Goal: Task Accomplishment & Management: Use online tool/utility

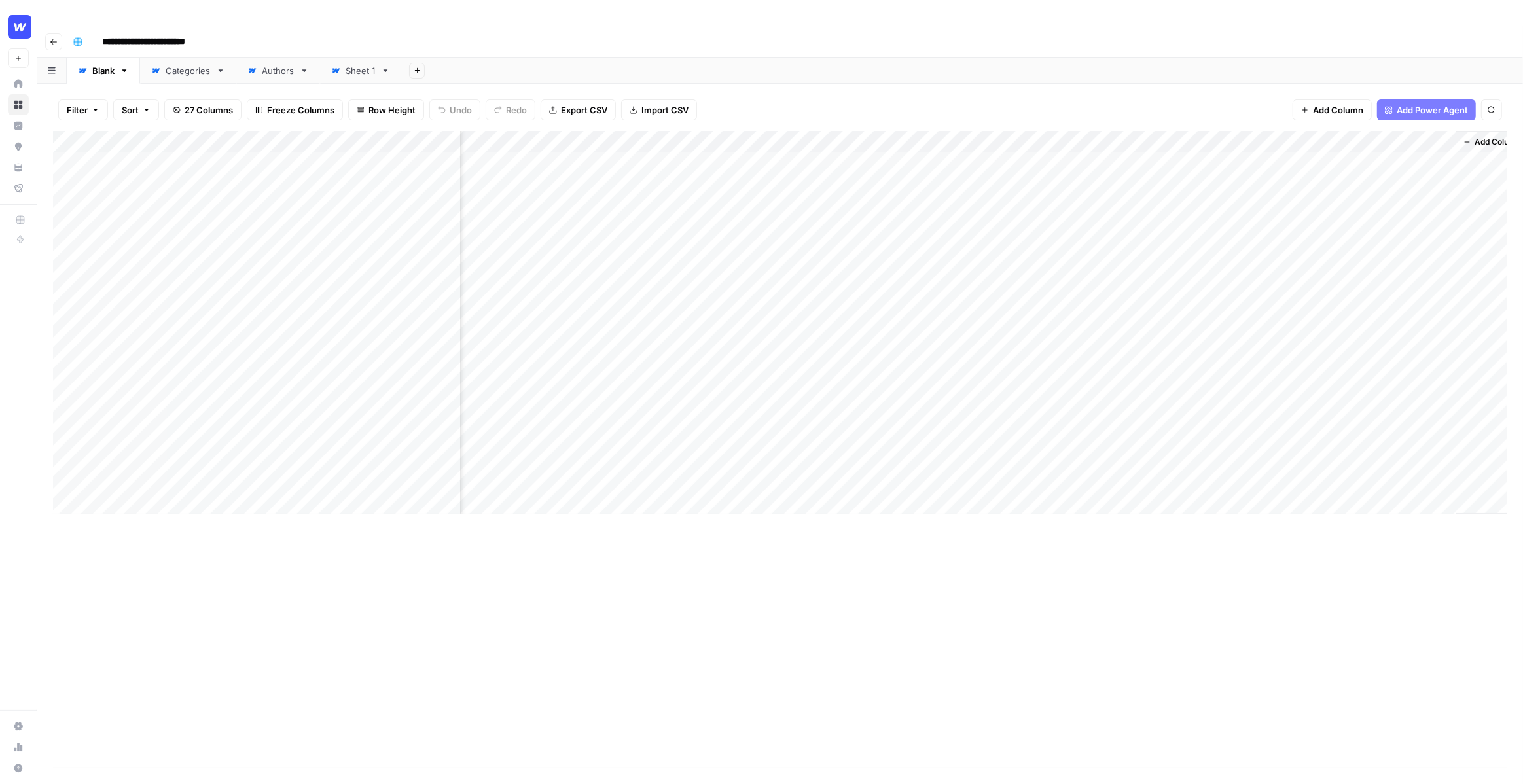
scroll to position [0, 1622]
drag, startPoint x: 727, startPoint y: 140, endPoint x: 1205, endPoint y: 163, distance: 478.6
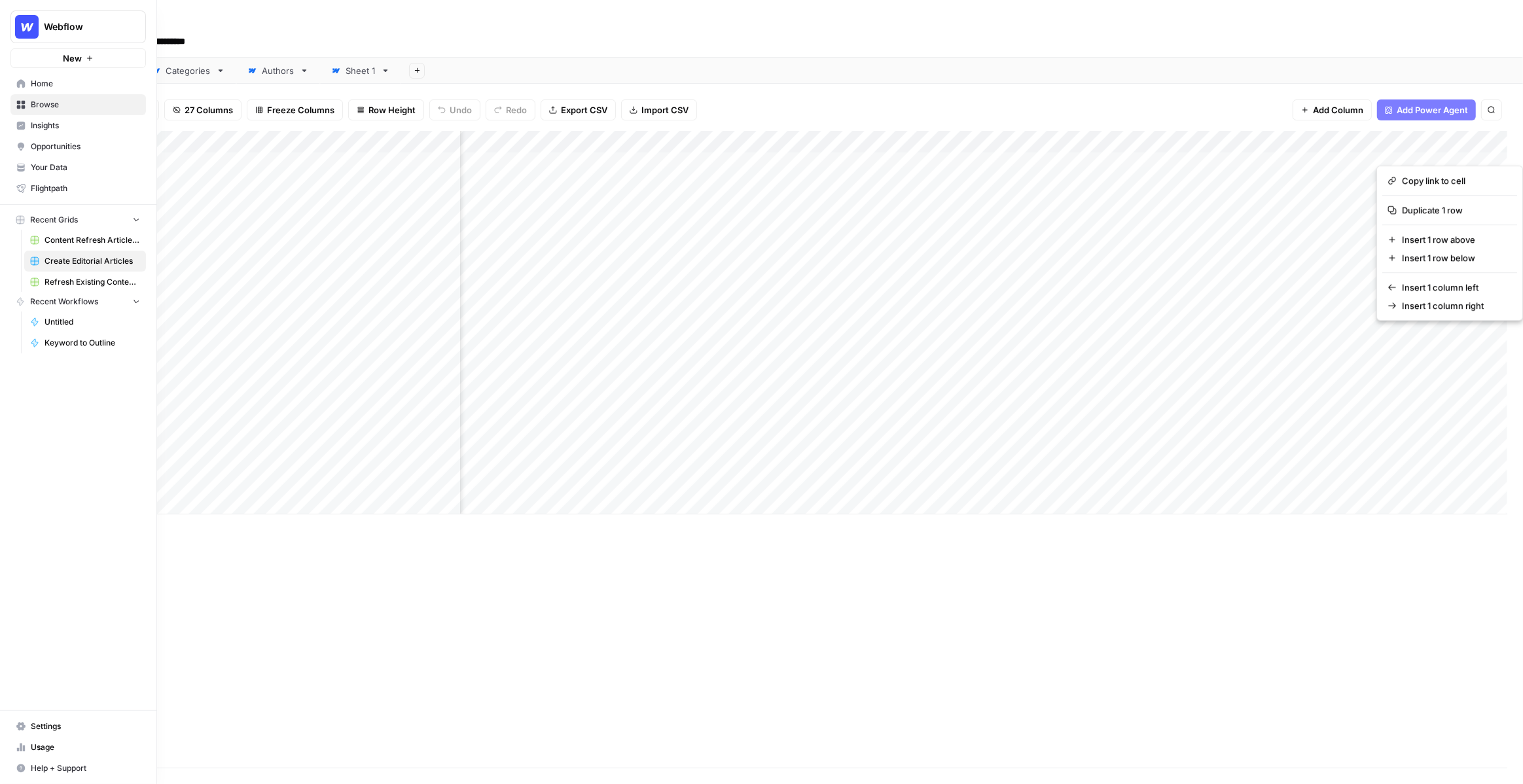
click at [23, 13] on button "Webflow" at bounding box center [79, 27] width 136 height 33
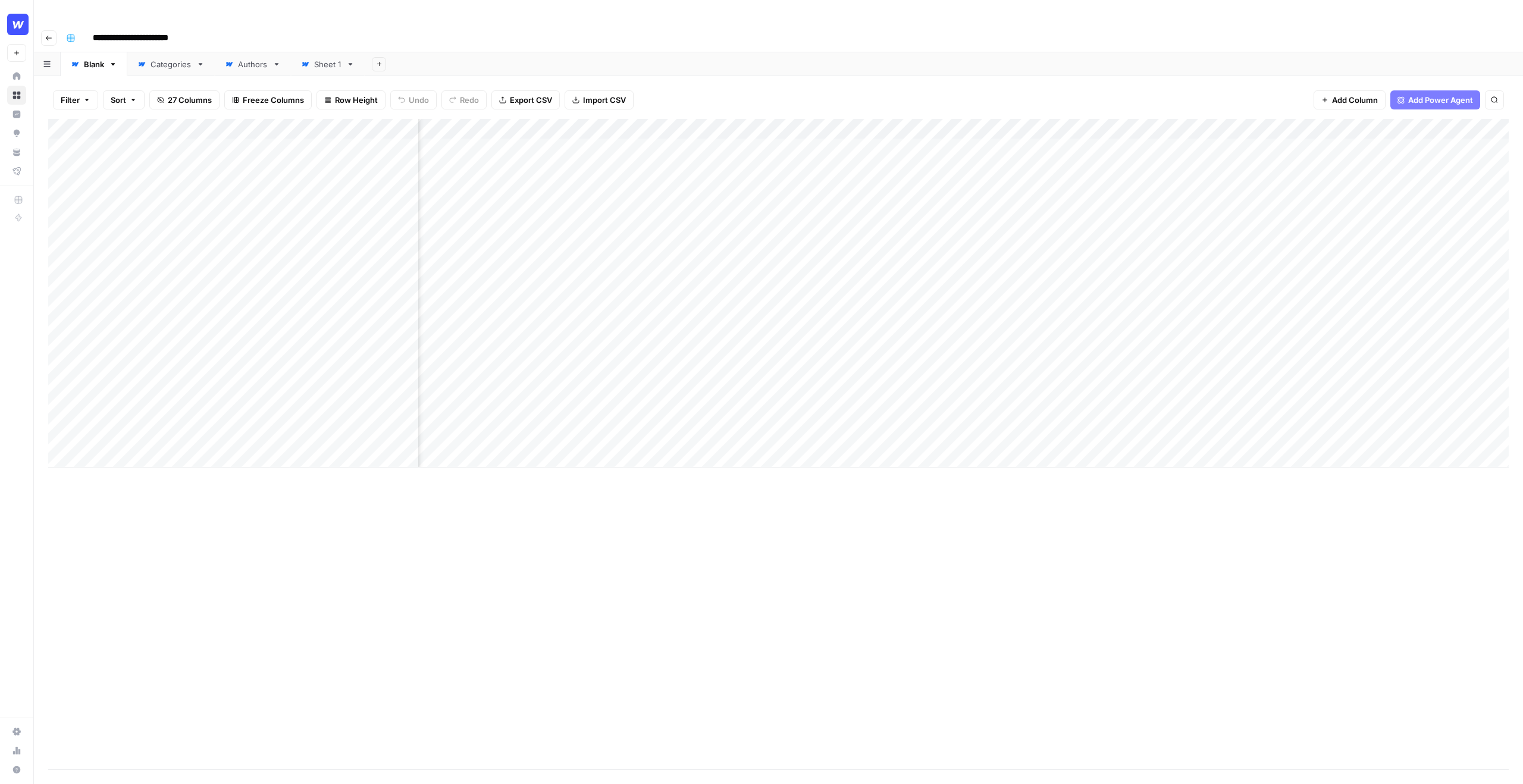
scroll to position [0, 0]
click at [731, 81] on div "Filter Sort 27 Columns Freeze Columns Row Height Undo Redo Export CSV Import CS…" at bounding box center [778, 100] width 1460 height 38
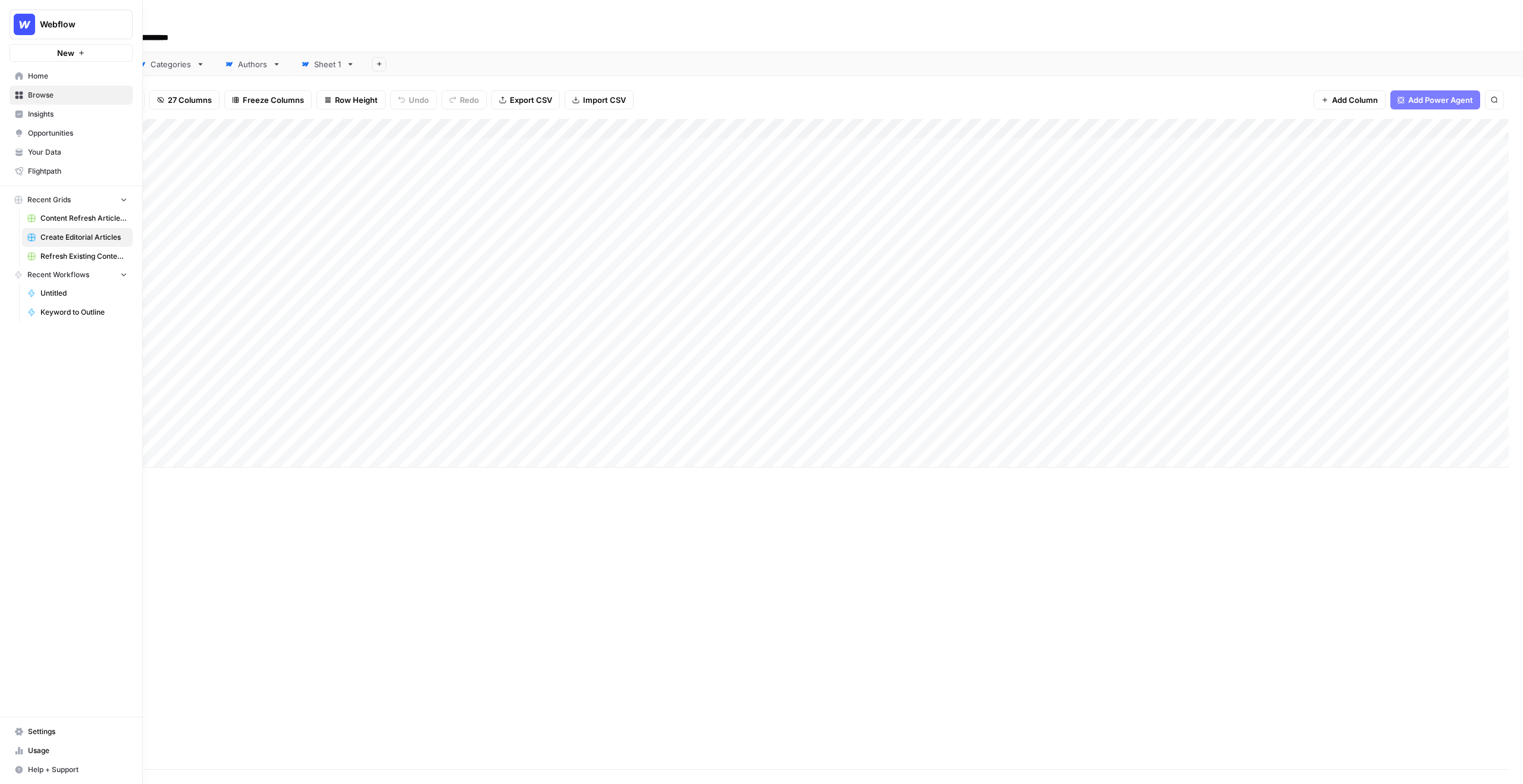
click at [39, 147] on span "Your Data" at bounding box center [77, 152] width 99 height 11
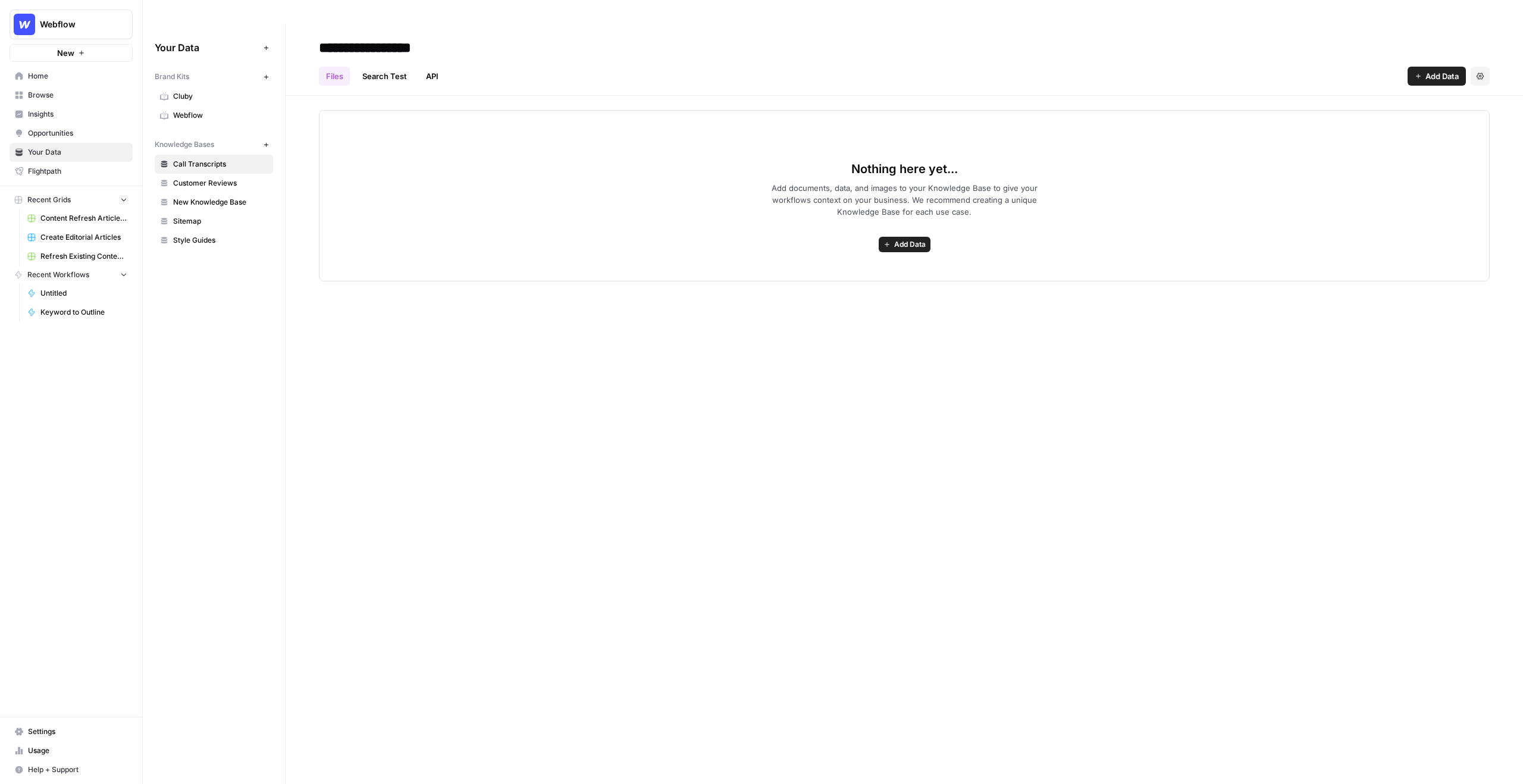
click at [240, 110] on span "Webflow" at bounding box center [220, 115] width 94 height 11
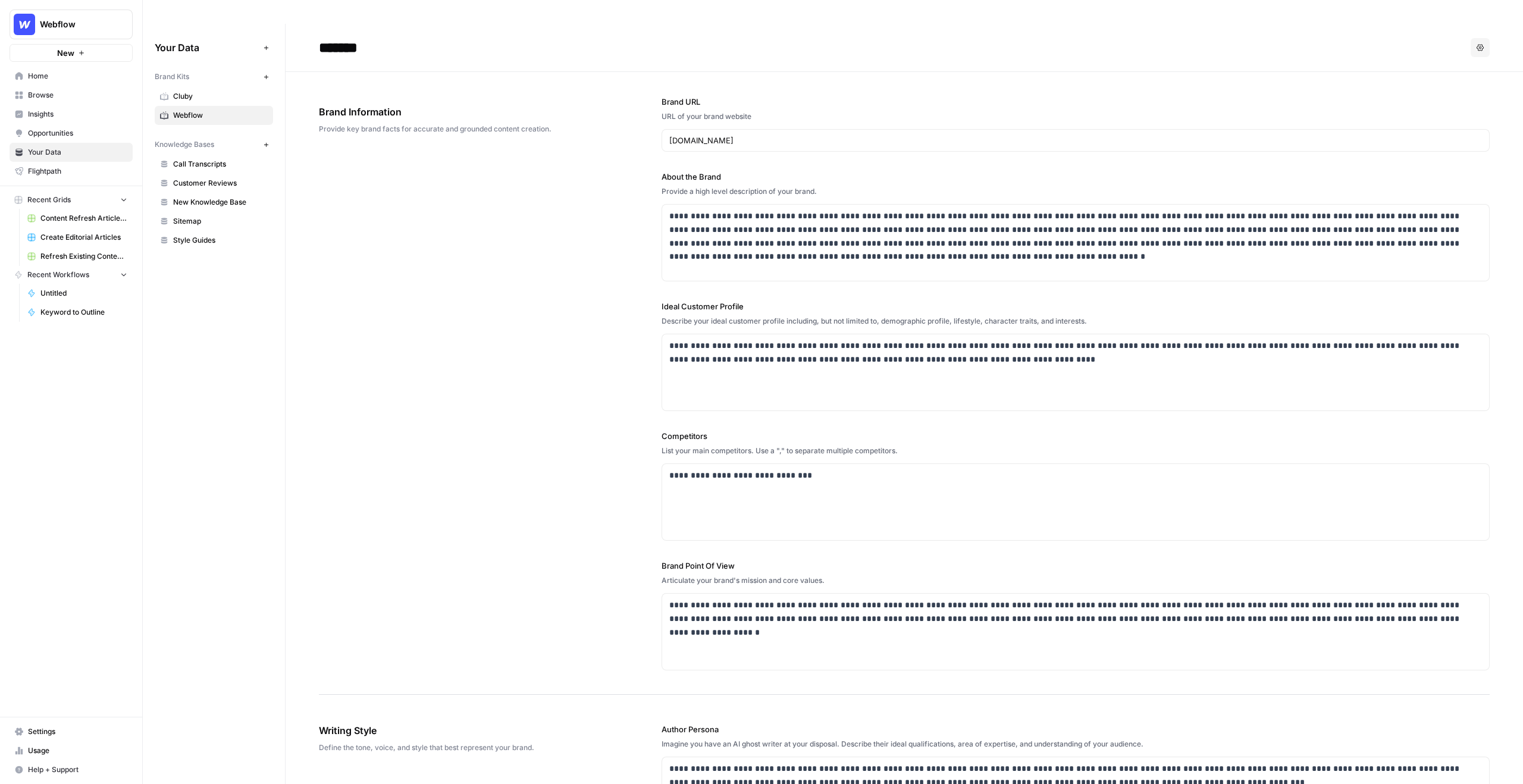
click at [451, 136] on div "**********" at bounding box center [904, 383] width 1171 height 622
click at [217, 110] on span "Webflow" at bounding box center [220, 115] width 94 height 11
click at [55, 81] on span "Home" at bounding box center [77, 75] width 99 height 11
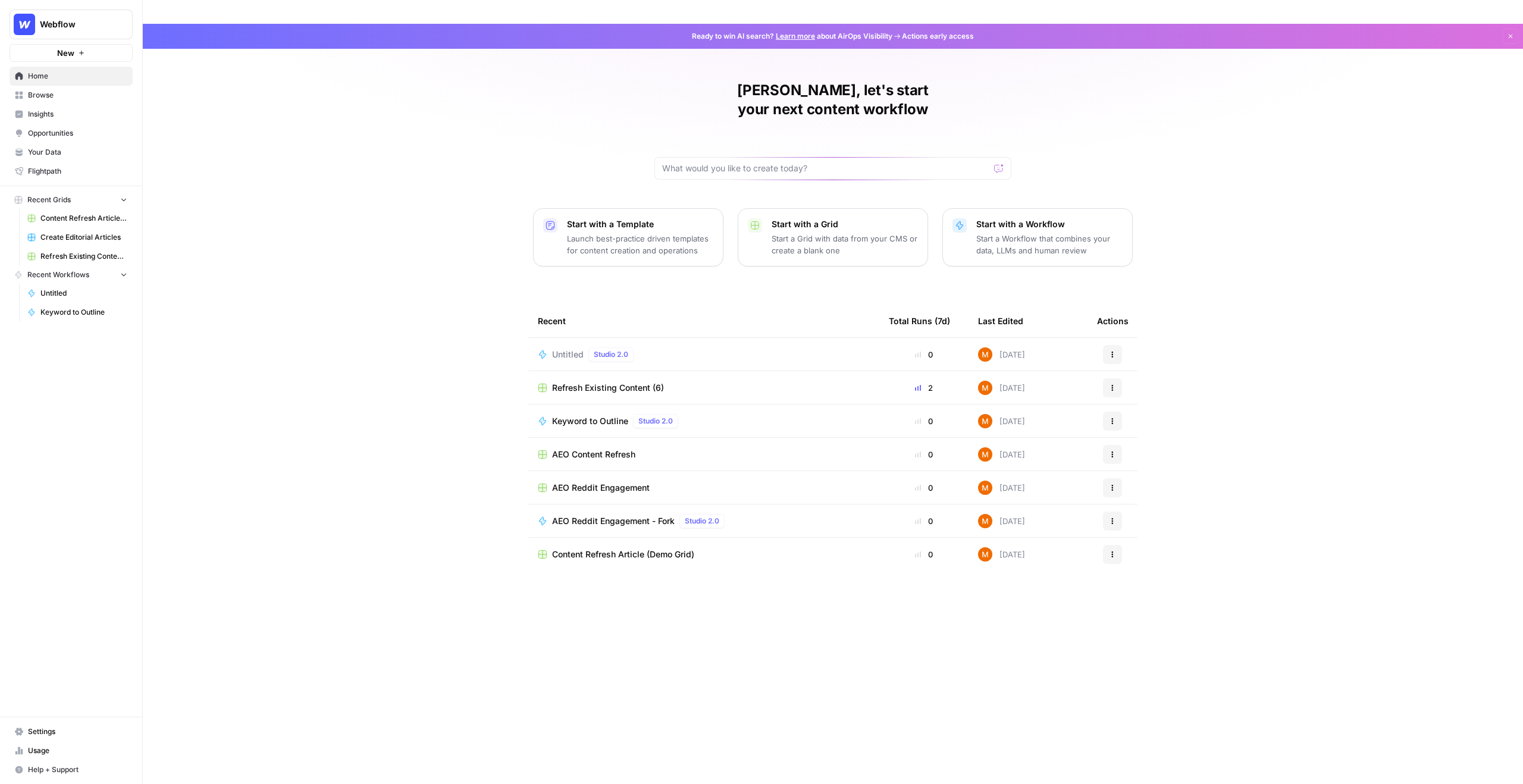
click at [45, 152] on span "Your Data" at bounding box center [77, 152] width 99 height 11
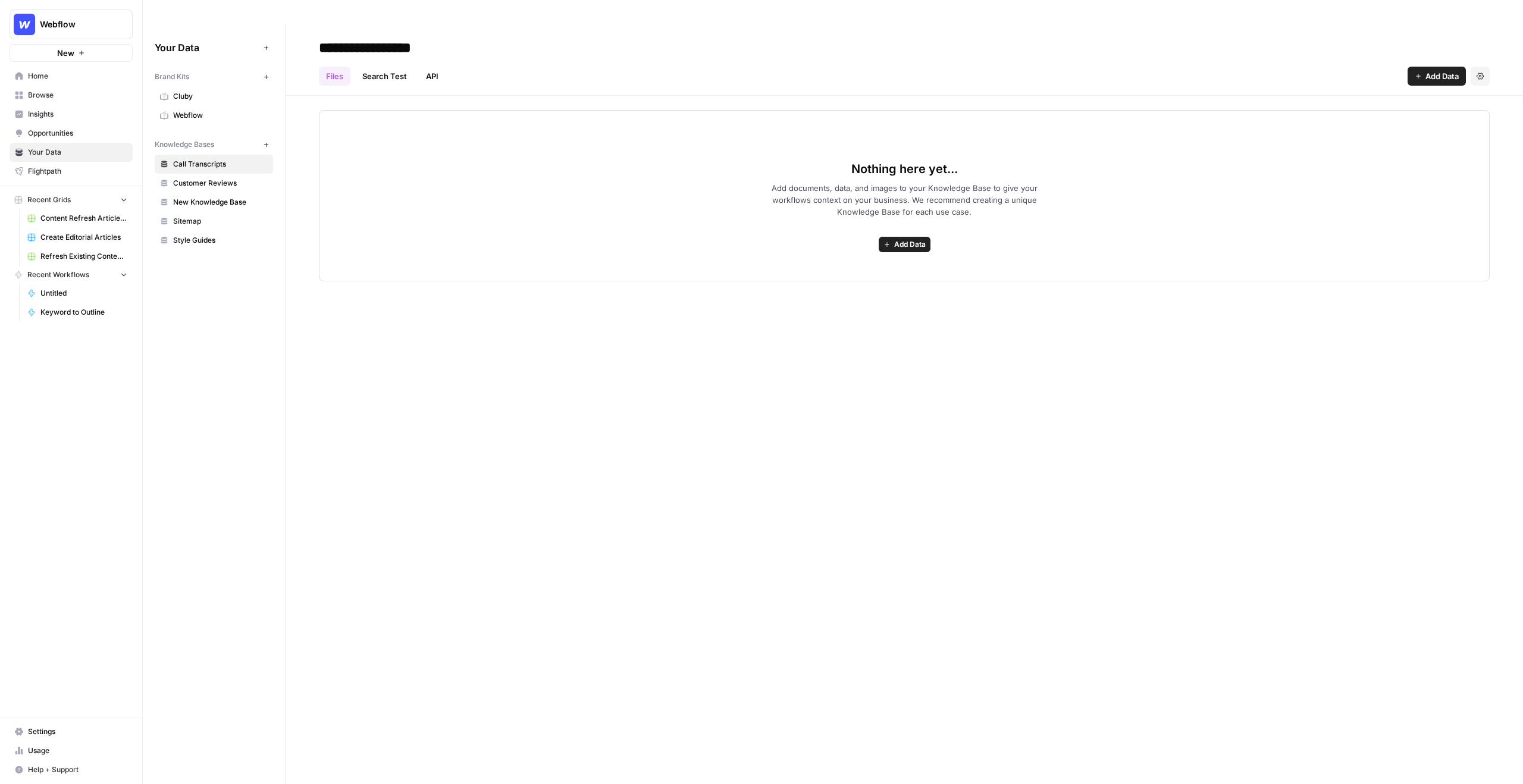
click at [197, 110] on span "Webflow" at bounding box center [220, 115] width 94 height 11
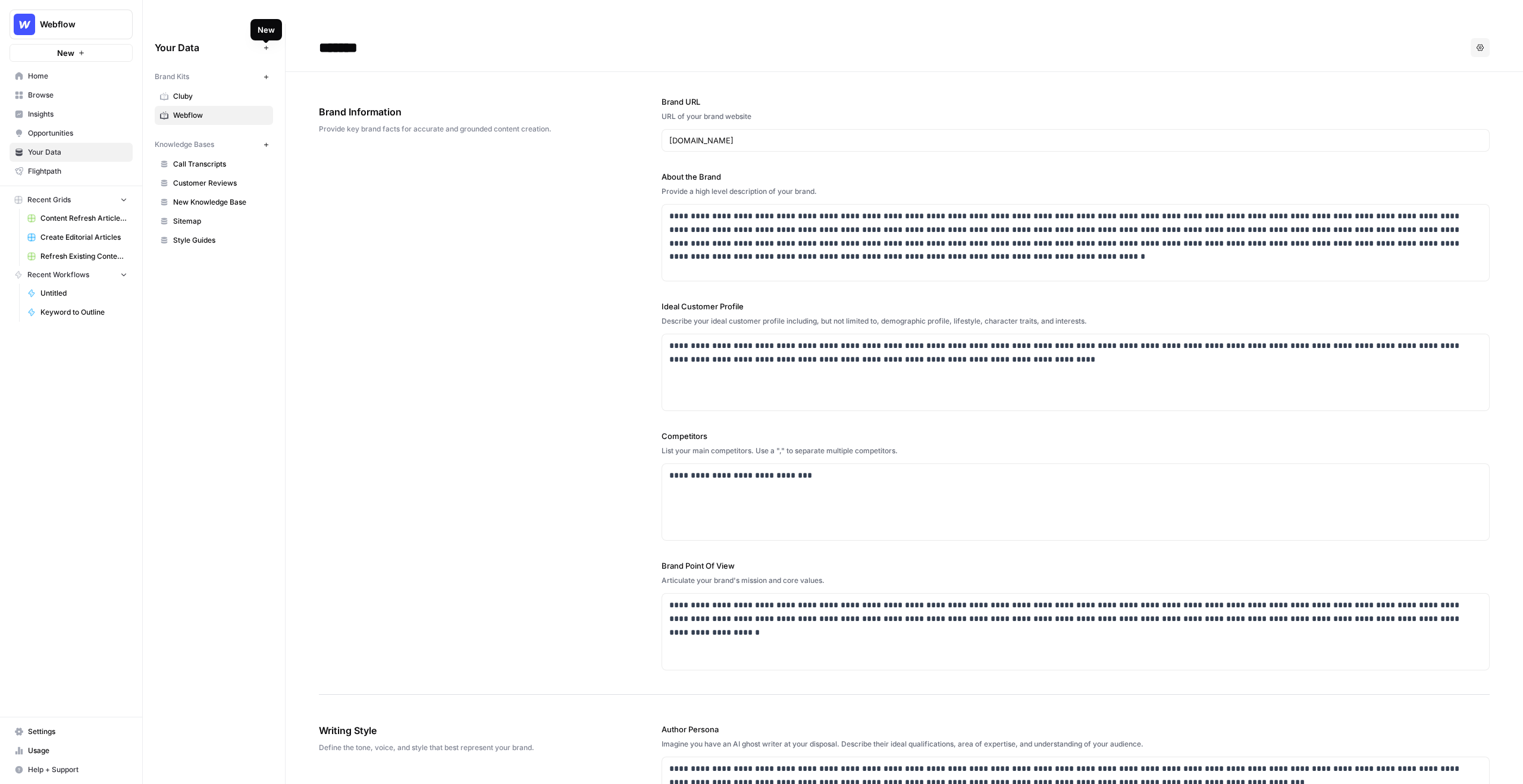
click at [268, 74] on icon "button" at bounding box center [266, 77] width 6 height 6
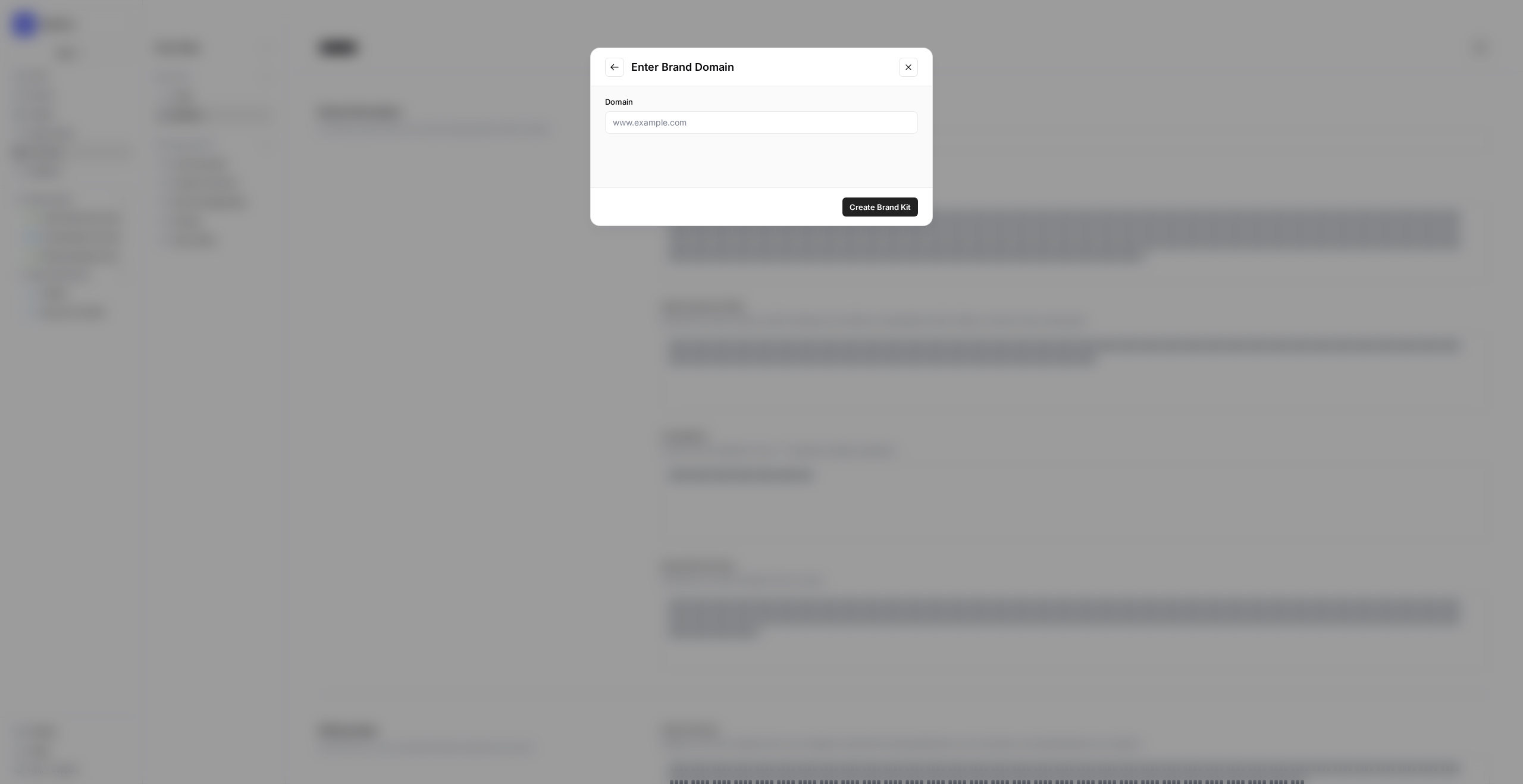
click at [725, 112] on div at bounding box center [761, 123] width 313 height 23
click at [910, 66] on icon "Close modal" at bounding box center [908, 67] width 10 height 10
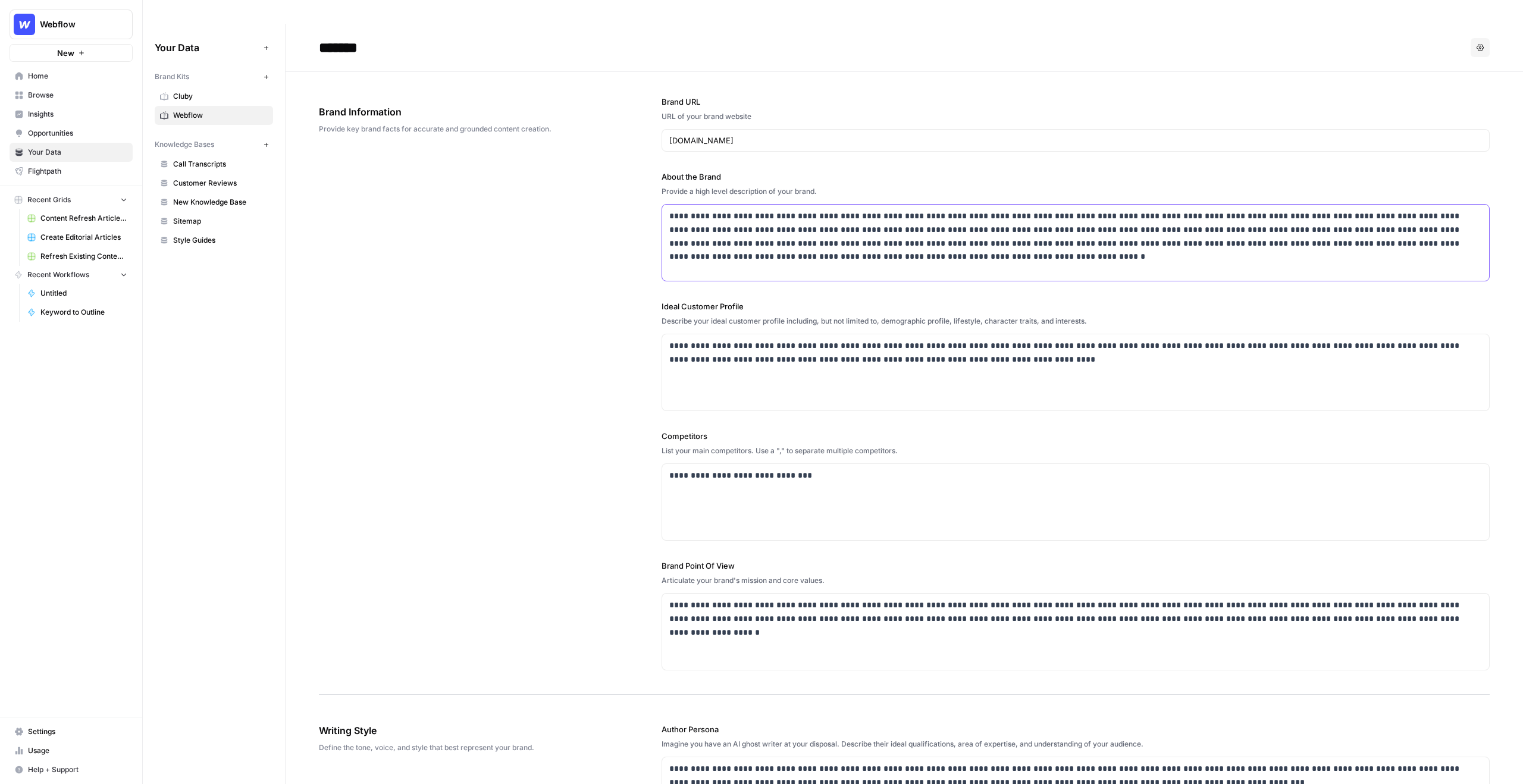
drag, startPoint x: 878, startPoint y: 230, endPoint x: 693, endPoint y: 219, distance: 185.3
click at [693, 219] on p "**********" at bounding box center [1075, 236] width 813 height 54
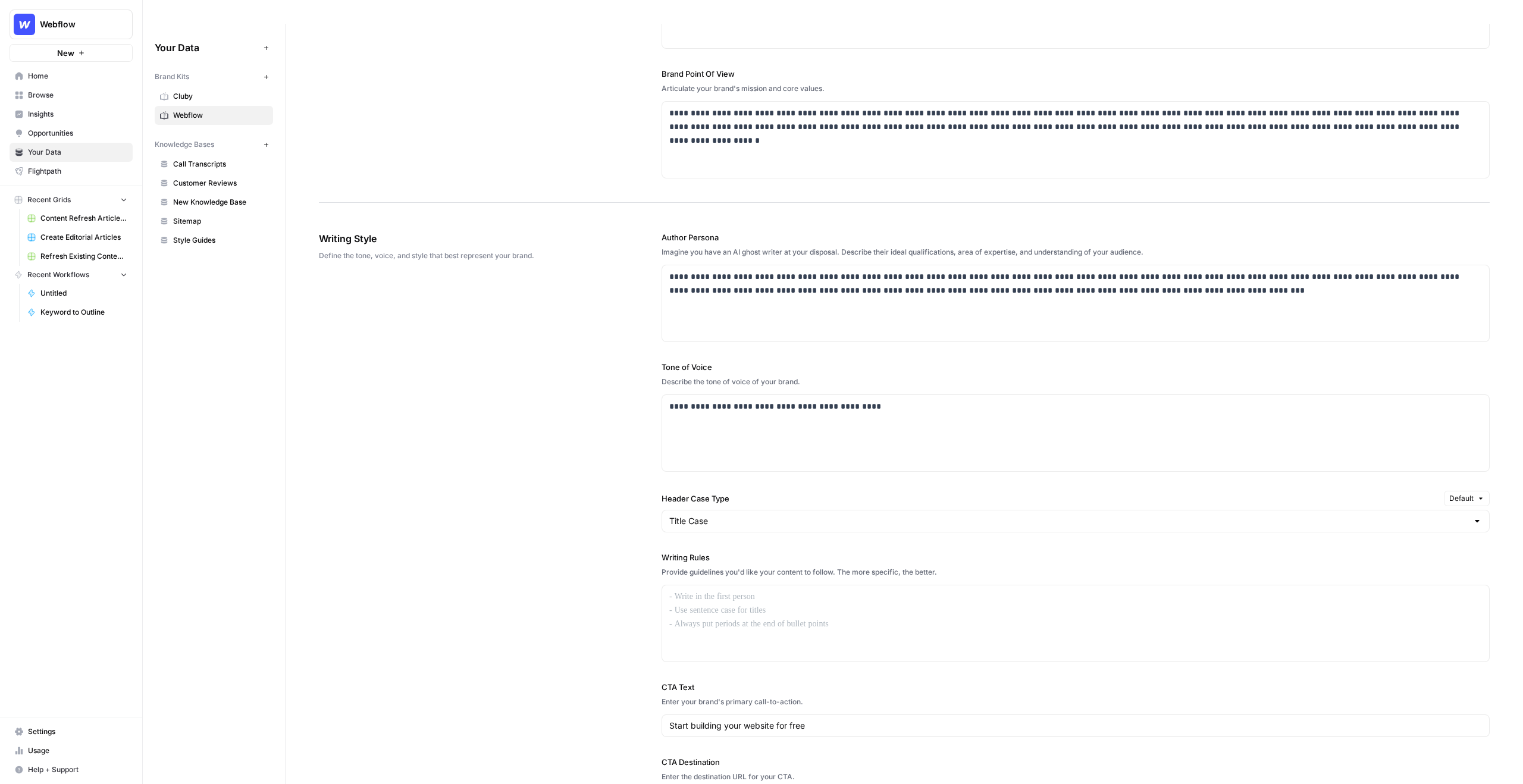
scroll to position [498, 0]
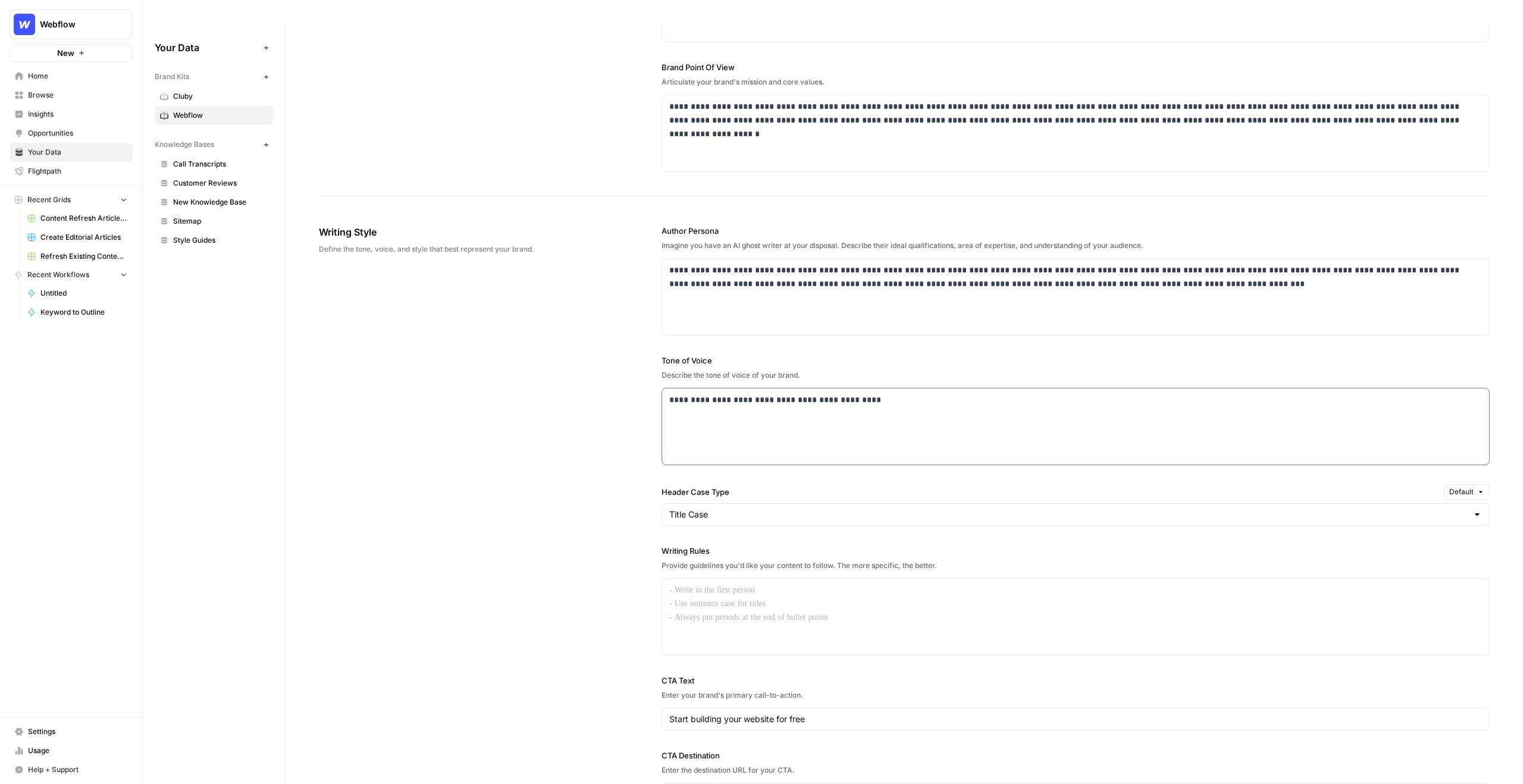
click at [868, 393] on p "**********" at bounding box center [1075, 399] width 813 height 14
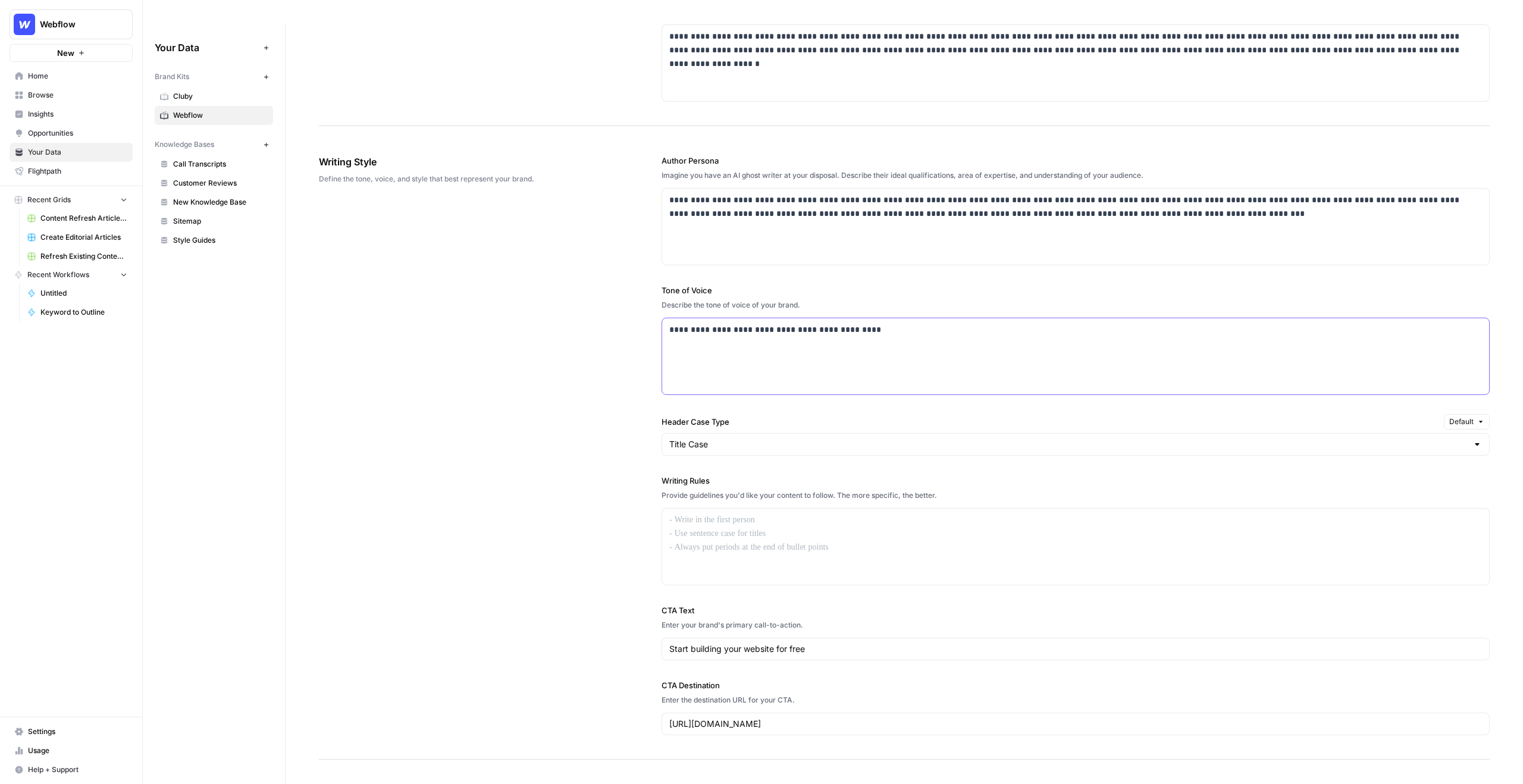
scroll to position [624, 0]
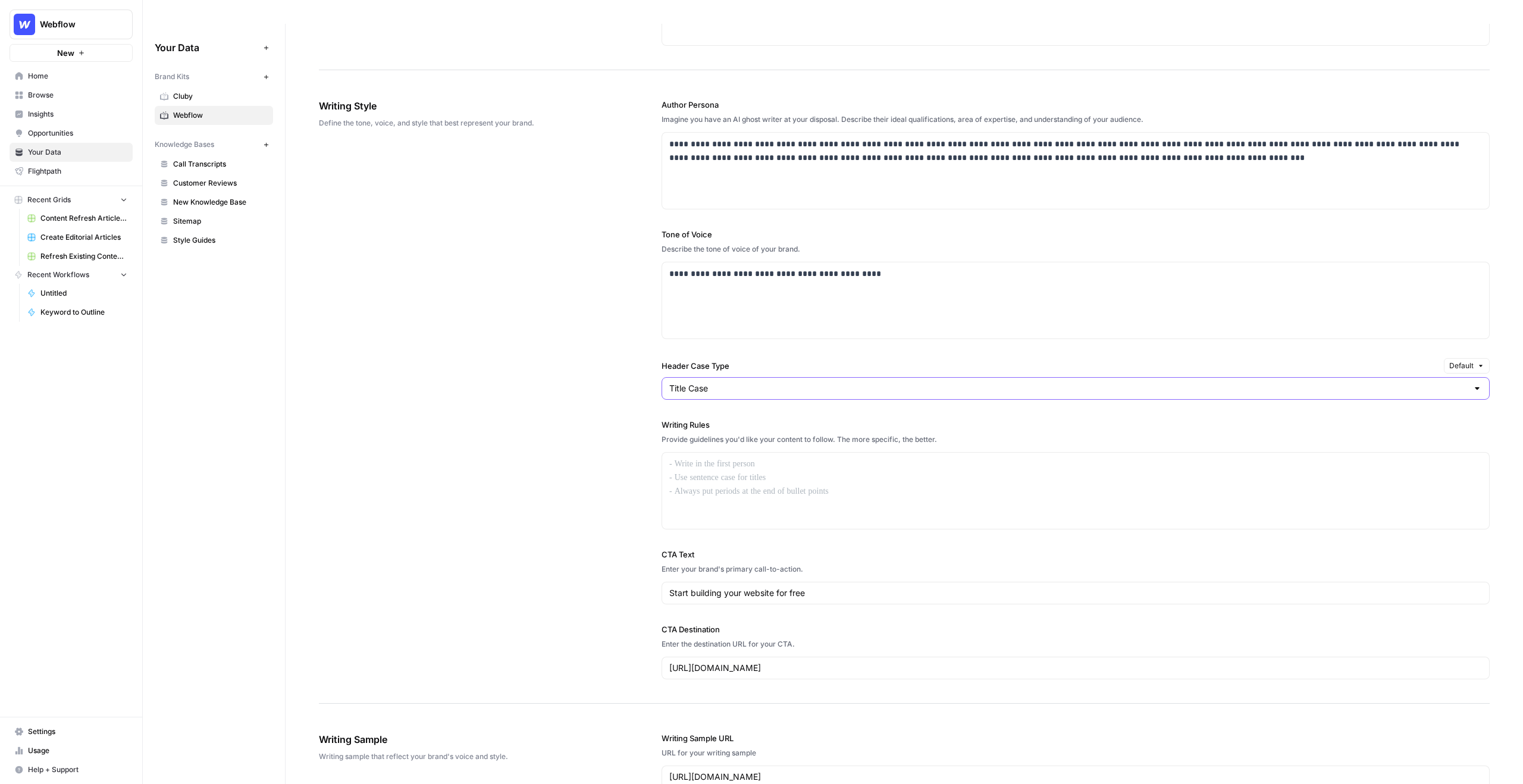
click at [813, 382] on input "Title Case" at bounding box center [1068, 388] width 798 height 12
type input "Title Case"
click at [801, 331] on div "**********" at bounding box center [1076, 389] width 828 height 628
click at [783, 382] on input "Header Case Type" at bounding box center [1068, 388] width 798 height 12
type input "Title Case"
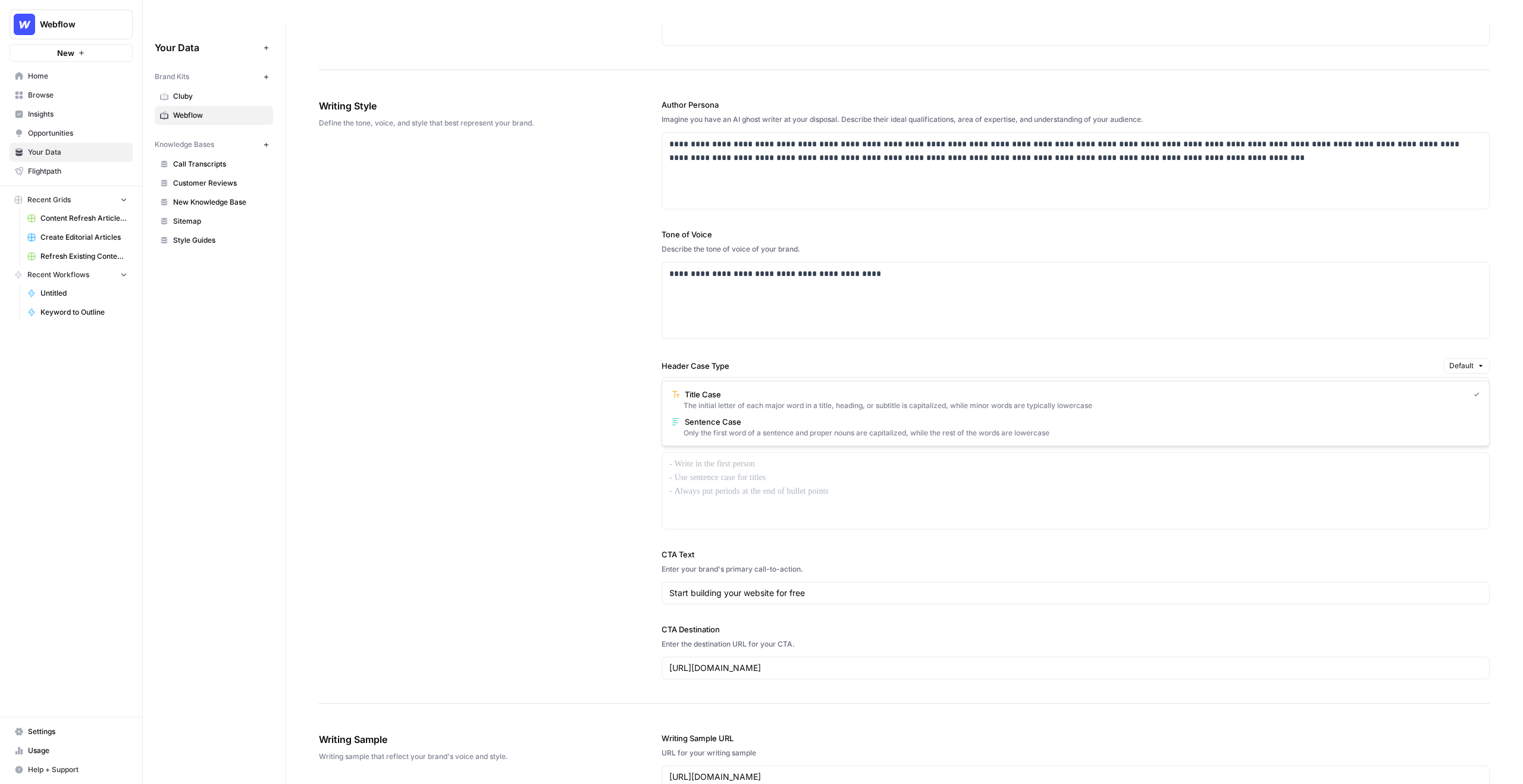
click at [646, 389] on div "**********" at bounding box center [904, 389] width 1171 height 628
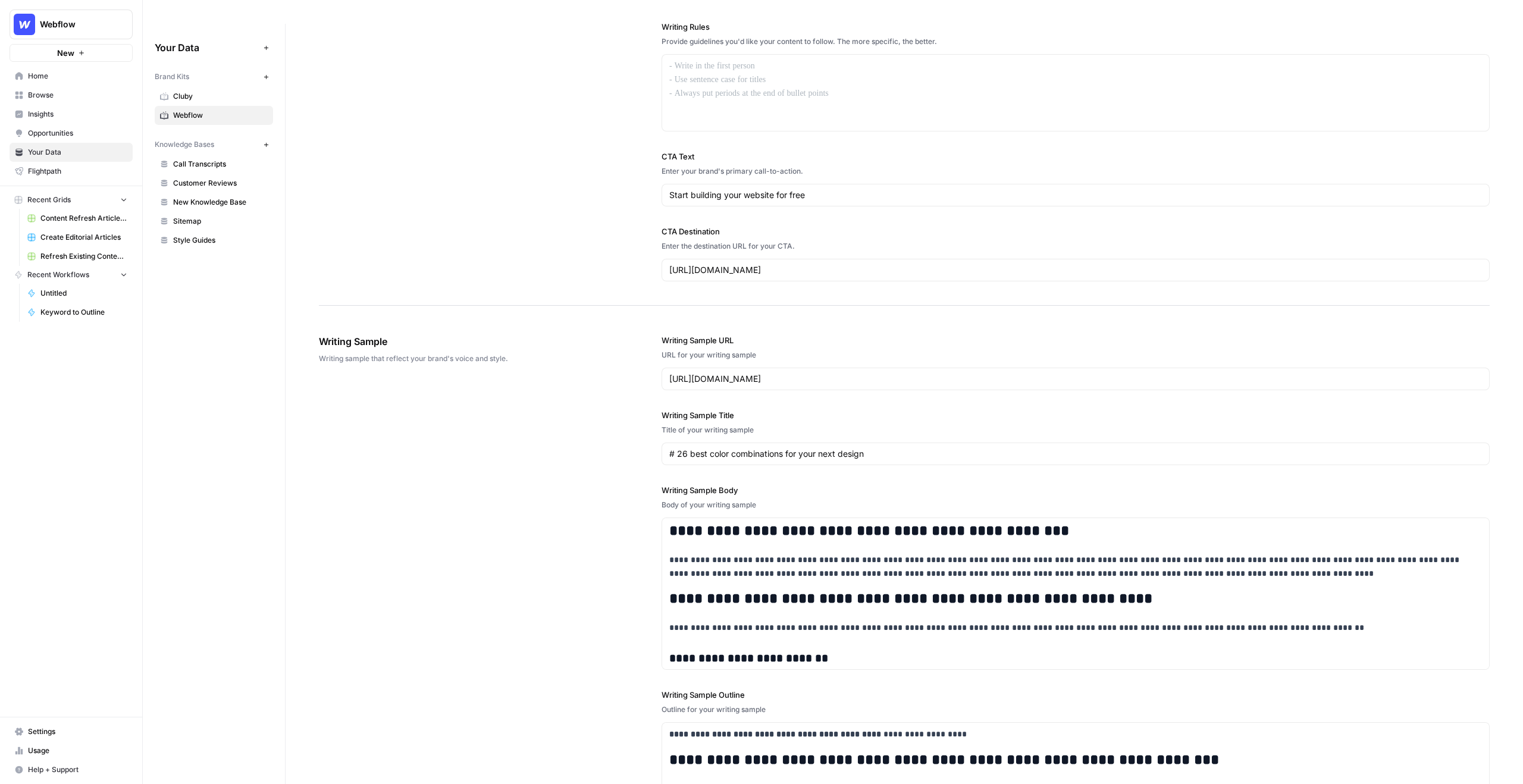
scroll to position [1036, 0]
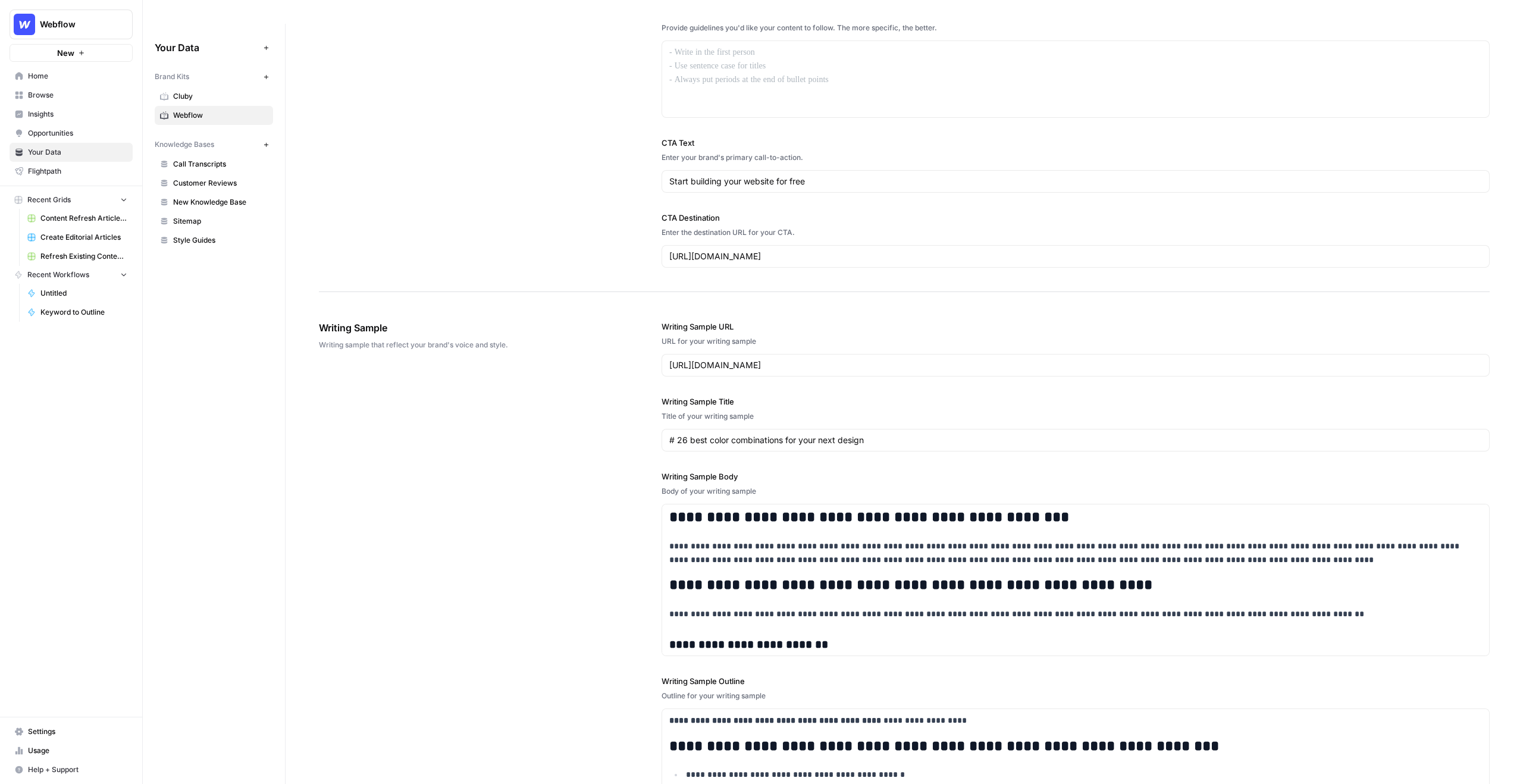
drag, startPoint x: 662, startPoint y: 303, endPoint x: 744, endPoint y: 303, distance: 82.0
click at [744, 321] on label "Writing Sample URL" at bounding box center [1076, 326] width 828 height 12
click at [744, 360] on input "https://webflow.com/blog/best-color-combinations" at bounding box center [1075, 365] width 813 height 12
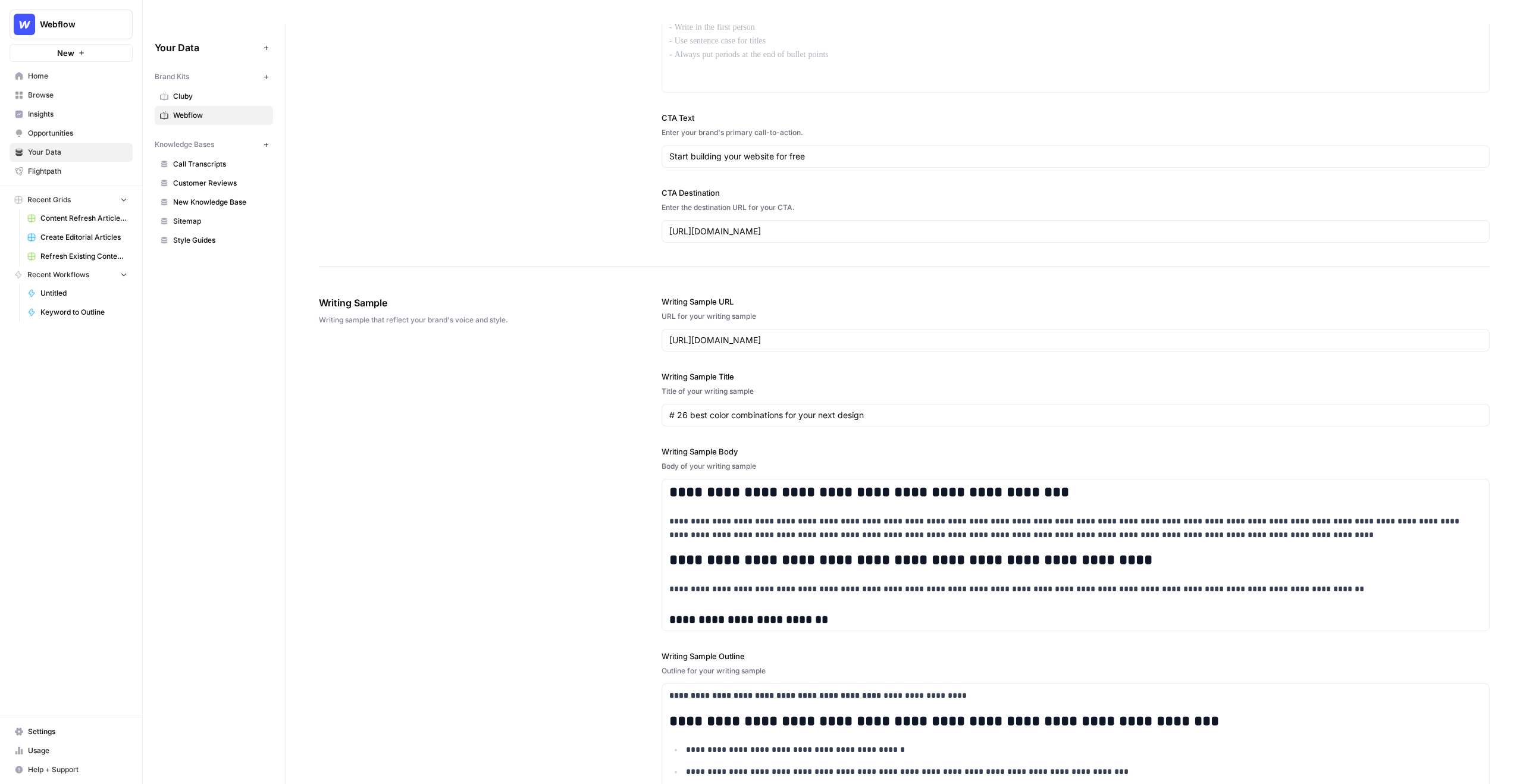
click at [745, 272] on div "**********" at bounding box center [1076, 566] width 828 height 588
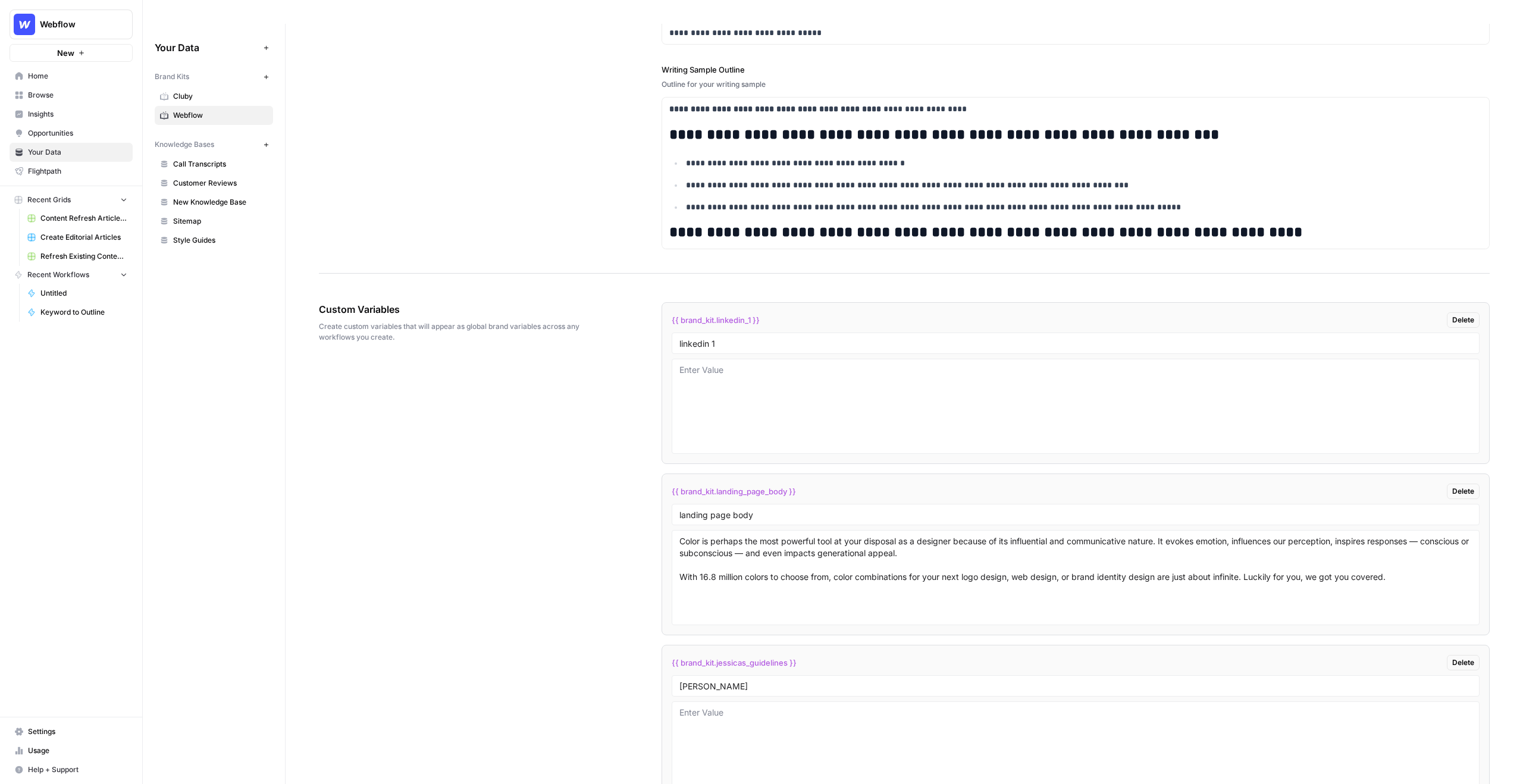
scroll to position [1699, 0]
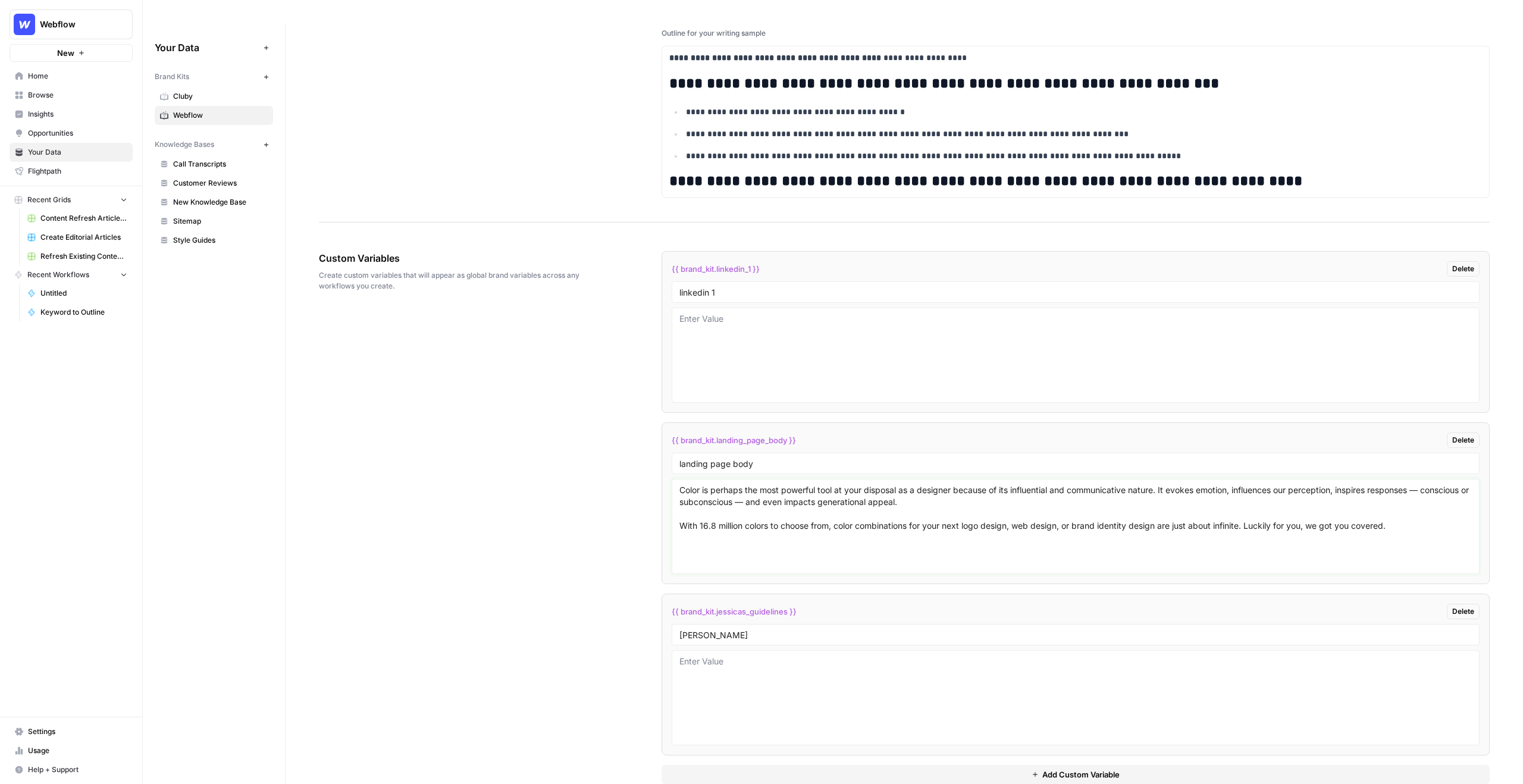
drag, startPoint x: 726, startPoint y: 469, endPoint x: 801, endPoint y: 469, distance: 75.0
click at [802, 484] on textarea "Color is perhaps the most powerful tool at your disposal as a designer because …" at bounding box center [1076, 526] width 792 height 84
click at [801, 484] on textarea "Color is perhaps the most powerful tool at your disposal as a designer because …" at bounding box center [1076, 526] width 792 height 84
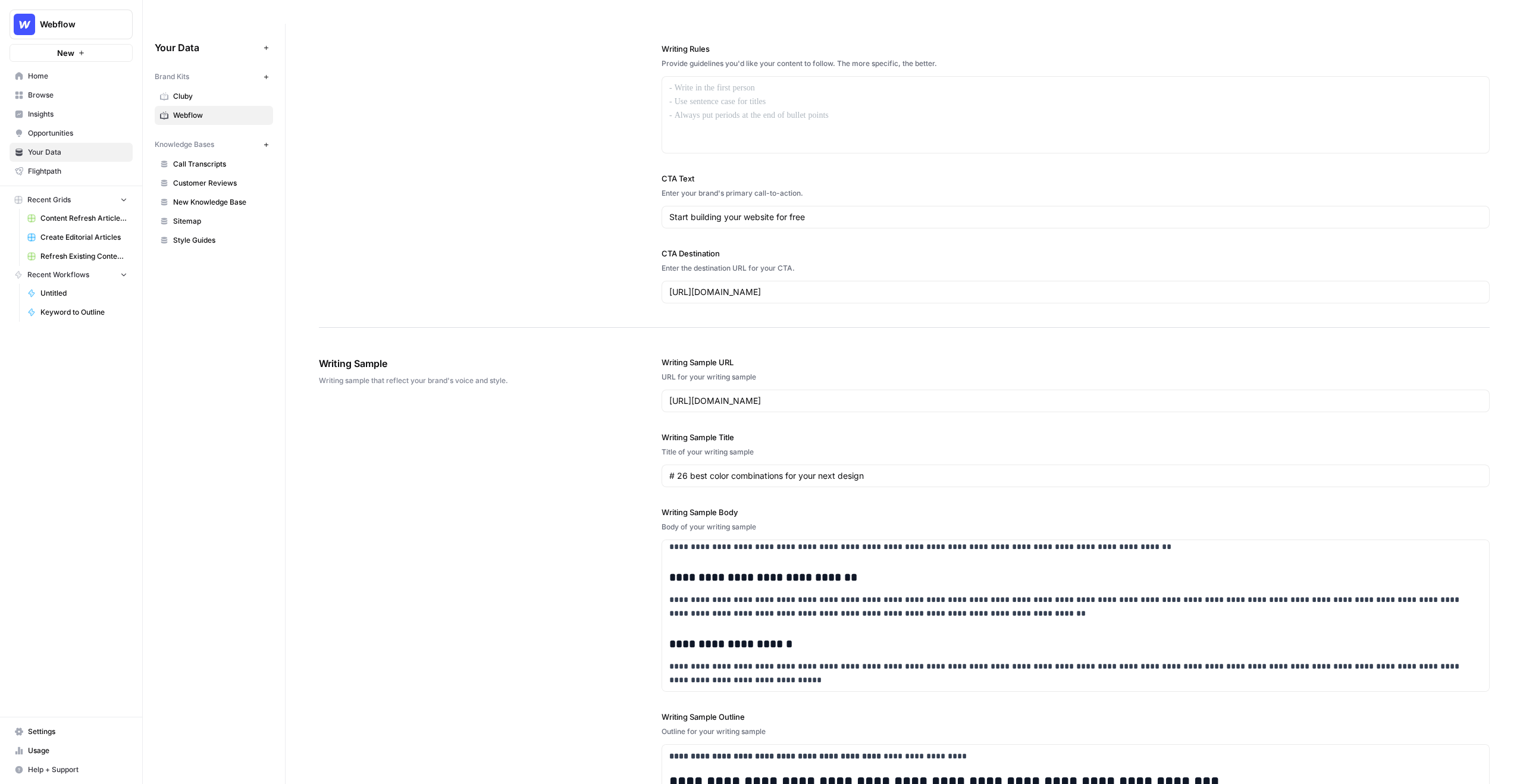
scroll to position [720, 0]
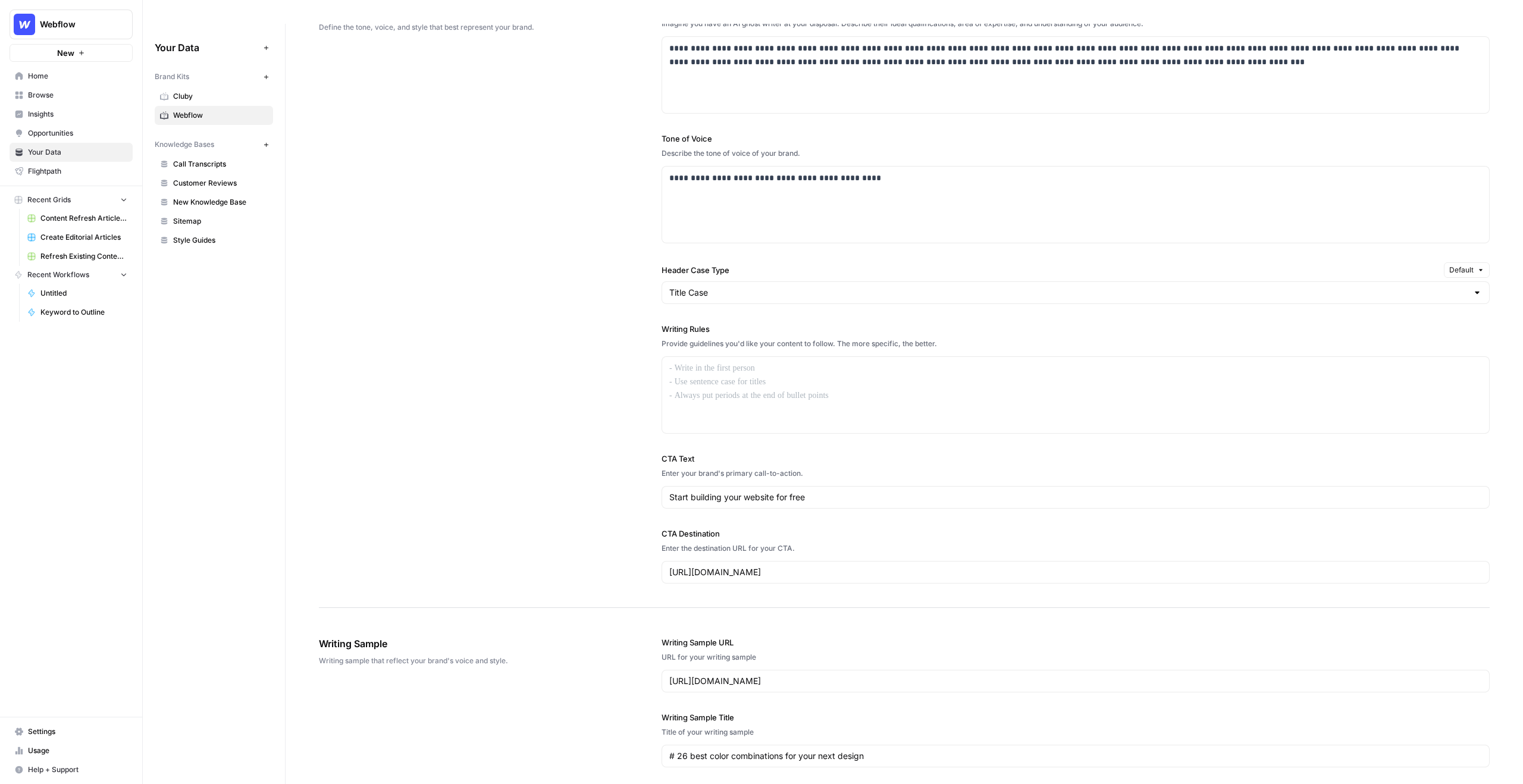
click at [210, 159] on span "Call Transcripts" at bounding box center [220, 164] width 94 height 11
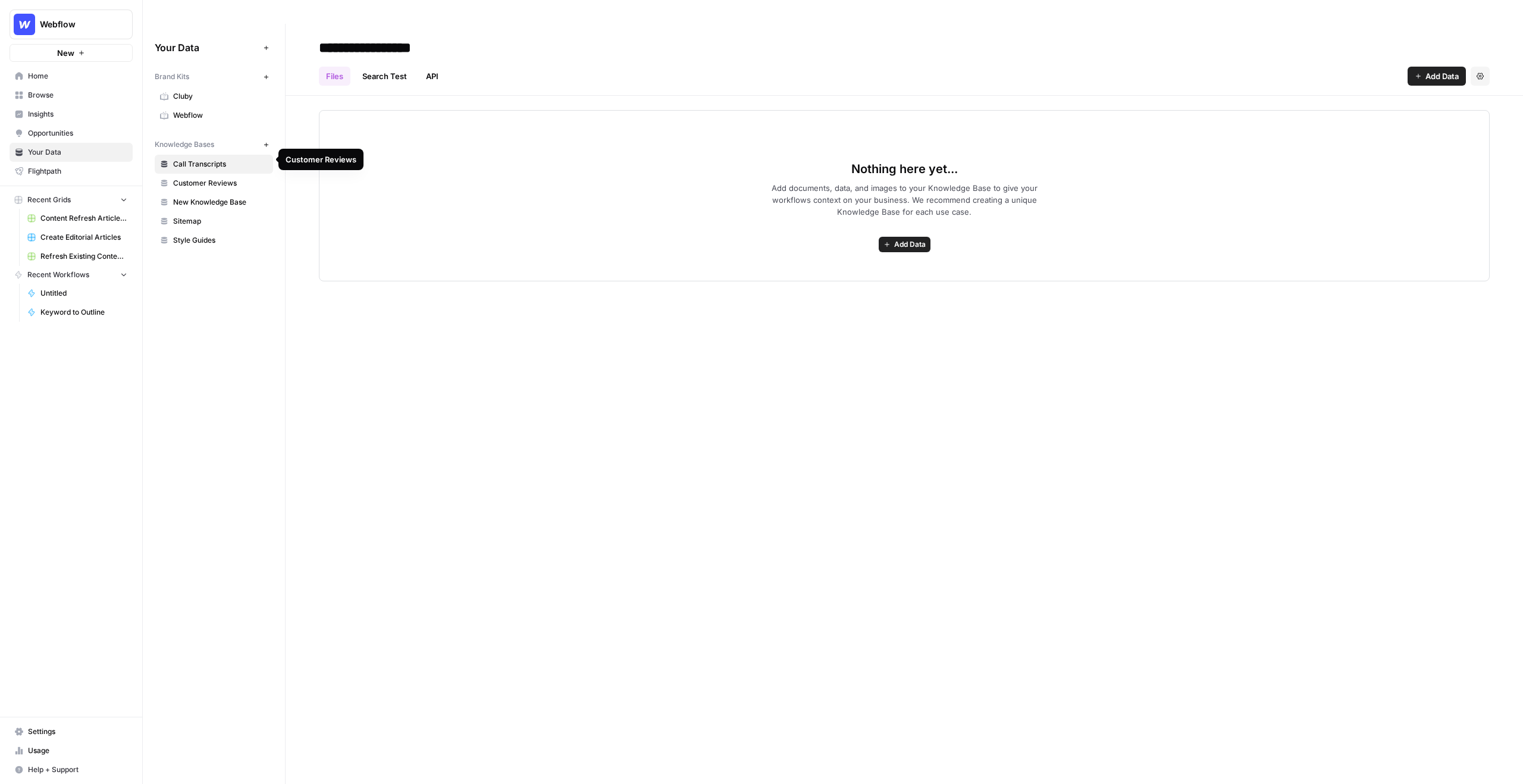
click at [231, 178] on span "Customer Reviews" at bounding box center [220, 183] width 94 height 11
click at [222, 216] on span "Sitemap" at bounding box center [220, 221] width 94 height 11
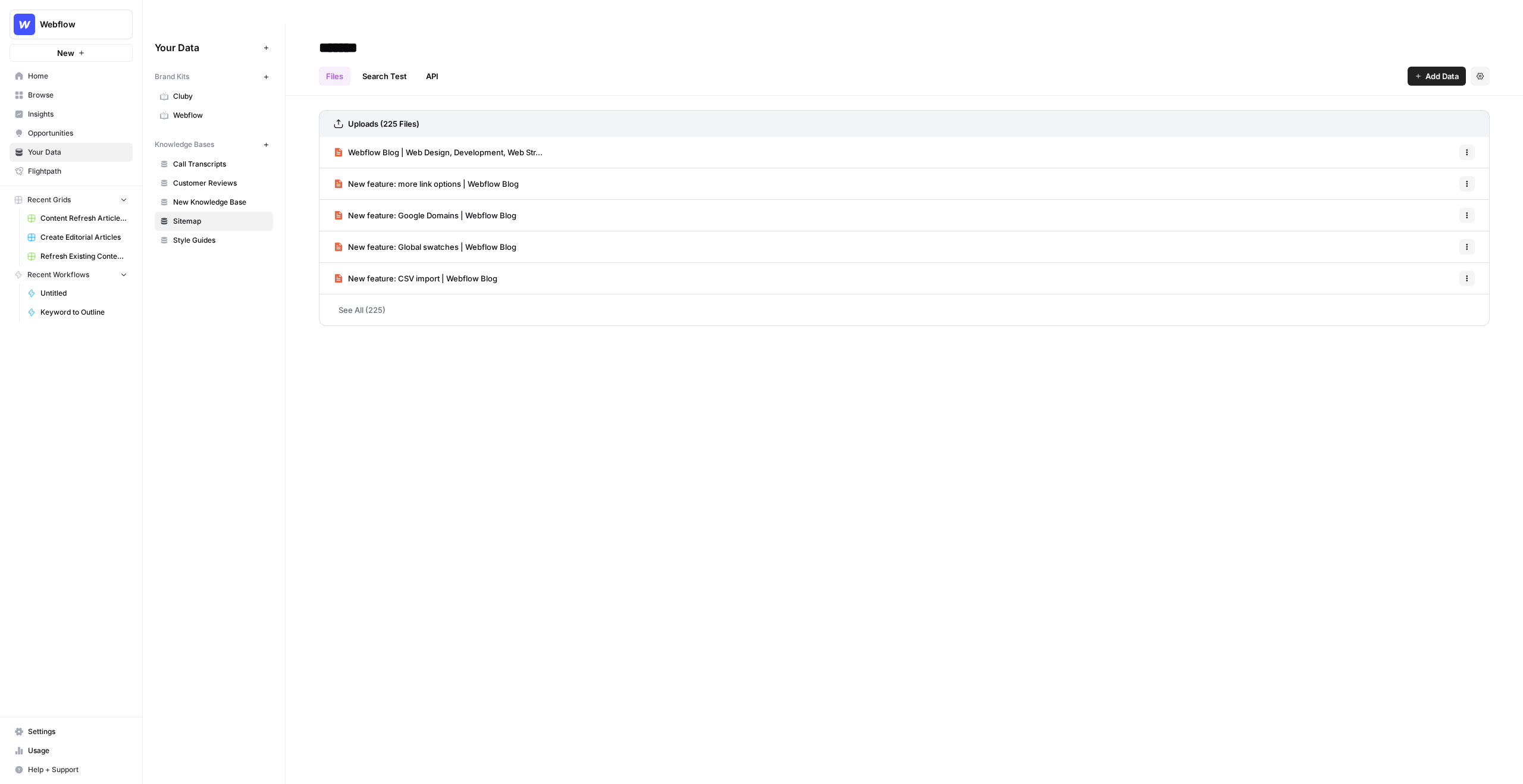
click at [1383, 70] on span "Add Data" at bounding box center [1442, 75] width 33 height 12
click at [1383, 100] on span "Web Scrape" at bounding box center [1396, 97] width 108 height 12
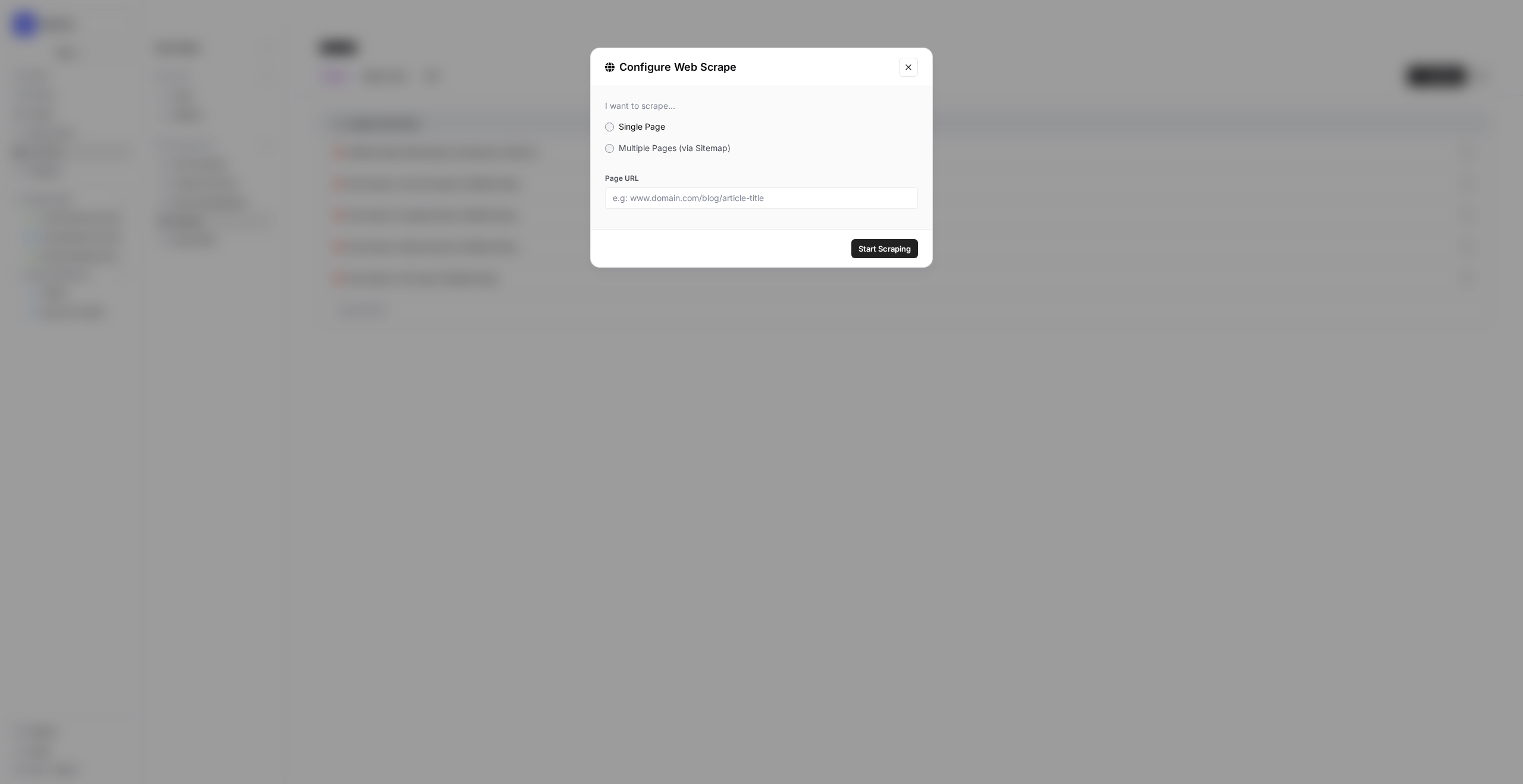
click at [664, 150] on span "Multiple Pages (via Sitemap)" at bounding box center [675, 148] width 112 height 10
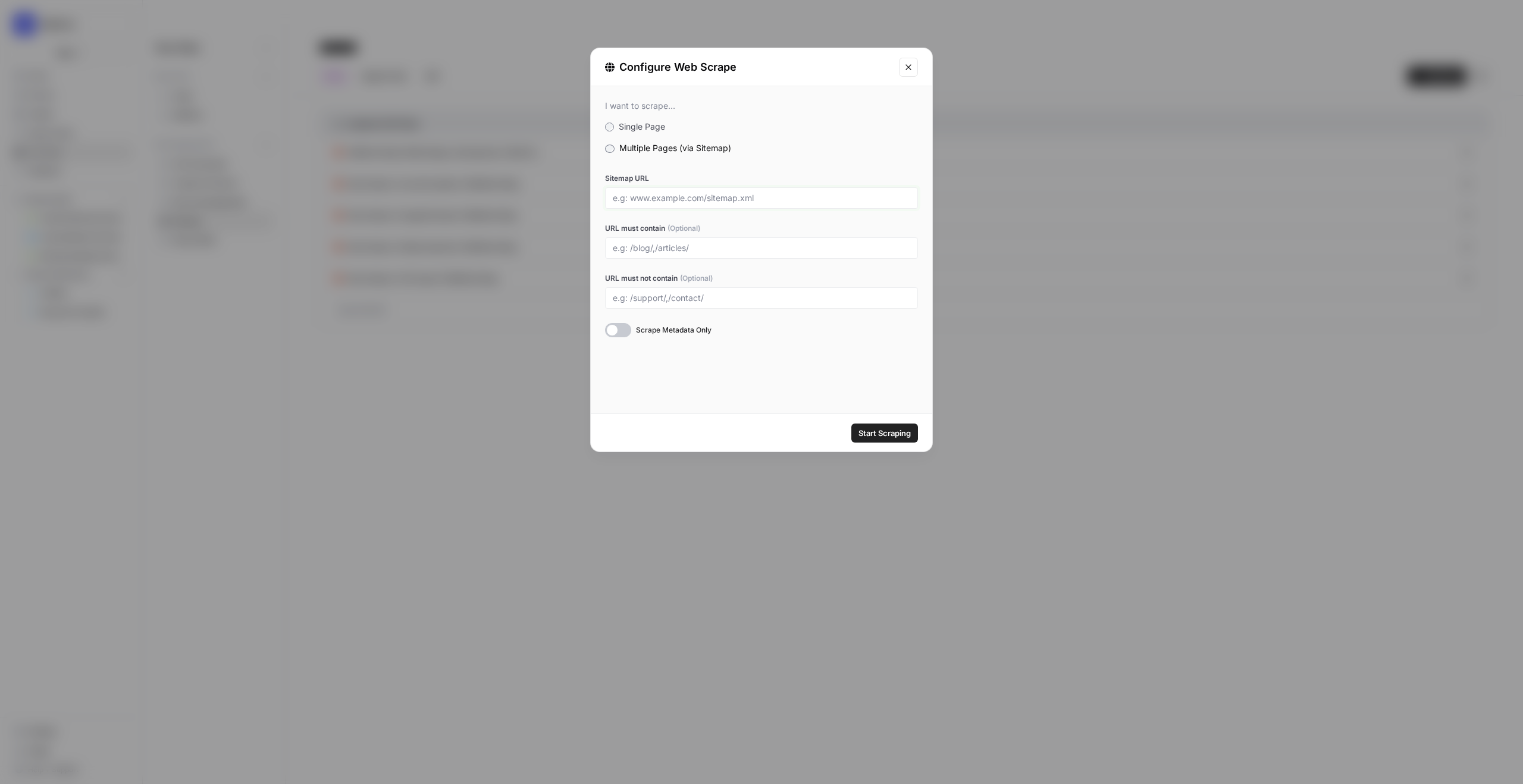
click at [667, 200] on input "Sitemap URL" at bounding box center [762, 197] width 297 height 11
click at [684, 246] on input "URL must contain (Optional)" at bounding box center [762, 248] width 297 height 11
click at [904, 66] on icon "Close modal" at bounding box center [908, 67] width 10 height 10
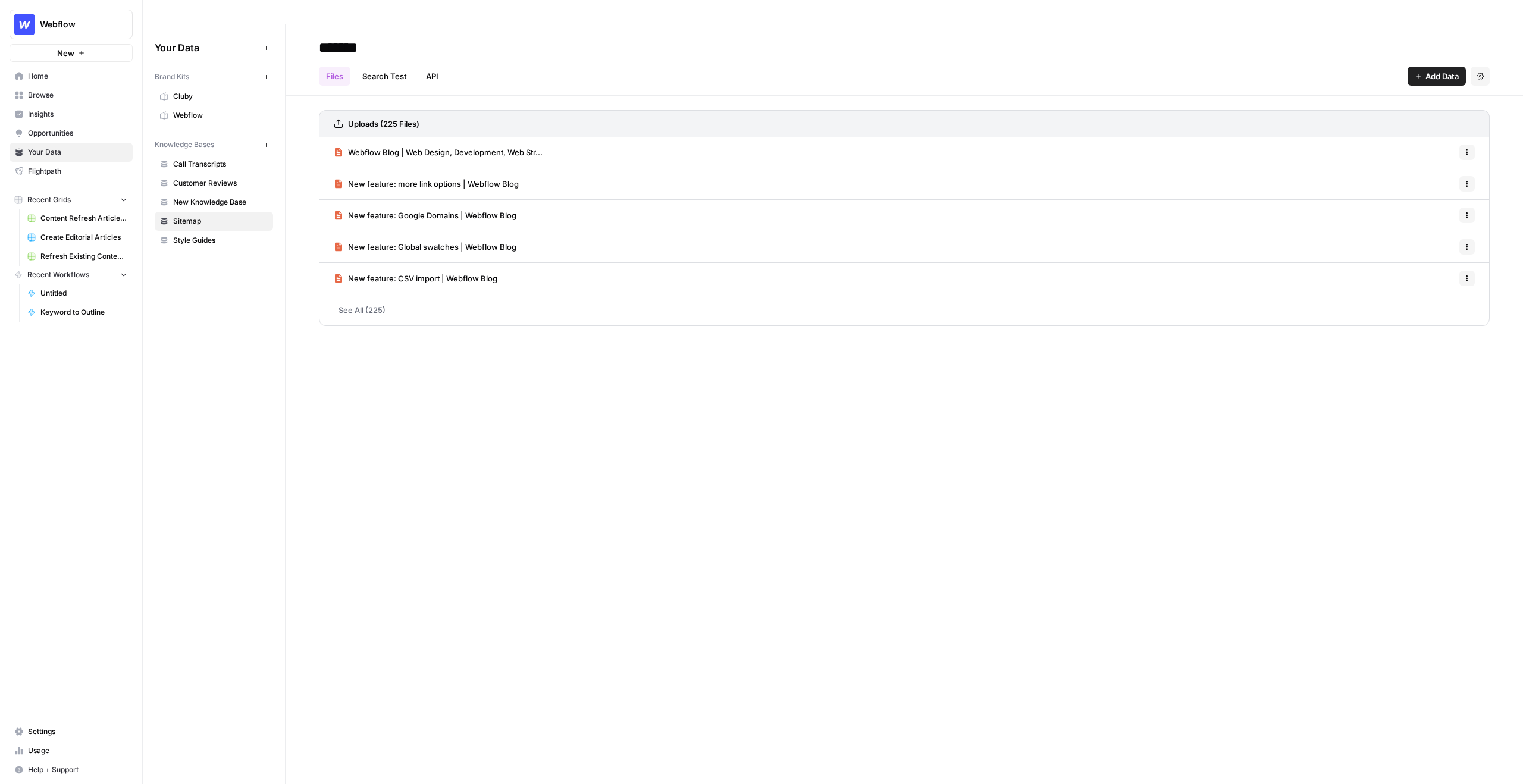
click at [382, 67] on link "Search Test" at bounding box center [384, 75] width 59 height 19
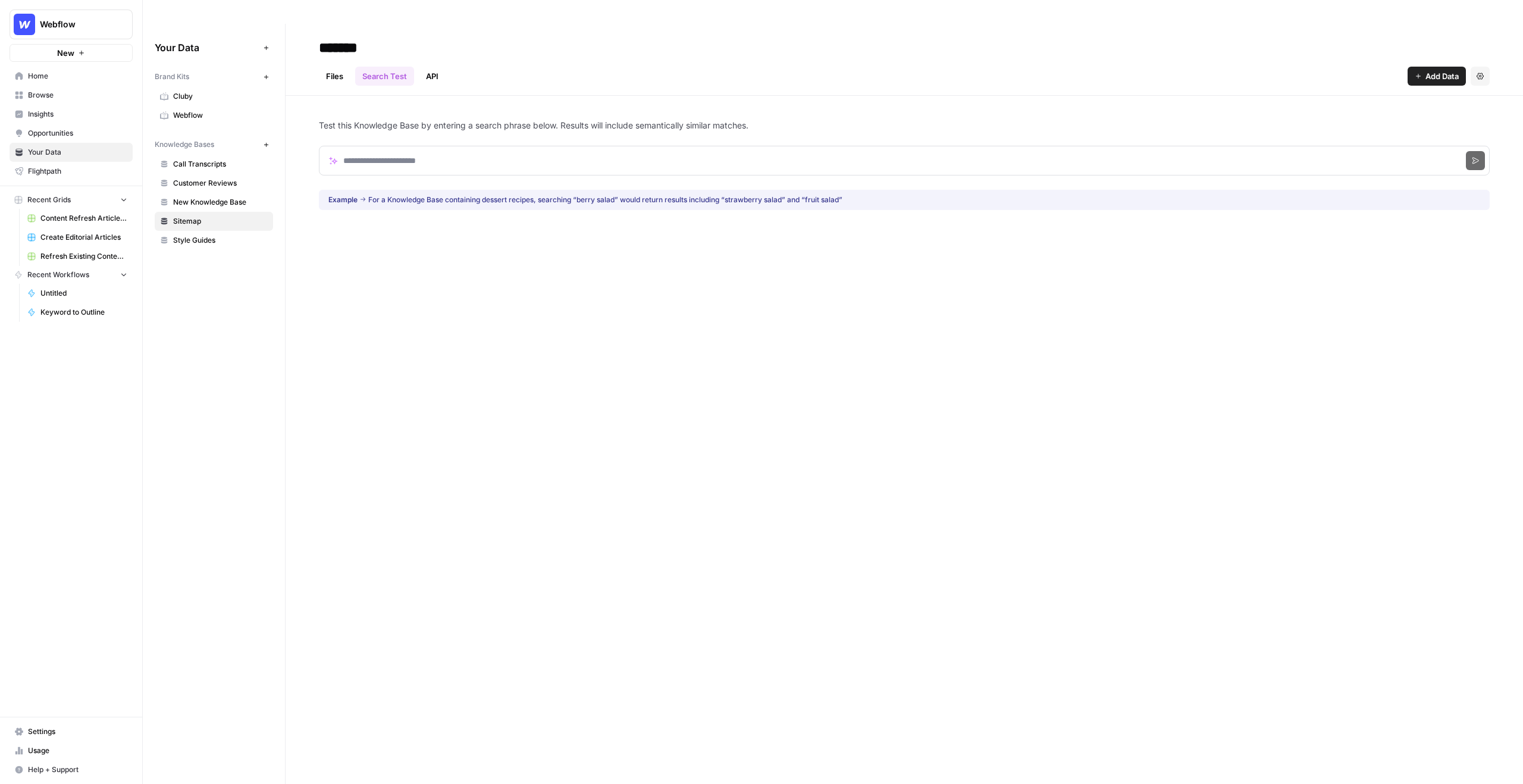
click at [435, 67] on link "API" at bounding box center [432, 75] width 27 height 19
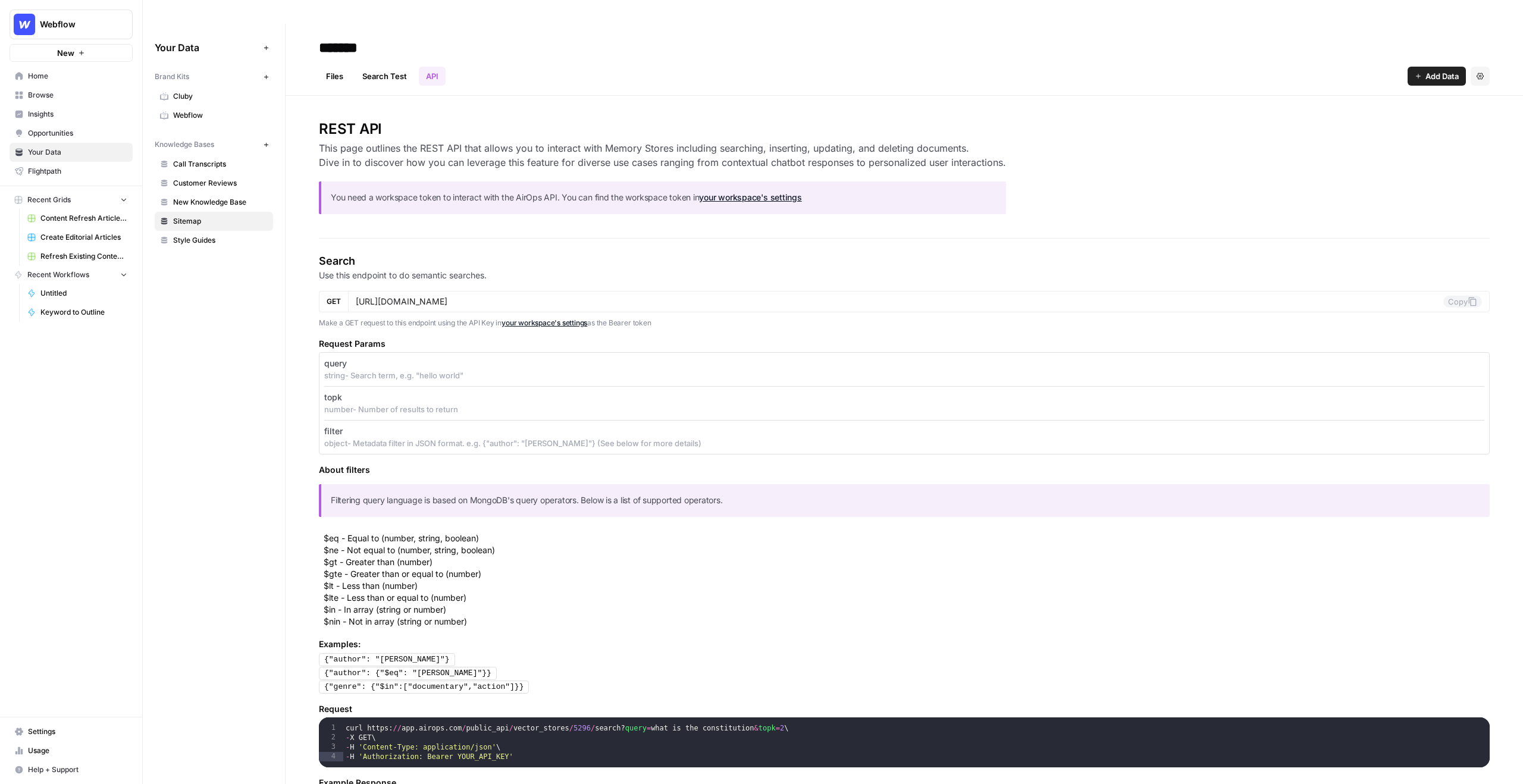
click at [341, 67] on link "Files" at bounding box center [334, 75] width 32 height 19
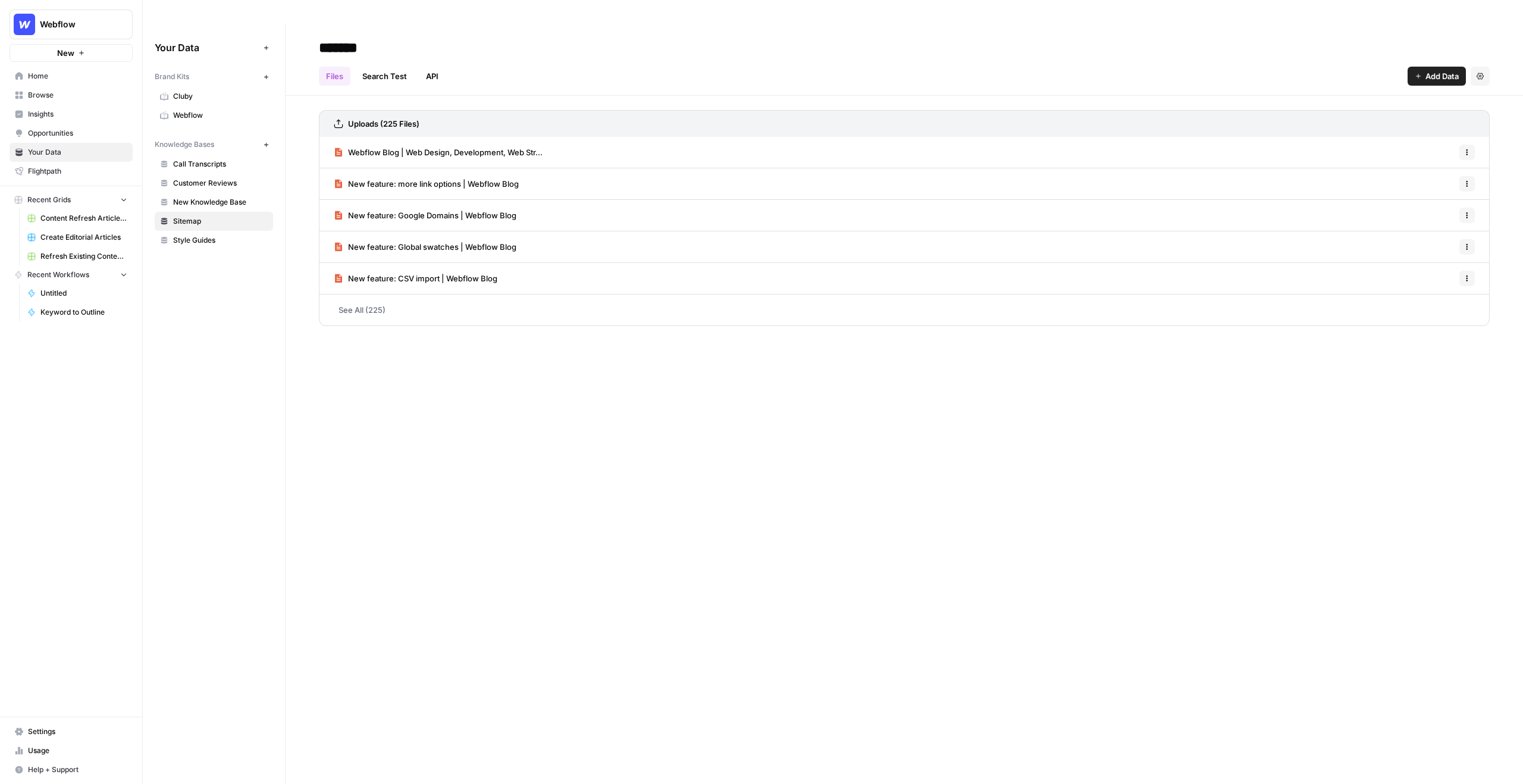
click at [215, 235] on span "Style Guides" at bounding box center [220, 239] width 94 height 11
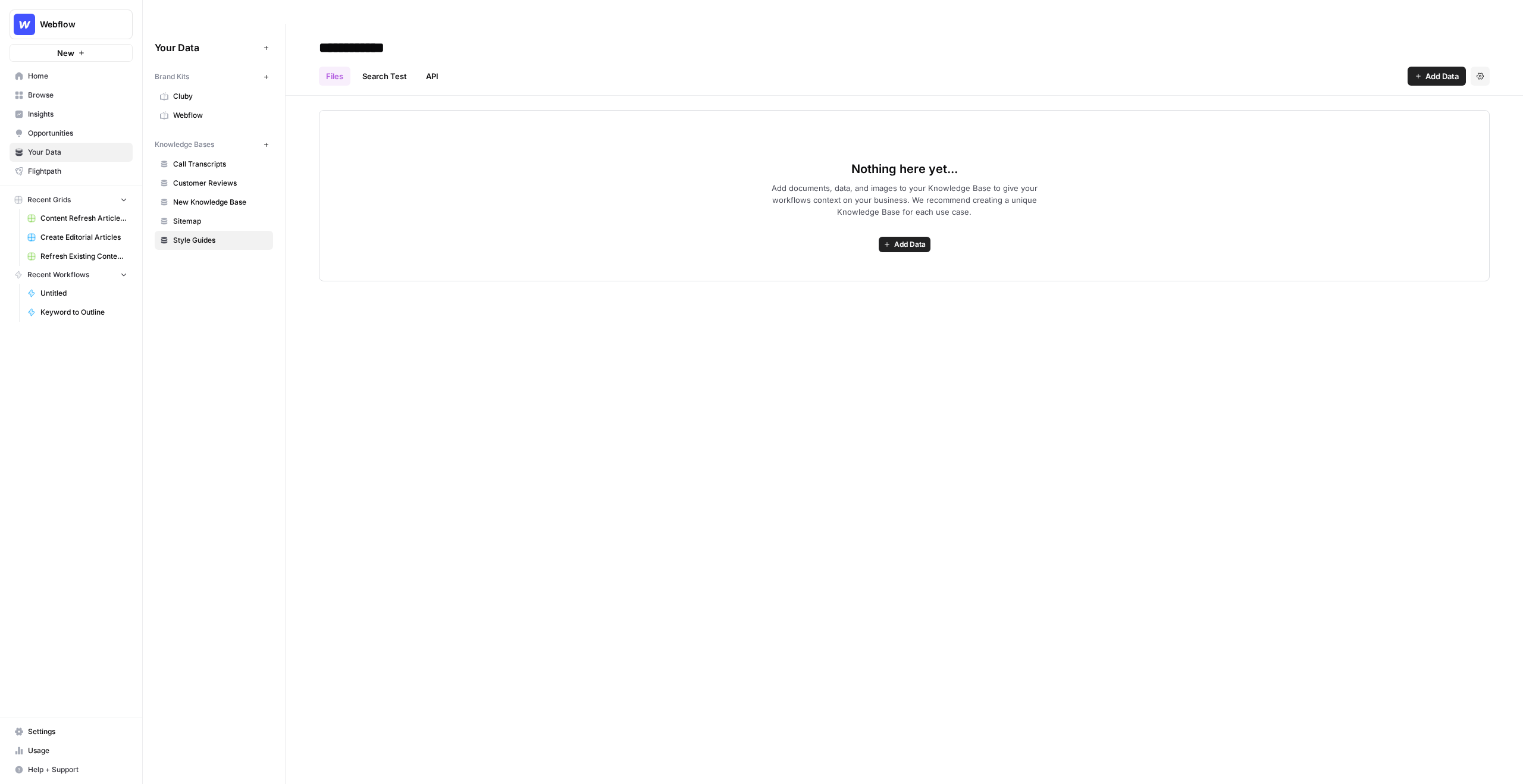
click at [1383, 70] on span "Add Data" at bounding box center [1442, 75] width 33 height 12
click at [1036, 219] on div "Nothing here yet... Add documents, data, and images to your Knowledge Base to g…" at bounding box center [904, 196] width 1171 height 171
click at [101, 235] on span "Create Editorial Articles" at bounding box center [84, 237] width 87 height 11
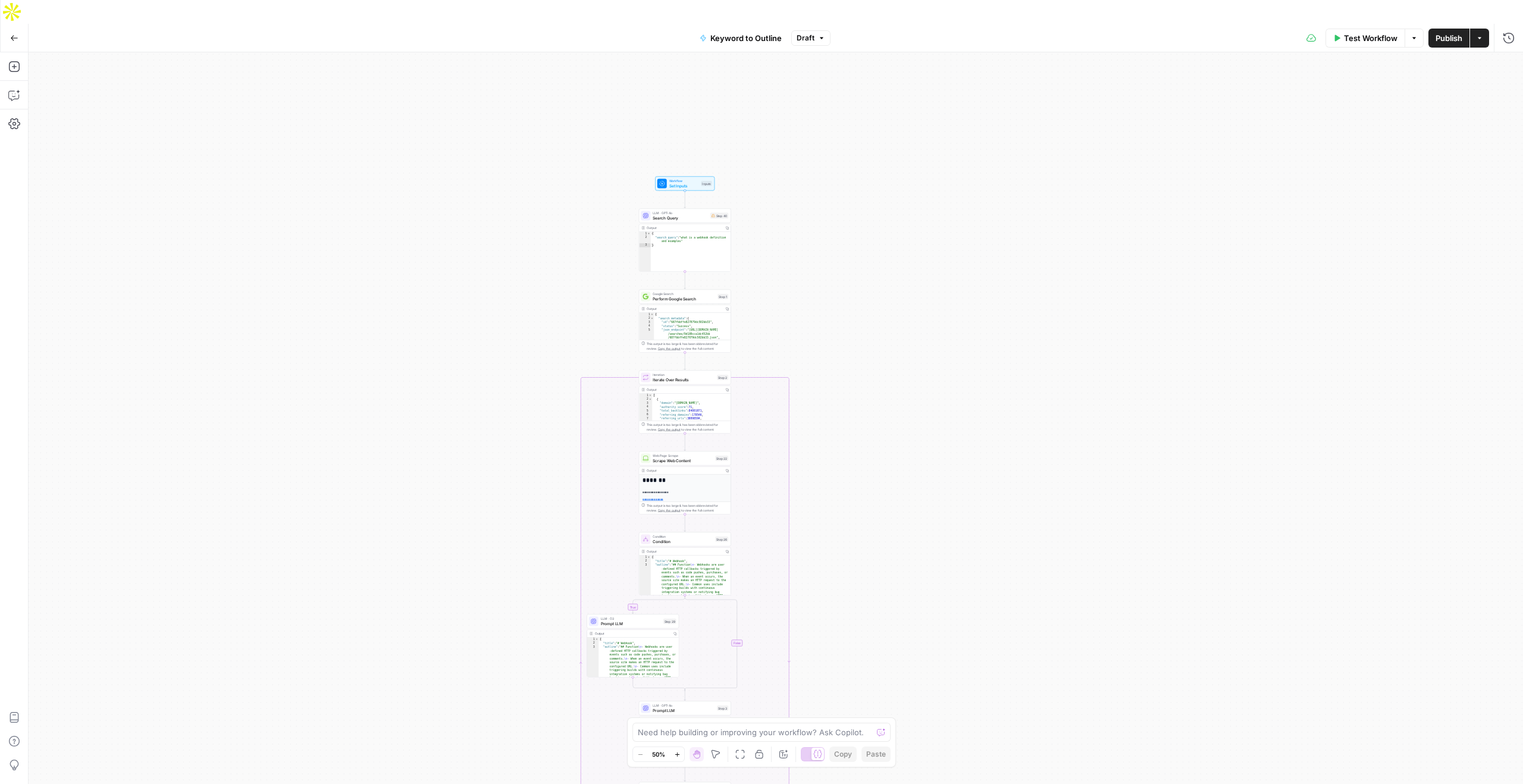
drag, startPoint x: 0, startPoint y: 0, endPoint x: 788, endPoint y: 275, distance: 834.6
click at [788, 275] on div "true false Workflow Set Inputs Inputs LLM · GPT-4o Search Query Step 40 Output …" at bounding box center [775, 429] width 1495 height 756
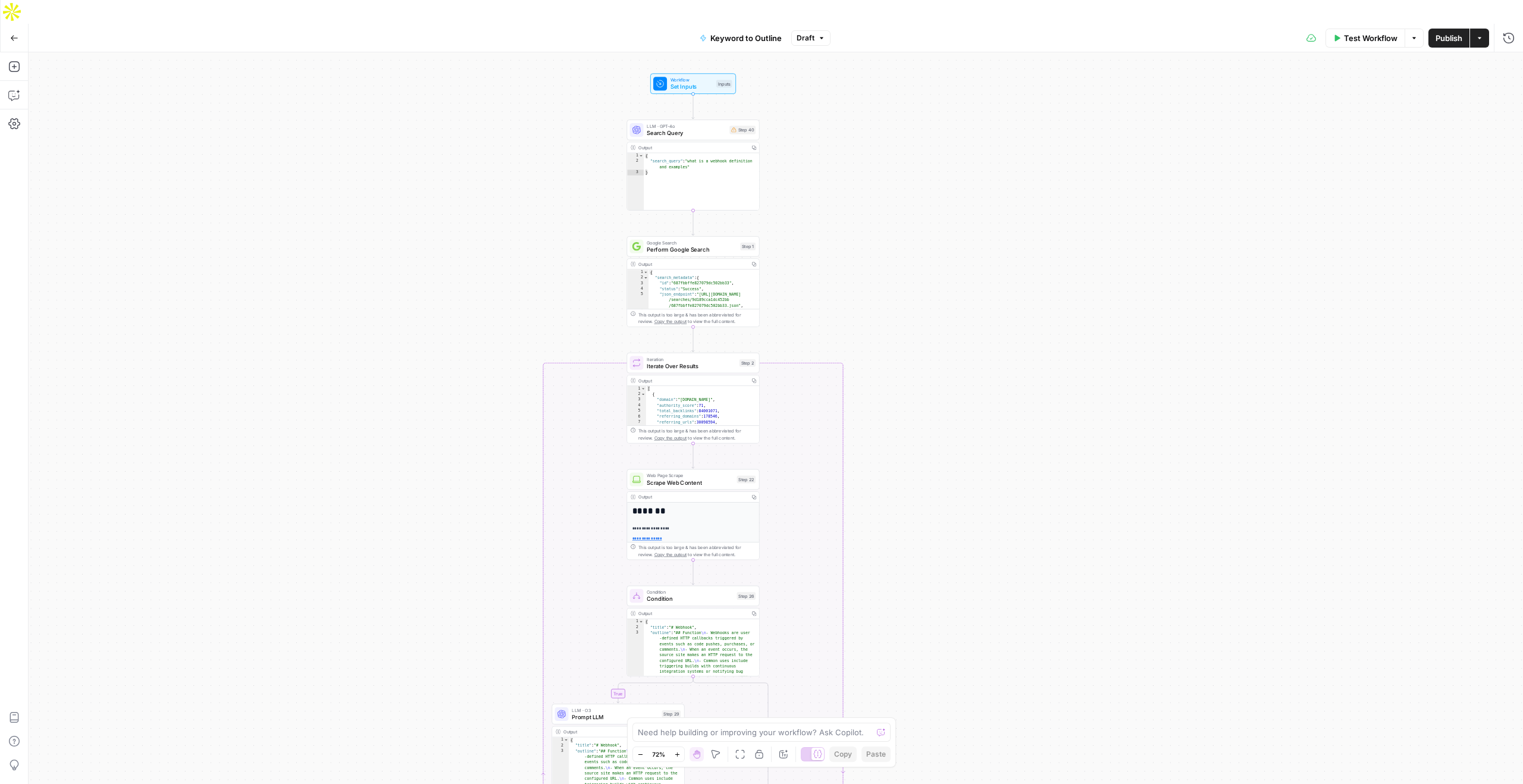
drag, startPoint x: 788, startPoint y: 275, endPoint x: 838, endPoint y: 299, distance: 55.5
click at [838, 299] on div "true false Workflow Set Inputs Inputs LLM · GPT-4o Search Query Step 40 Output …" at bounding box center [775, 429] width 1495 height 756
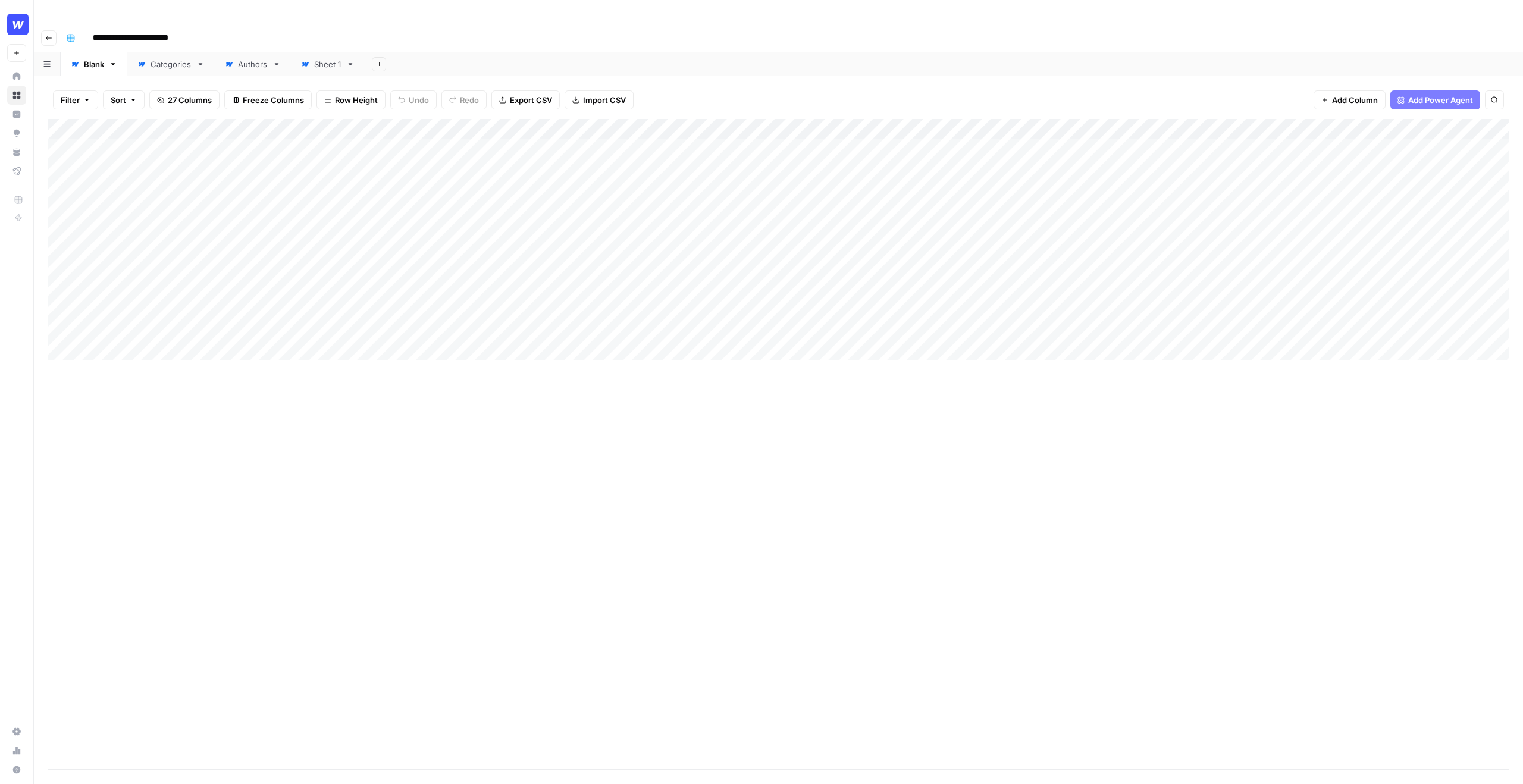
click at [145, 28] on input "**********" at bounding box center [140, 37] width 106 height 19
click at [178, 127] on div "Add Column" at bounding box center [778, 239] width 1460 height 241
click at [321, 452] on div "Add Column" at bounding box center [778, 444] width 1460 height 650
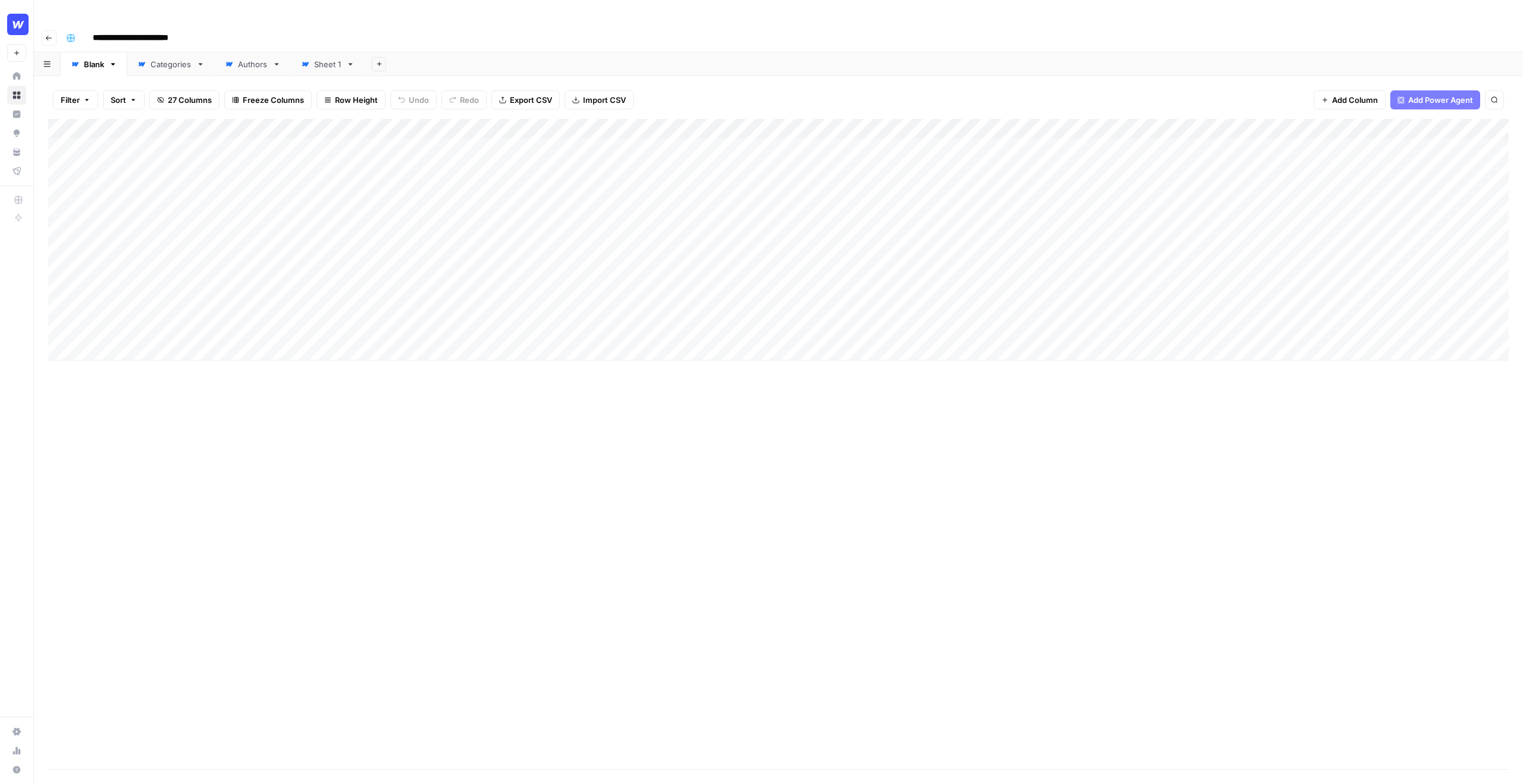
scroll to position [0, 6]
click at [673, 81] on div "Filter Sort 27 Columns Freeze Columns Row Height Undo Redo Export CSV Import CS…" at bounding box center [778, 100] width 1460 height 38
click at [934, 123] on div "Add Column" at bounding box center [778, 239] width 1460 height 241
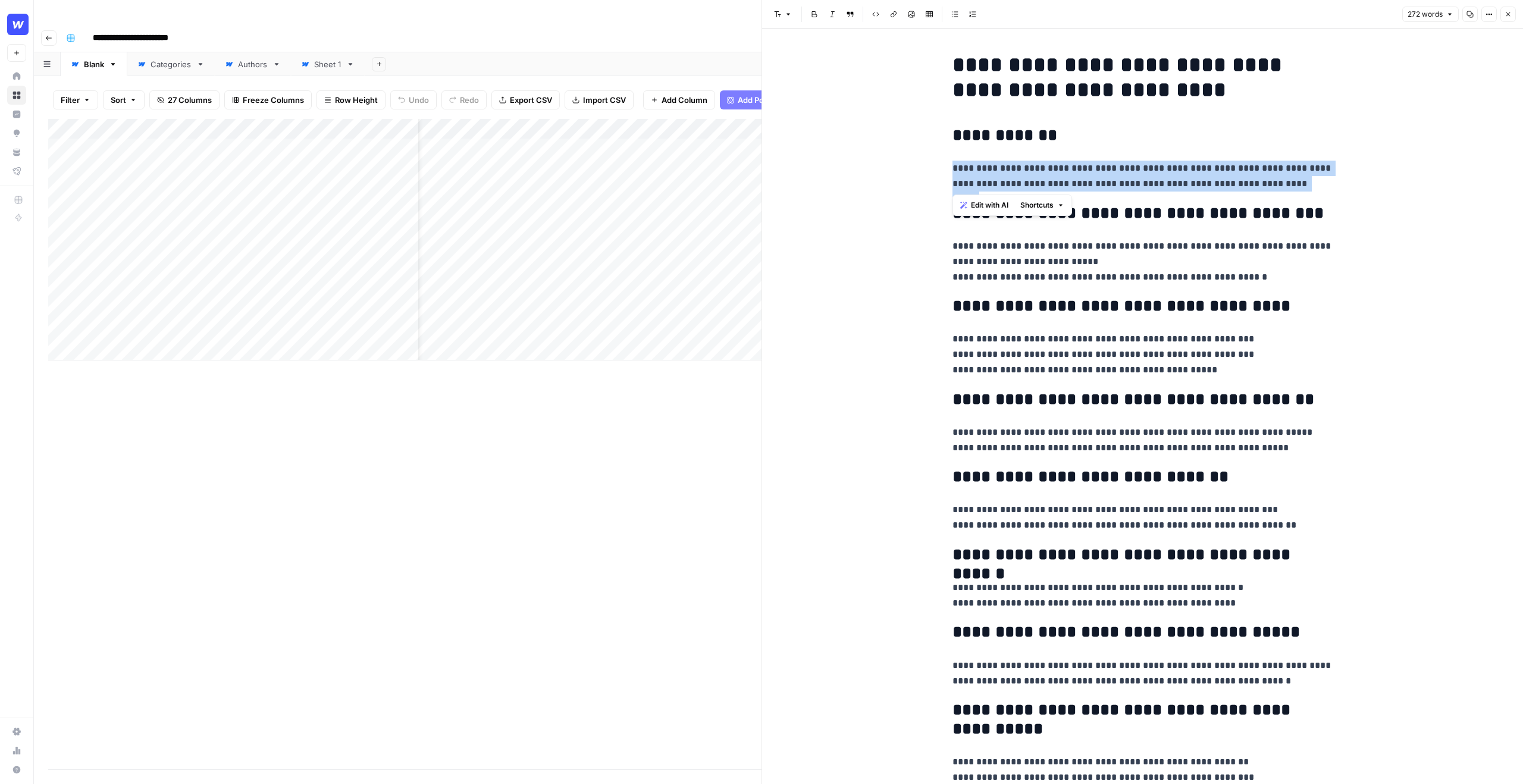
drag, startPoint x: 1307, startPoint y: 181, endPoint x: 989, endPoint y: 159, distance: 318.8
click at [989, 159] on div "**********" at bounding box center [1142, 473] width 395 height 851
click at [989, 202] on span "Edit with AI" at bounding box center [990, 205] width 37 height 11
click at [1507, 17] on icon "button" at bounding box center [1508, 14] width 7 height 7
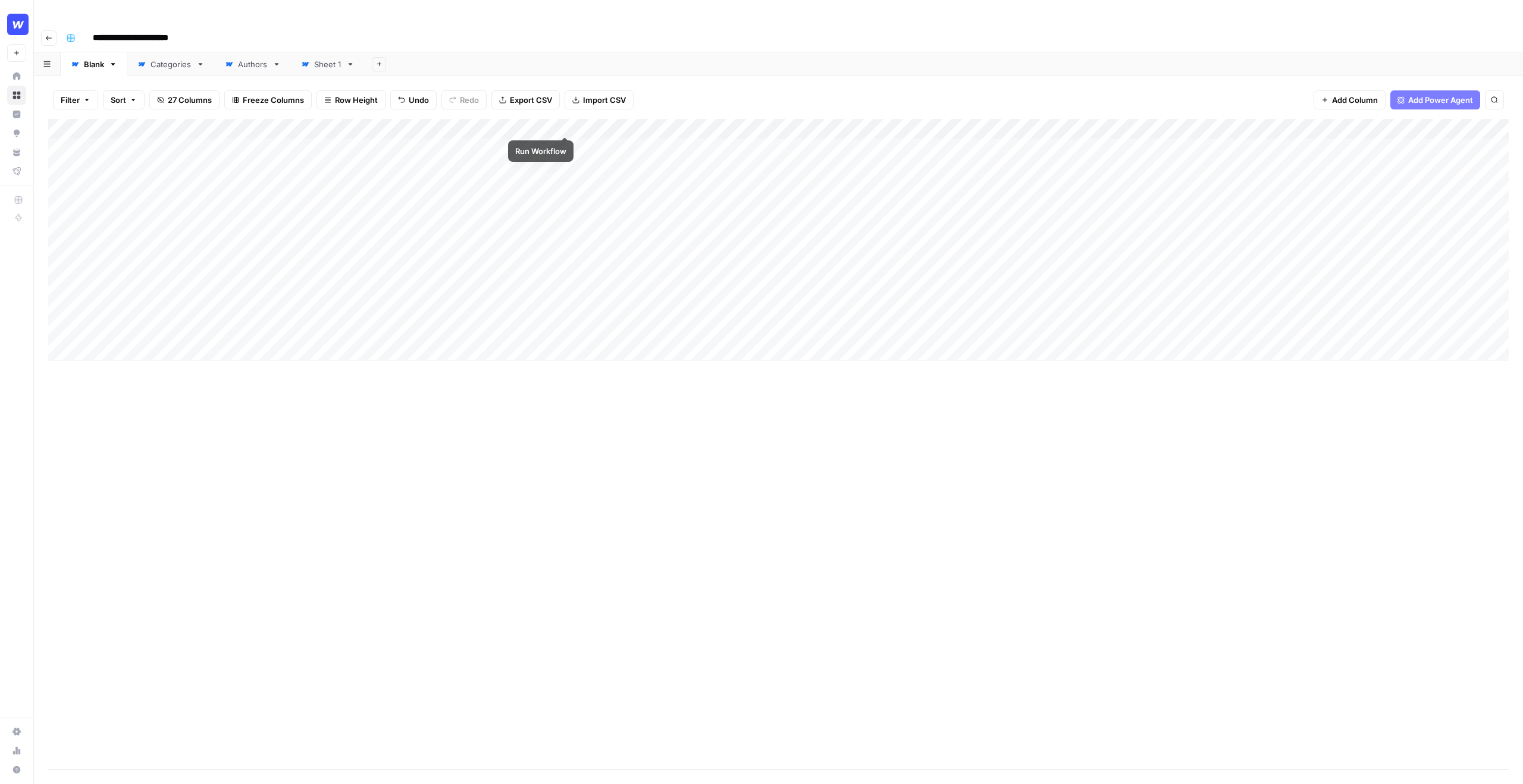
click at [562, 122] on div "Add Column" at bounding box center [778, 239] width 1460 height 241
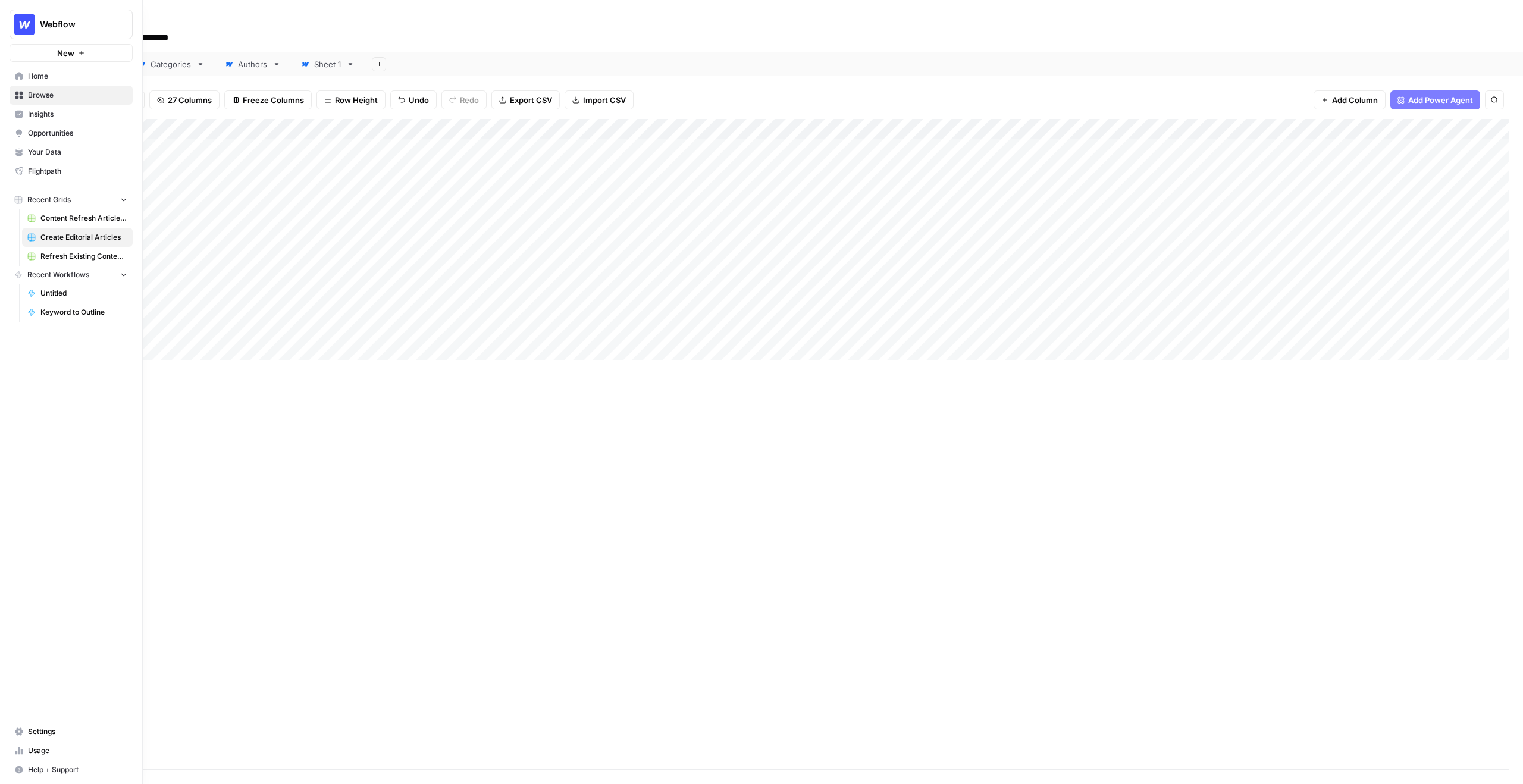
click at [45, 50] on button "New" at bounding box center [71, 53] width 123 height 18
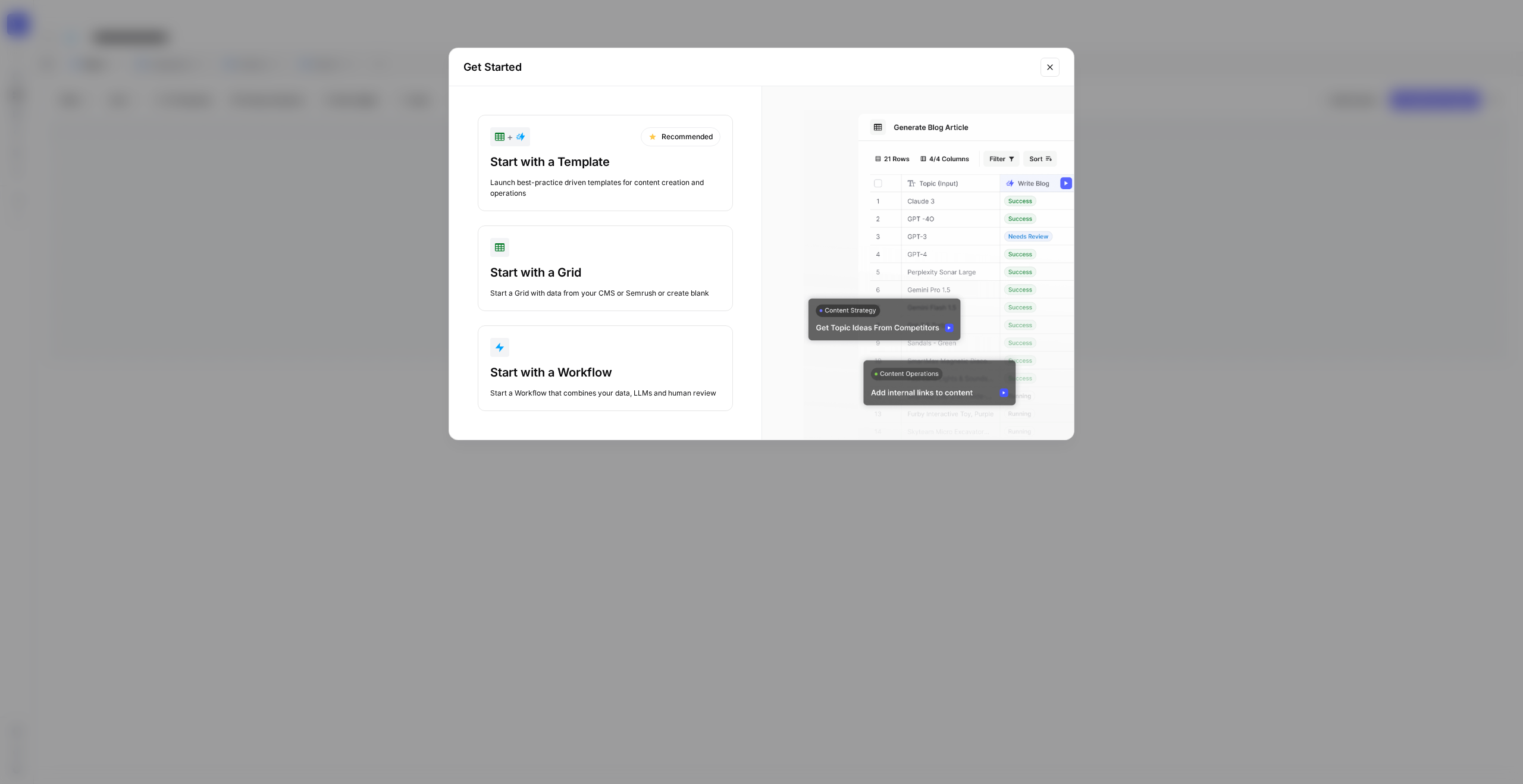
click at [606, 190] on div "Launch best-practice driven templates for content creation and operations" at bounding box center [606, 187] width 231 height 21
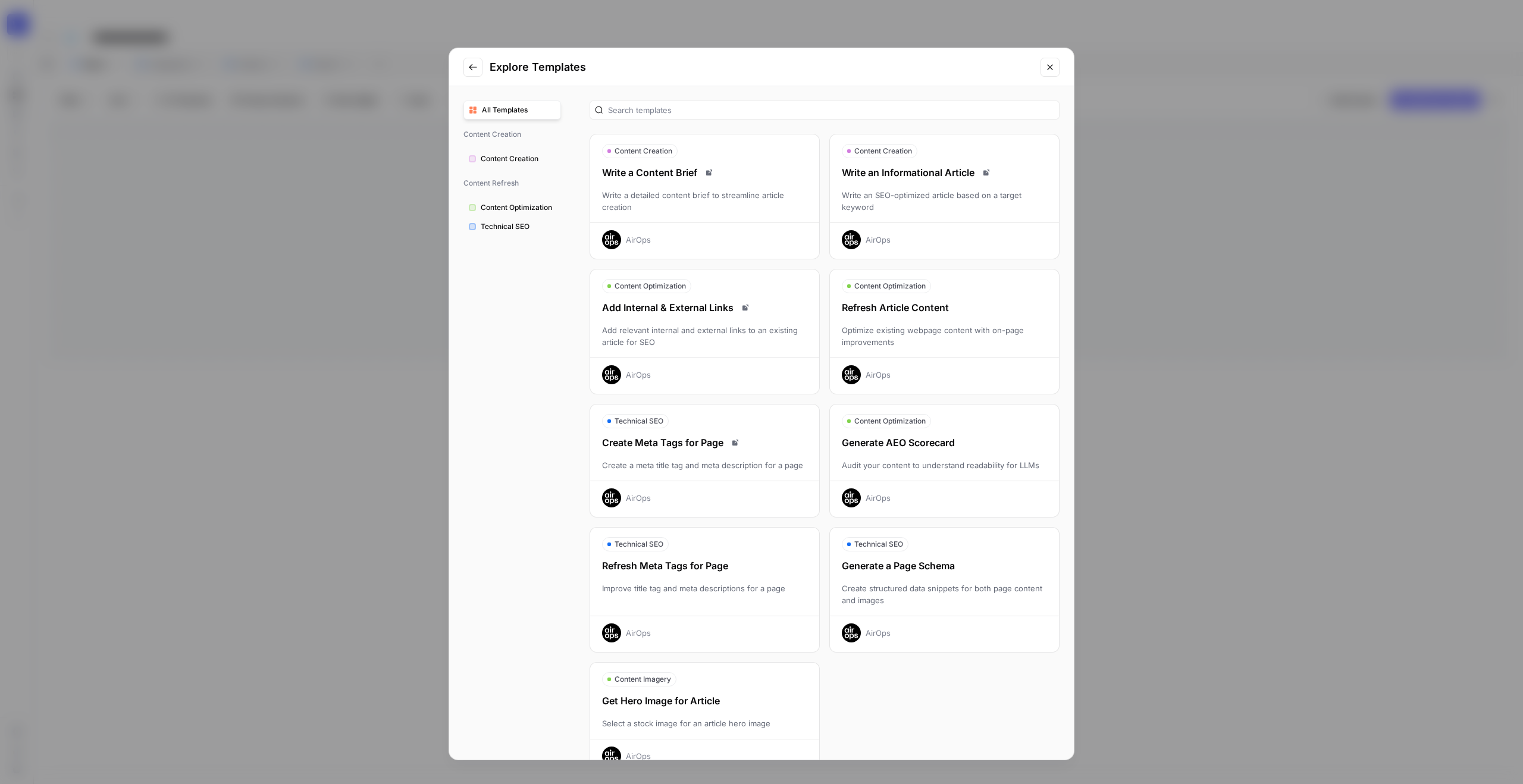
click at [932, 192] on div "Write an SEO-optimized article based on a target keyword" at bounding box center [944, 200] width 229 height 24
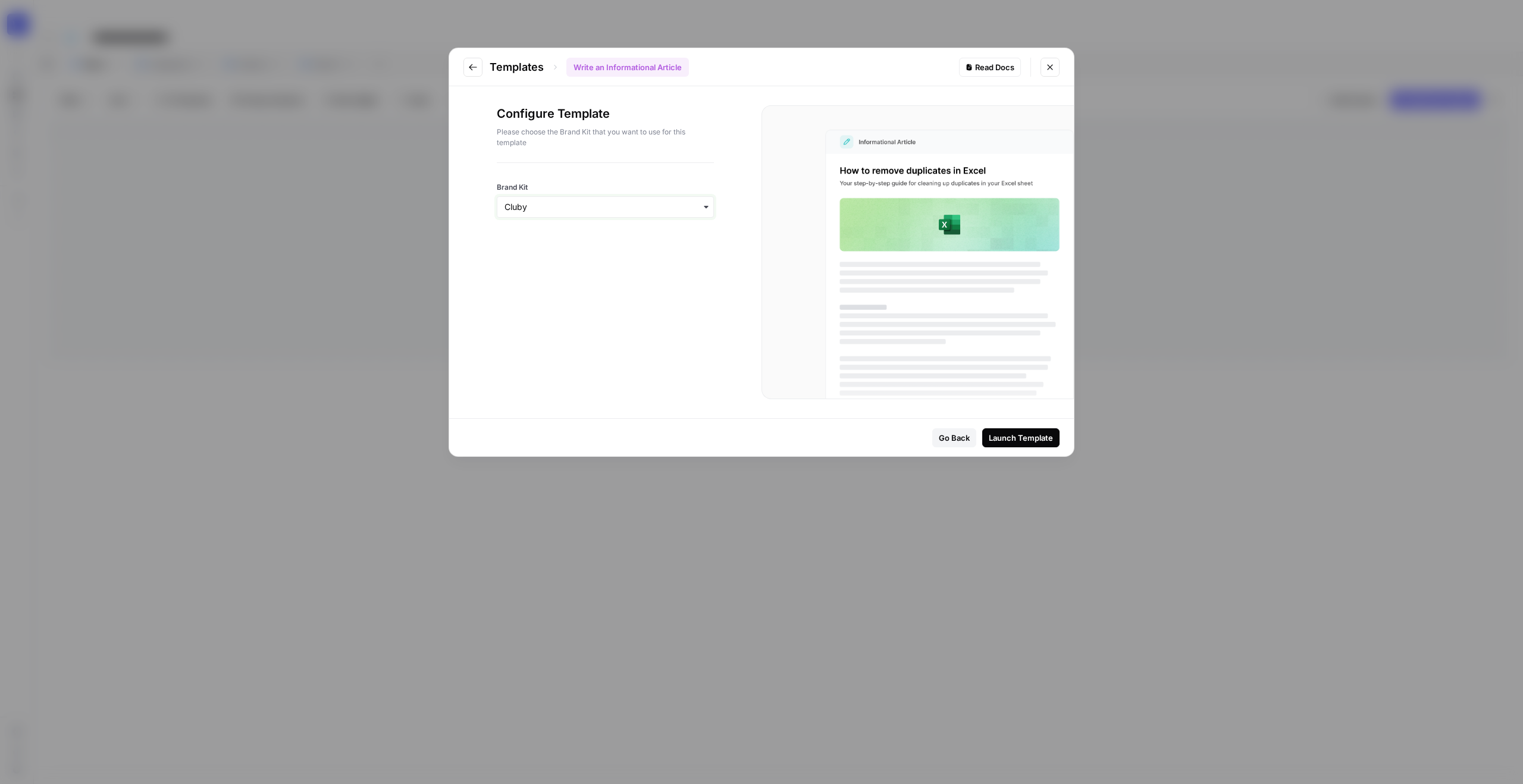
click at [598, 211] on input "Brand Kit" at bounding box center [605, 207] width 201 height 12
click at [610, 256] on div "Webflow" at bounding box center [606, 261] width 216 height 23
click at [1026, 444] on button "Launch Template" at bounding box center [1020, 437] width 77 height 19
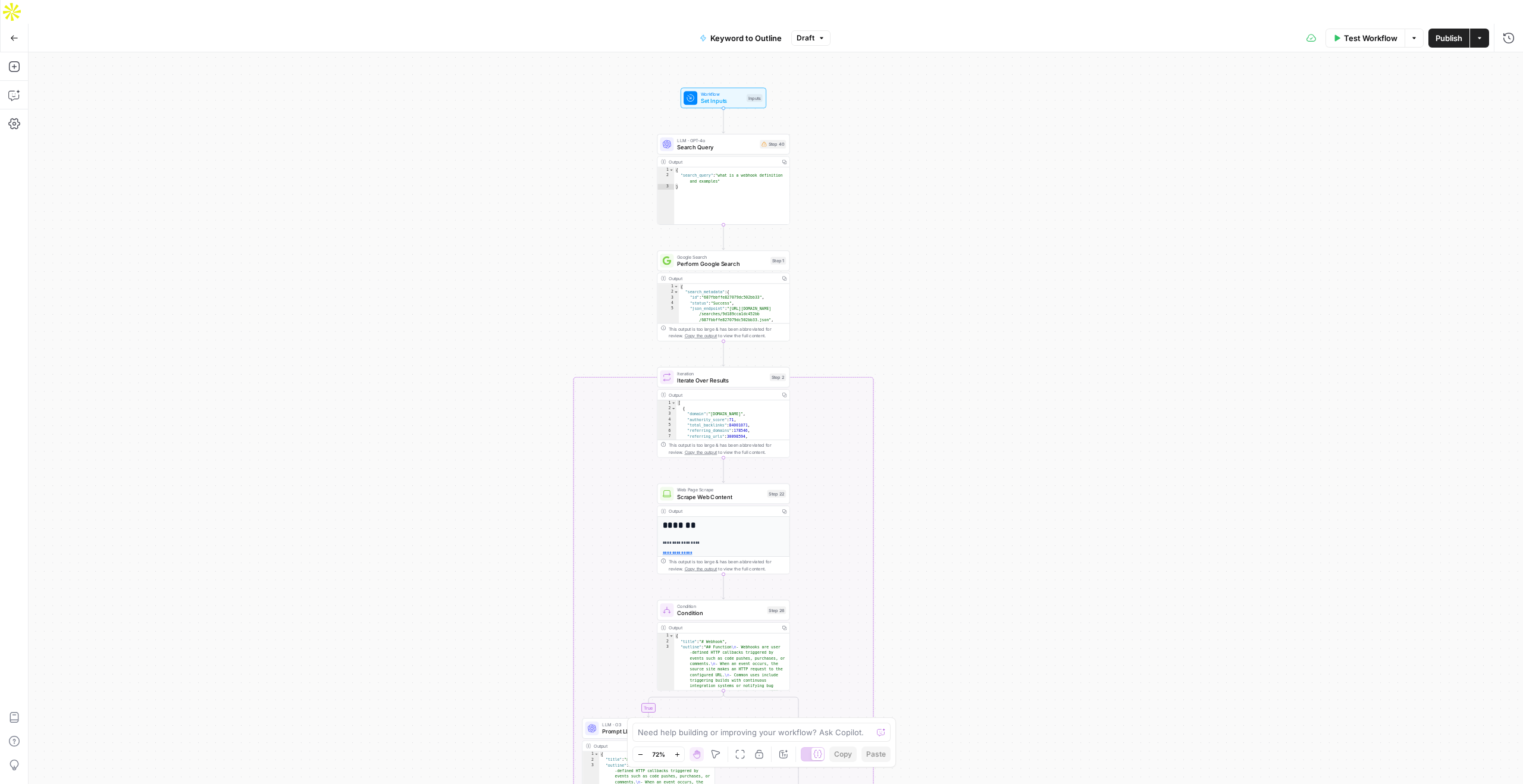
click at [869, 191] on div "true false Workflow Set Inputs Inputs LLM · GPT-4o Search Query Step 40 Output …" at bounding box center [775, 429] width 1495 height 756
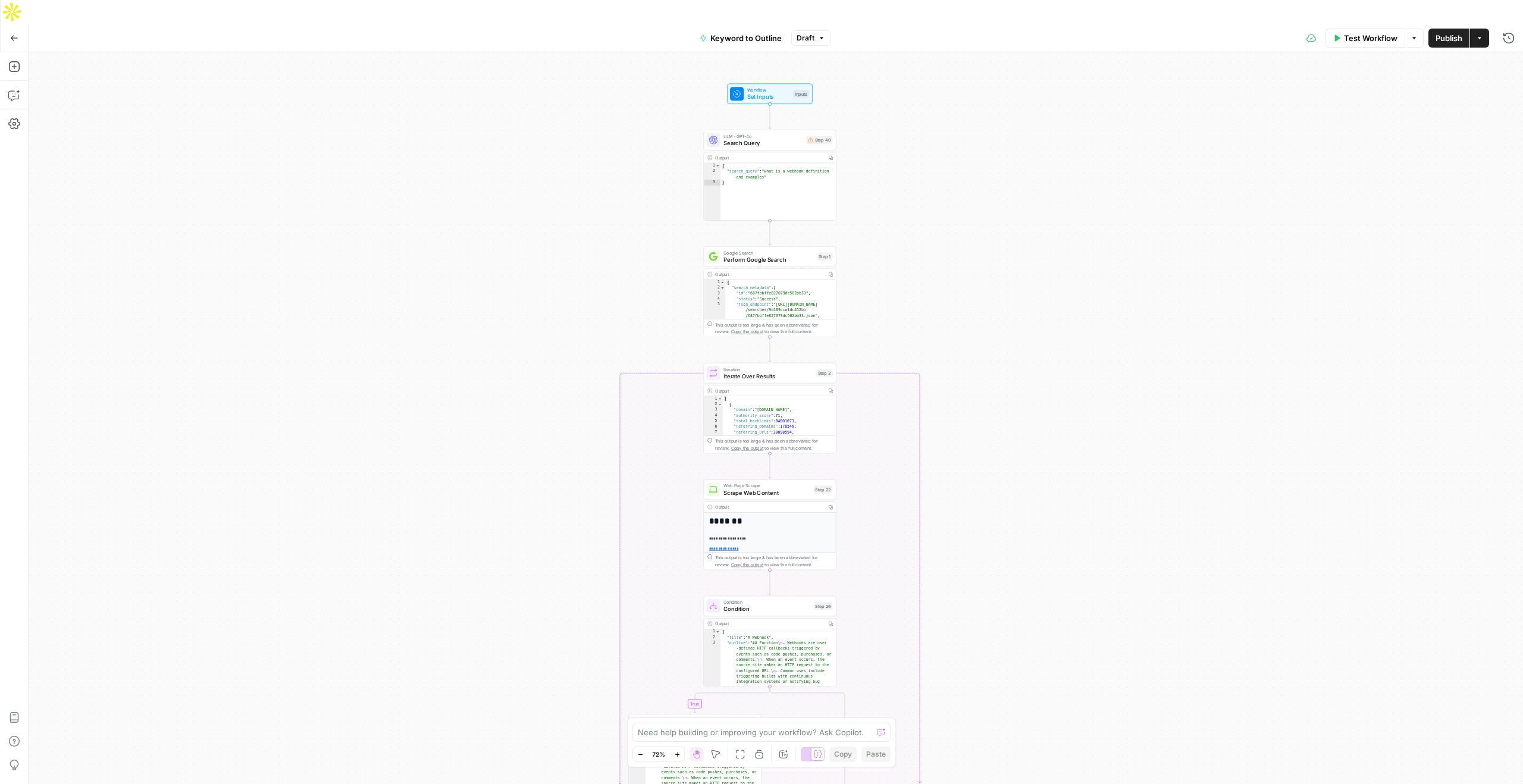
drag, startPoint x: 317, startPoint y: 231, endPoint x: 364, endPoint y: 227, distance: 47.2
click at [364, 227] on div "true false Workflow Set Inputs Inputs LLM · GPT-4o Search Query Step 40 Output …" at bounding box center [775, 429] width 1495 height 756
drag, startPoint x: 364, startPoint y: 227, endPoint x: 364, endPoint y: 218, distance: 9.0
click at [364, 218] on div "true false Workflow Set Inputs Inputs LLM · GPT-4o Search Query Step 40 Output …" at bounding box center [775, 429] width 1495 height 756
drag, startPoint x: 532, startPoint y: 196, endPoint x: 572, endPoint y: 199, distance: 40.1
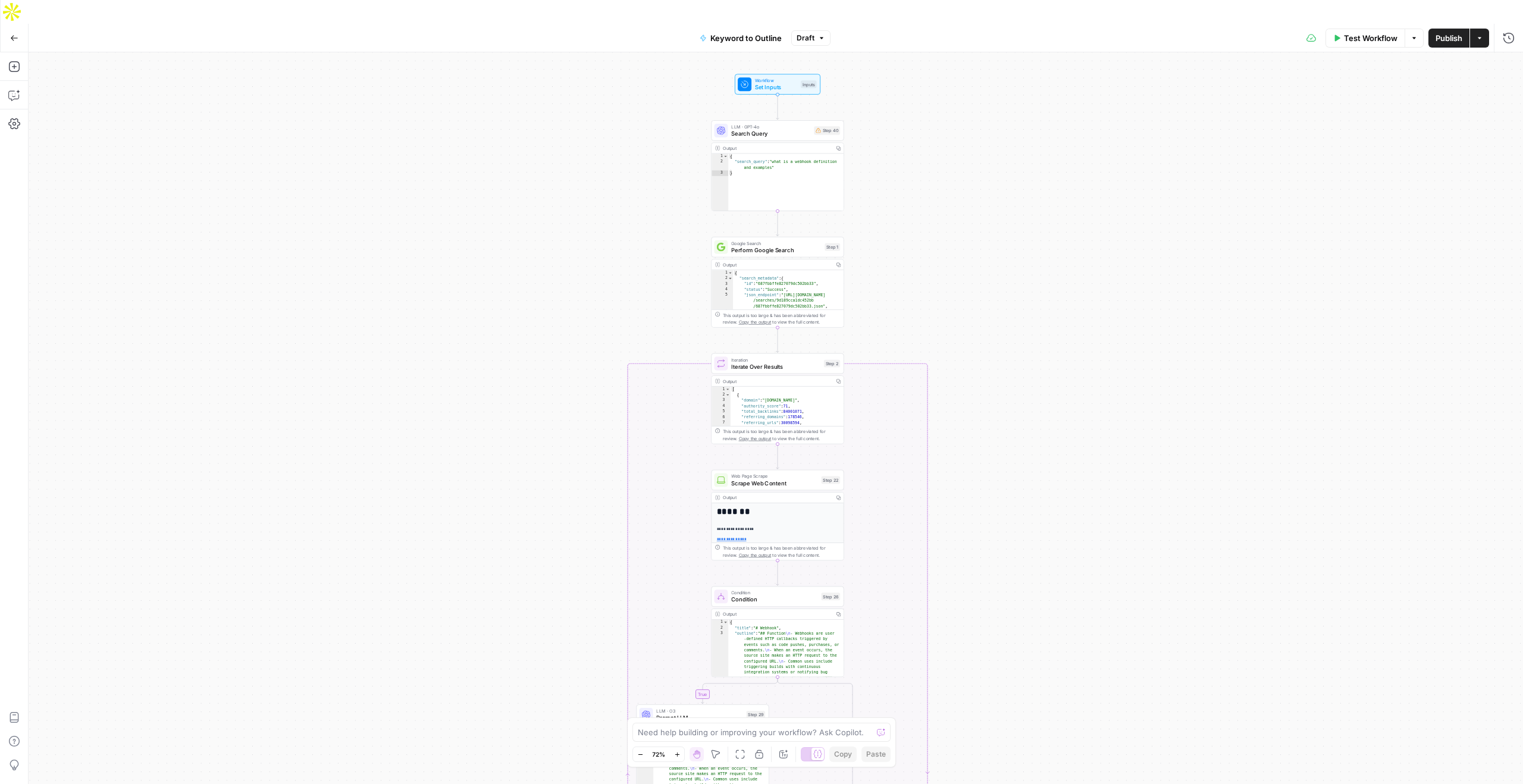
click at [572, 199] on div "true false Workflow Set Inputs Inputs LLM · GPT-4o Search Query Step 40 Output …" at bounding box center [775, 429] width 1495 height 756
drag, startPoint x: 686, startPoint y: 150, endPoint x: 655, endPoint y: 150, distance: 31.0
click at [655, 150] on div "true false Workflow Set Inputs Inputs LLM · GPT-4o Search Query Step 40 Output …" at bounding box center [775, 429] width 1495 height 756
click at [12, 89] on icon "button" at bounding box center [14, 95] width 12 height 12
click at [99, 762] on div "Auto Mode Send" at bounding box center [140, 760] width 188 height 26
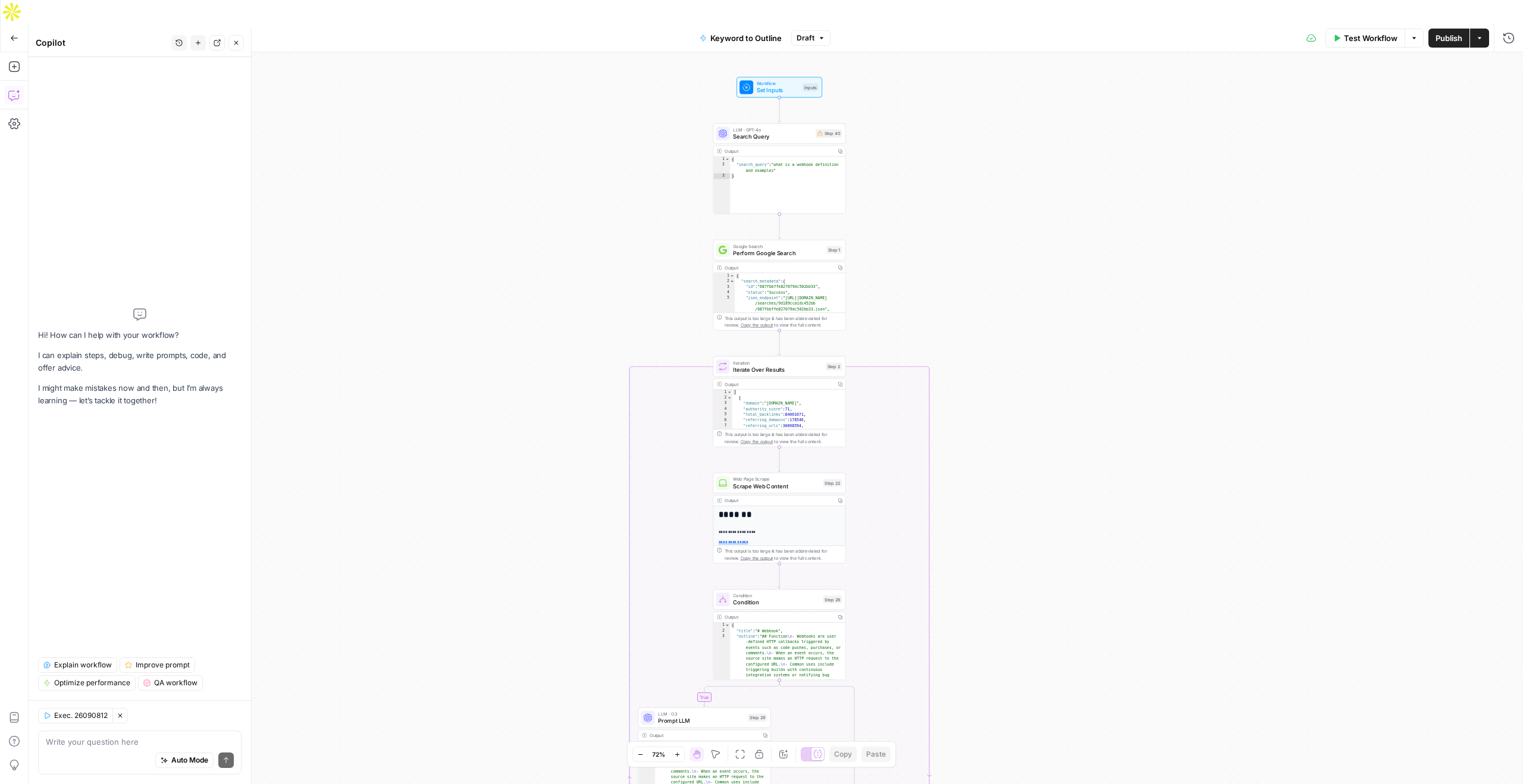
click at [84, 666] on span "Explain workflow" at bounding box center [83, 665] width 58 height 11
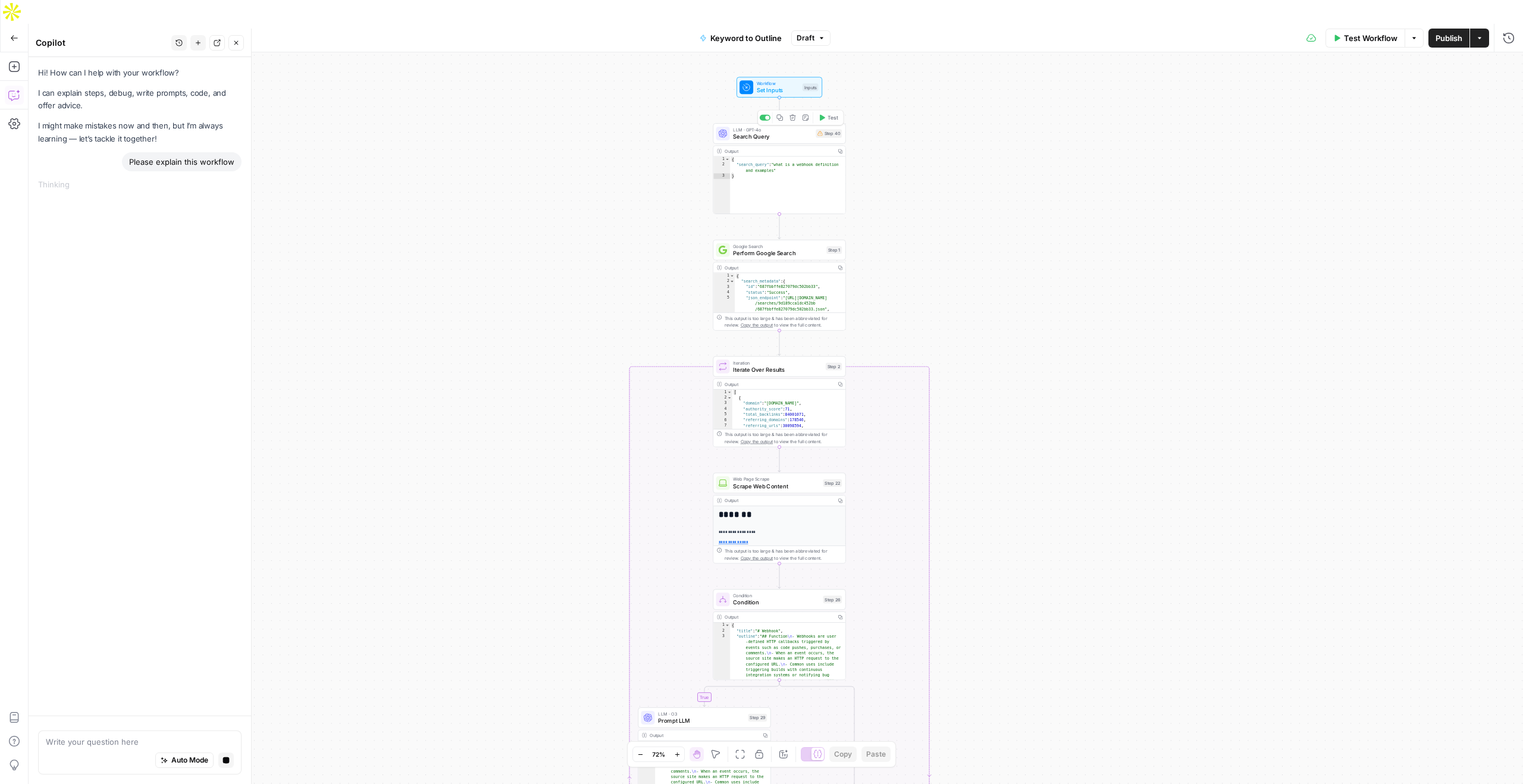
click at [922, 172] on div "true false Workflow Set Inputs Inputs LLM · GPT-4o Search Query Step 40 Copy st…" at bounding box center [775, 429] width 1495 height 756
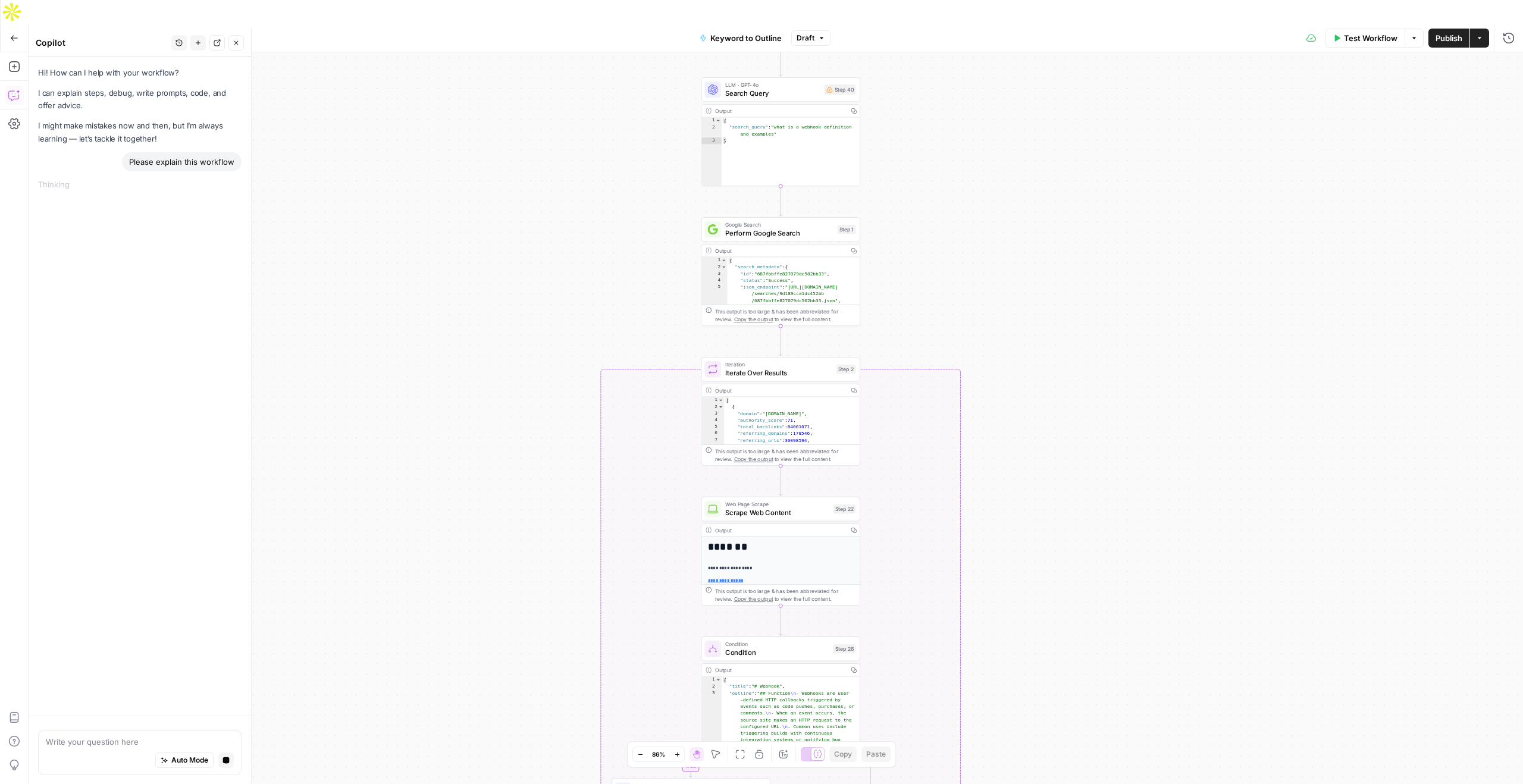
drag, startPoint x: 922, startPoint y: 172, endPoint x: 923, endPoint y: 244, distance: 72.0
click at [923, 244] on div "true false Workflow Set Inputs Inputs LLM · GPT-4o Search Query Step 40 Output …" at bounding box center [775, 429] width 1495 height 756
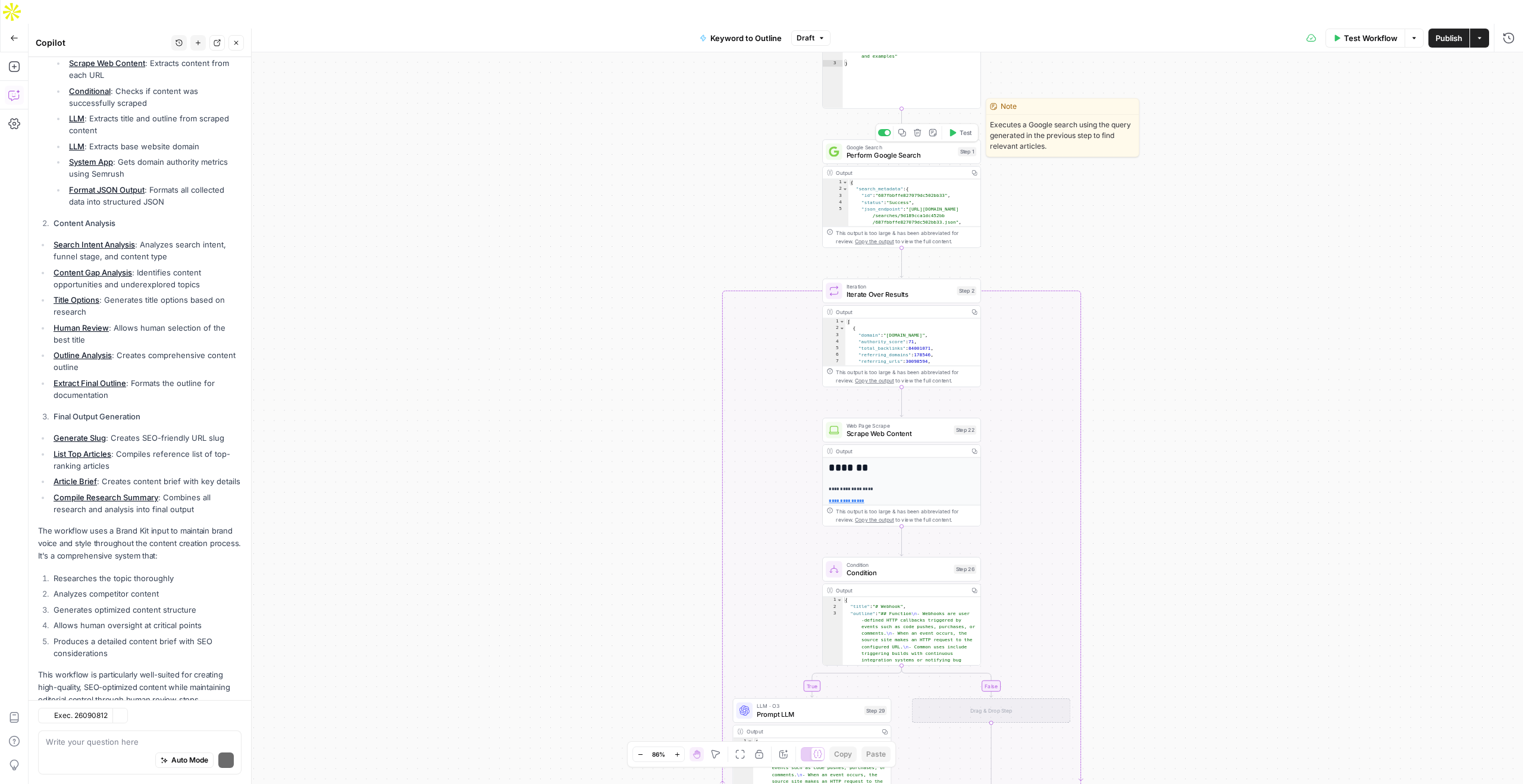
scroll to position [309, 0]
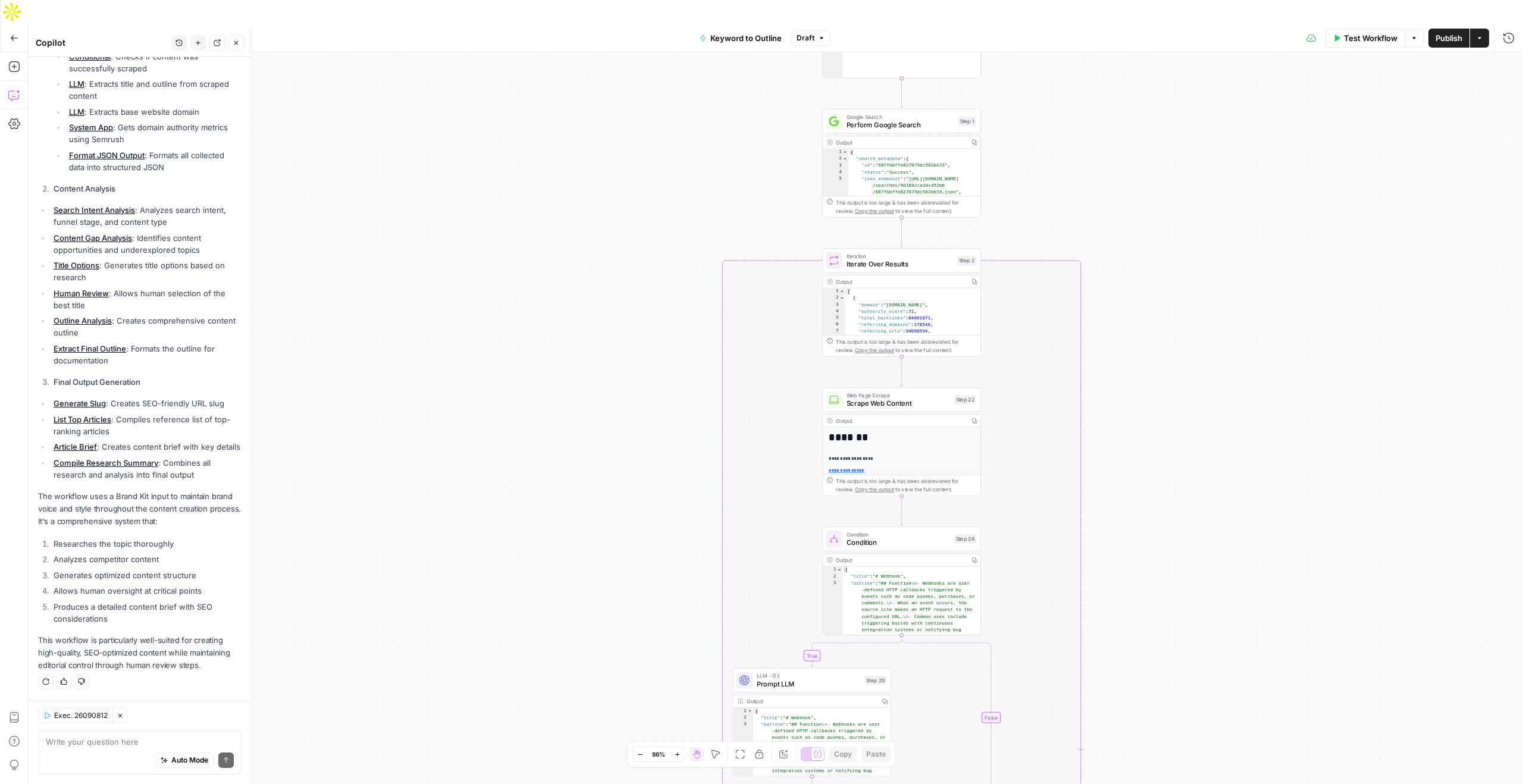
drag, startPoint x: 1140, startPoint y: 335, endPoint x: 1140, endPoint y: 304, distance: 31.0
click at [1140, 304] on div "true false Workflow Set Inputs Inputs LLM · GPT-4o Search Query Step 40 Output …" at bounding box center [775, 429] width 1495 height 756
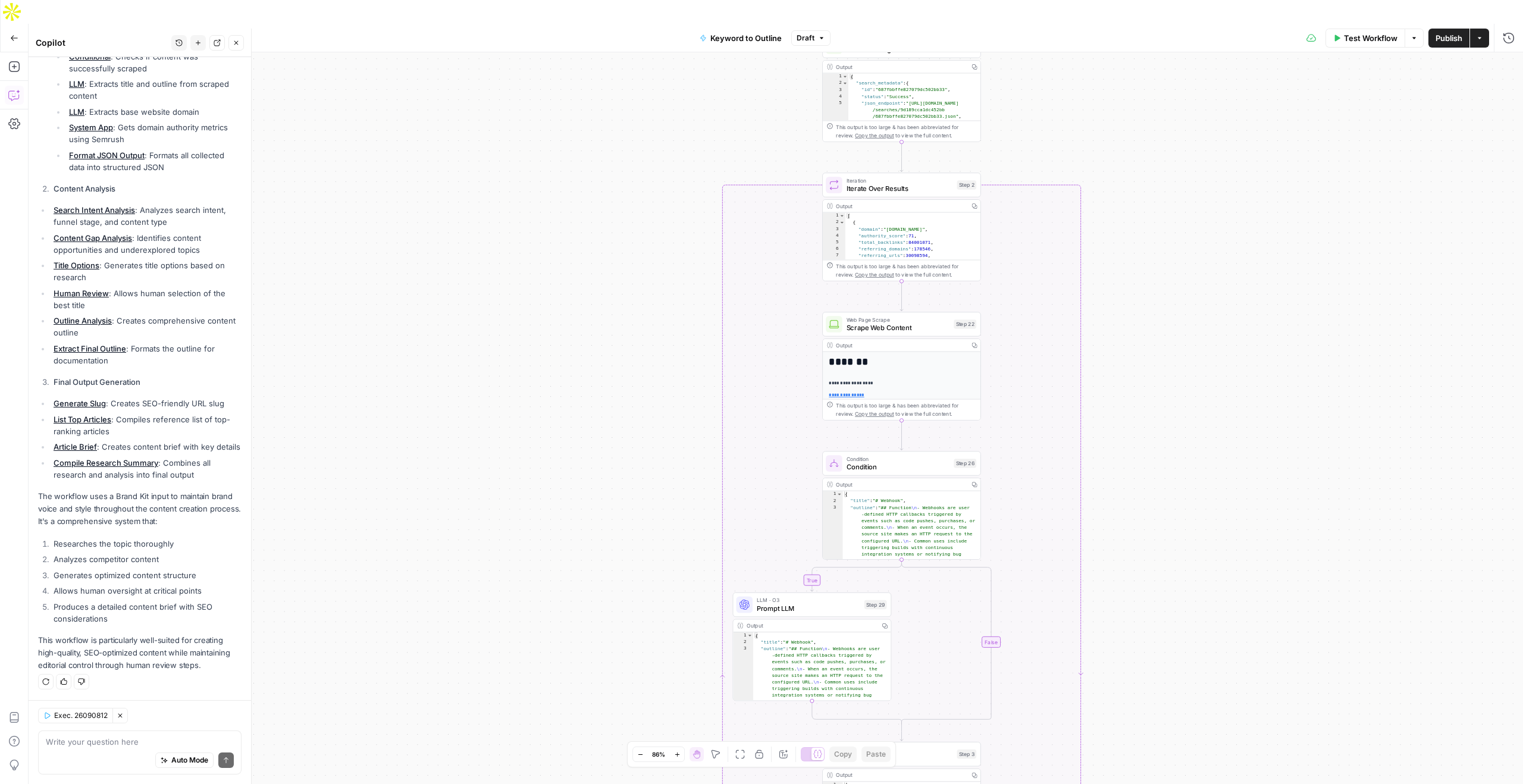
drag, startPoint x: 1129, startPoint y: 328, endPoint x: 1129, endPoint y: 256, distance: 72.0
click at [1129, 254] on div "true false Workflow Set Inputs Inputs LLM · GPT-4o Search Query Step 40 Output …" at bounding box center [775, 429] width 1495 height 756
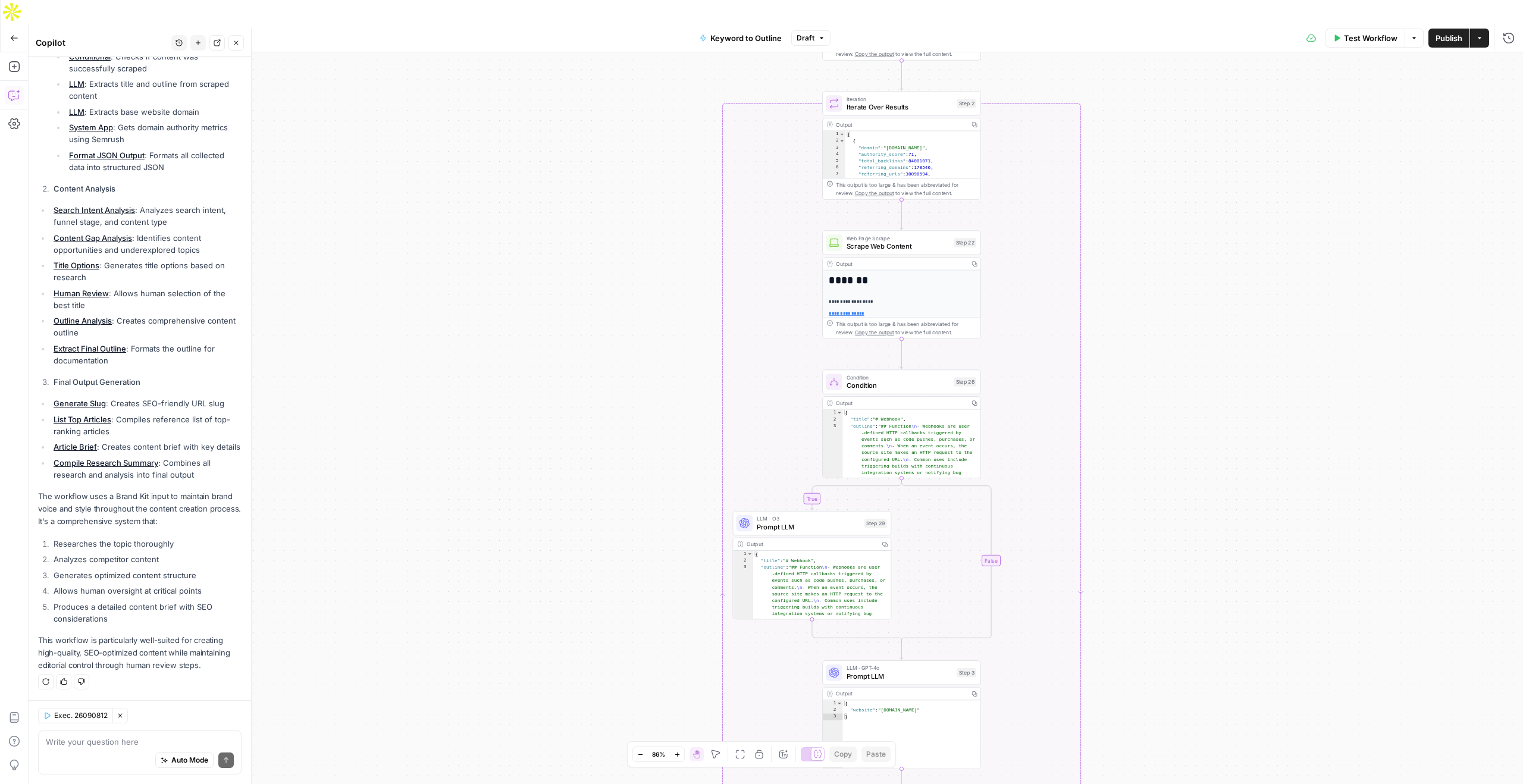
drag, startPoint x: 1129, startPoint y: 256, endPoint x: 1129, endPoint y: 173, distance: 83.0
click at [1129, 173] on div "true false Workflow Set Inputs Inputs LLM · GPT-4o Search Query Step 40 Output …" at bounding box center [775, 429] width 1495 height 756
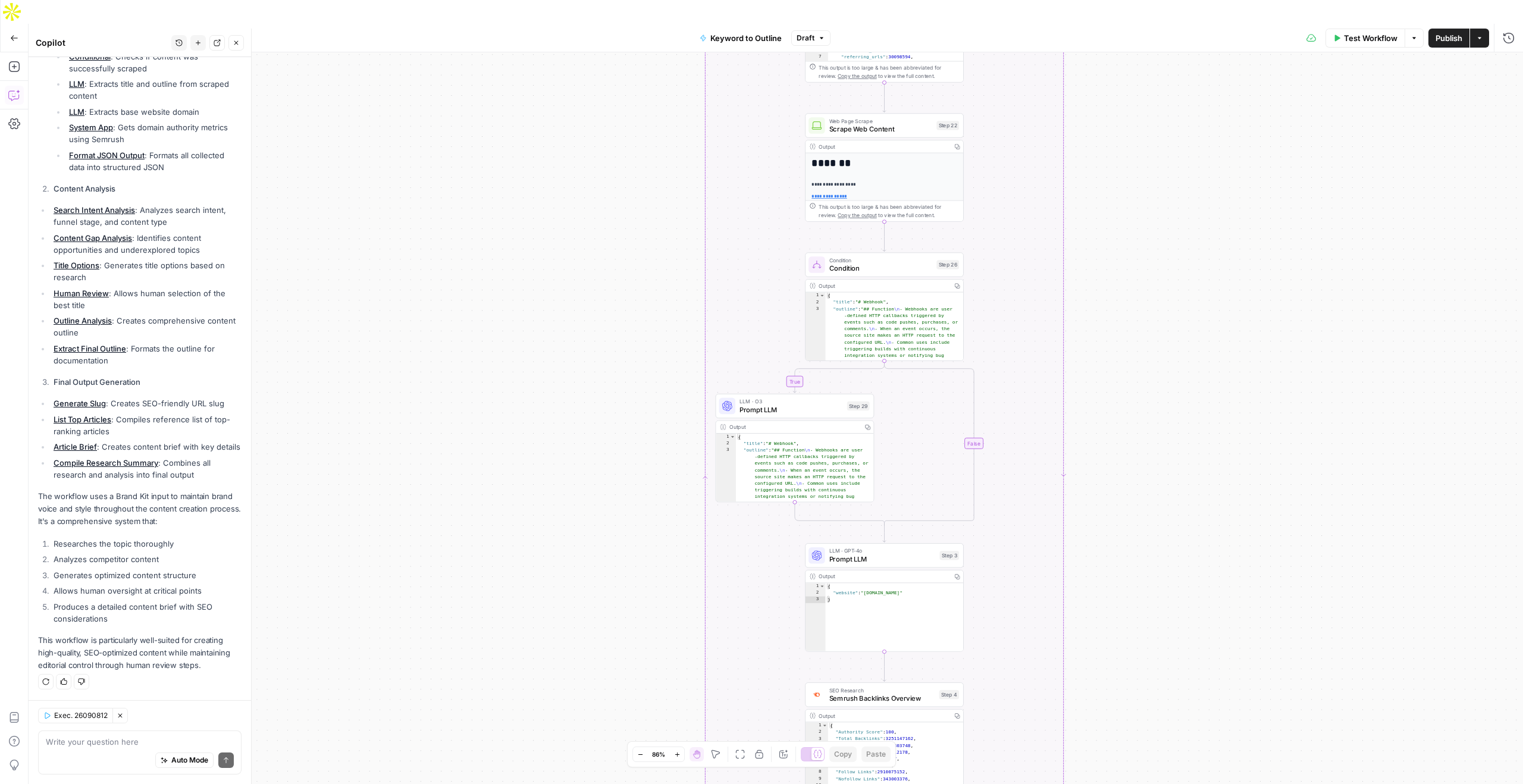
drag, startPoint x: 1174, startPoint y: 306, endPoint x: 1155, endPoint y: 185, distance: 122.5
click at [1155, 185] on div "true false Workflow Set Inputs Inputs LLM · GPT-4o Search Query Step 40 Output …" at bounding box center [775, 429] width 1495 height 756
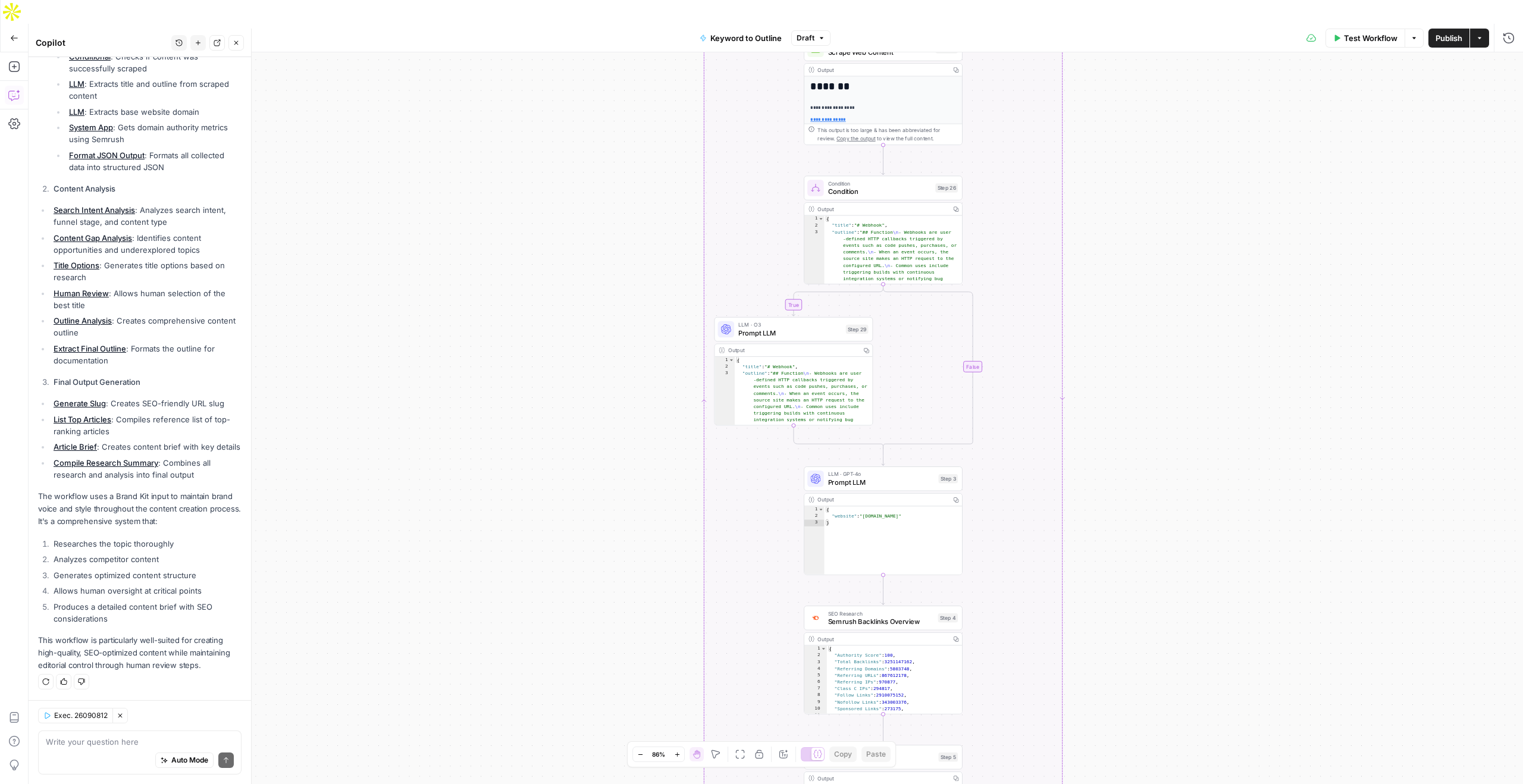
drag, startPoint x: 1141, startPoint y: 276, endPoint x: 1141, endPoint y: 201, distance: 75.0
click at [1141, 201] on div "true false Workflow Set Inputs Inputs LLM · GPT-4o Search Query Step 40 Output …" at bounding box center [775, 429] width 1495 height 756
drag, startPoint x: 887, startPoint y: 458, endPoint x: 669, endPoint y: 463, distance: 218.1
click at [887, 475] on span "Prompt LLM" at bounding box center [880, 480] width 106 height 10
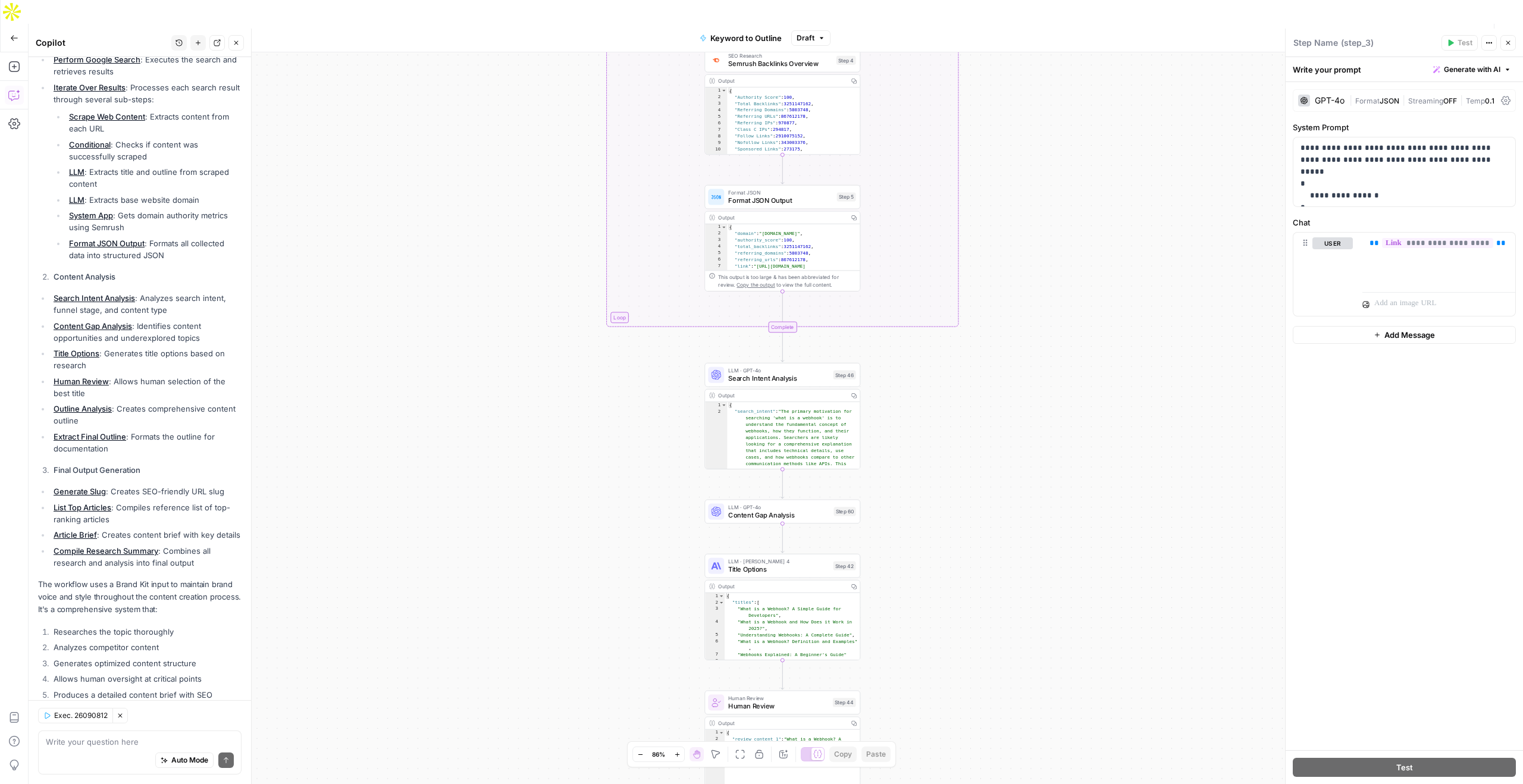
scroll to position [219, 0]
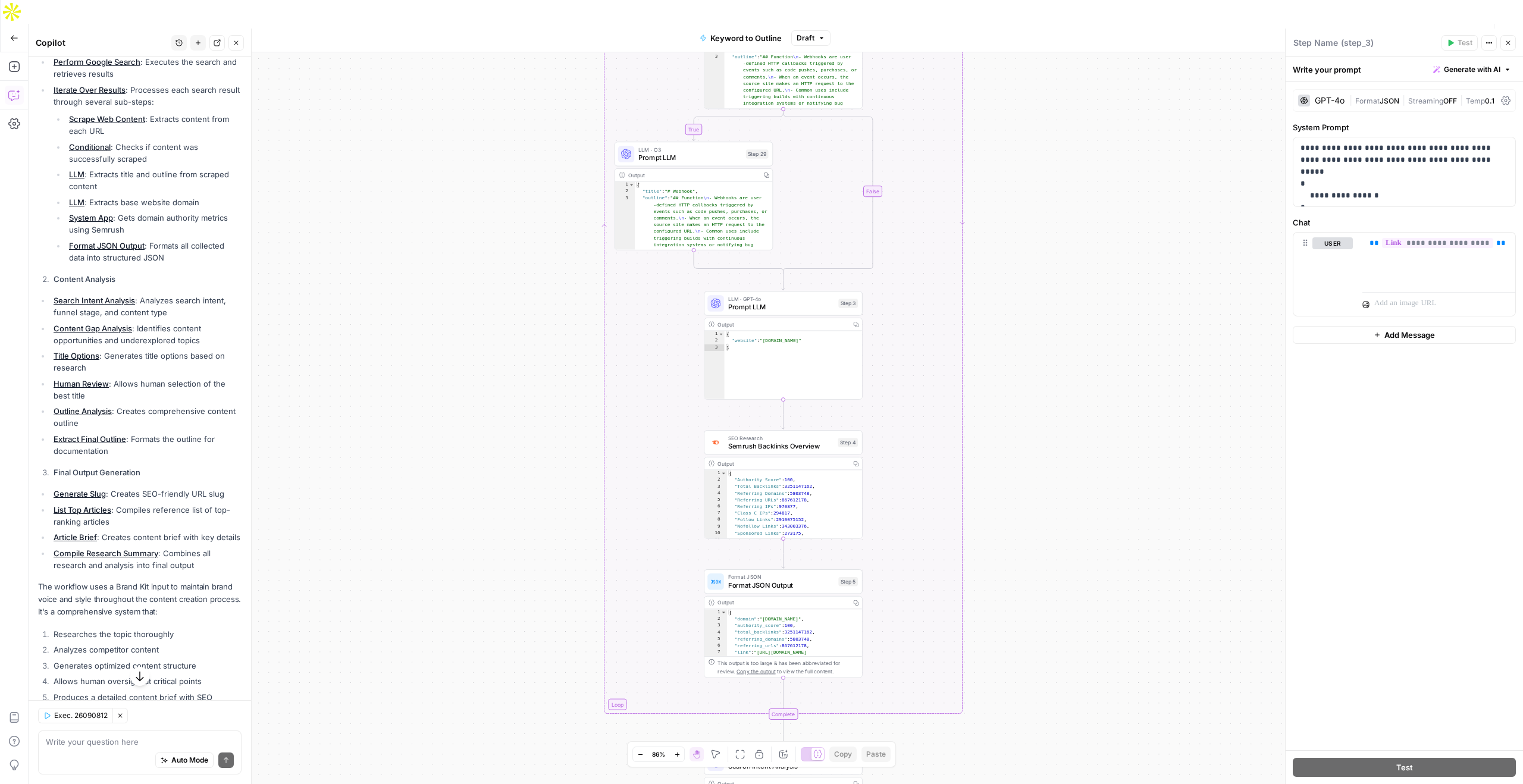
drag, startPoint x: 311, startPoint y: 400, endPoint x: 311, endPoint y: 270, distance: 130.0
click at [311, 270] on div "true false Workflow Set Inputs Inputs LLM · GPT-4o Search Query Step 40 Output …" at bounding box center [775, 429] width 1495 height 756
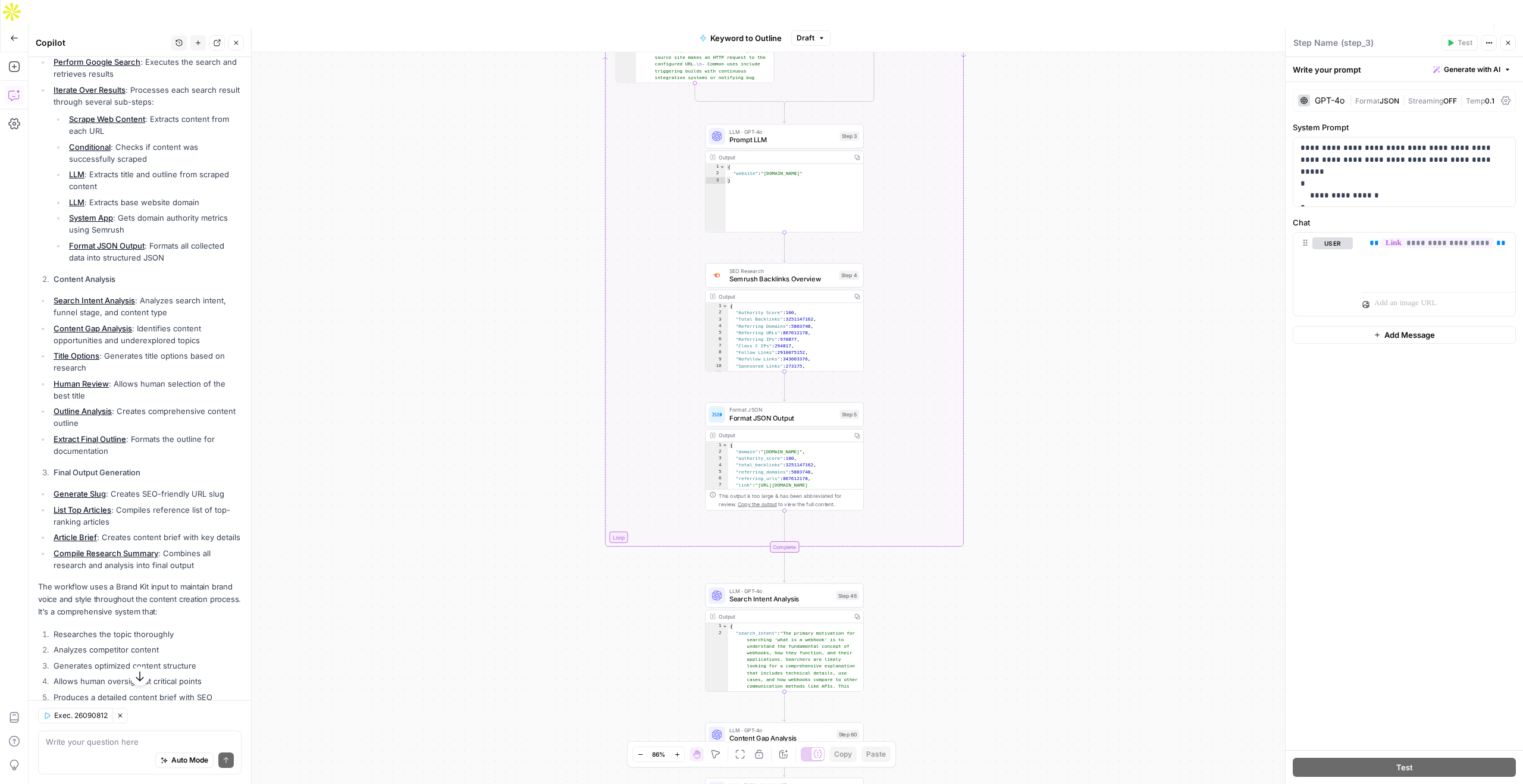
drag, startPoint x: 543, startPoint y: 433, endPoint x: 544, endPoint y: 270, distance: 163.0
click at [544, 270] on div "true false Workflow Set Inputs Inputs LLM · GPT-4o Search Query Step 40 Output …" at bounding box center [775, 429] width 1495 height 756
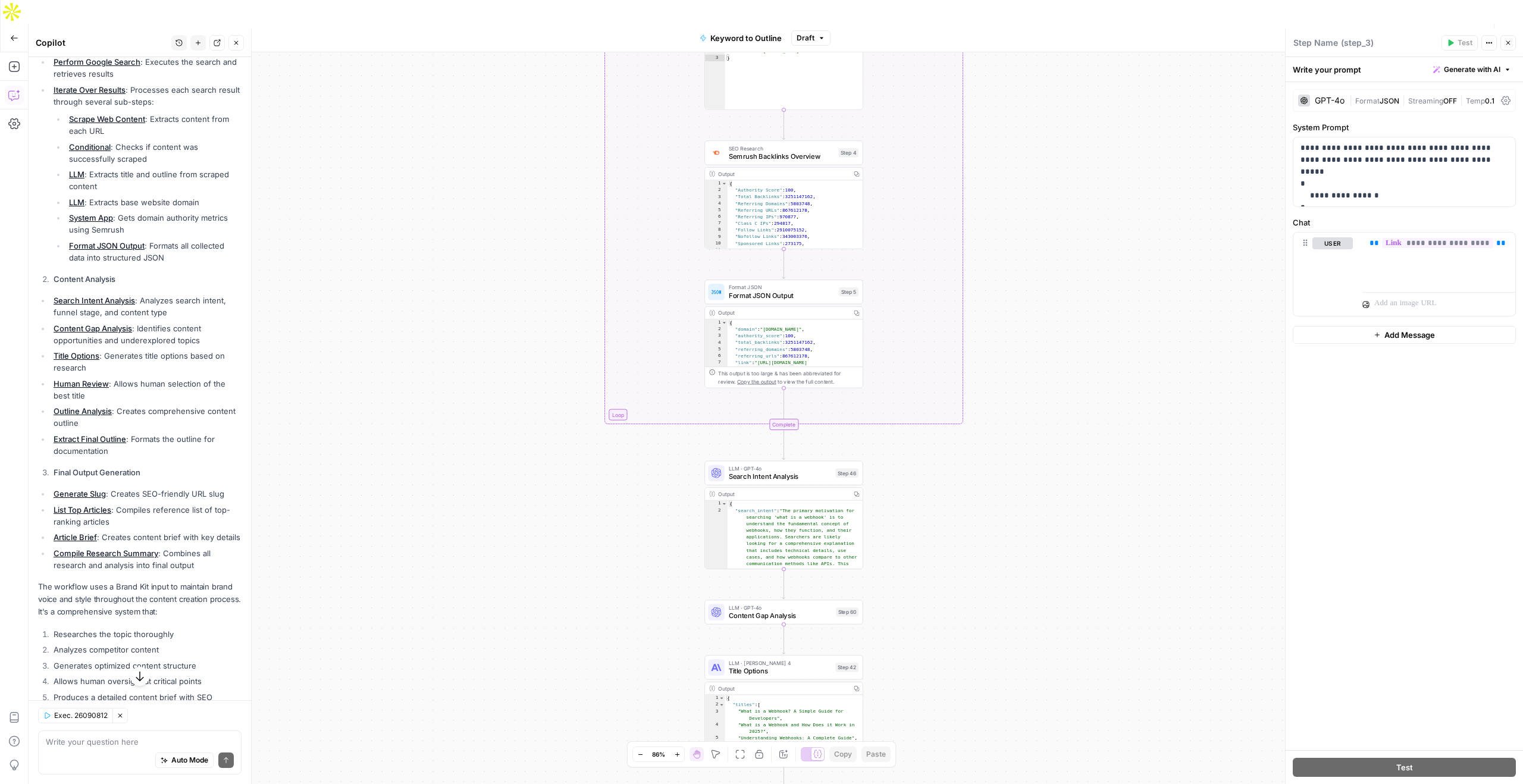
drag, startPoint x: 537, startPoint y: 379, endPoint x: 537, endPoint y: 235, distance: 144.0
click at [537, 235] on div "true false Workflow Set Inputs Inputs LLM · GPT-4o Search Query Step 40 Output …" at bounding box center [775, 429] width 1495 height 756
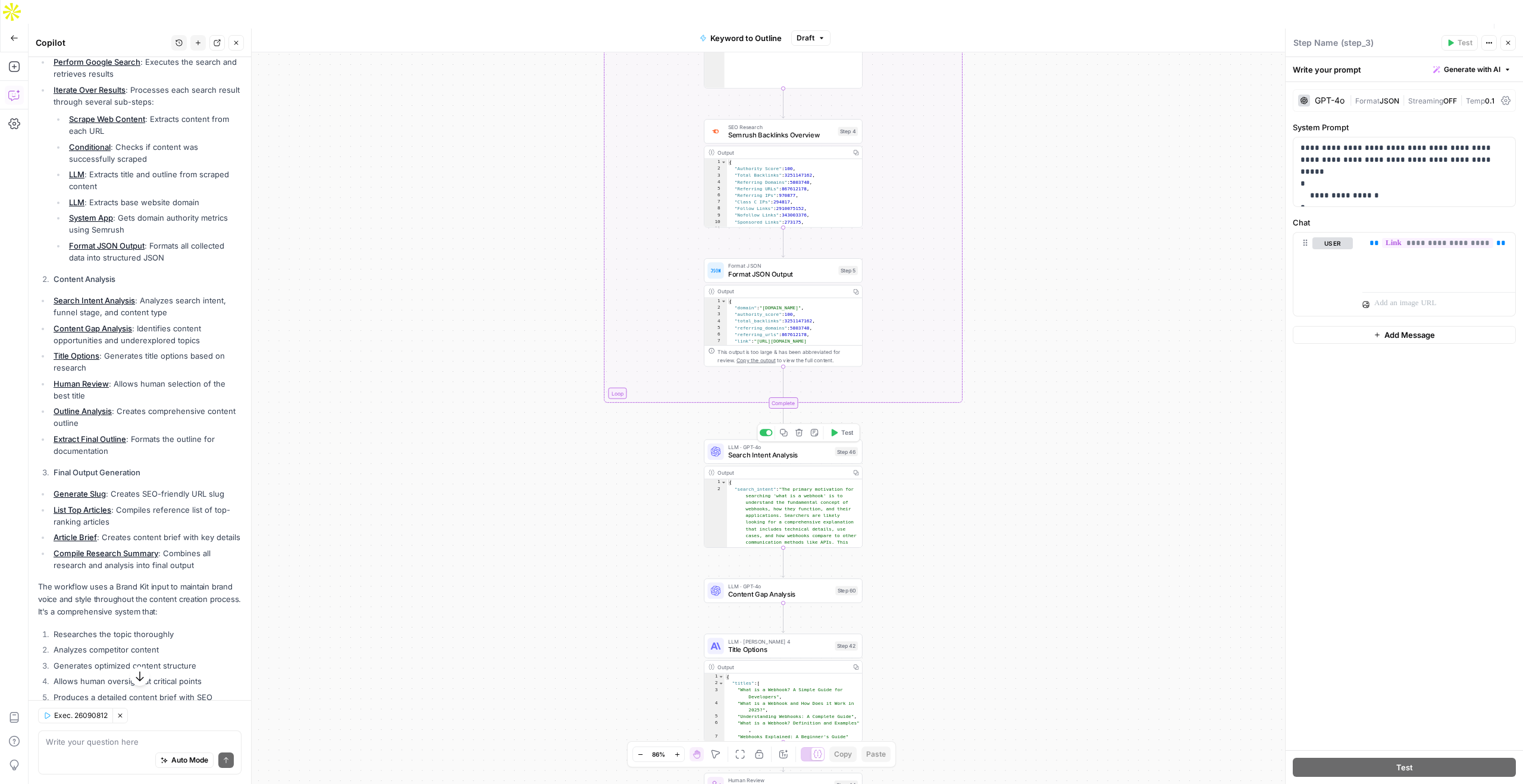
click at [783, 450] on span "Search Intent Analysis" at bounding box center [779, 455] width 103 height 10
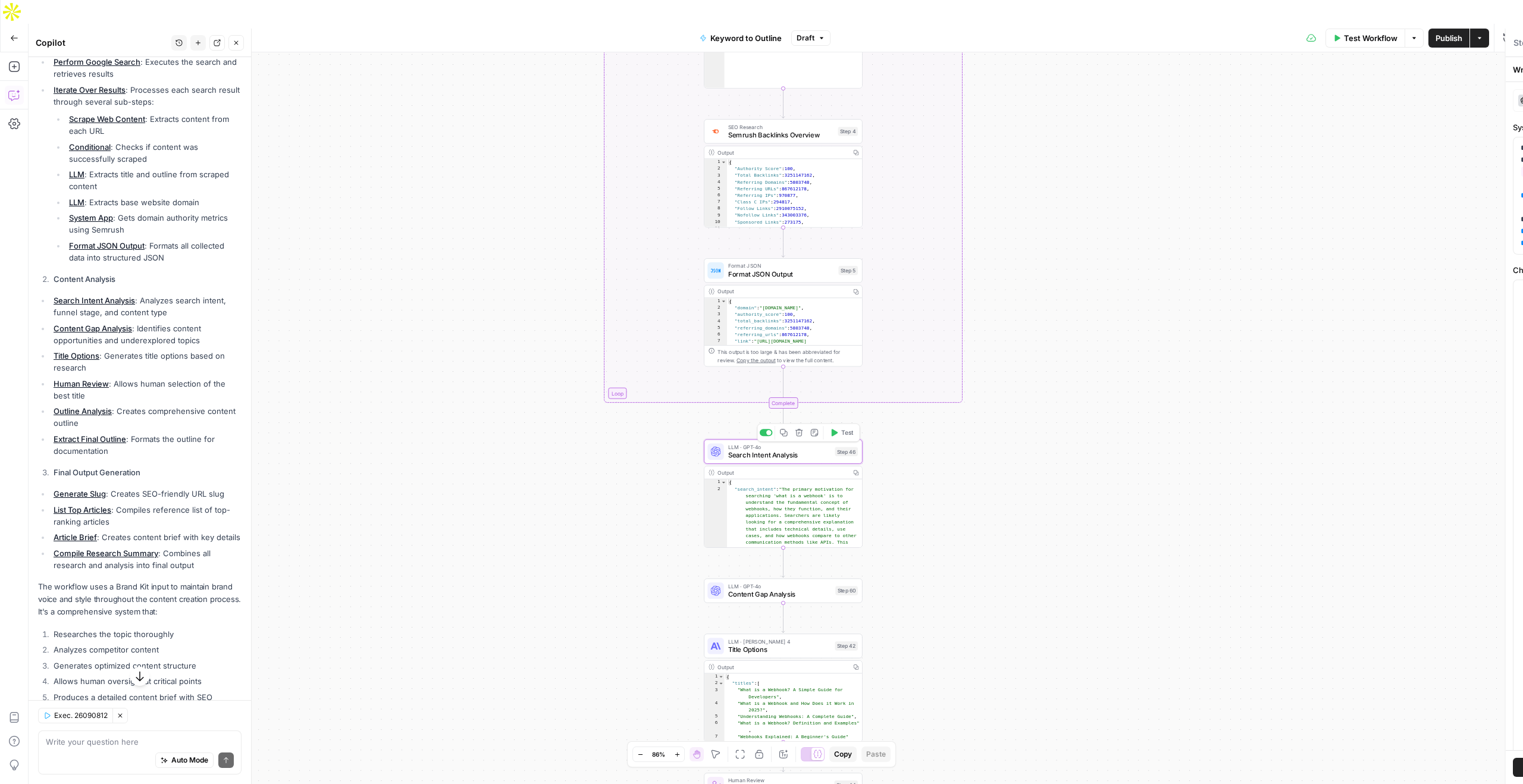
type textarea "Search Intent Analysis"
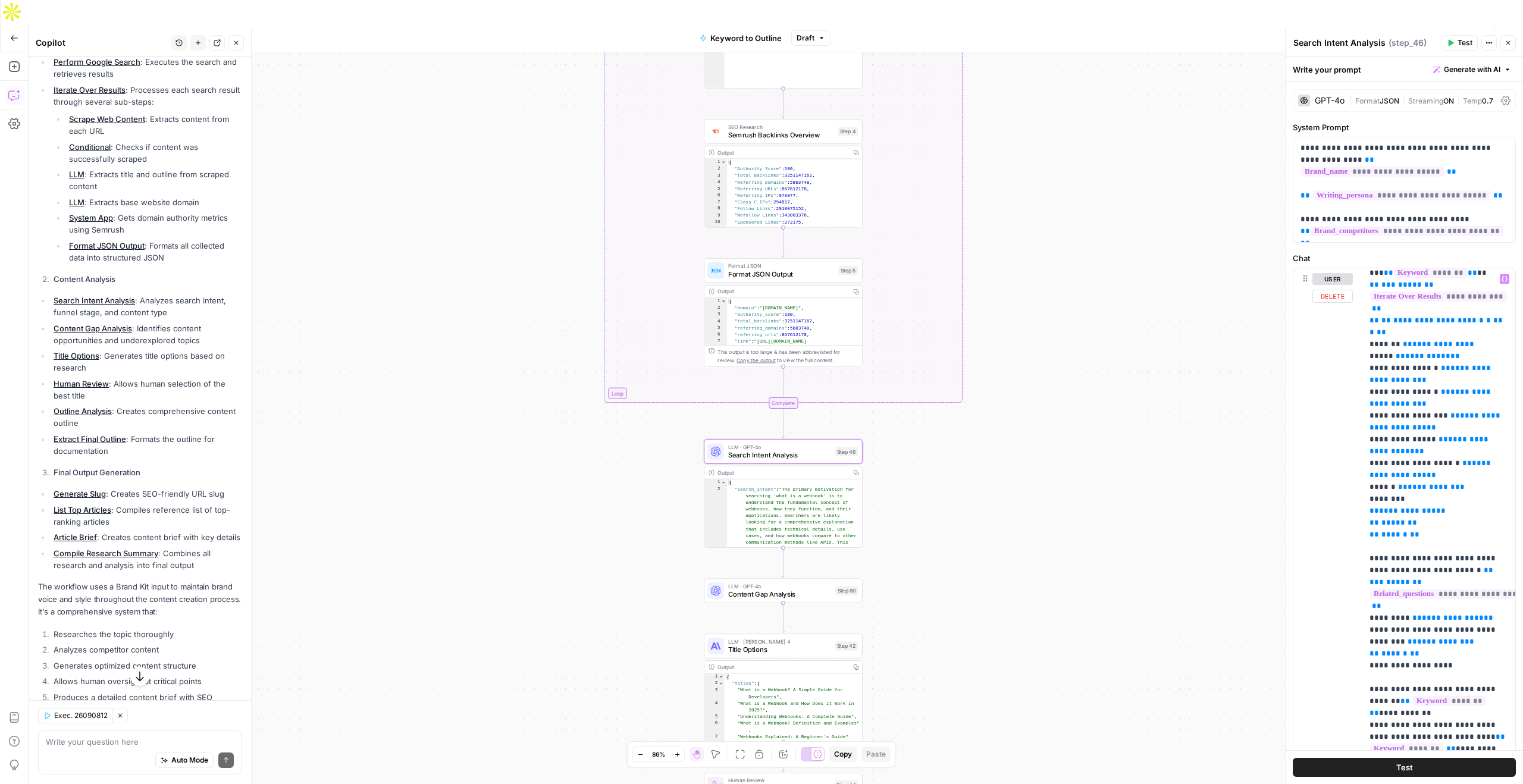
scroll to position [402, 0]
click at [795, 588] on span "Content Gap Analysis" at bounding box center [779, 593] width 103 height 10
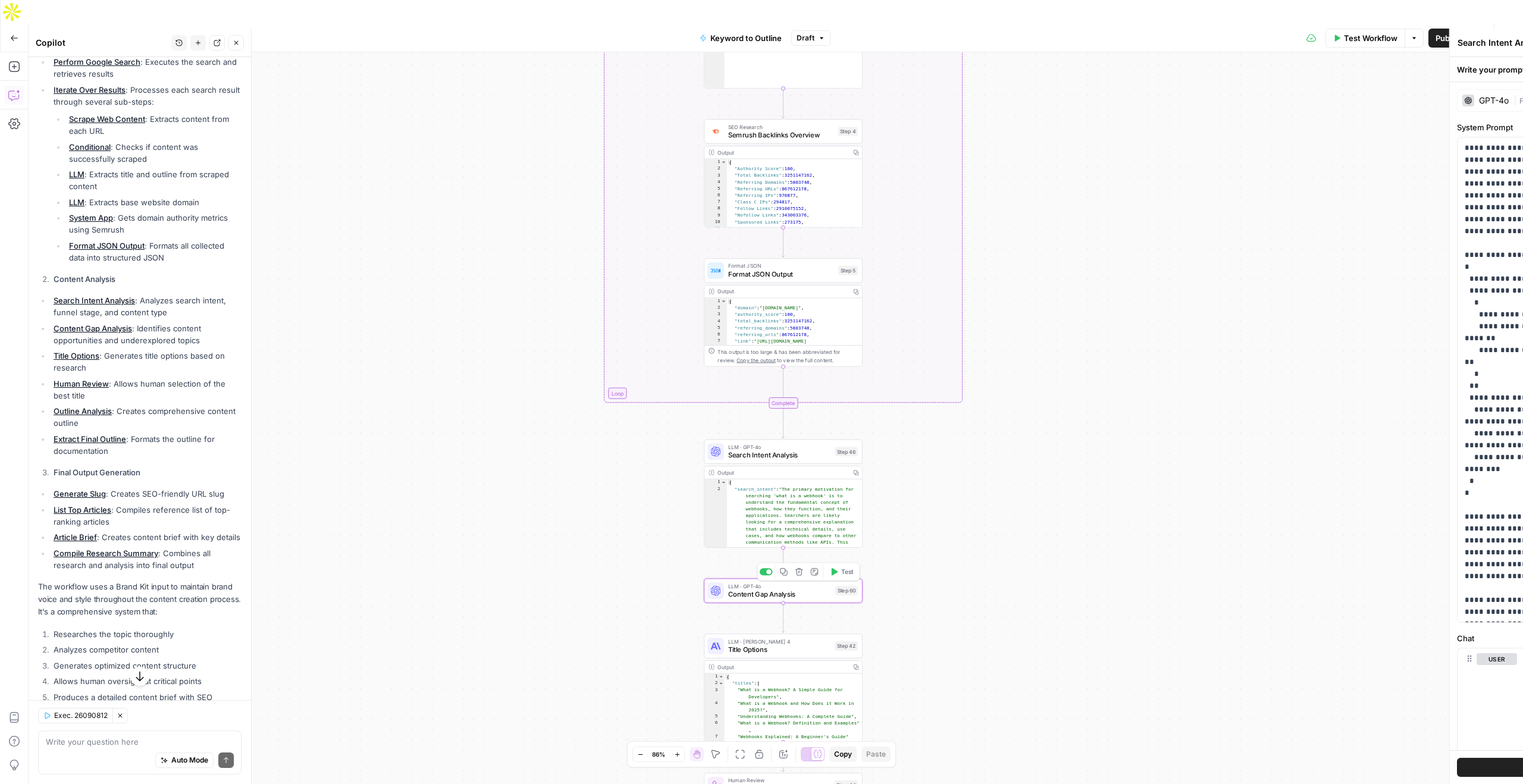
type textarea "Content Gap Analysis"
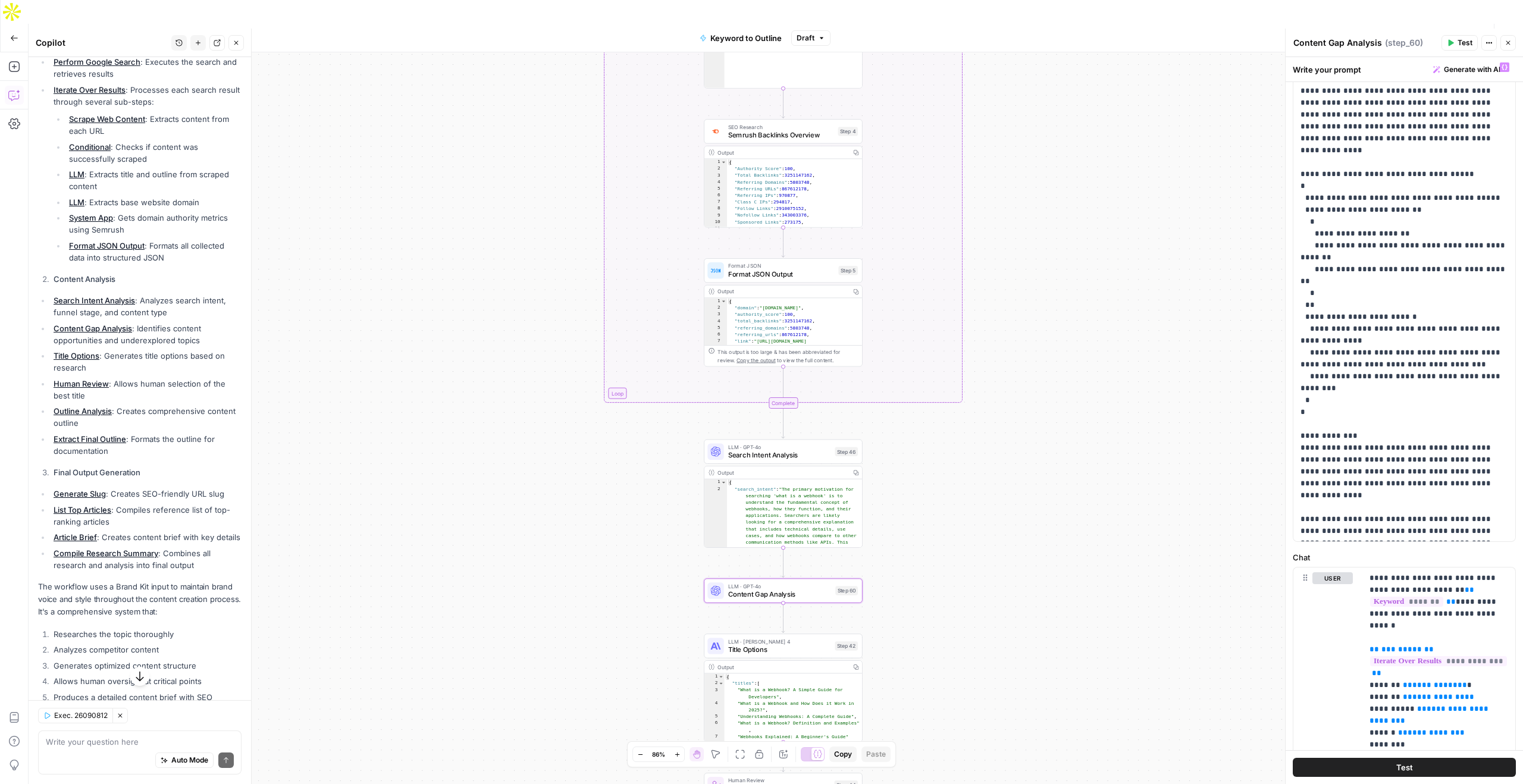
scroll to position [0, 0]
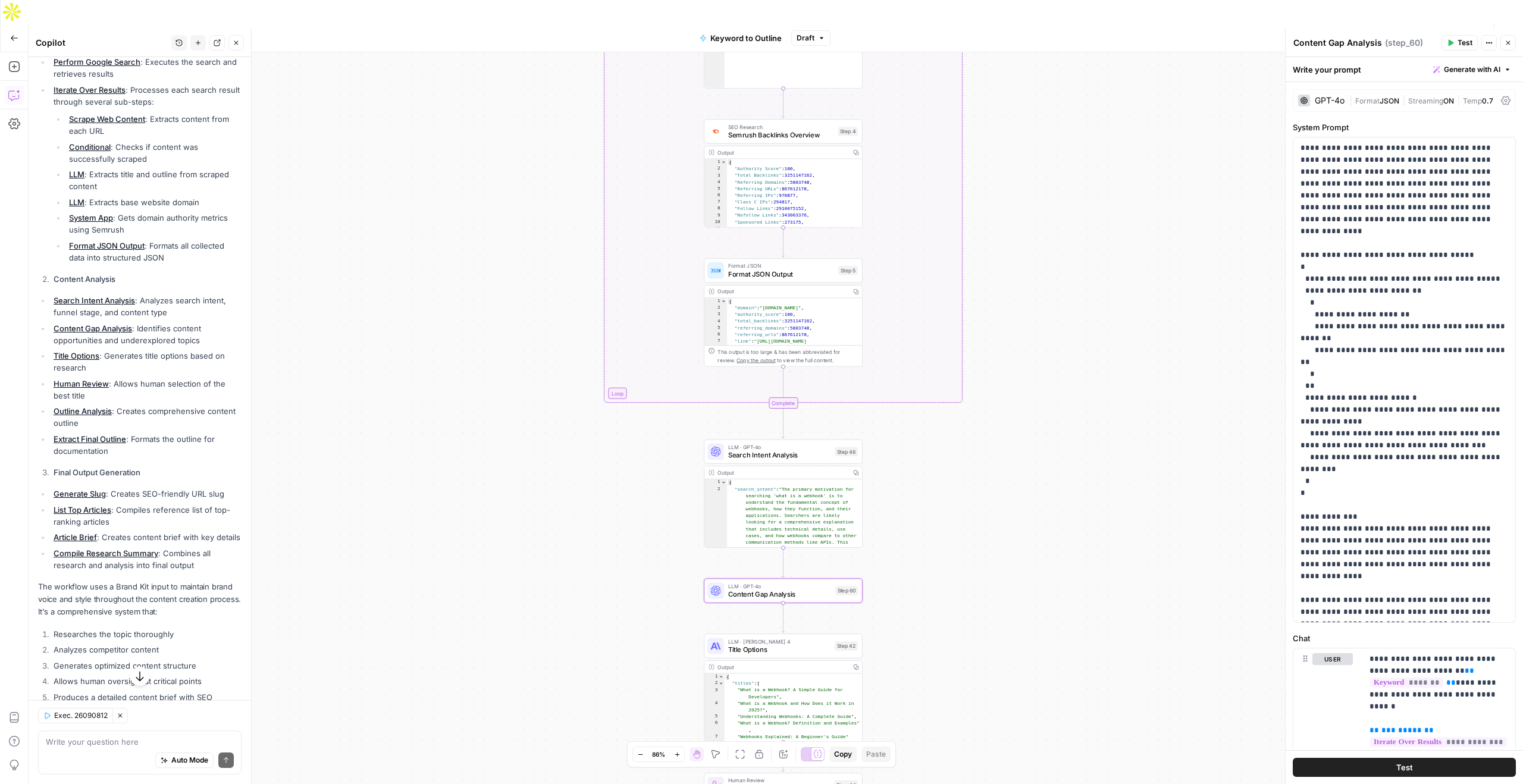
click at [1325, 95] on div "GPT-4o" at bounding box center [1321, 100] width 46 height 12
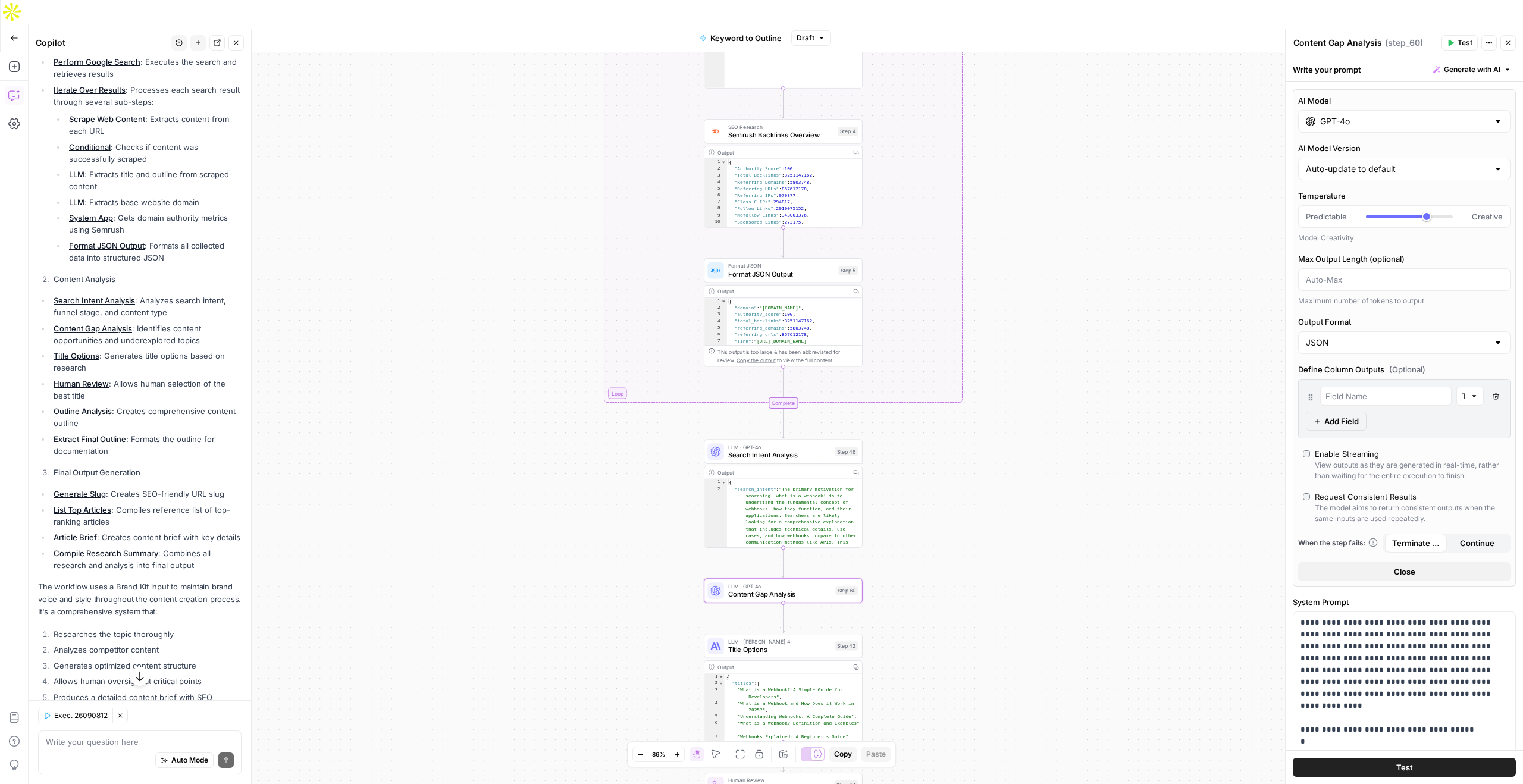
click at [1340, 126] on input "GPT-4o" at bounding box center [1404, 121] width 168 height 12
click at [1371, 155] on button "OpenAI" at bounding box center [1371, 152] width 42 height 19
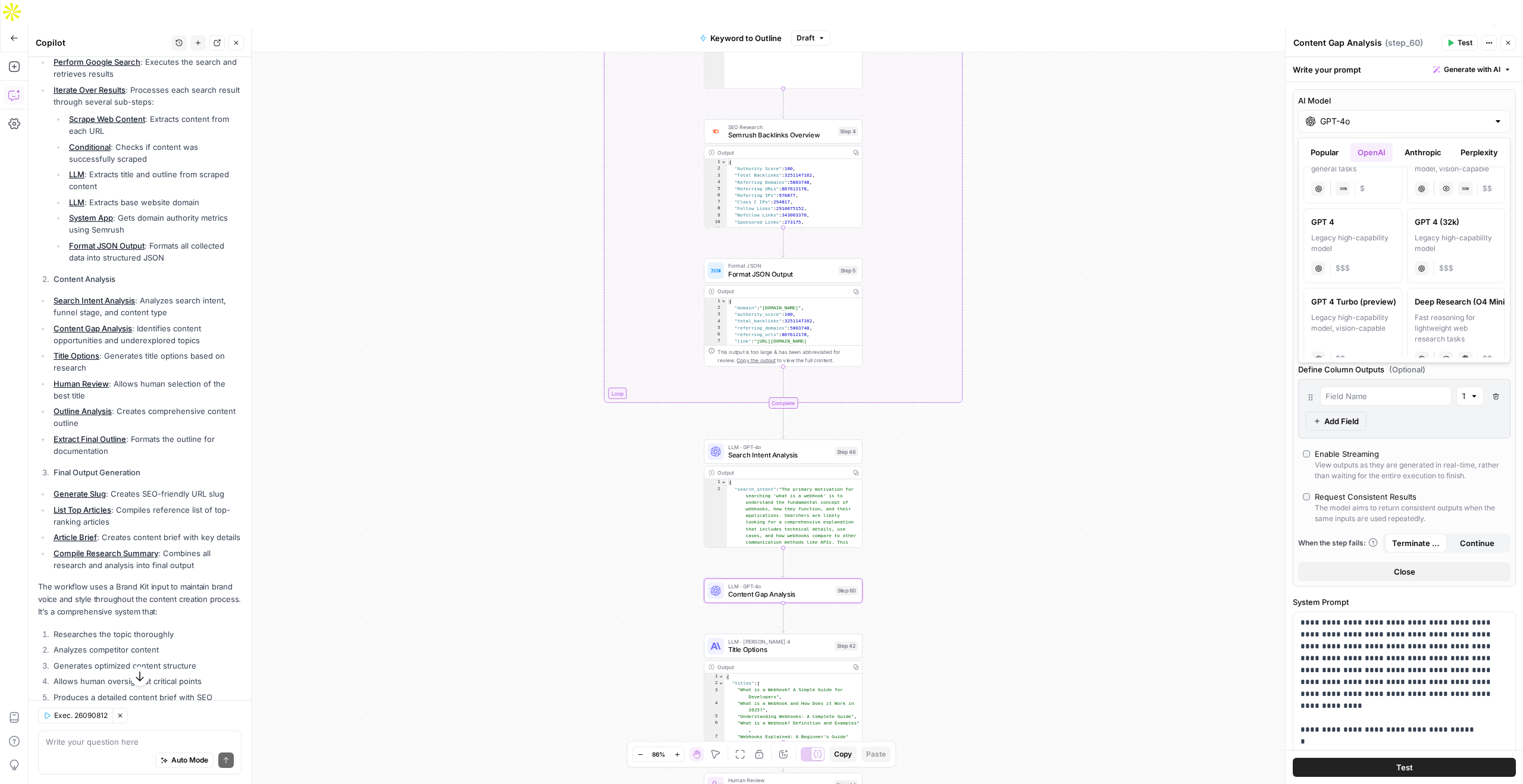
scroll to position [846, 0]
click at [1417, 149] on button "Anthropic" at bounding box center [1422, 152] width 51 height 19
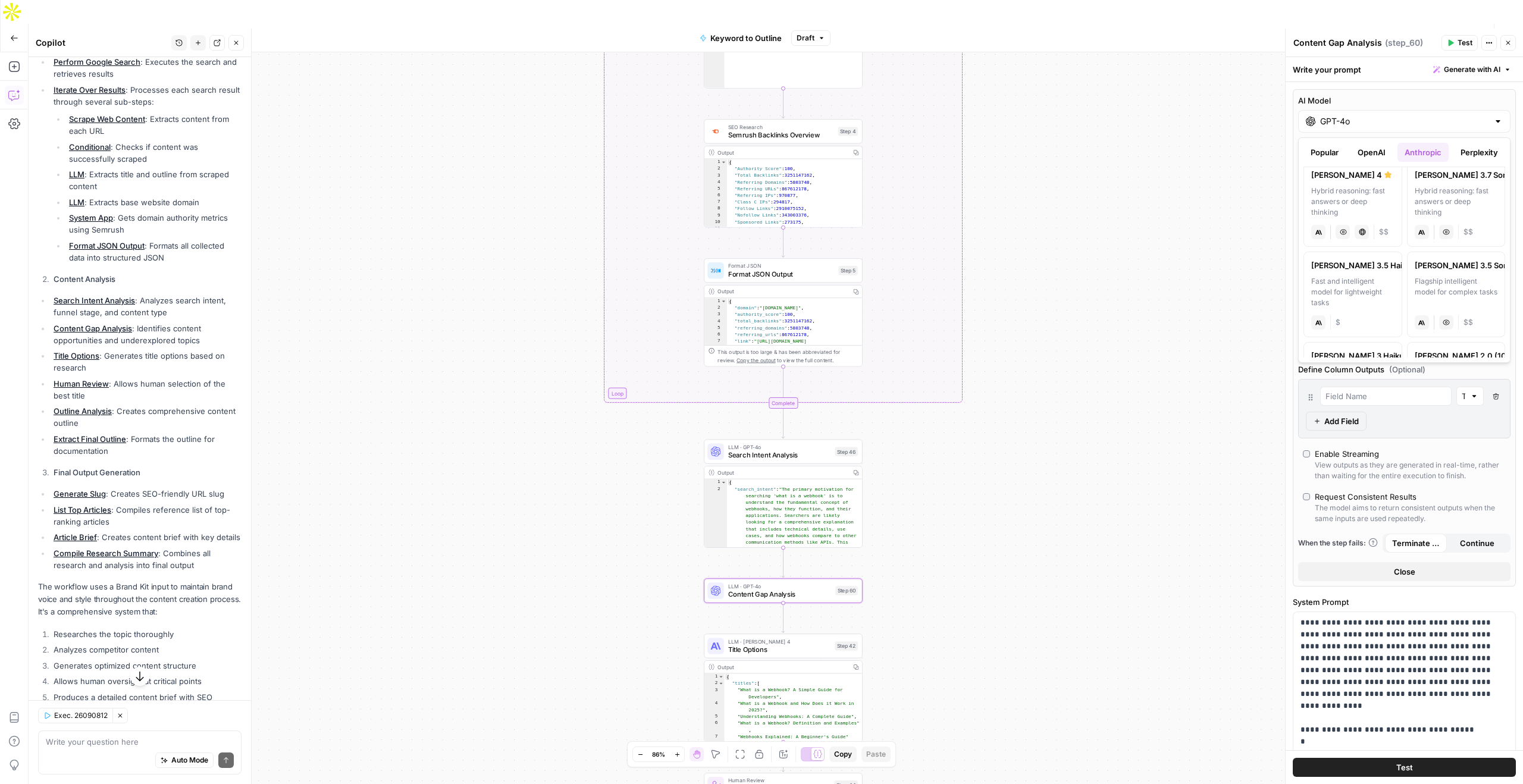
scroll to position [0, 0]
click at [1469, 156] on button "Perplexity" at bounding box center [1479, 152] width 52 height 19
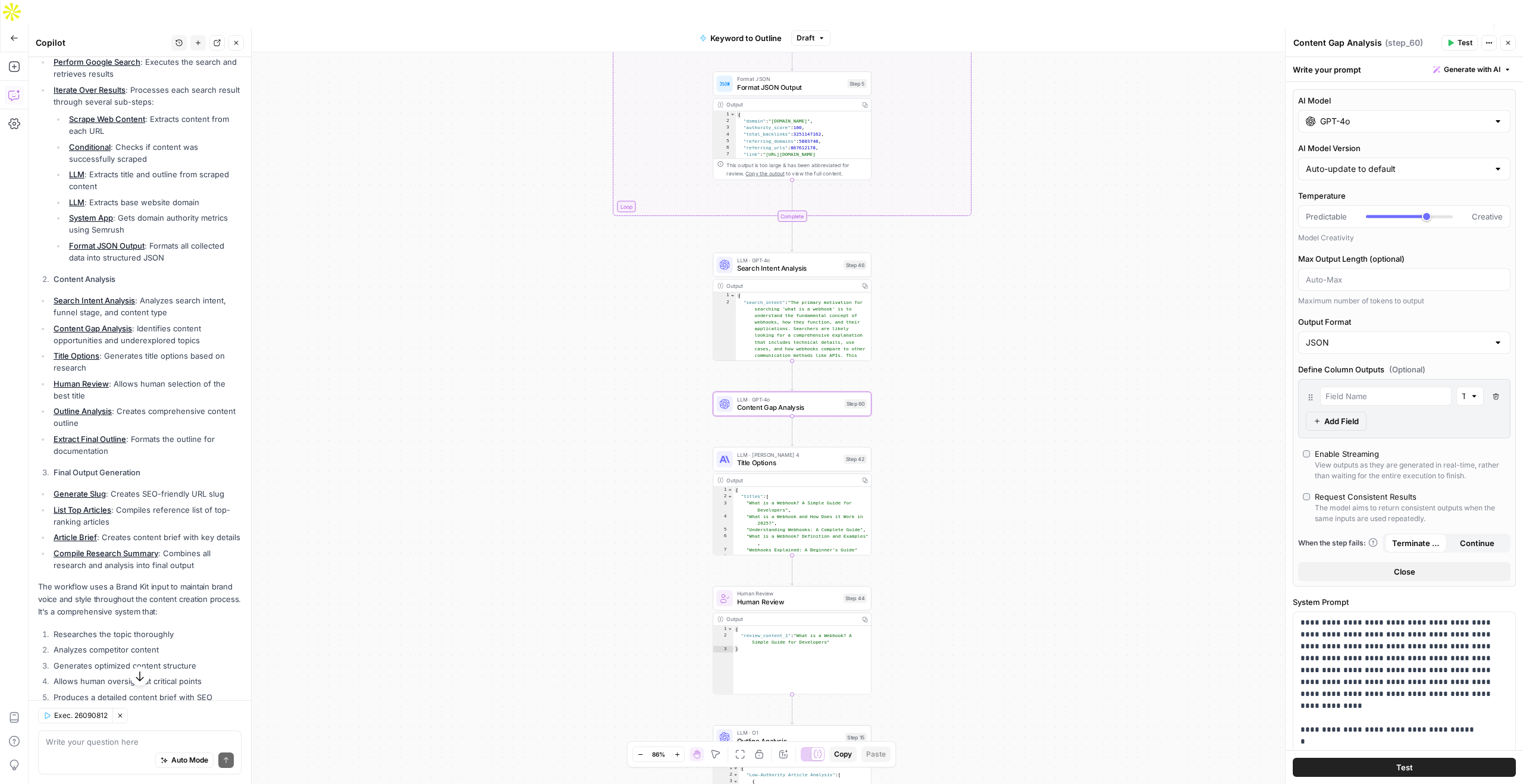
drag, startPoint x: 646, startPoint y: 568, endPoint x: 658, endPoint y: 366, distance: 202.4
click at [658, 365] on div "true false Workflow Set Inputs Inputs LLM · GPT-4o Search Query Step 40 Output …" at bounding box center [775, 429] width 1495 height 756
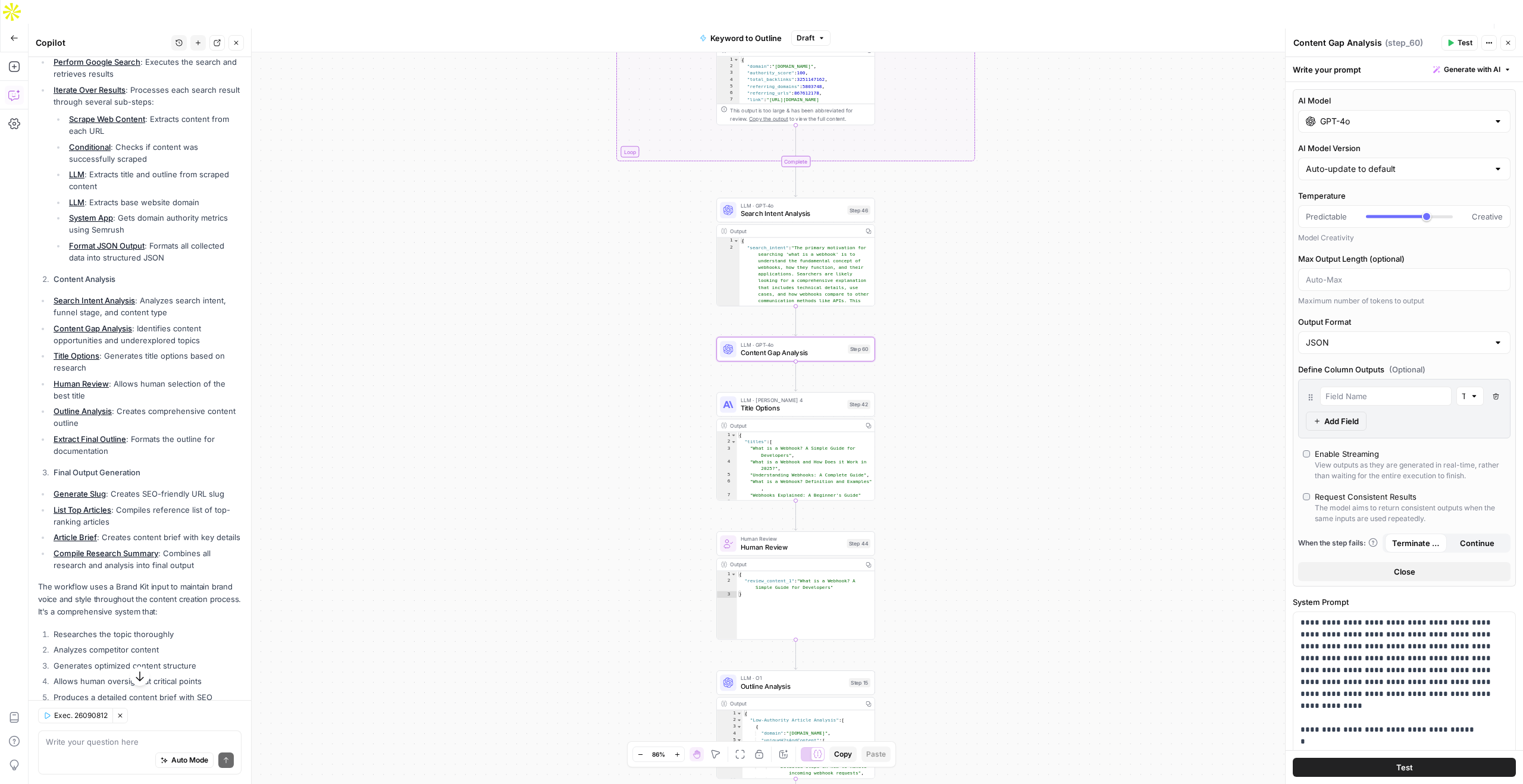
drag, startPoint x: 926, startPoint y: 421, endPoint x: 917, endPoint y: 351, distance: 70.6
click at [919, 352] on div "true false Workflow Set Inputs Inputs LLM · GPT-4o Search Query Step 40 Output …" at bounding box center [775, 429] width 1495 height 756
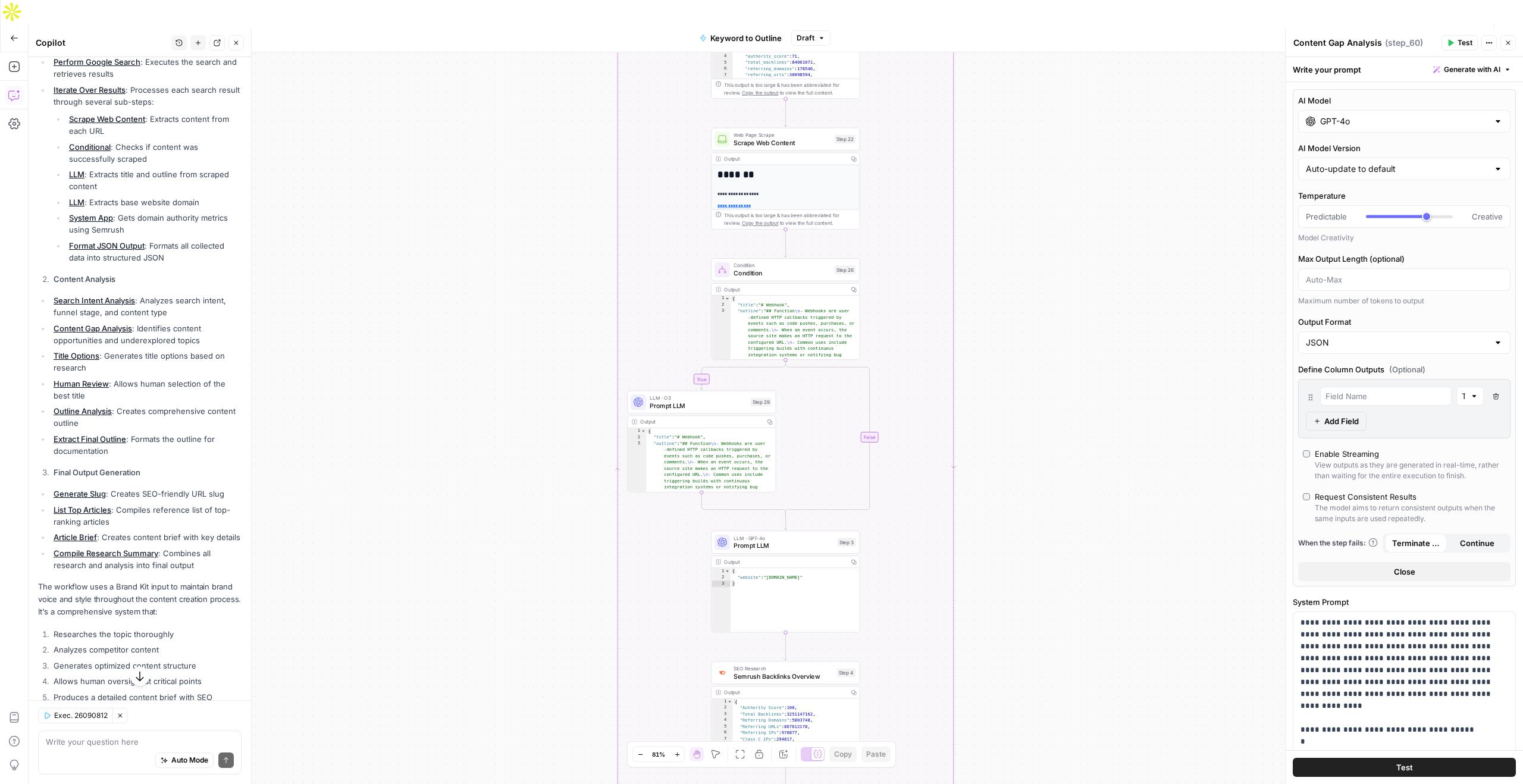
drag, startPoint x: 498, startPoint y: 339, endPoint x: 501, endPoint y: 53, distance: 286.0
click at [501, 52] on div "true false Workflow Set Inputs Inputs LLM · GPT-4o Search Query Step 40 Output …" at bounding box center [775, 429] width 1495 height 756
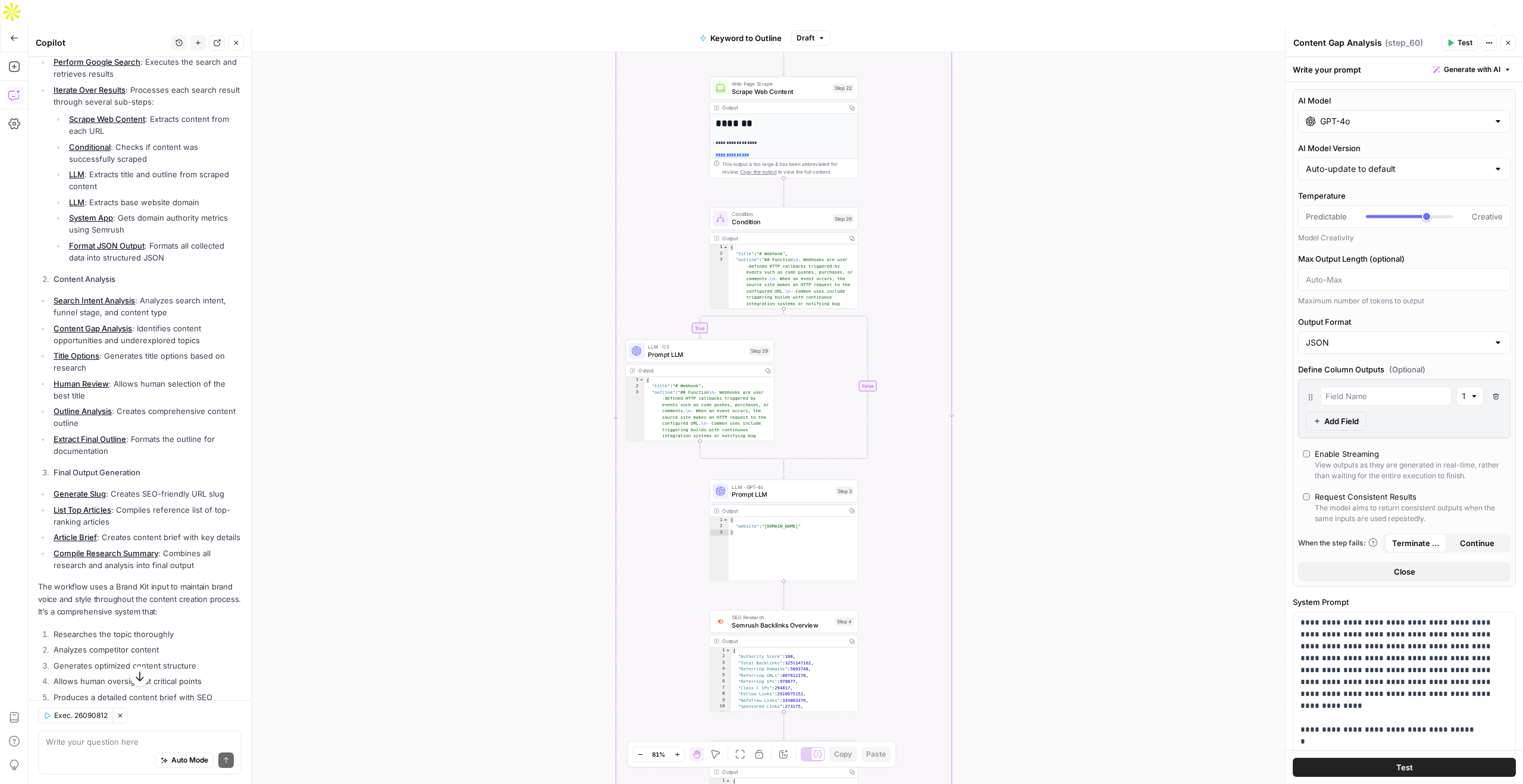
drag, startPoint x: 476, startPoint y: 330, endPoint x: 470, endPoint y: 66, distance: 264.1
click at [470, 66] on div "true false Workflow Set Inputs Inputs LLM · GPT-4o Search Query Step 40 Output …" at bounding box center [775, 429] width 1495 height 756
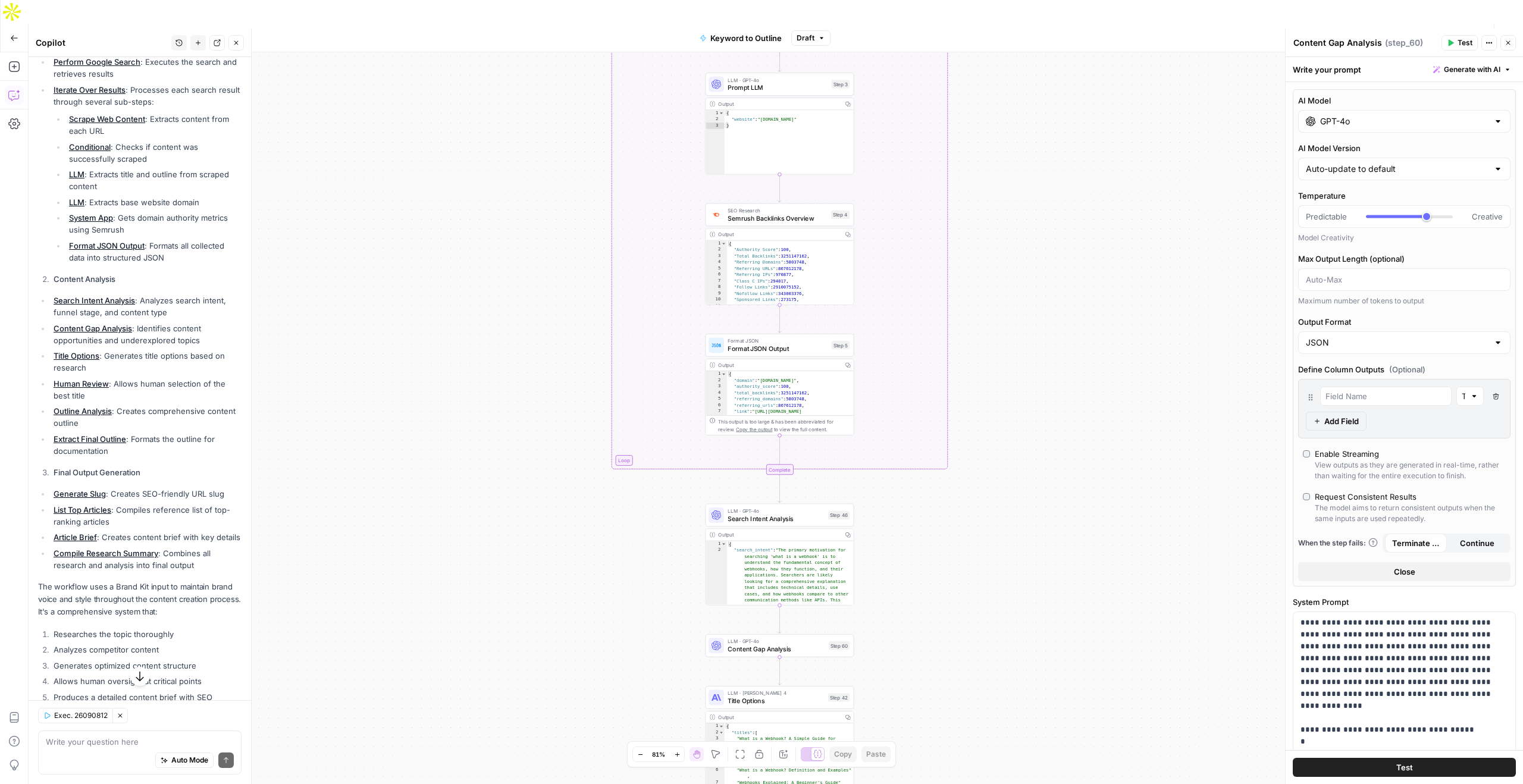
drag, startPoint x: 473, startPoint y: 269, endPoint x: 473, endPoint y: 83, distance: 186.0
click at [473, 83] on div "true false Workflow Set Inputs Inputs LLM · GPT-4o Search Query Step 40 Output …" at bounding box center [775, 429] width 1495 height 756
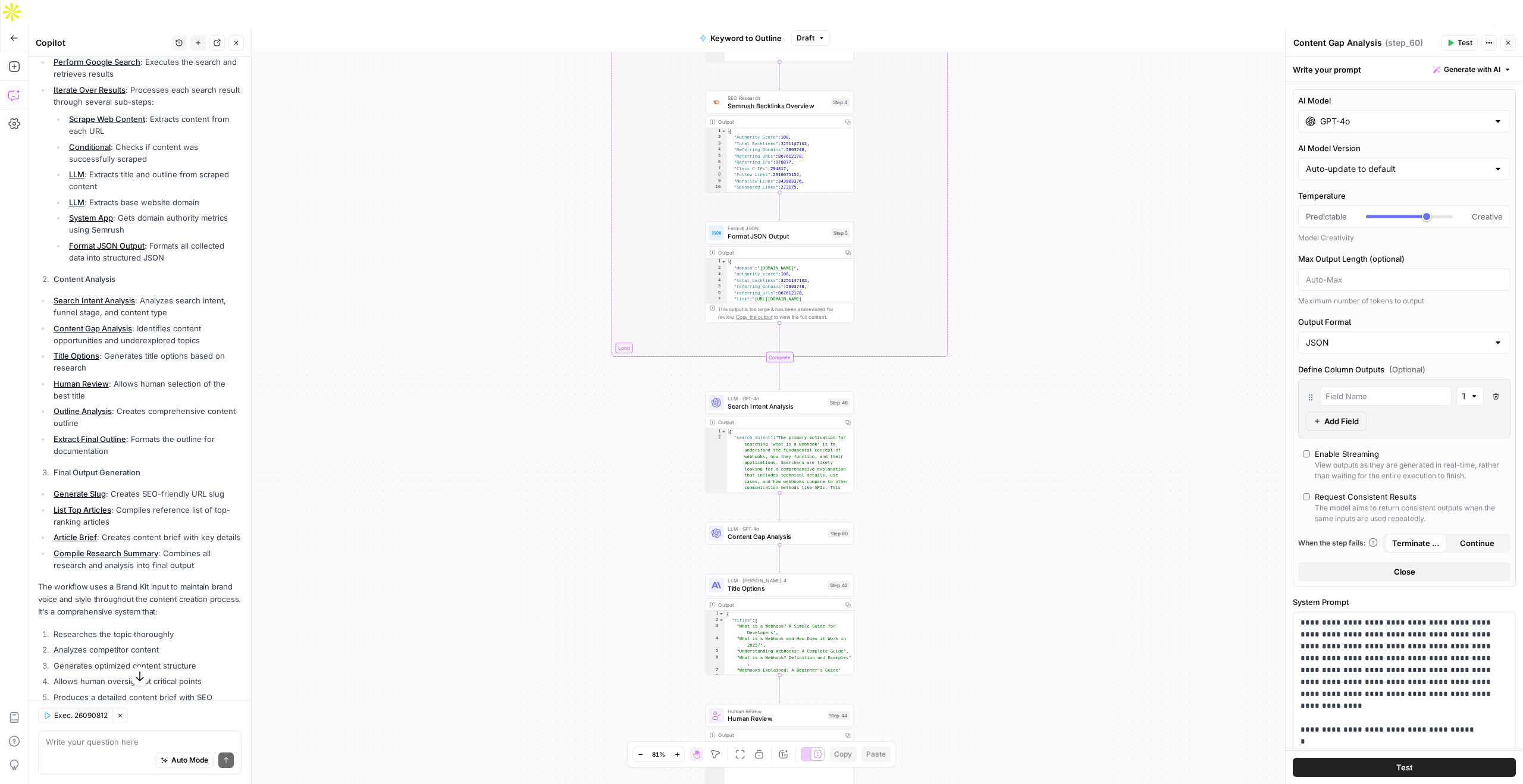
drag, startPoint x: 474, startPoint y: 213, endPoint x: 472, endPoint y: 75, distance: 138.0
click at [473, 72] on div "true false Workflow Set Inputs Inputs LLM · GPT-4o Search Query Step 40 Output …" at bounding box center [775, 429] width 1495 height 756
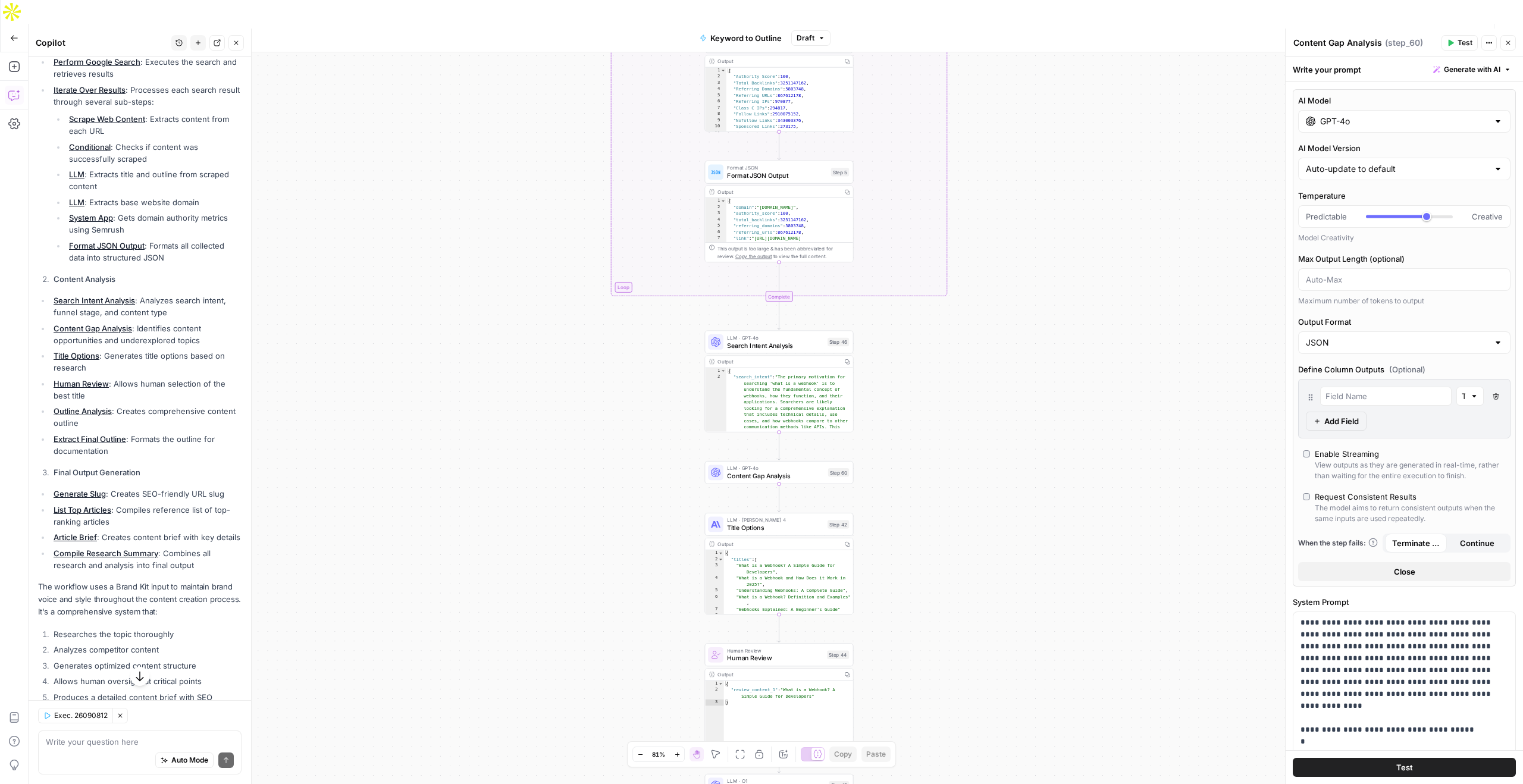
drag, startPoint x: 549, startPoint y: 350, endPoint x: 548, endPoint y: 316, distance: 34.0
click at [549, 316] on div "true false Workflow Set Inputs Inputs LLM · GPT-4o Search Query Step 40 Output …" at bounding box center [775, 429] width 1495 height 756
click at [239, 45] on icon "button" at bounding box center [235, 42] width 7 height 7
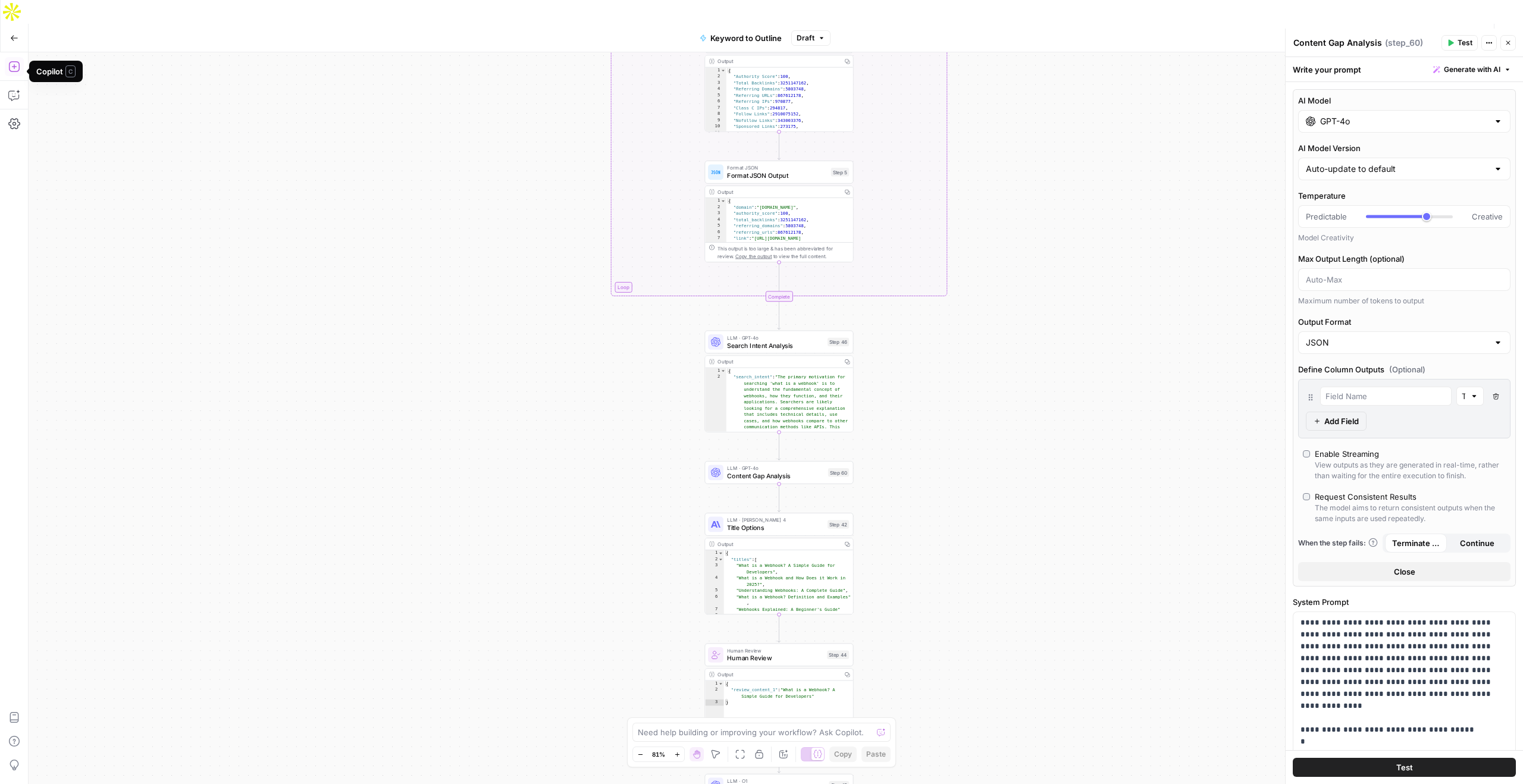
click at [16, 61] on icon "button" at bounding box center [14, 67] width 12 height 12
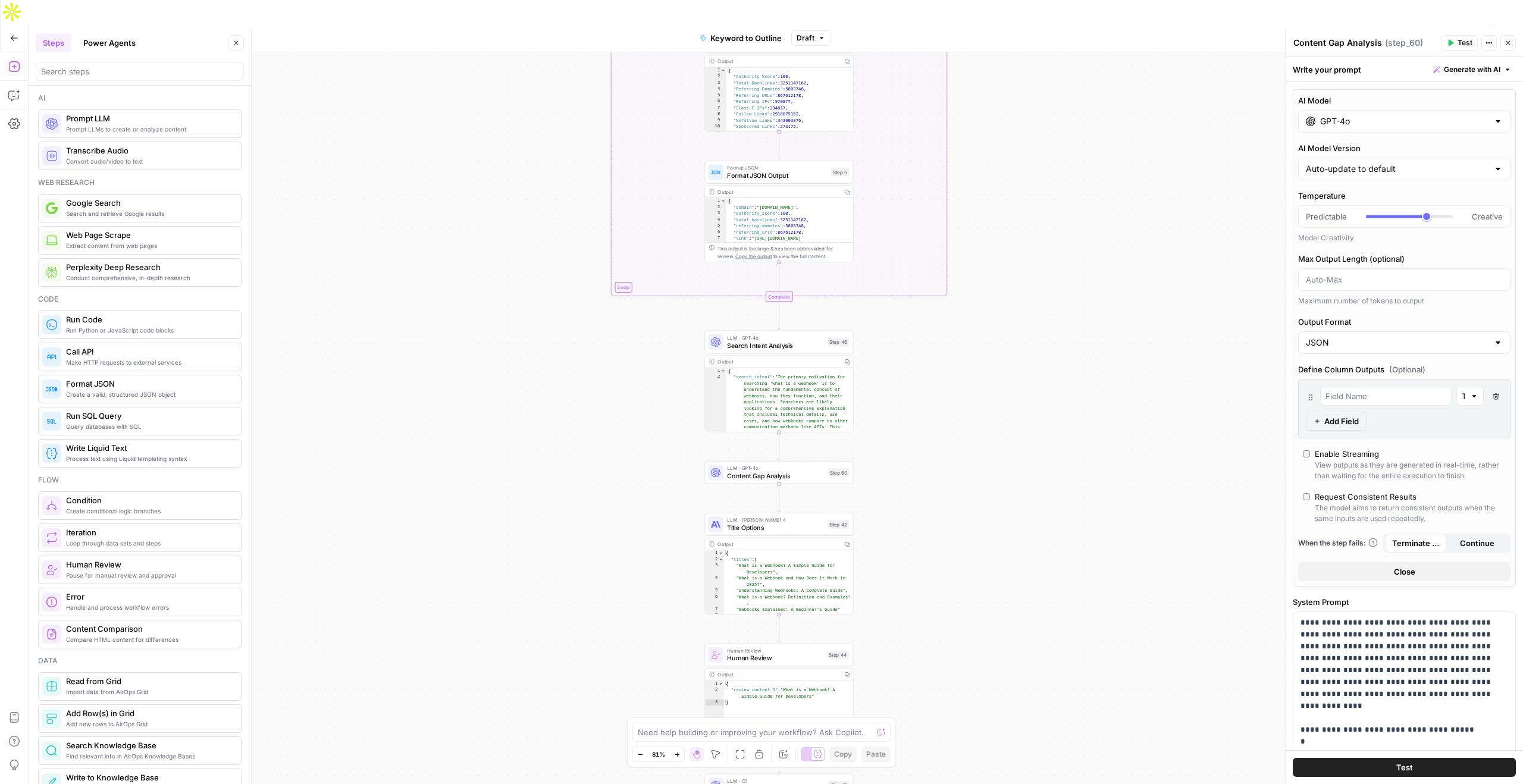
click at [130, 46] on button "Power Agents" at bounding box center [110, 42] width 67 height 19
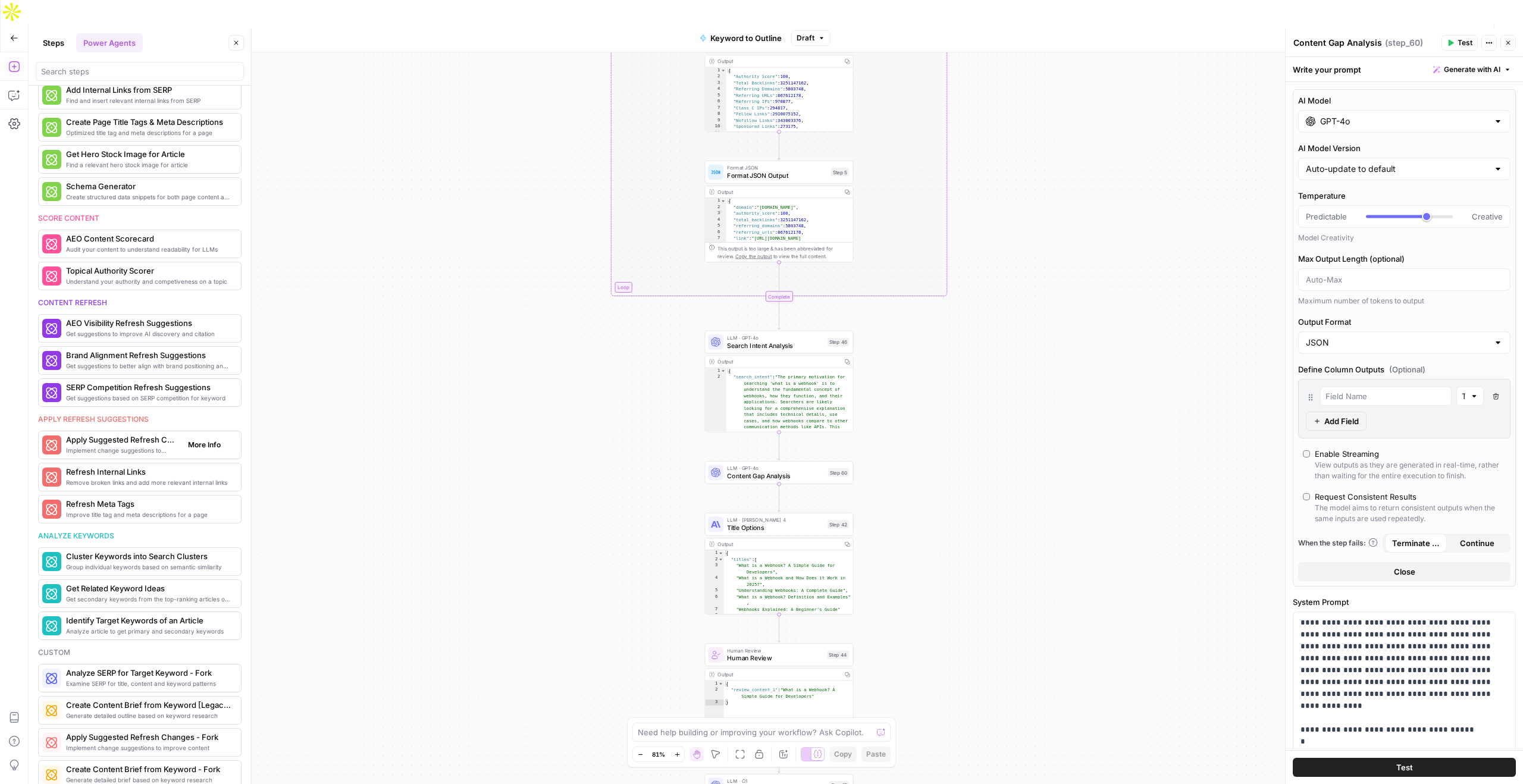
scroll to position [370, 0]
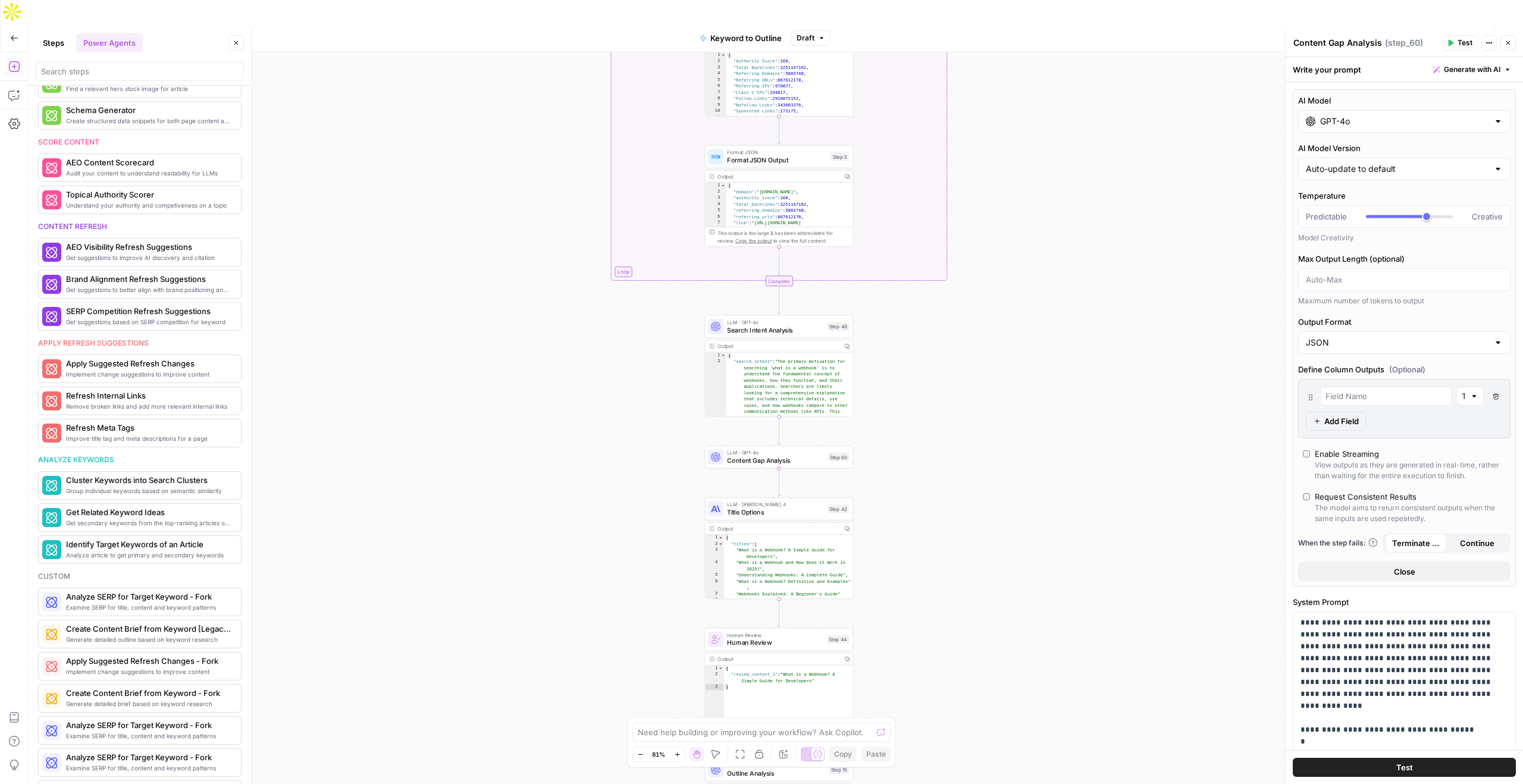
drag, startPoint x: 923, startPoint y: 274, endPoint x: 923, endPoint y: 254, distance: 20.0
click at [923, 254] on div "true false Workflow Set Inputs Inputs LLM · GPT-4o Search Query Step 40 Output …" at bounding box center [775, 429] width 1495 height 756
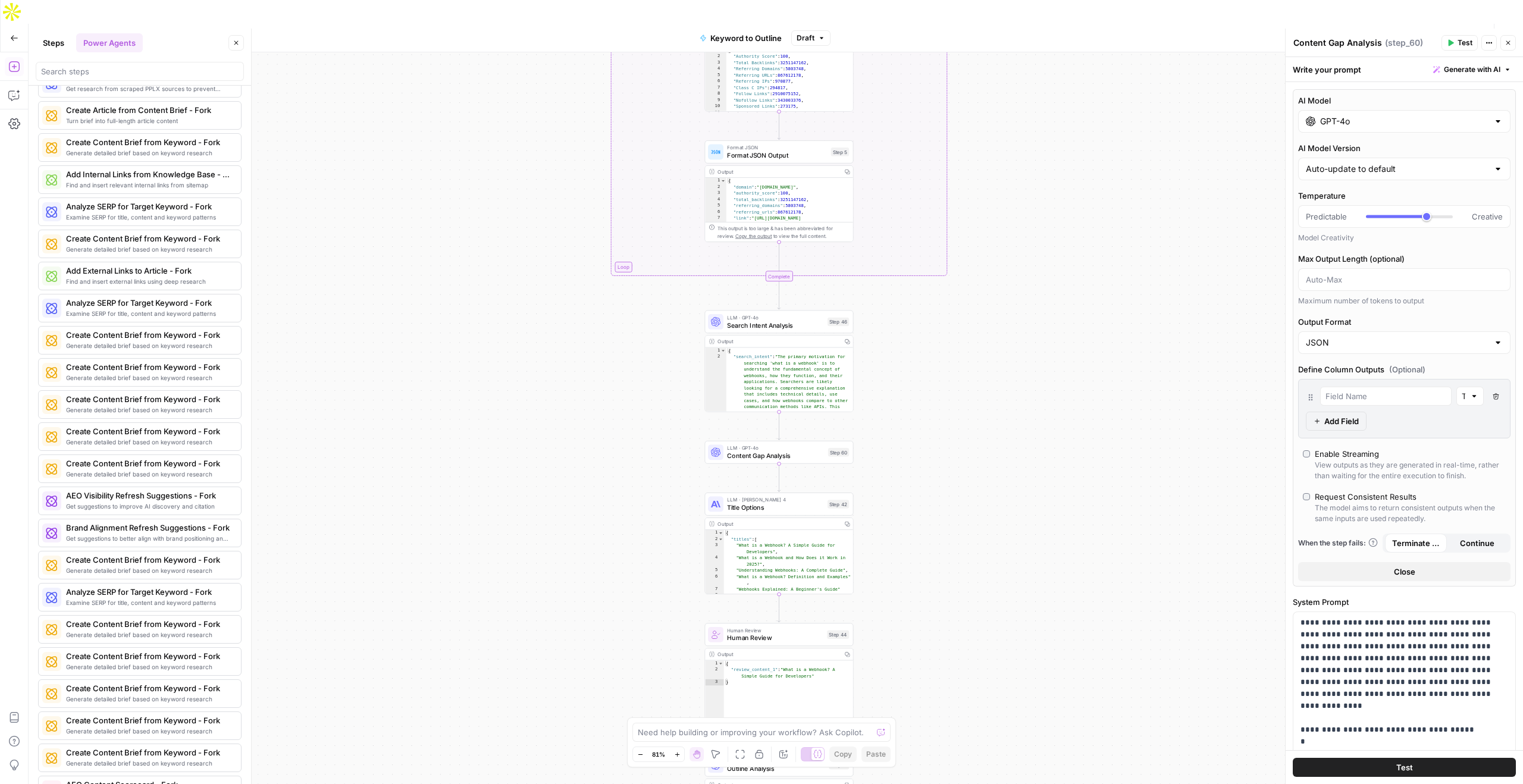
scroll to position [1890, 0]
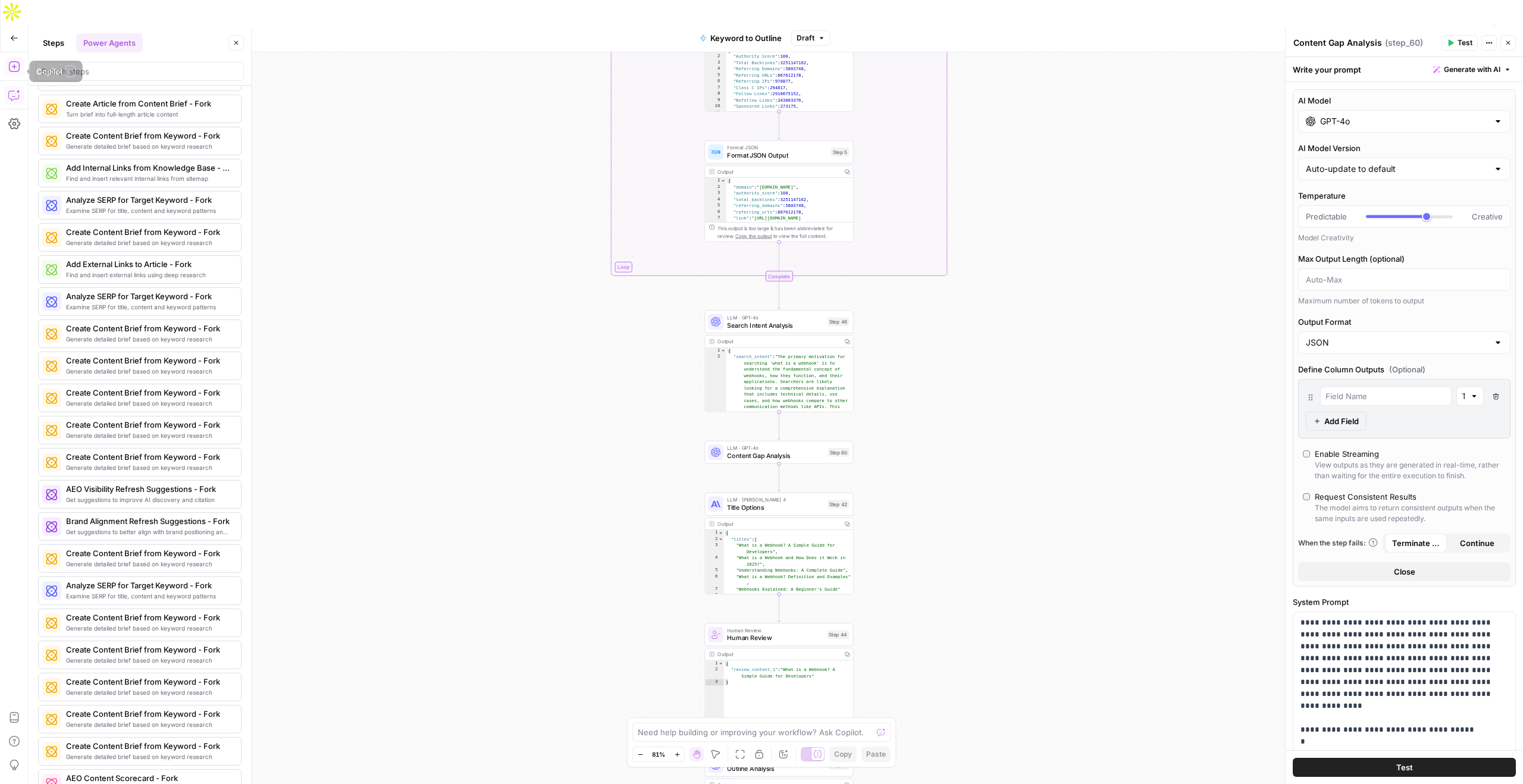
click at [12, 89] on icon "button" at bounding box center [14, 95] width 12 height 12
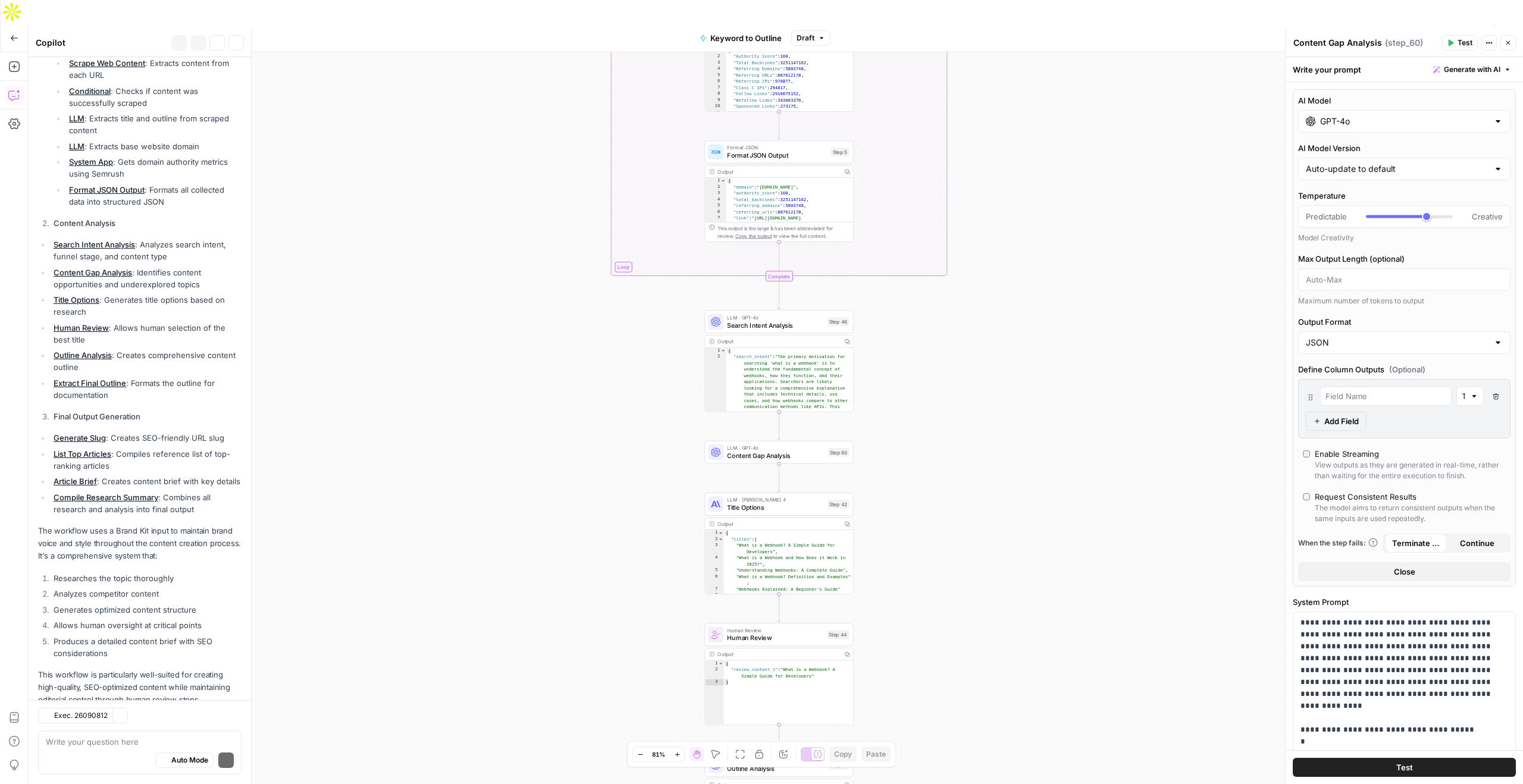
scroll to position [309, 0]
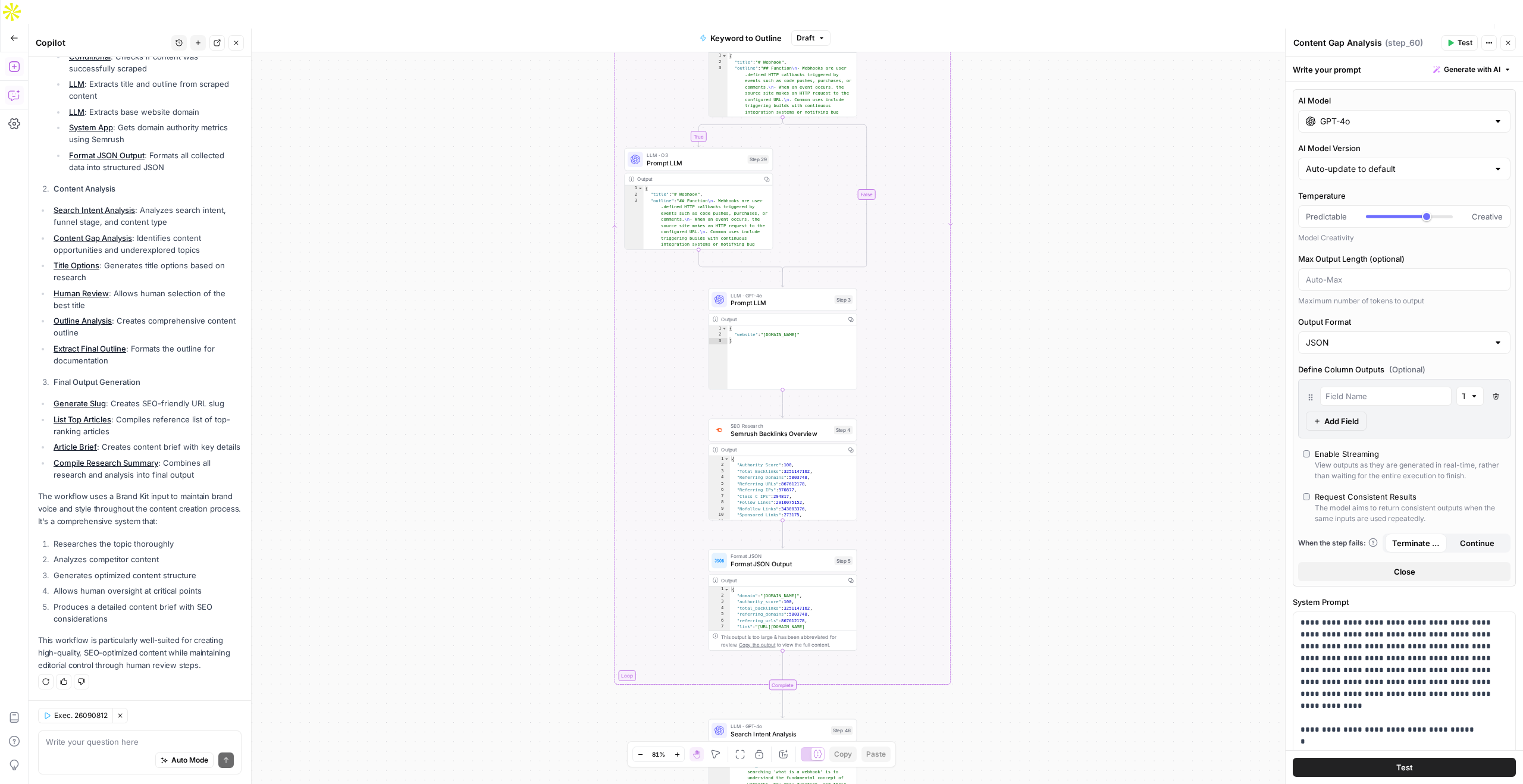
click at [11, 61] on icon "button" at bounding box center [14, 67] width 12 height 12
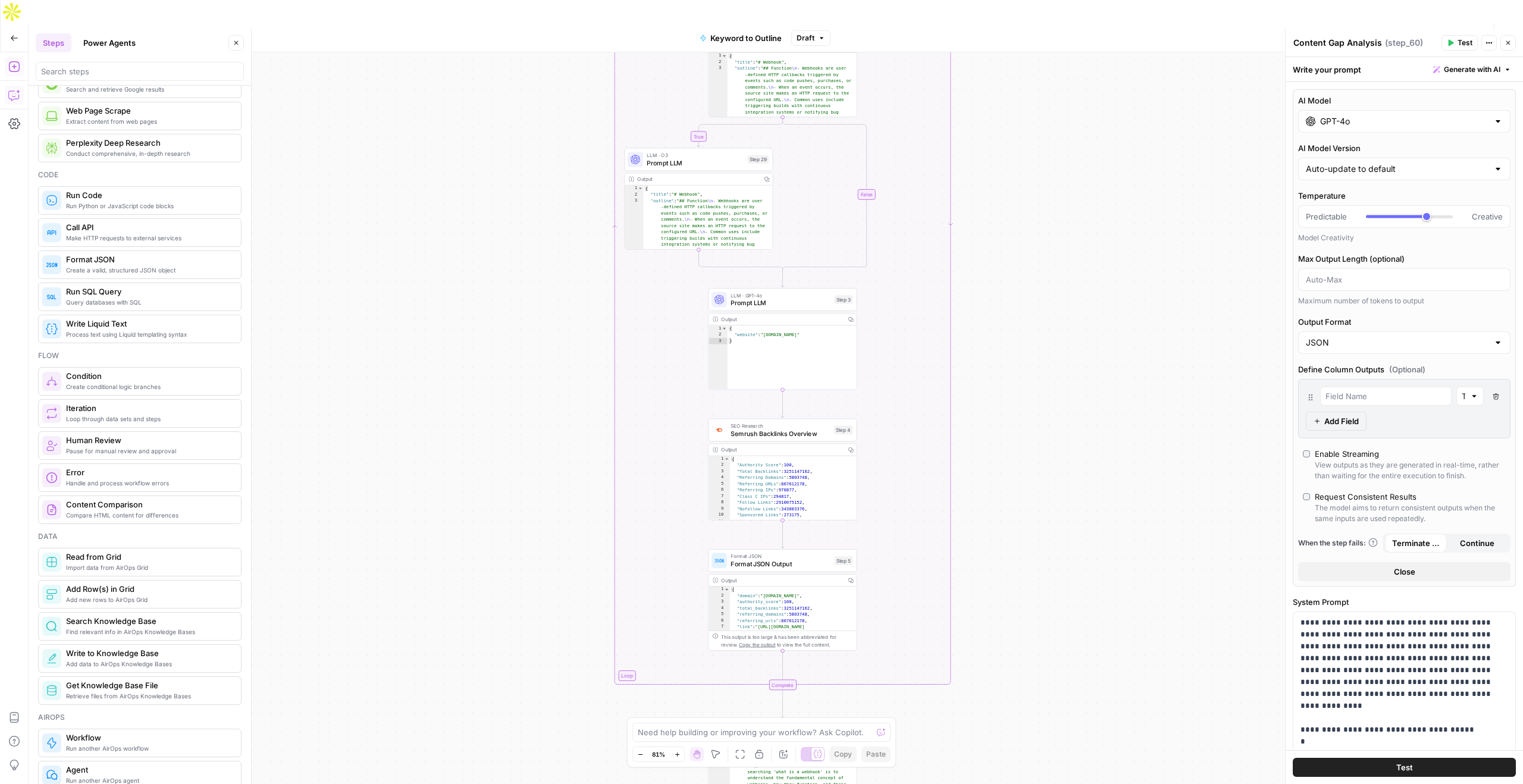
scroll to position [0, 0]
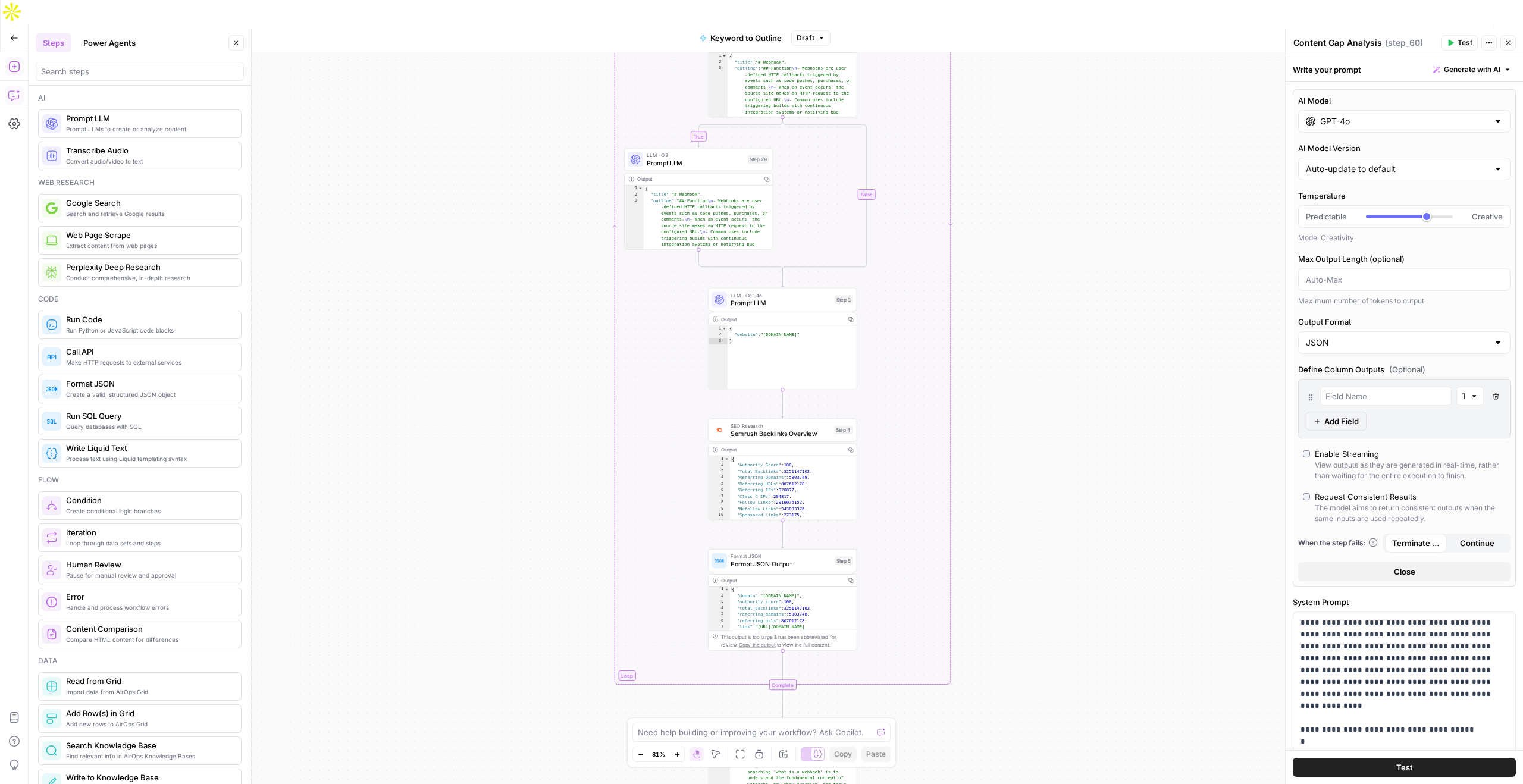
click at [101, 45] on button "Power Agents" at bounding box center [110, 42] width 67 height 19
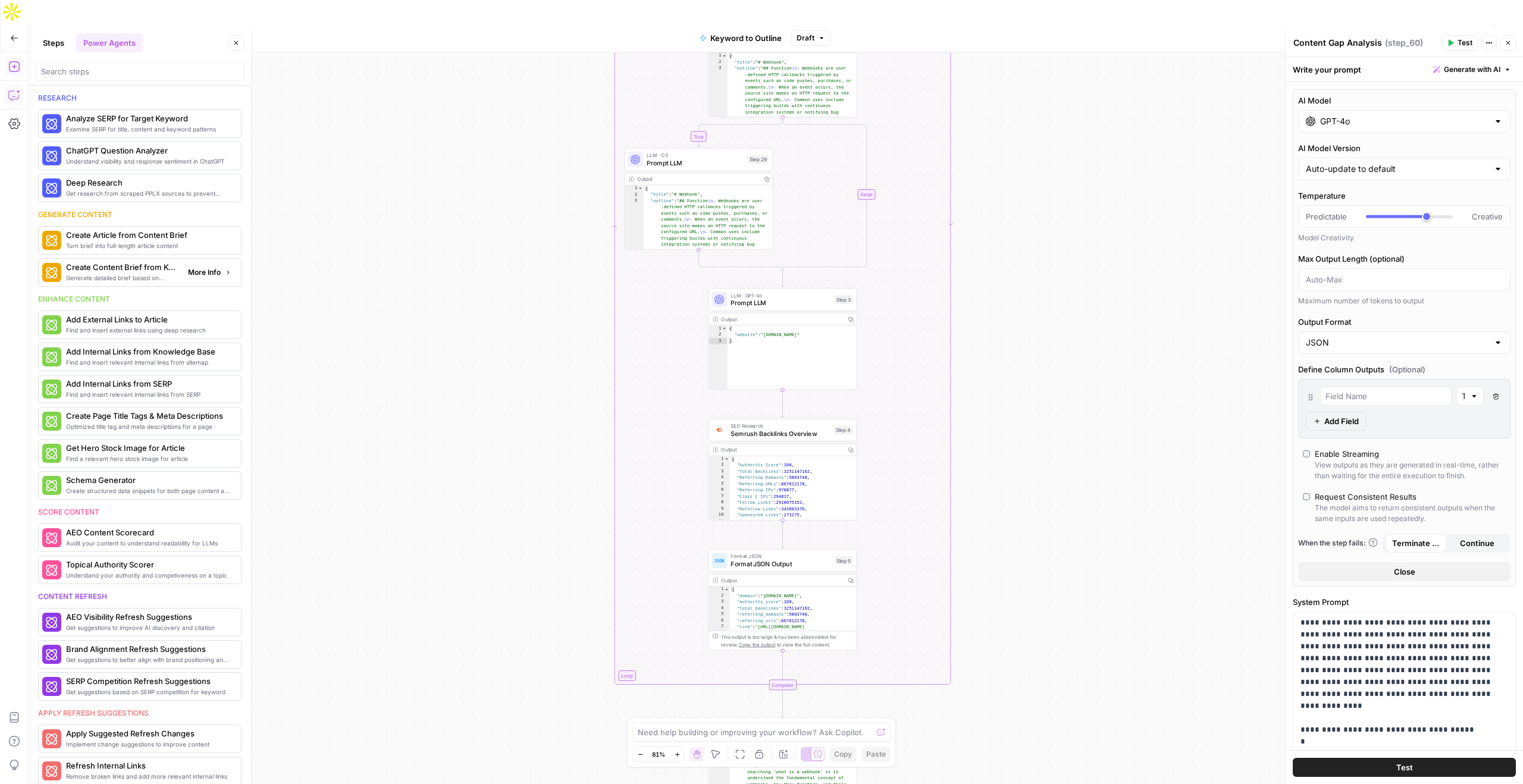
scroll to position [32, 0]
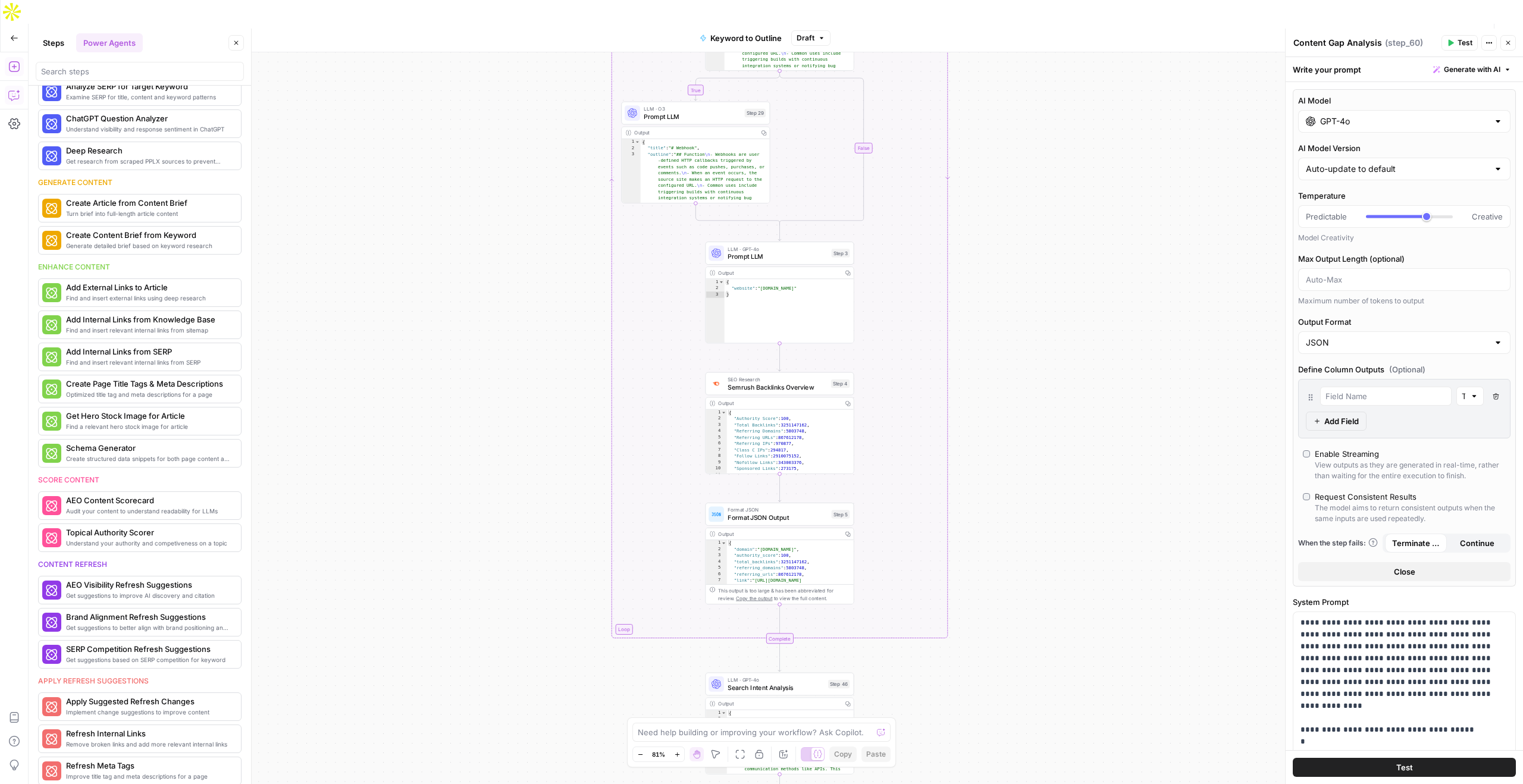
drag, startPoint x: 1007, startPoint y: 424, endPoint x: 1003, endPoint y: 377, distance: 47.2
click at [1003, 377] on div "true false Workflow Set Inputs Inputs LLM · GPT-4o Search Query Step 40 Output …" at bounding box center [775, 429] width 1495 height 756
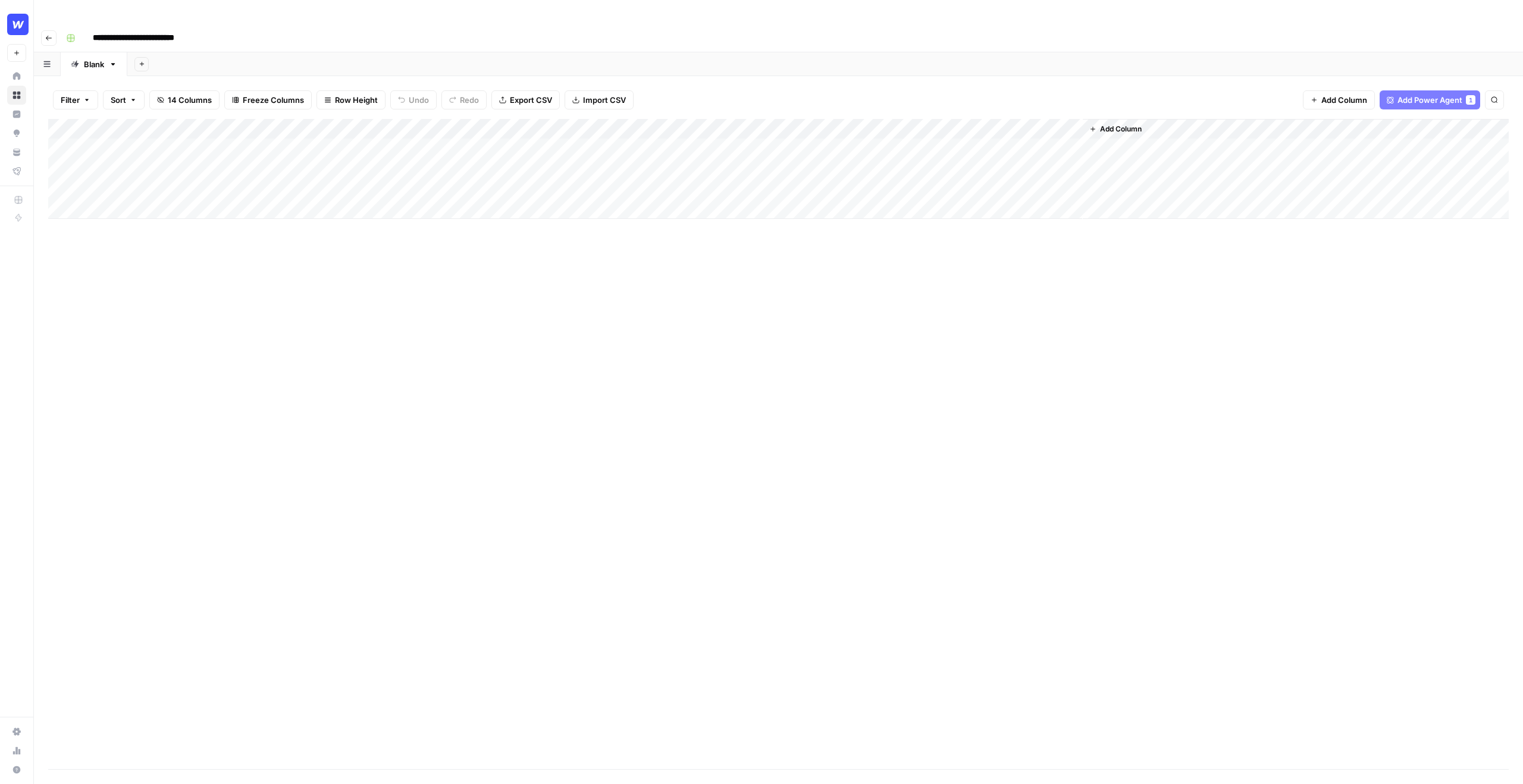
click at [976, 365] on div "Add Column" at bounding box center [778, 444] width 1460 height 650
click at [563, 125] on div "Add Column" at bounding box center [778, 239] width 1460 height 241
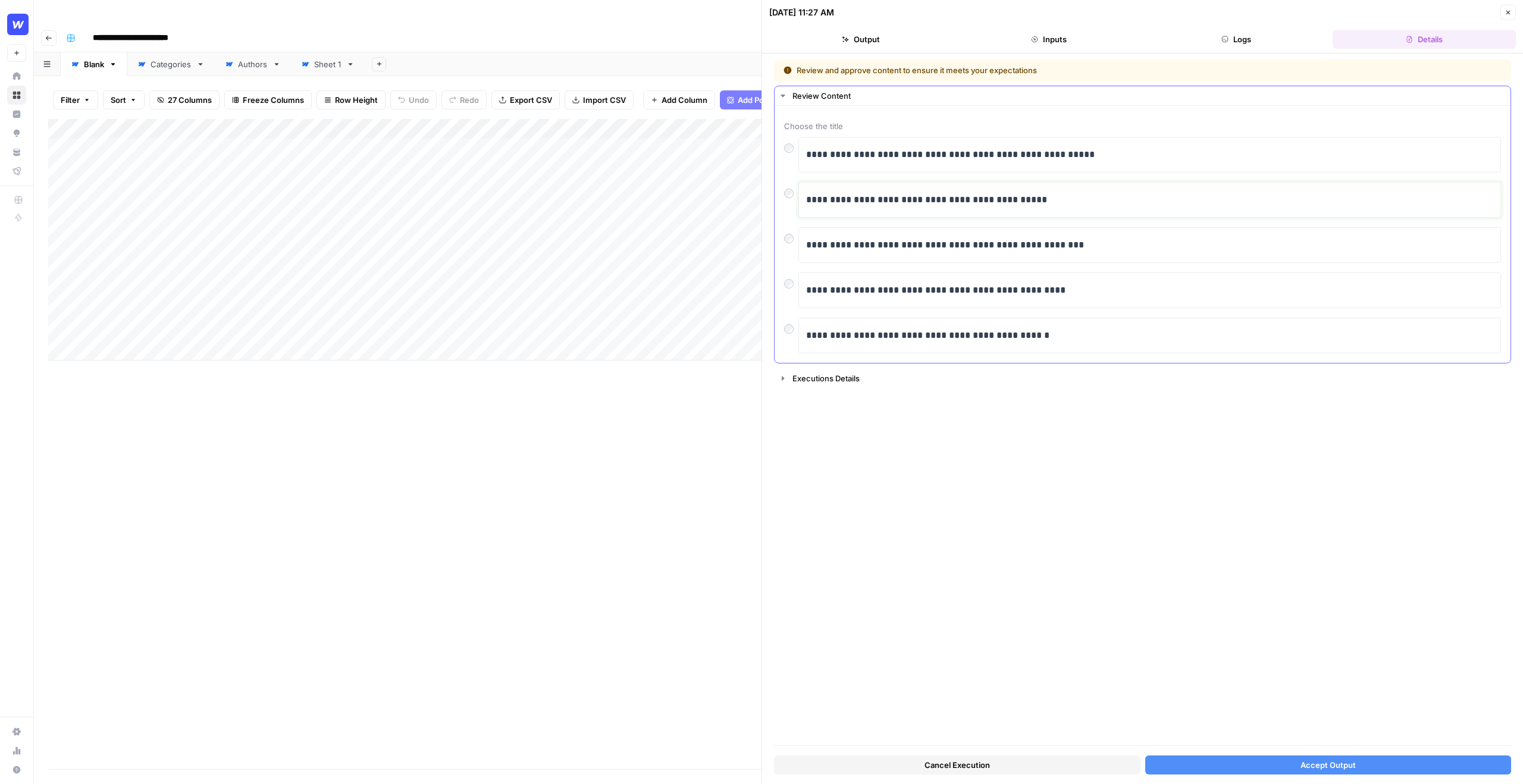
click at [938, 203] on p "**********" at bounding box center [1150, 200] width 687 height 15
click at [1124, 247] on p "**********" at bounding box center [1150, 244] width 687 height 15
click at [1224, 765] on button "Accept Output" at bounding box center [1327, 765] width 366 height 19
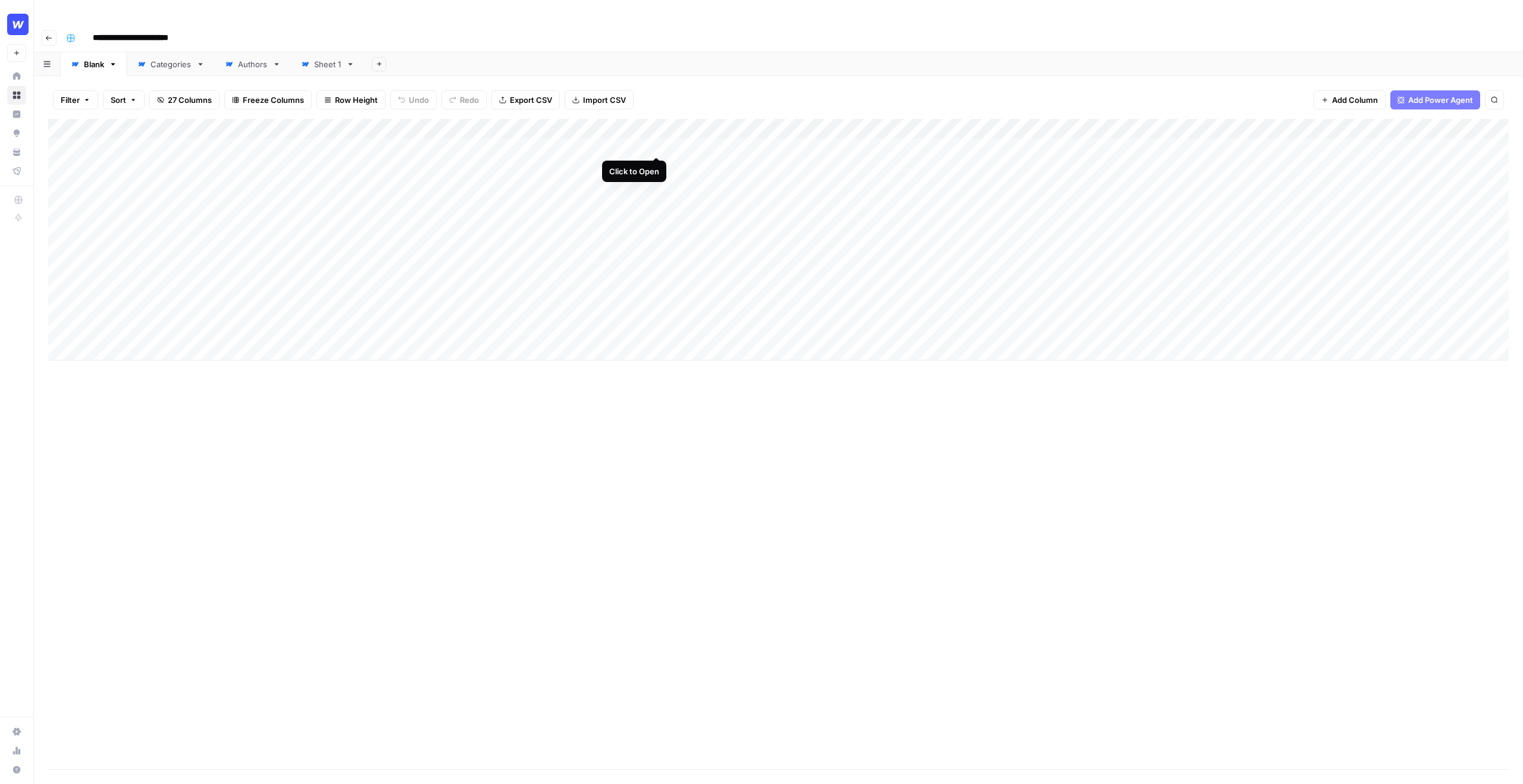
click at [655, 144] on div "Add Column" at bounding box center [778, 239] width 1460 height 241
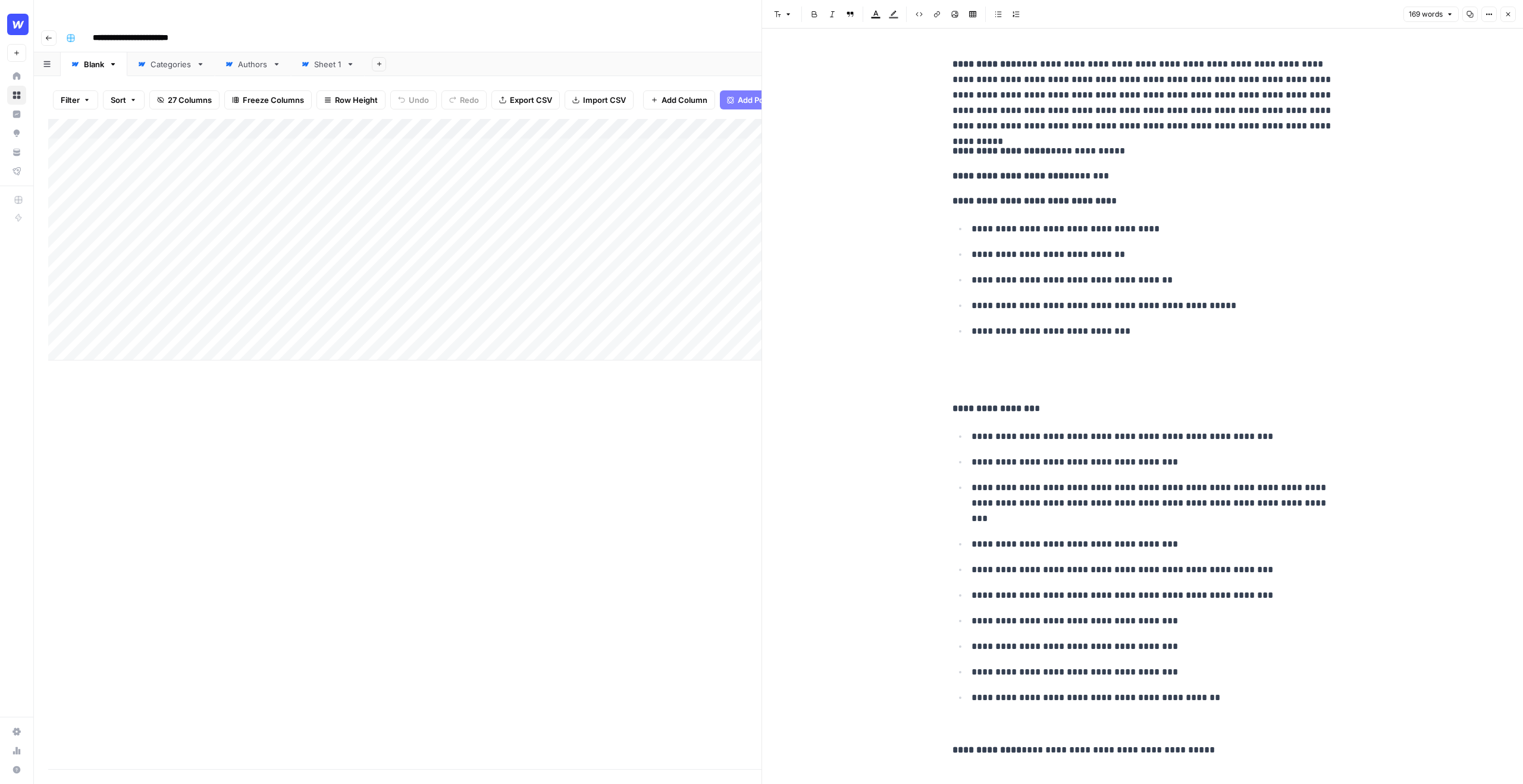
scroll to position [348, 0]
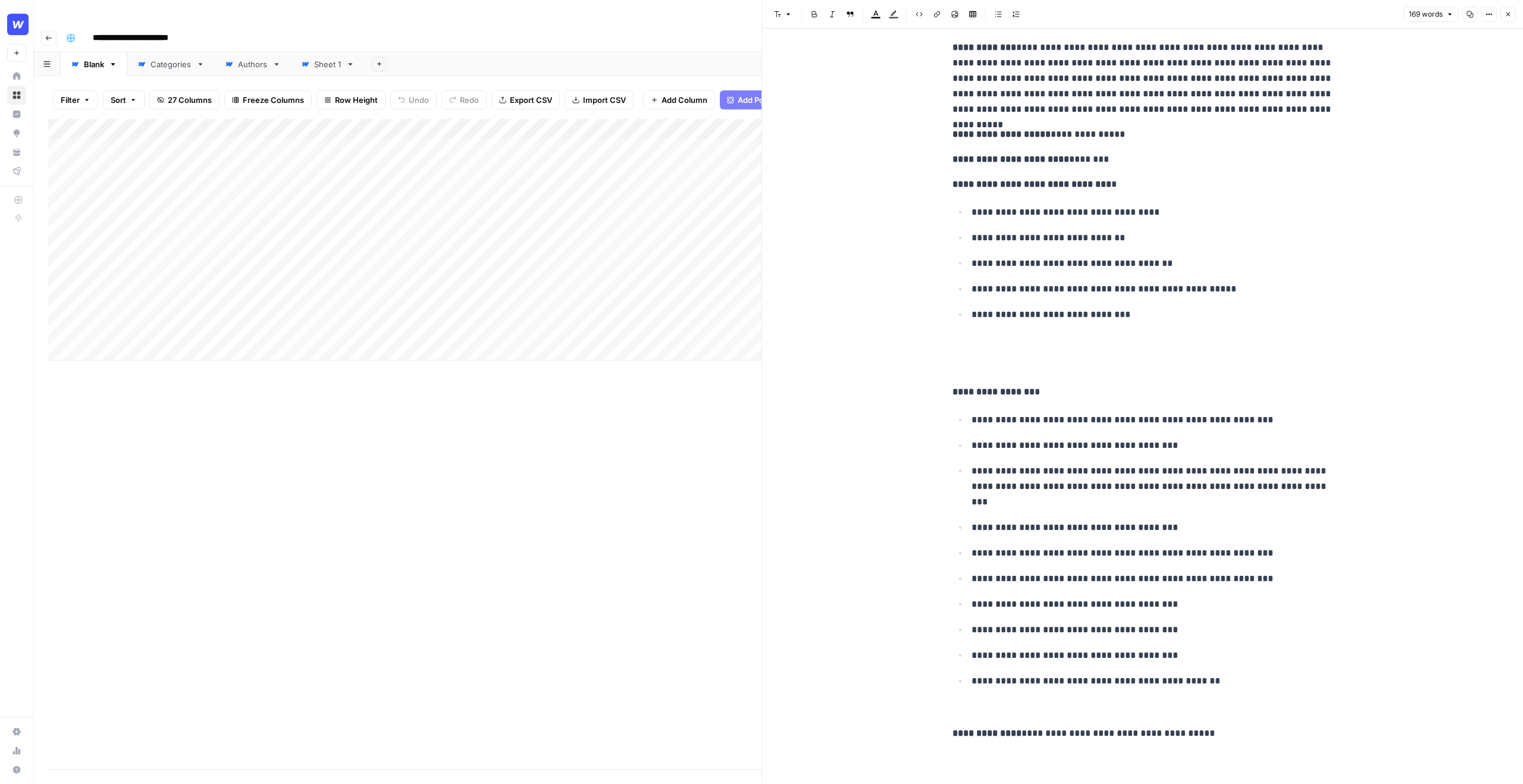
click at [1511, 11] on icon "button" at bounding box center [1508, 14] width 7 height 7
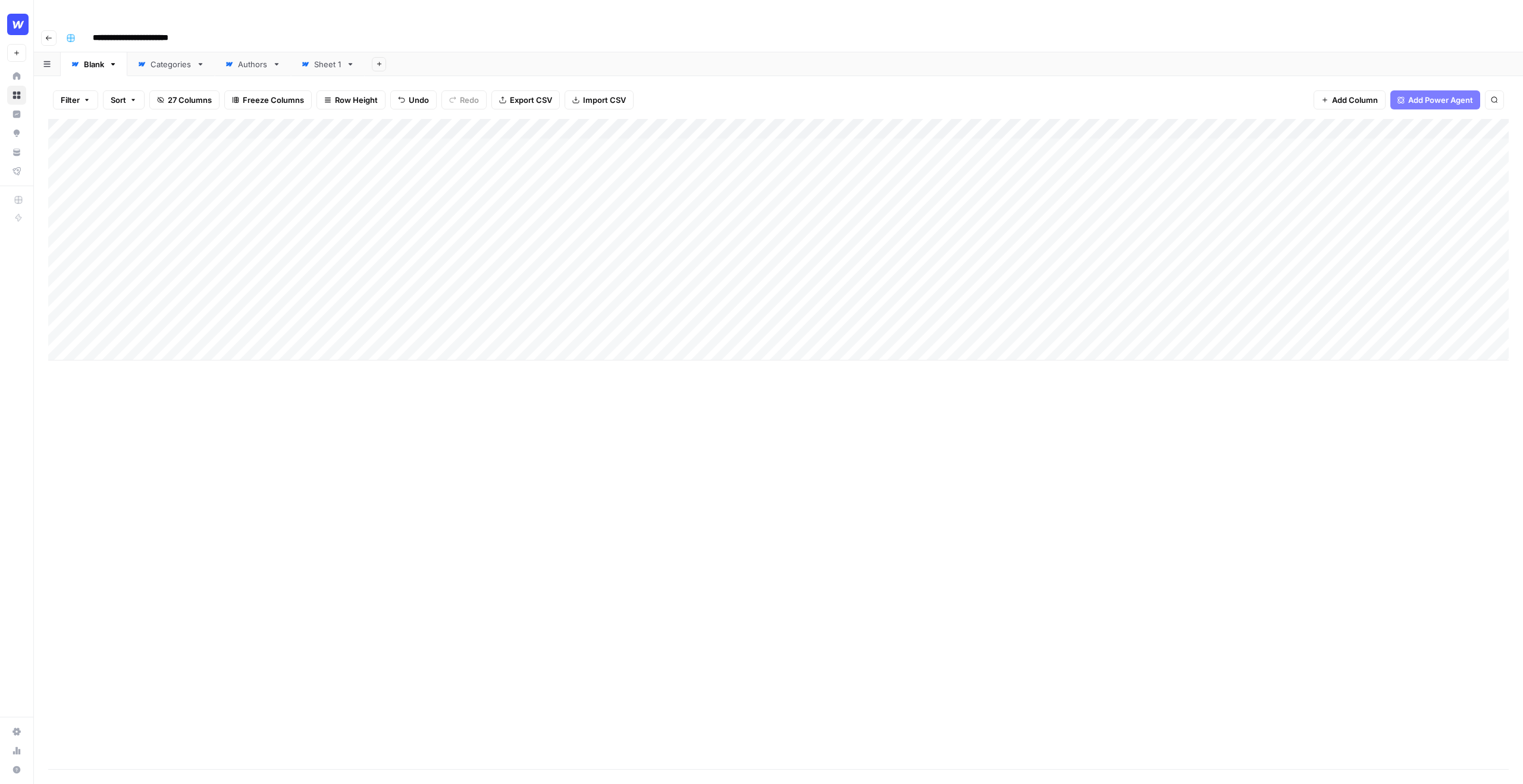
click at [714, 144] on div "Add Column" at bounding box center [778, 239] width 1460 height 241
click at [813, 149] on div "Add Column" at bounding box center [778, 239] width 1460 height 241
click at [917, 146] on div "Add Column" at bounding box center [778, 239] width 1460 height 241
click at [971, 144] on div "Add Column" at bounding box center [778, 239] width 1460 height 241
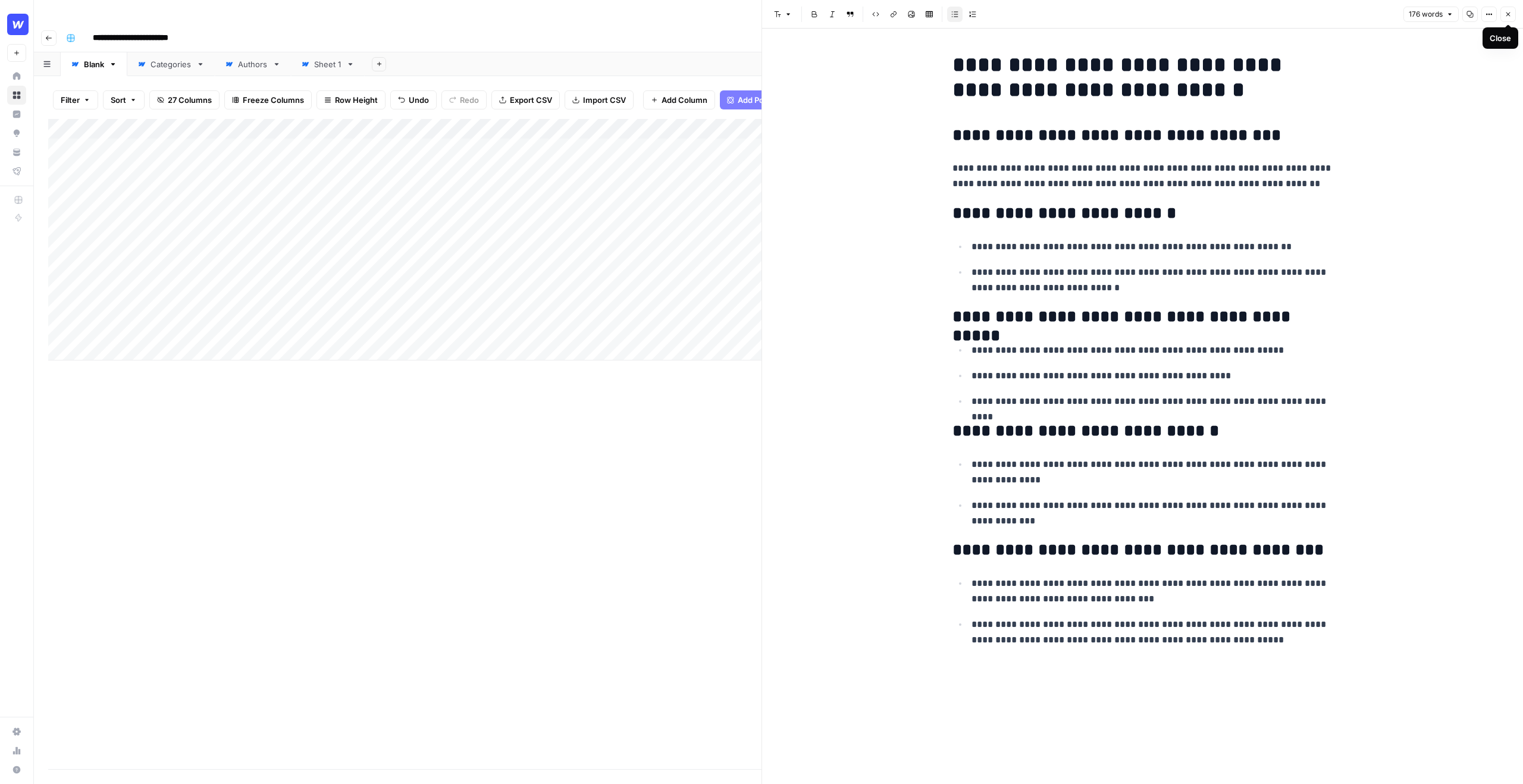
click at [1512, 11] on button "Close" at bounding box center [1508, 14] width 15 height 15
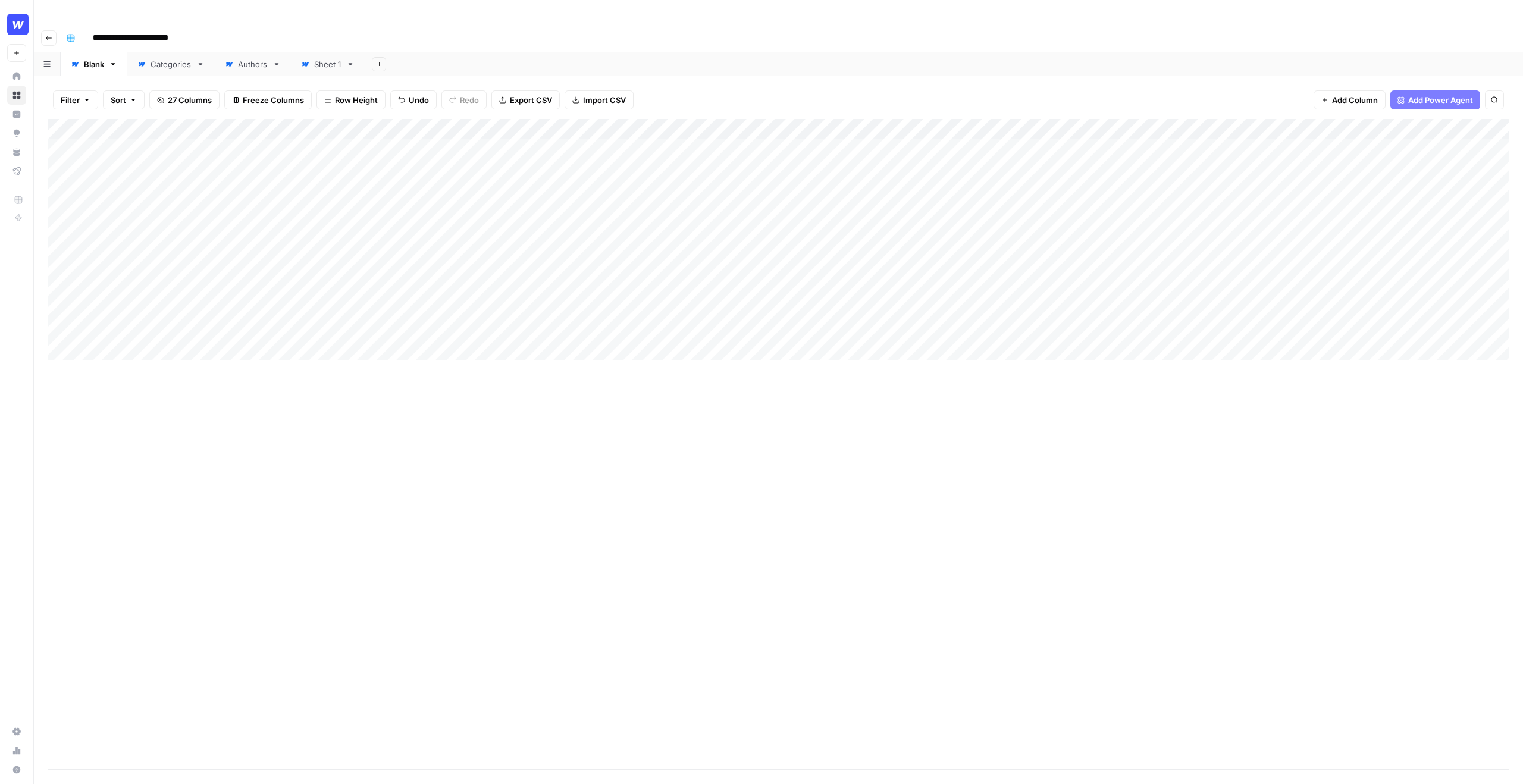
click at [1064, 119] on div "Add Column" at bounding box center [778, 239] width 1460 height 241
click at [1036, 221] on span "Edit Workflow" at bounding box center [1057, 222] width 104 height 12
click at [966, 123] on div "Add Column" at bounding box center [778, 239] width 1460 height 241
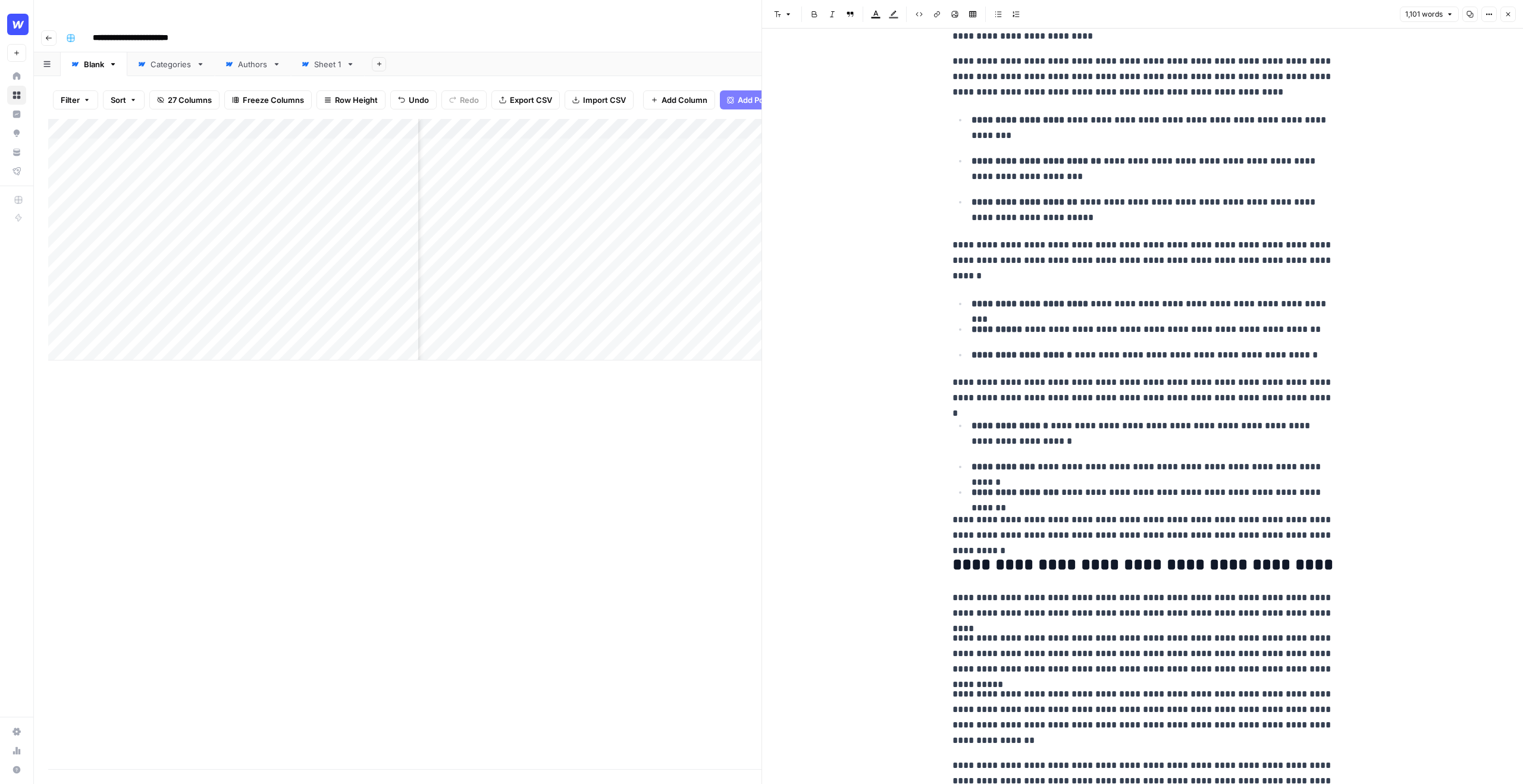
scroll to position [1730, 0]
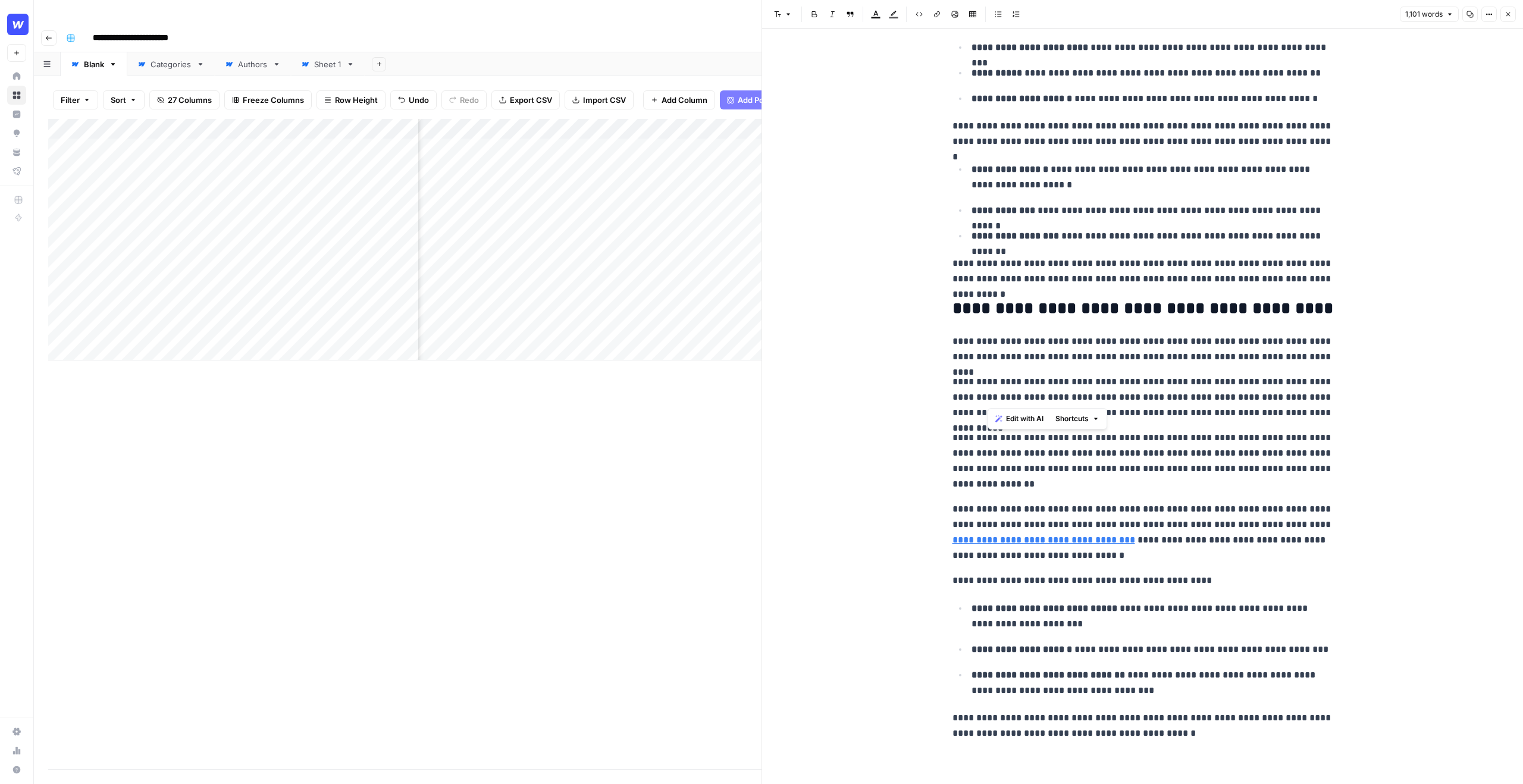
drag, startPoint x: 1160, startPoint y: 389, endPoint x: 987, endPoint y: 390, distance: 173.0
click at [987, 390] on p "**********" at bounding box center [1142, 397] width 381 height 46
click at [1020, 420] on span "Edit with AI" at bounding box center [1025, 418] width 37 height 11
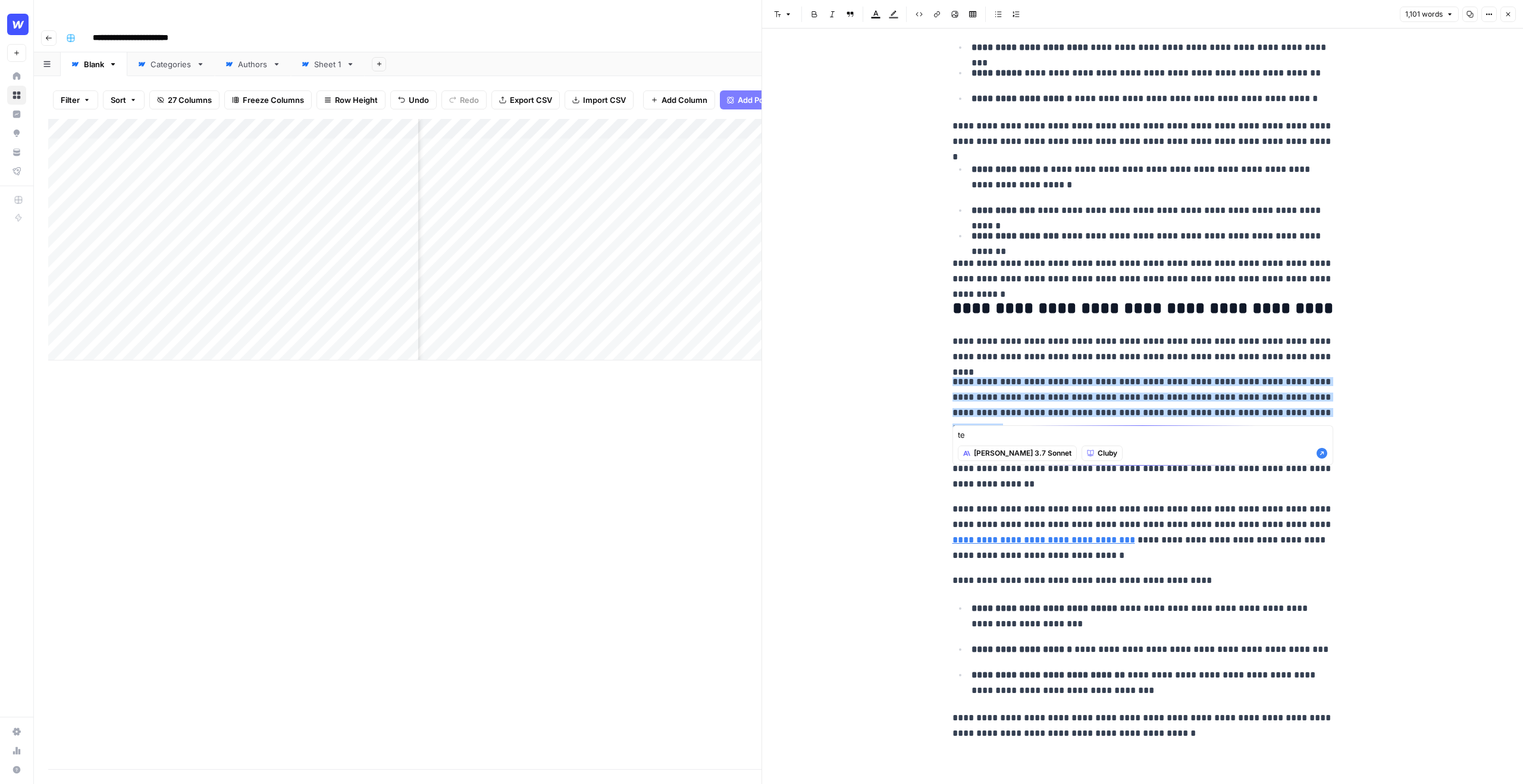
type textarea "t"
type textarea "r"
click at [1002, 457] on span "Claude 3.7 Sonnet" at bounding box center [1022, 453] width 97 height 11
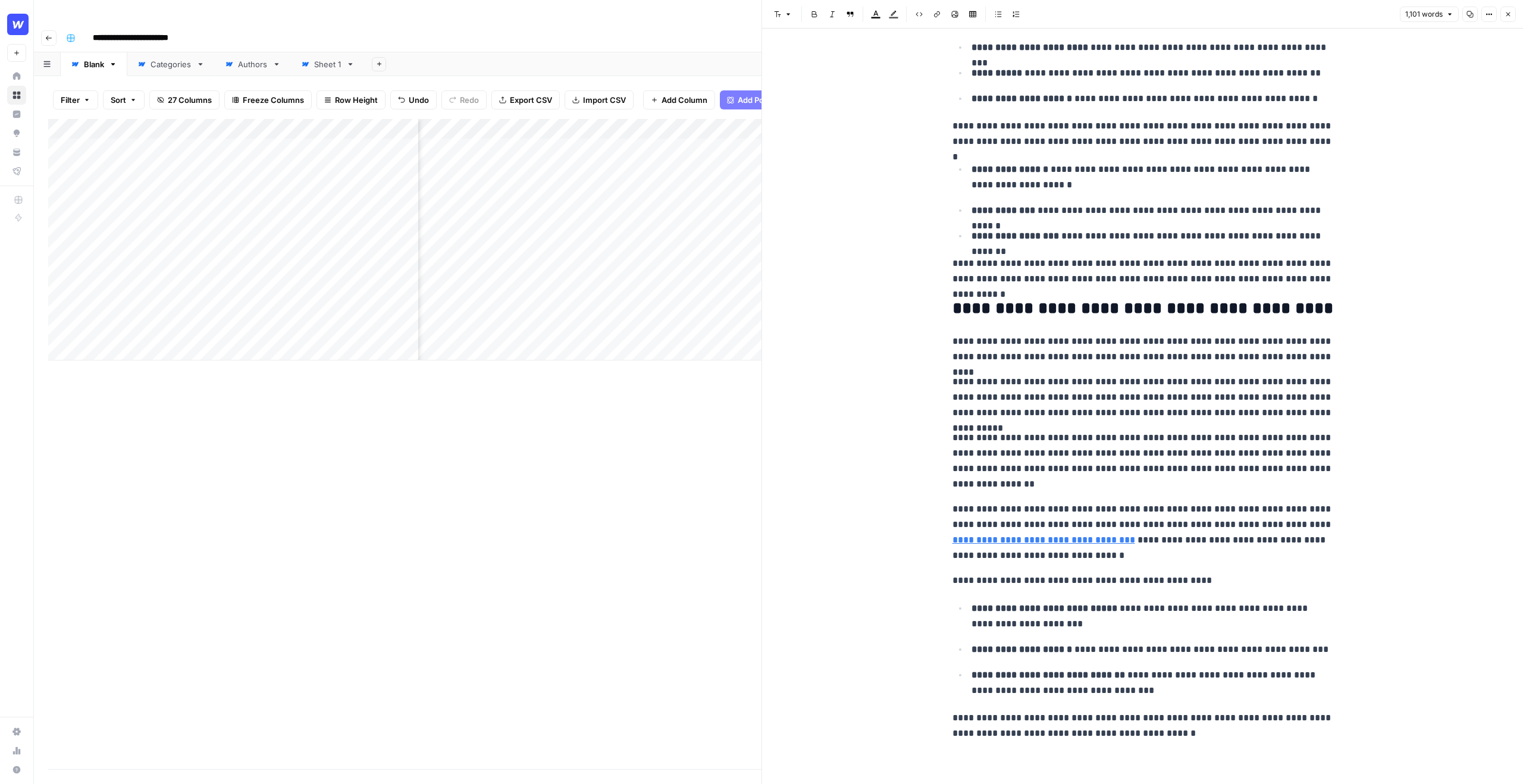
scroll to position [982, 0]
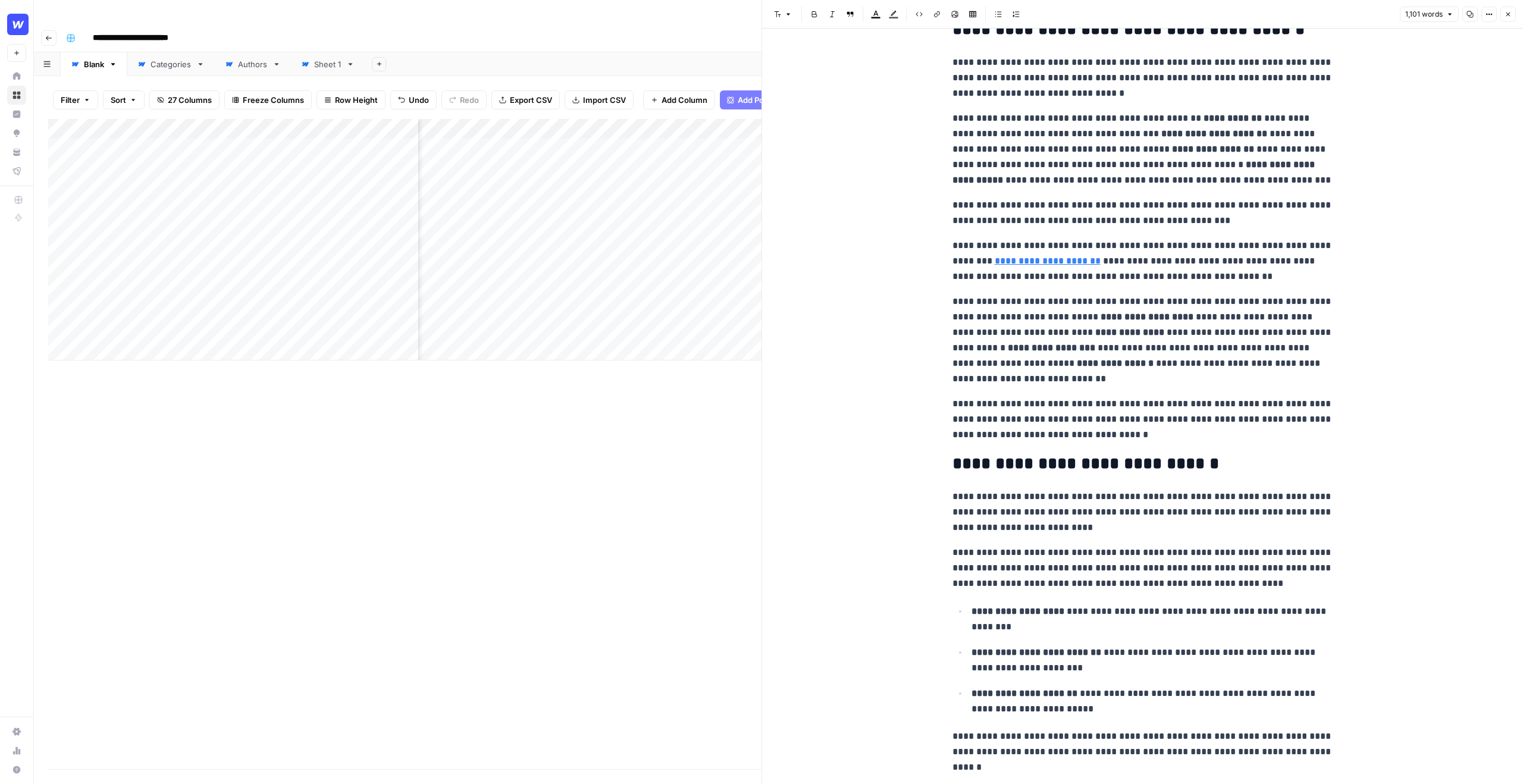
click at [1505, 8] on button "Close" at bounding box center [1508, 14] width 15 height 15
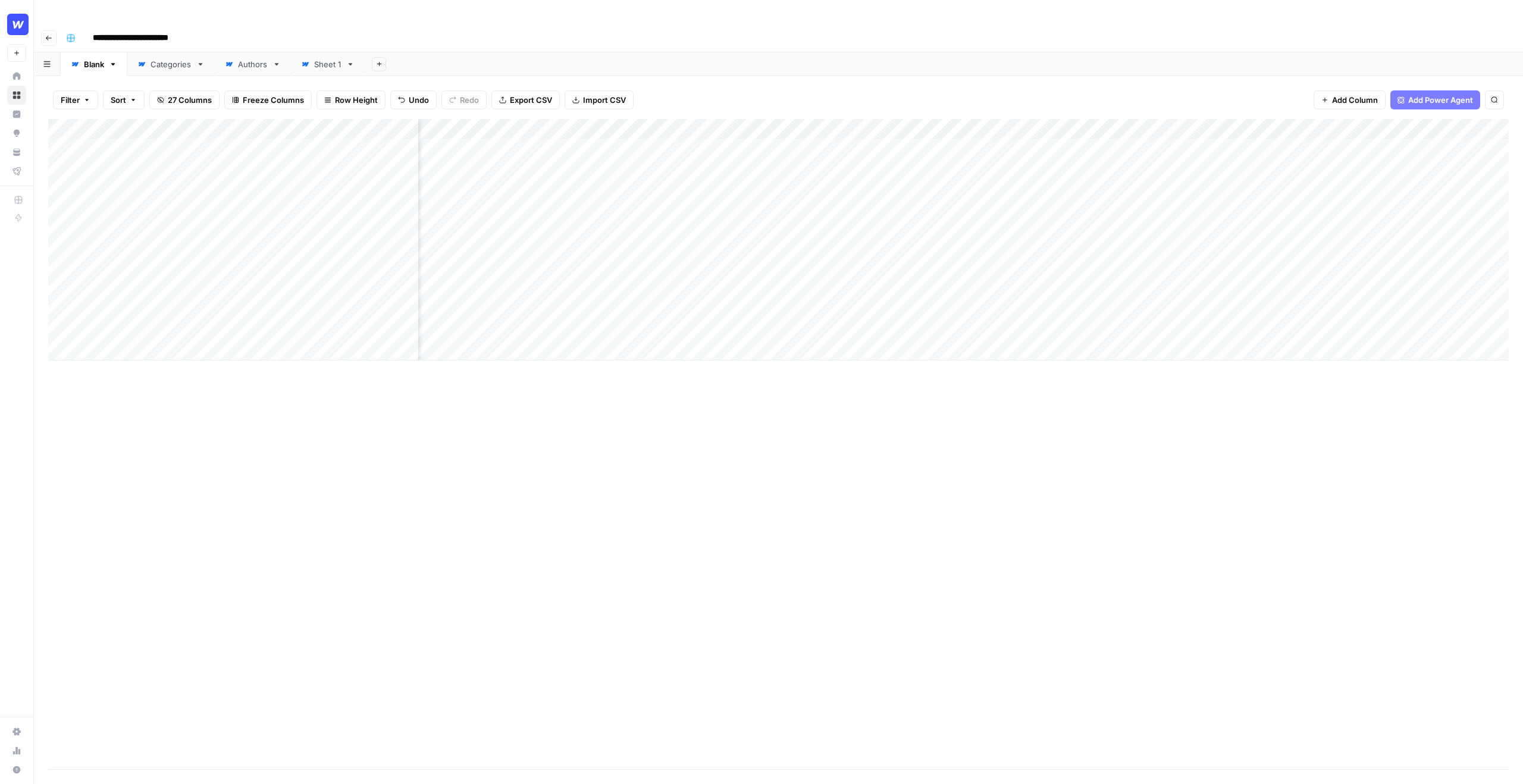
scroll to position [0, 692]
click at [924, 124] on div "Add Column" at bounding box center [778, 239] width 1460 height 241
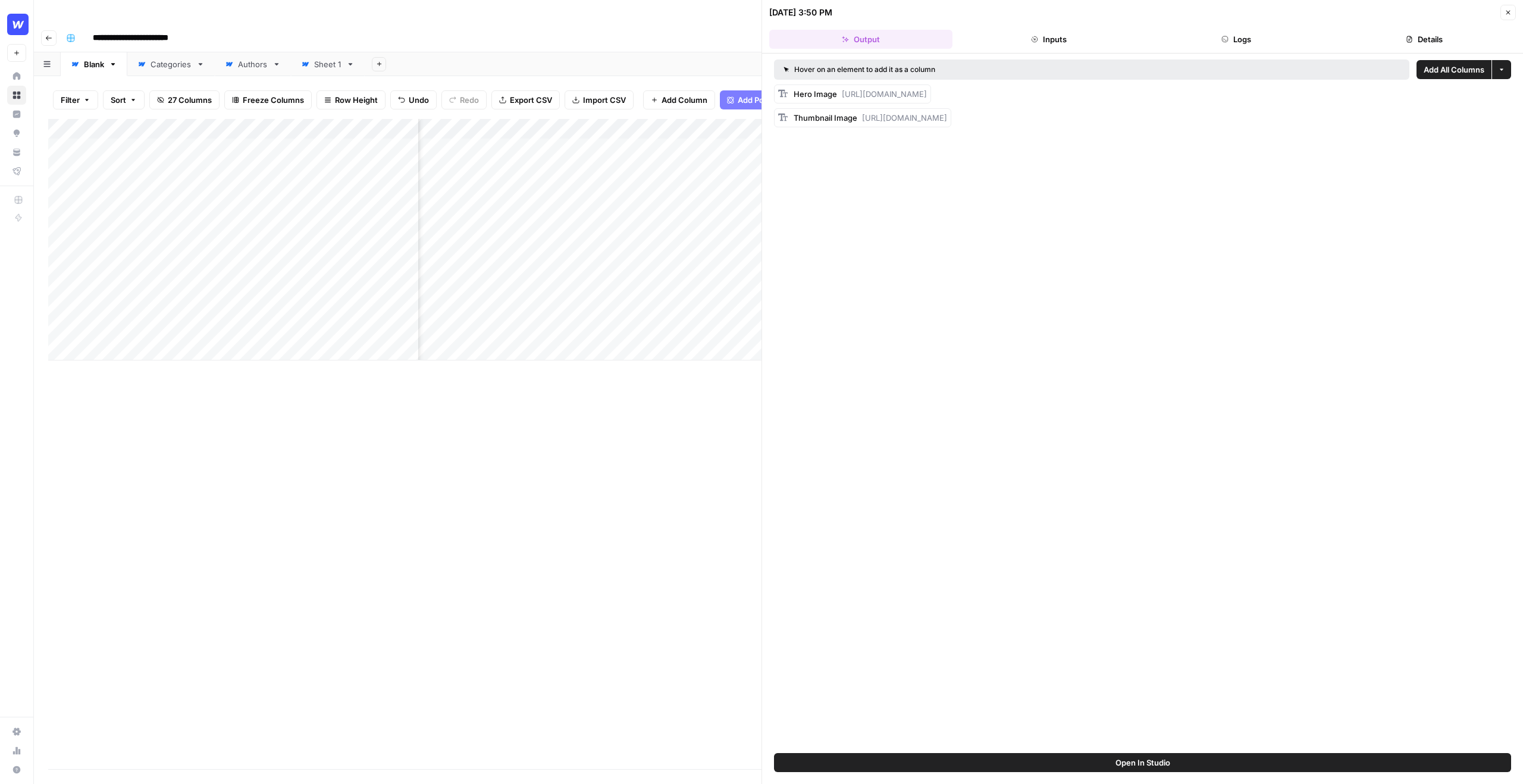
click at [1503, 10] on button "Close" at bounding box center [1508, 12] width 15 height 15
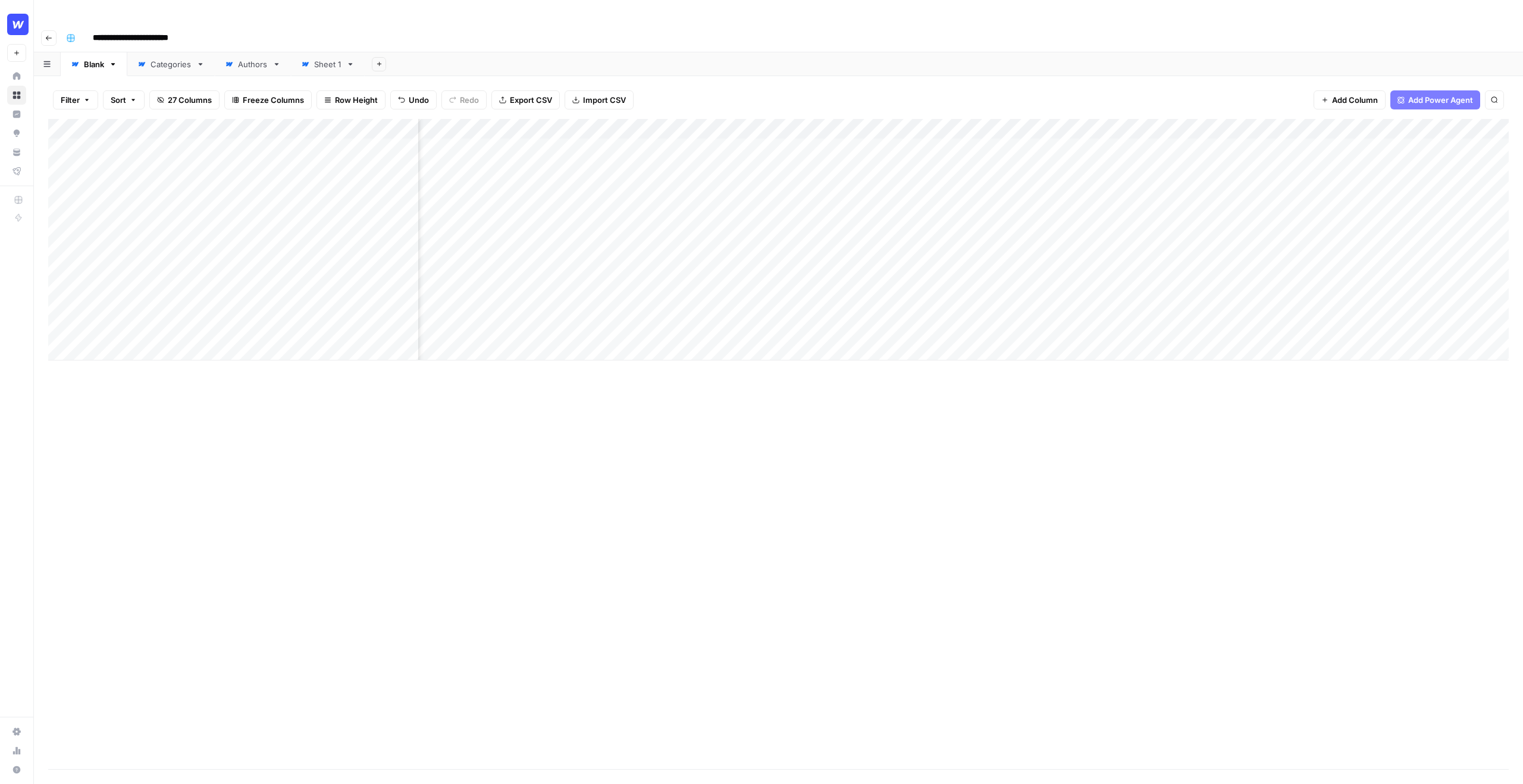
click at [1053, 122] on div "Add Column" at bounding box center [778, 239] width 1460 height 241
click at [1046, 123] on div "Add Column" at bounding box center [778, 239] width 1460 height 241
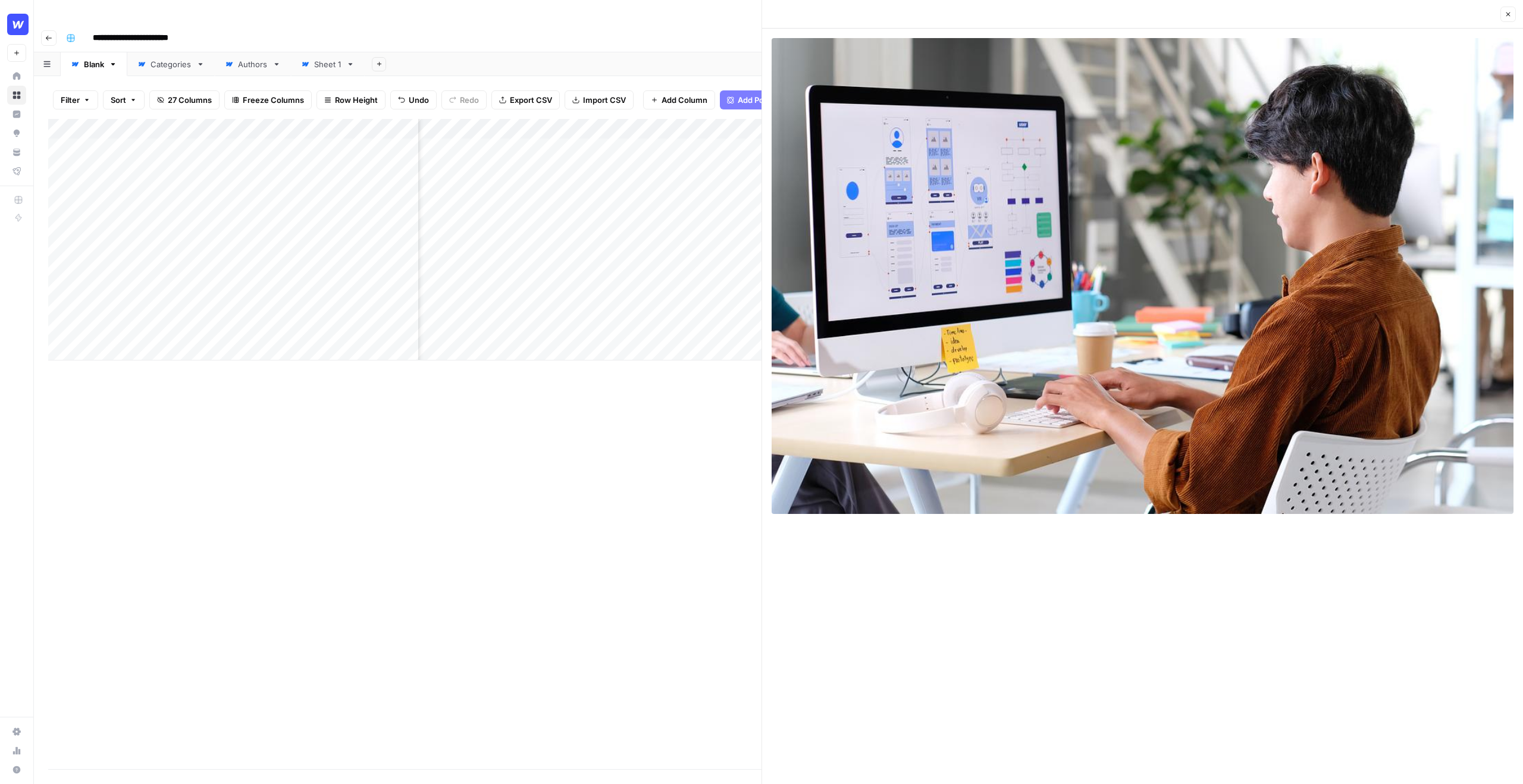
click at [1512, 15] on button "Close" at bounding box center [1508, 14] width 15 height 15
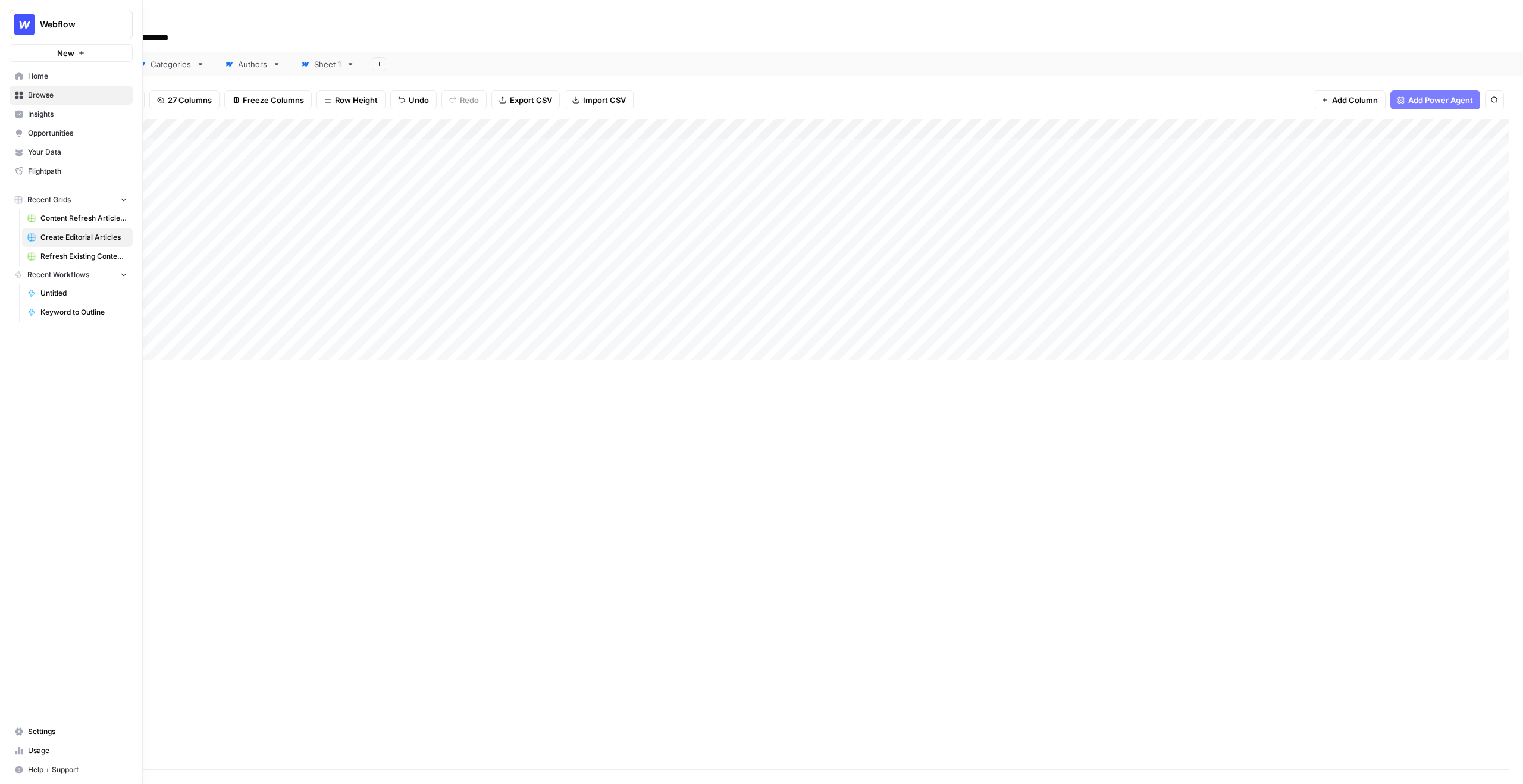
click at [32, 155] on span "Your Data" at bounding box center [77, 152] width 99 height 11
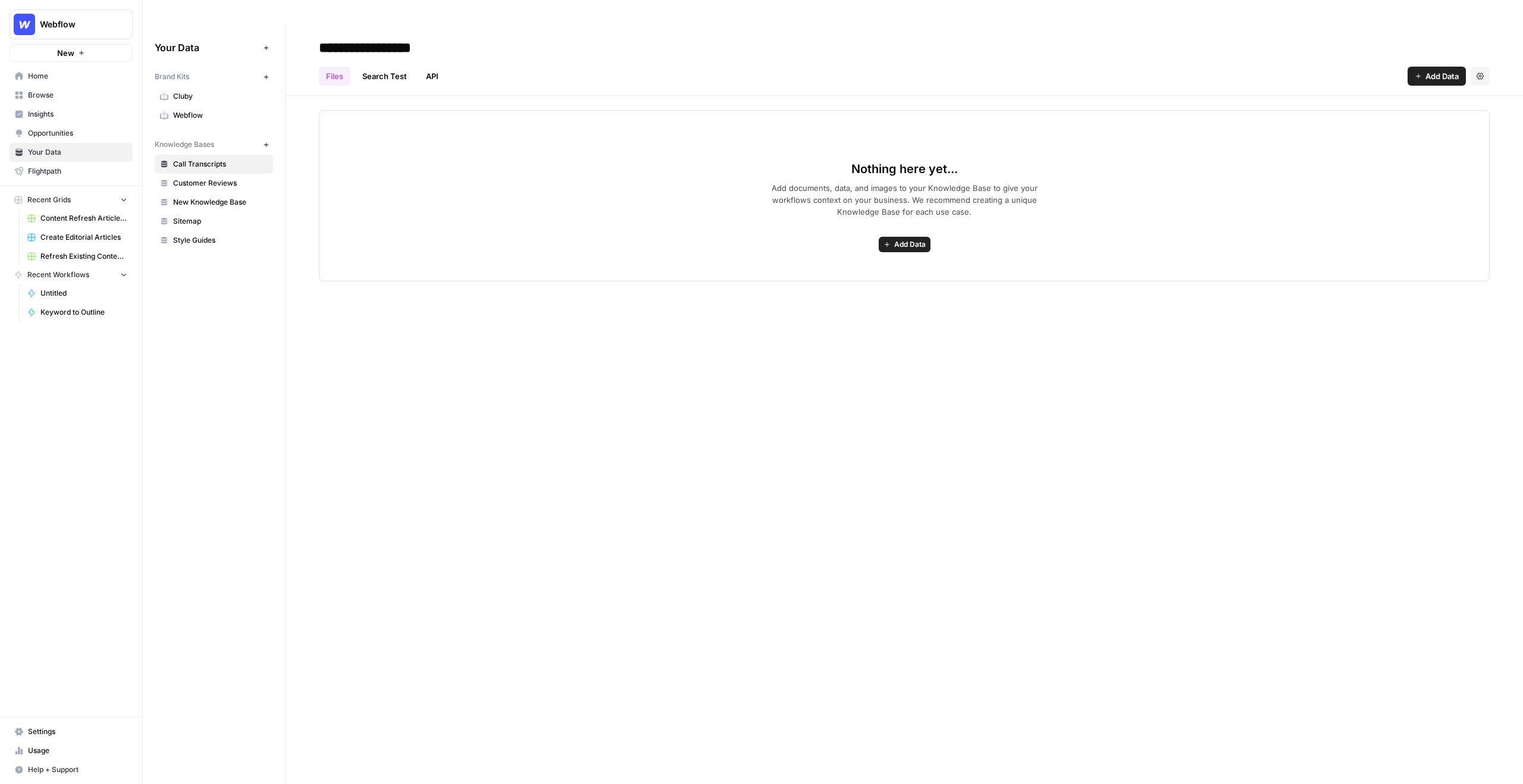
click at [206, 110] on span "Webflow" at bounding box center [220, 115] width 94 height 11
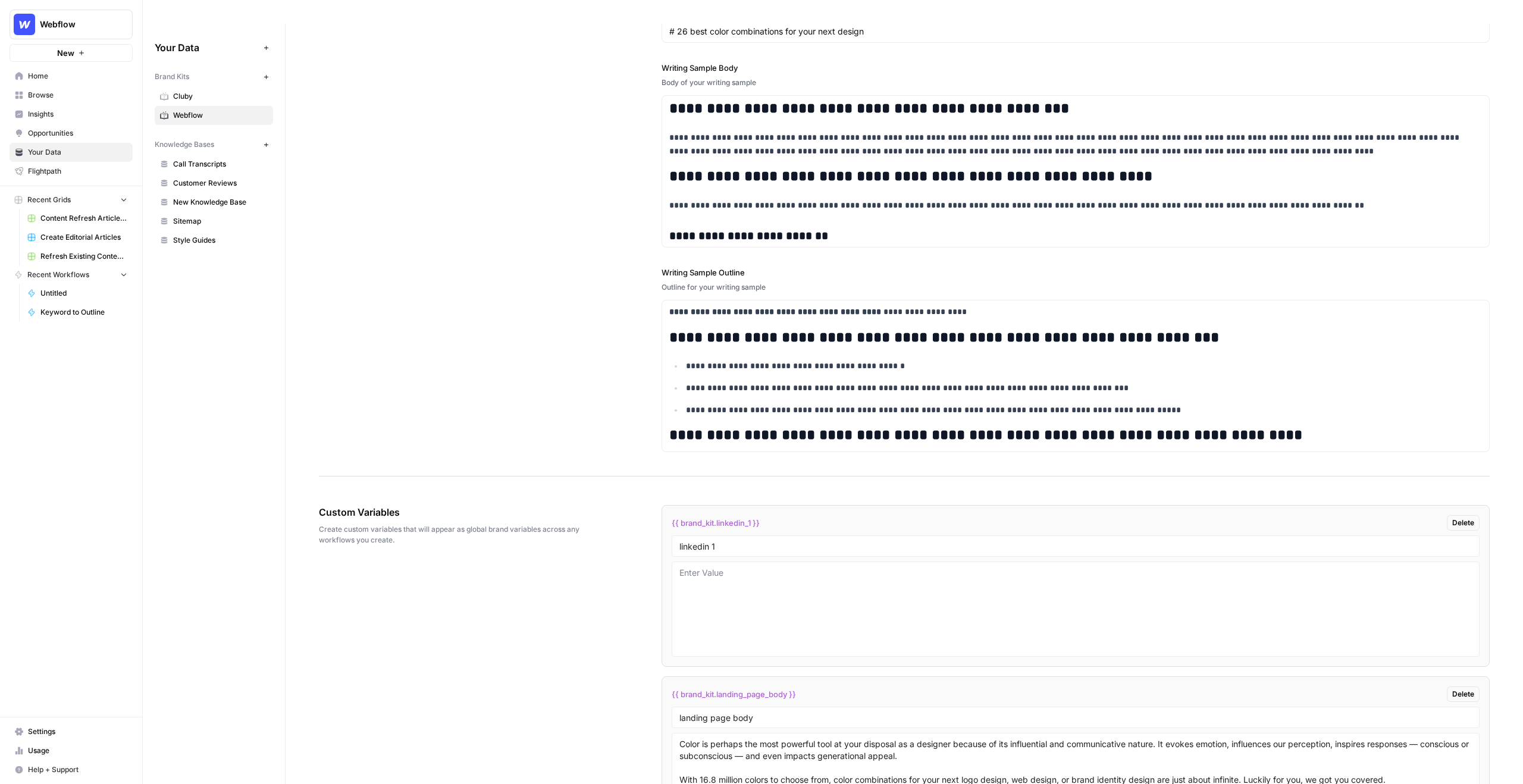
scroll to position [1469, 0]
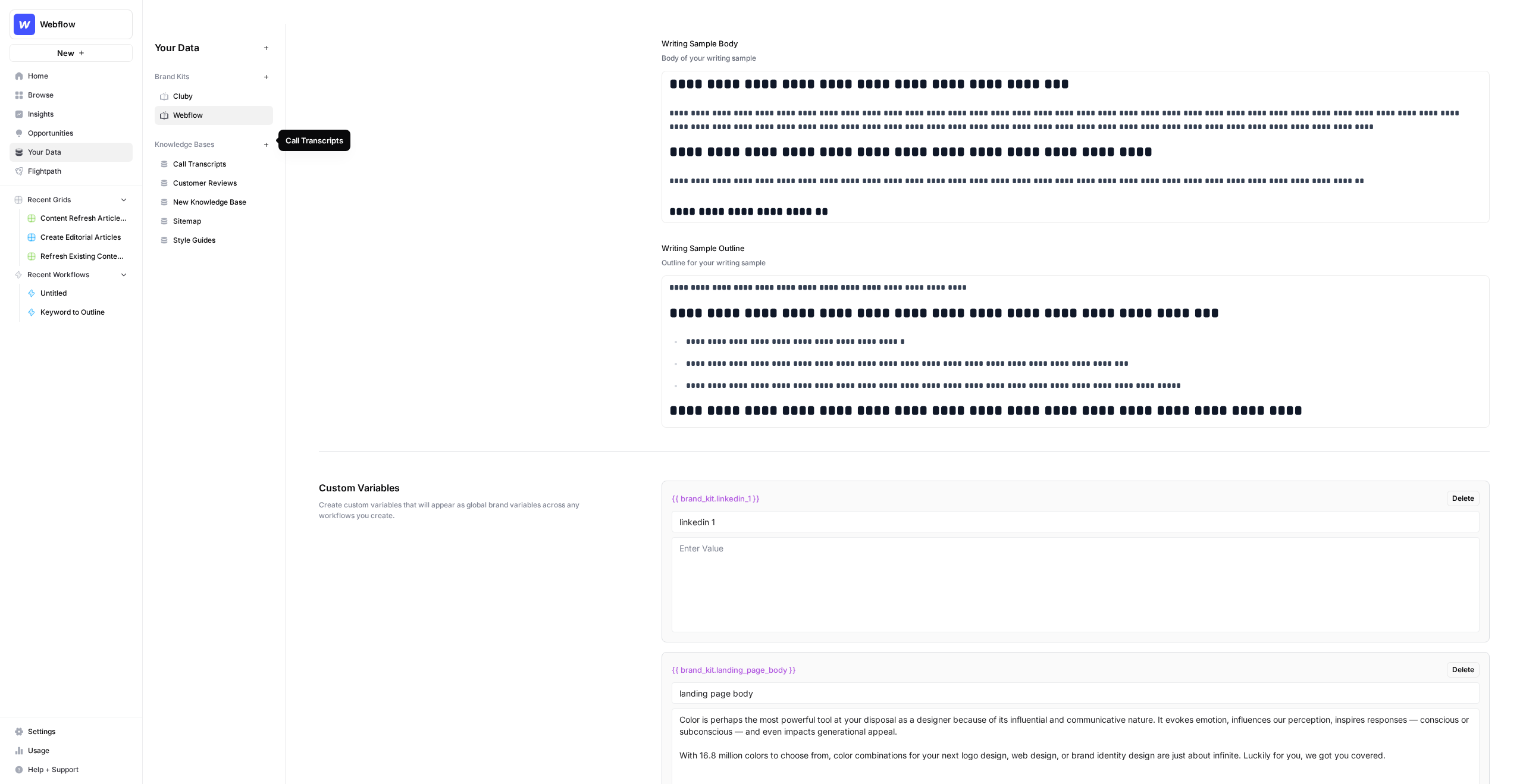
click at [200, 159] on span "Call Transcripts" at bounding box center [220, 164] width 94 height 11
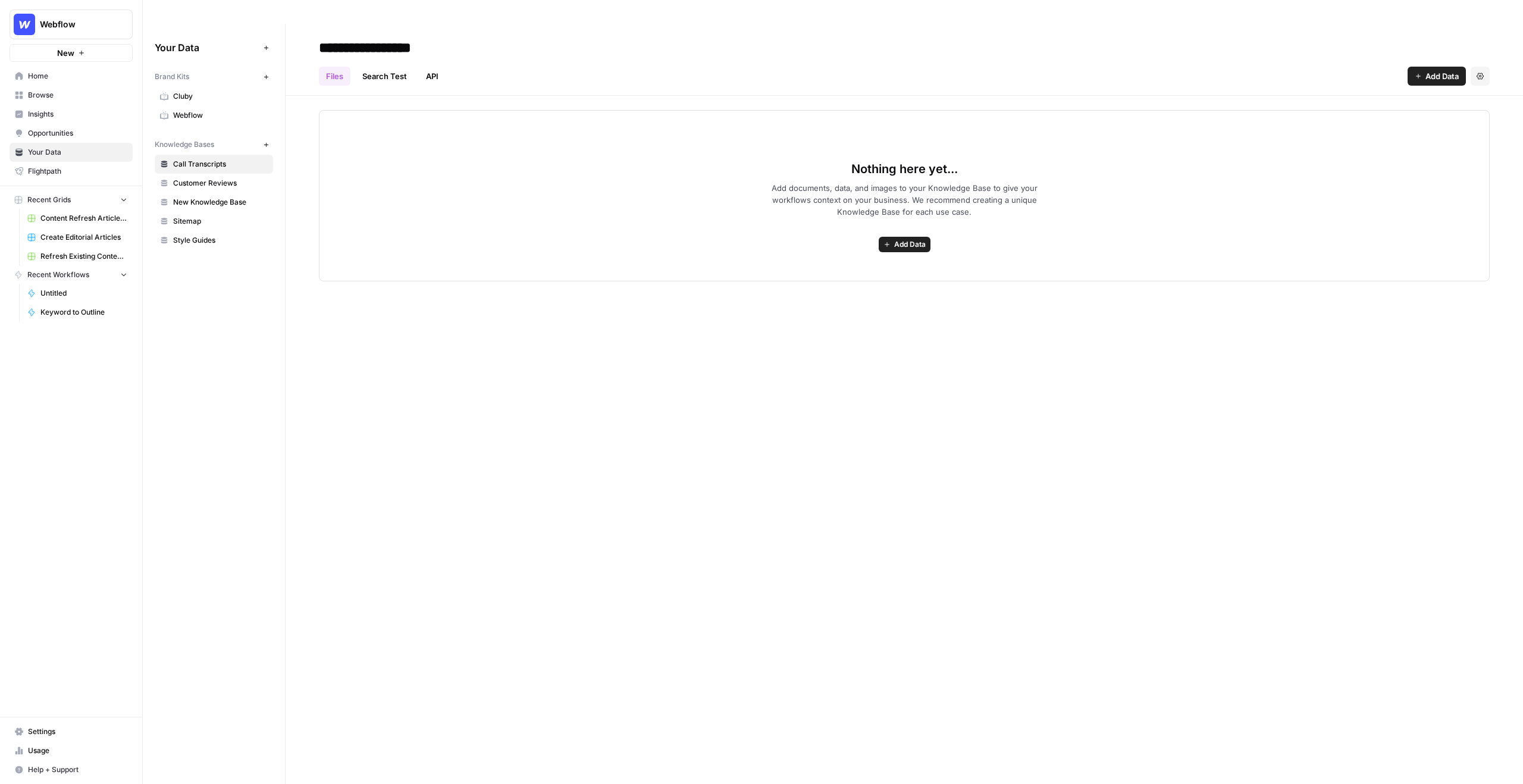
click at [201, 216] on span "Sitemap" at bounding box center [220, 221] width 94 height 11
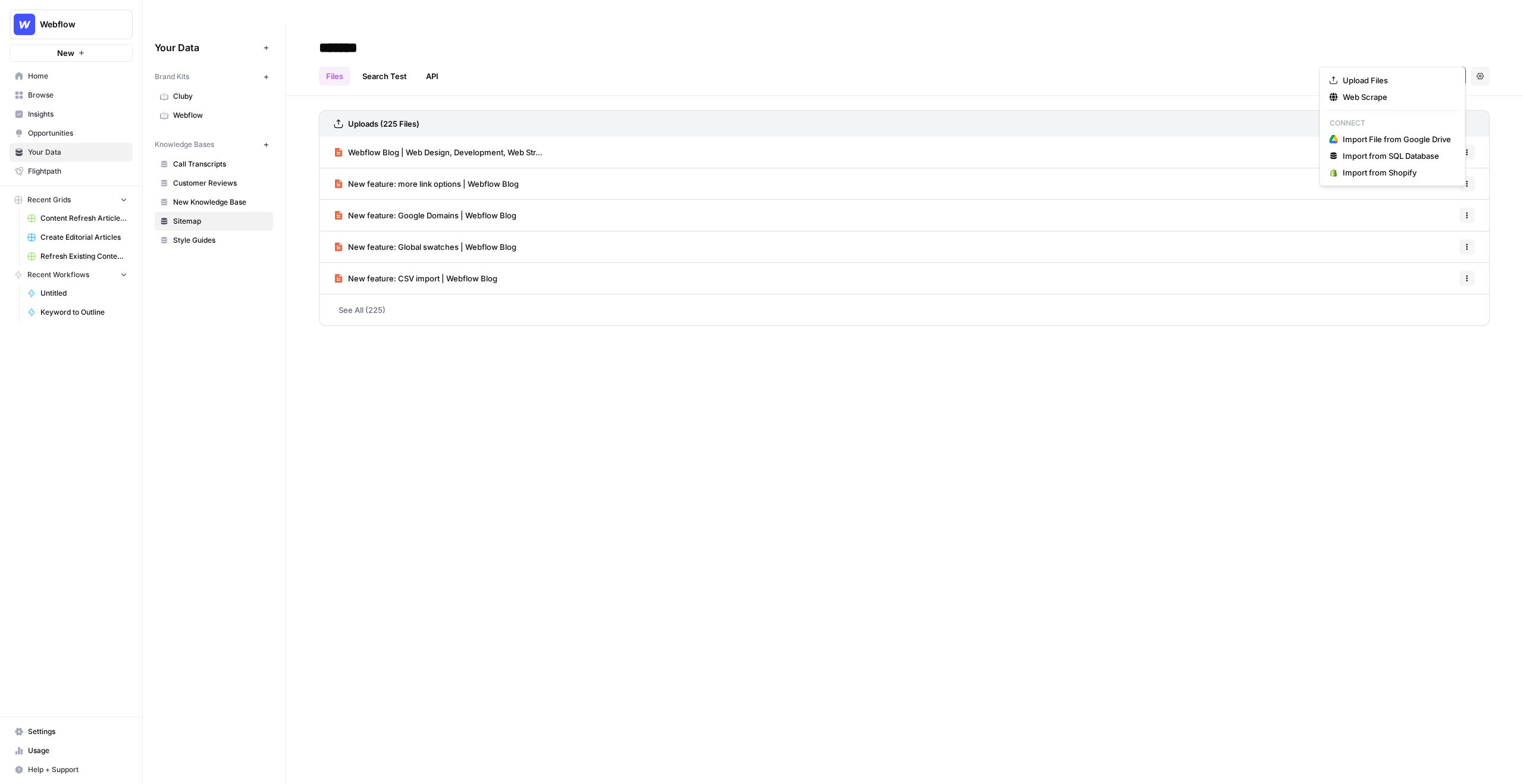
click at [1430, 70] on span "Add Data" at bounding box center [1442, 75] width 33 height 12
click at [1363, 97] on span "Web Scrape" at bounding box center [1396, 97] width 108 height 12
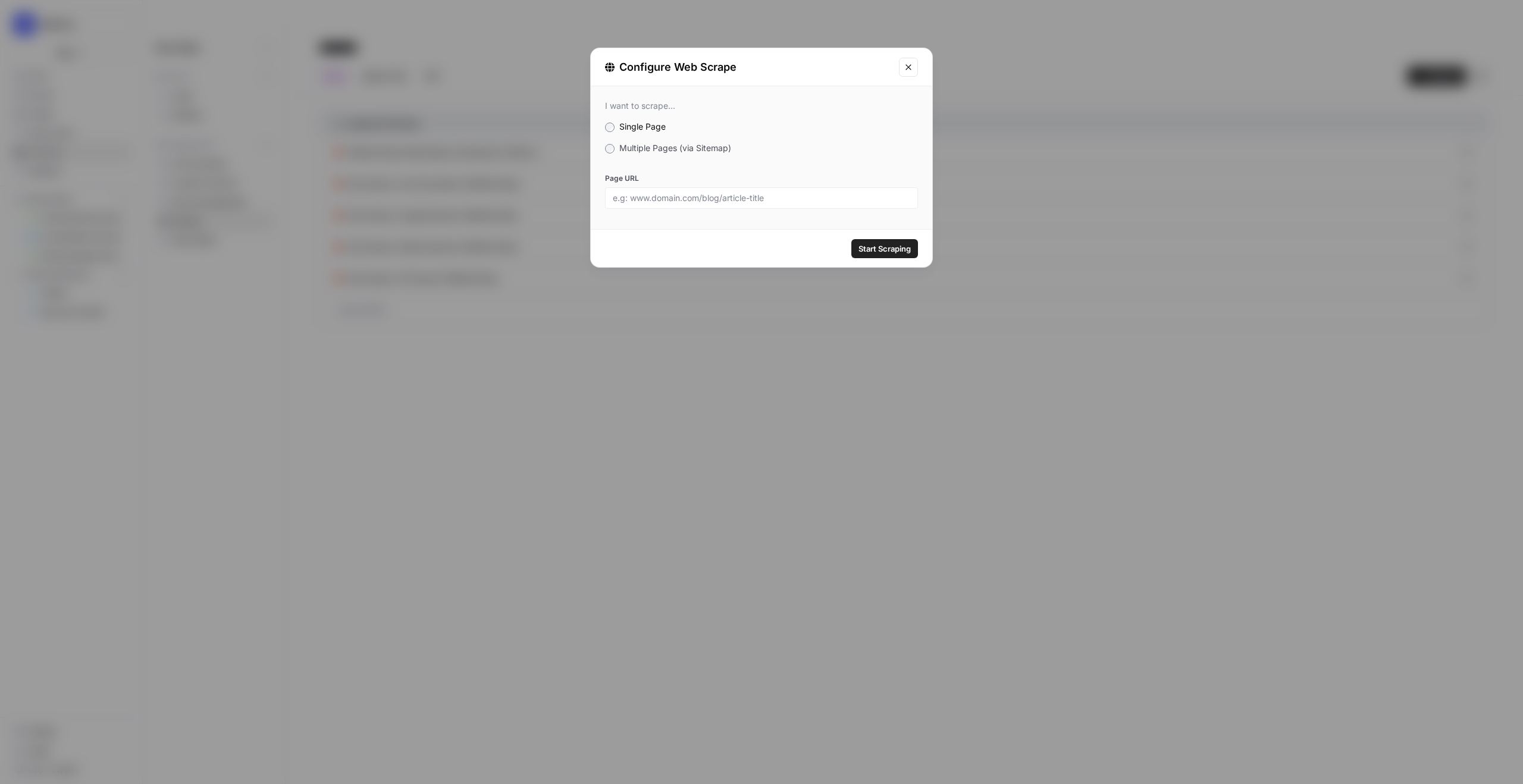
click at [665, 153] on span "Multiple Pages (via Sitemap)" at bounding box center [675, 148] width 112 height 10
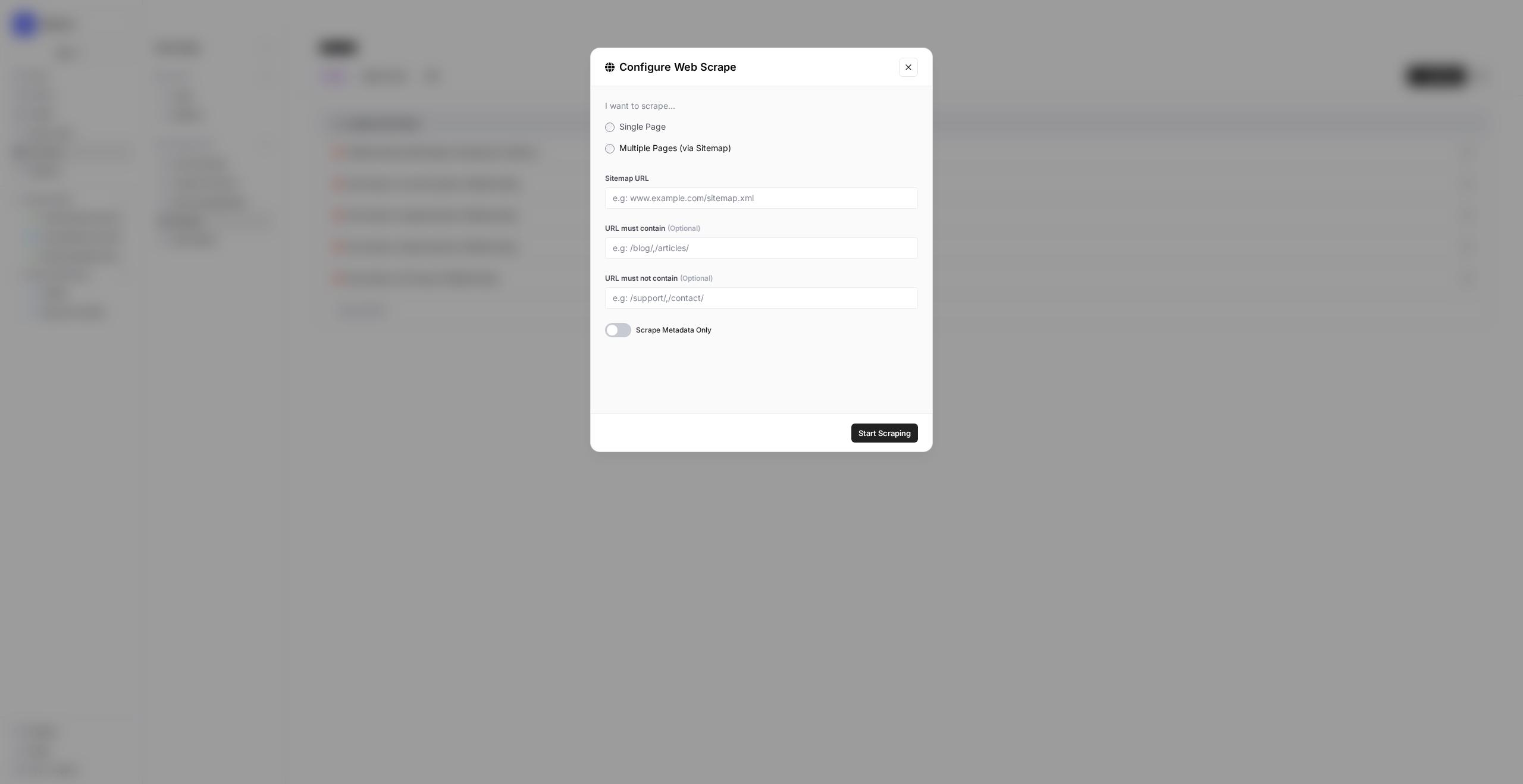
click at [904, 70] on icon "Close modal" at bounding box center [908, 67] width 10 height 10
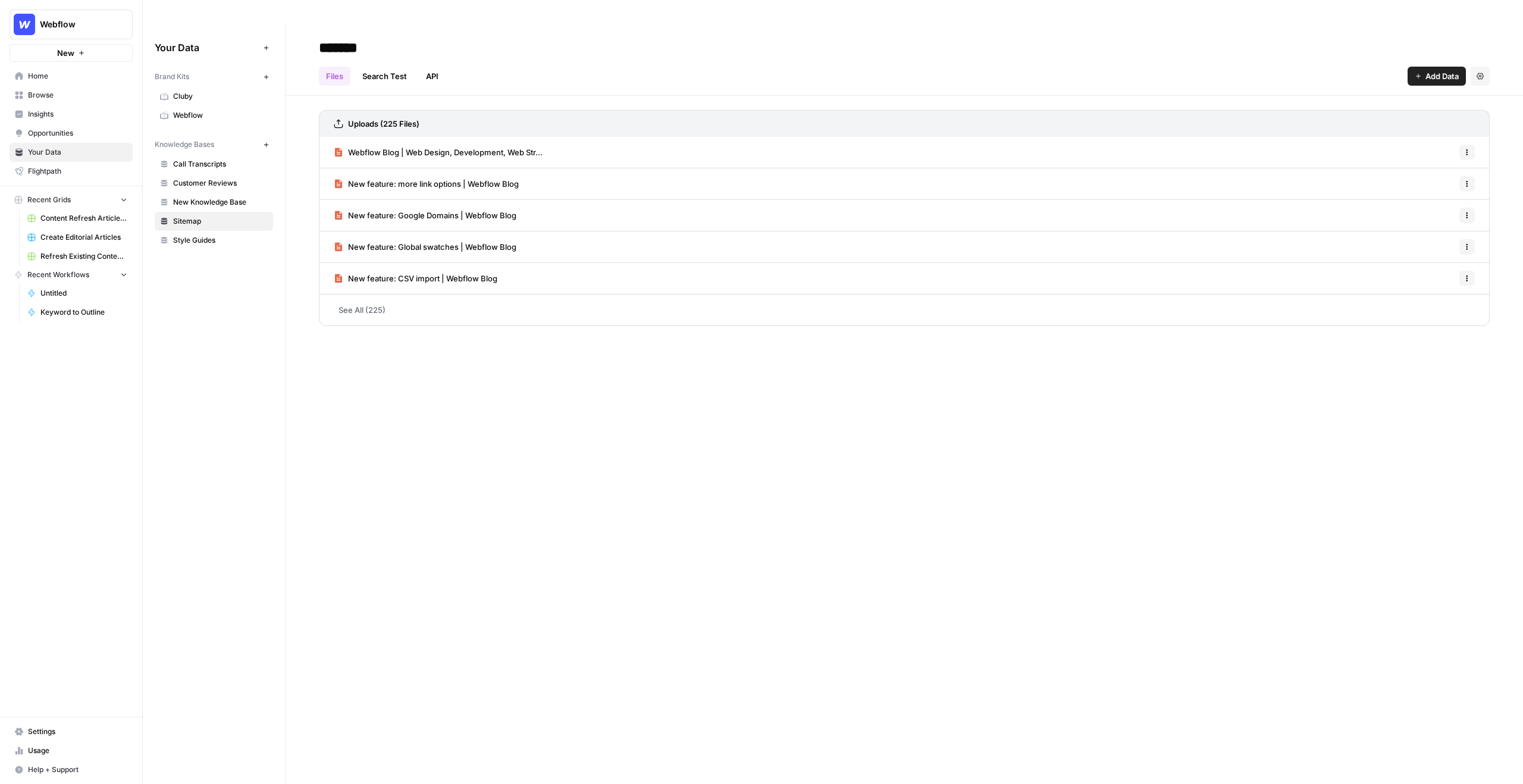
click at [214, 159] on span "Call Transcripts" at bounding box center [220, 164] width 94 height 11
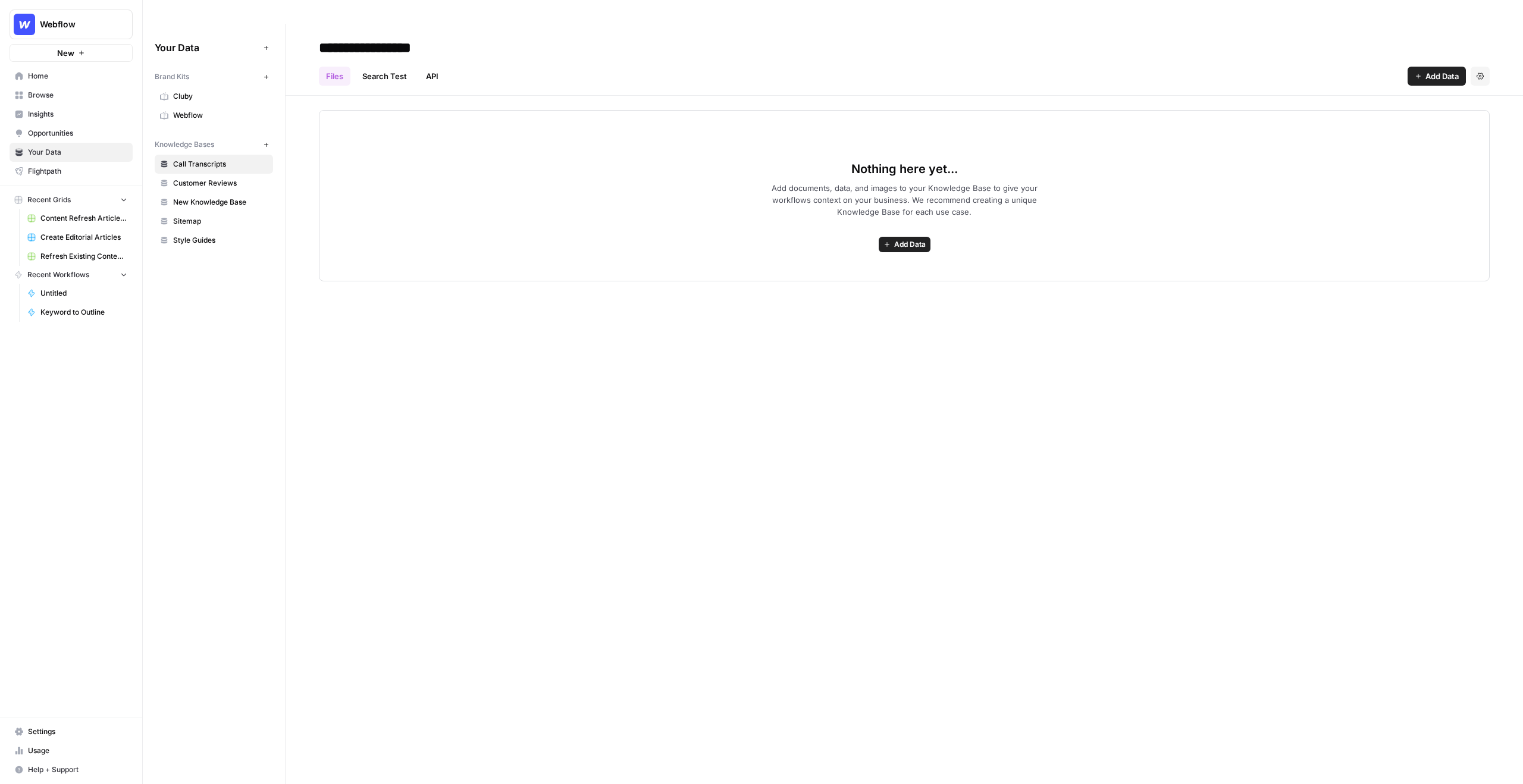
click at [223, 235] on span "Style Guides" at bounding box center [220, 239] width 94 height 11
click at [1443, 70] on span "Add Data" at bounding box center [1442, 75] width 33 height 12
click at [83, 239] on span "Create Editorial Articles" at bounding box center [84, 237] width 87 height 11
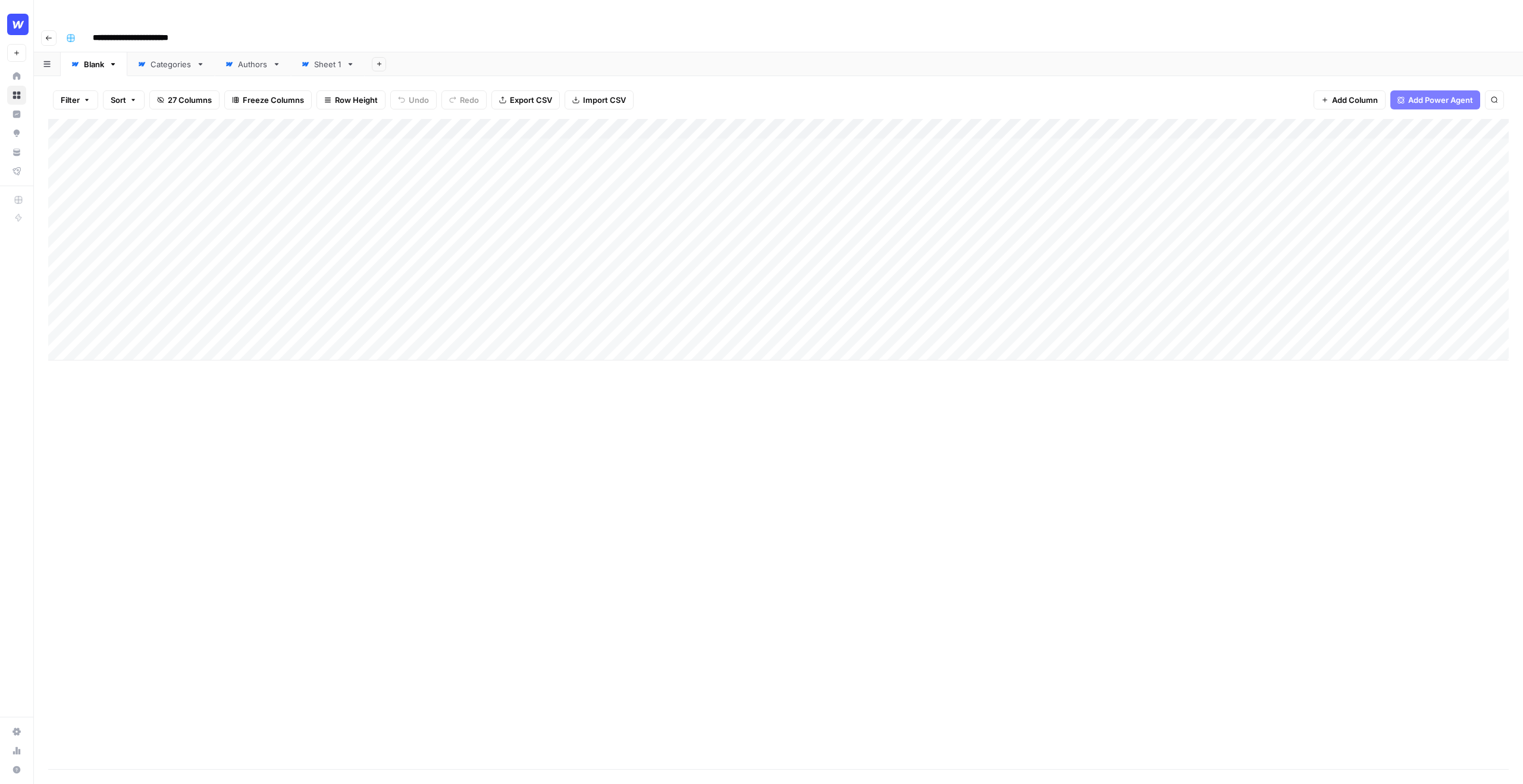
click at [136, 127] on div "Add Column" at bounding box center [778, 239] width 1460 height 241
click at [953, 81] on div "Filter Sort 27 Columns Freeze Columns Row Height Undo Redo Export CSV Import CS…" at bounding box center [778, 100] width 1460 height 38
click at [564, 123] on div "Add Column" at bounding box center [778, 239] width 1460 height 241
click at [956, 145] on div "Add Column" at bounding box center [778, 239] width 1460 height 241
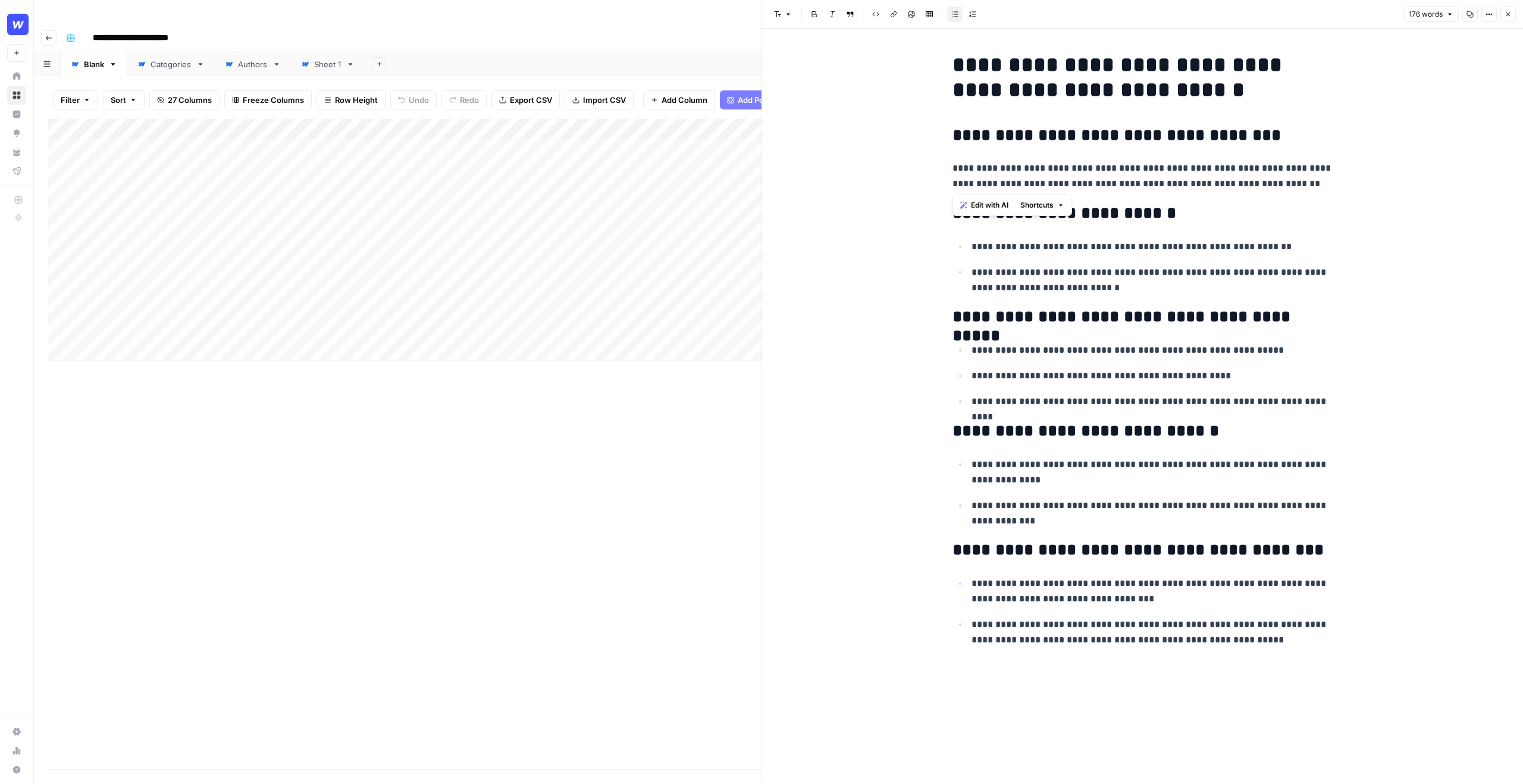
drag, startPoint x: 1301, startPoint y: 187, endPoint x: 927, endPoint y: 164, distance: 374.7
click at [927, 164] on div "**********" at bounding box center [1142, 406] width 761 height 756
click at [985, 204] on span "Edit with AI" at bounding box center [990, 205] width 37 height 11
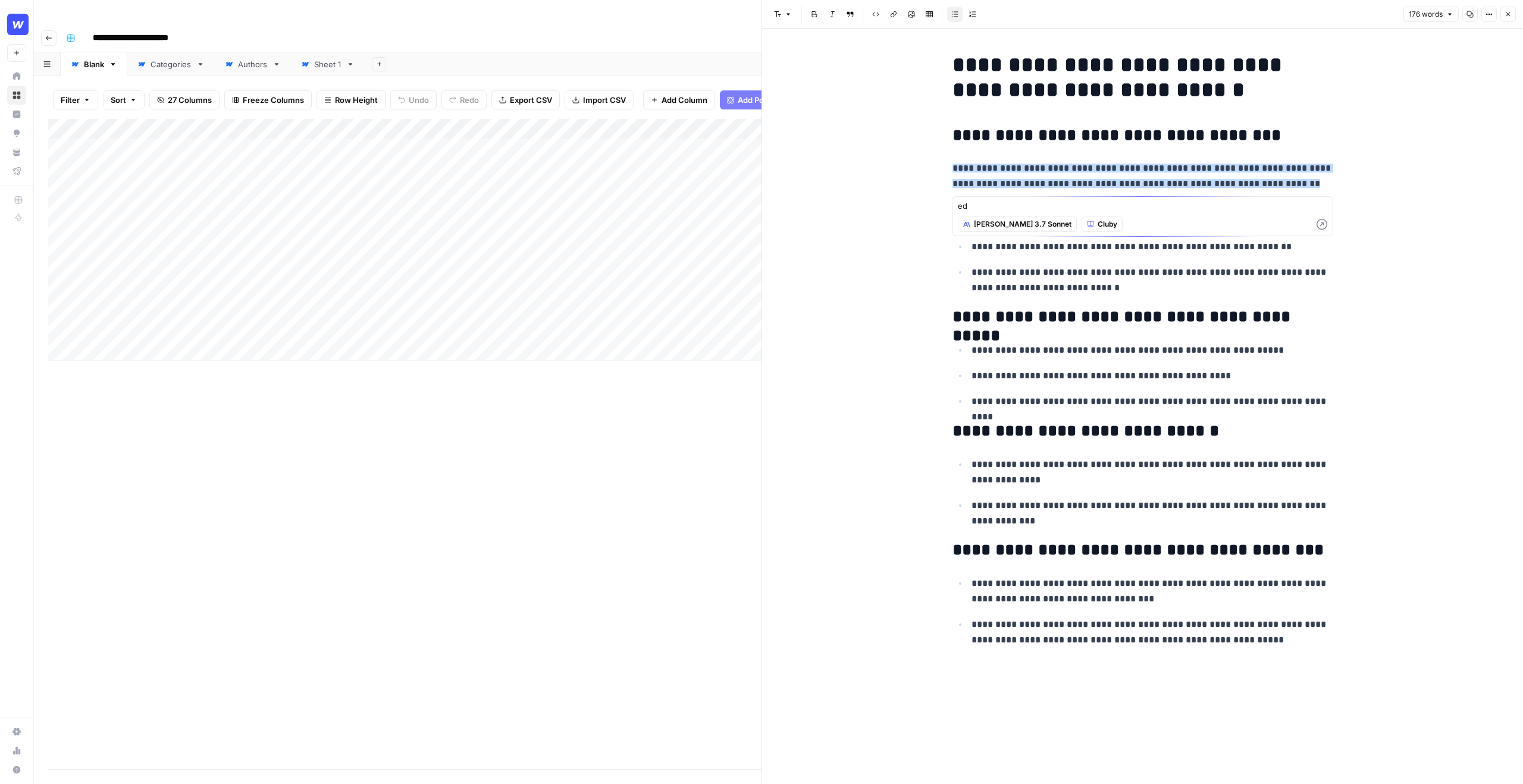
type textarea "edd"
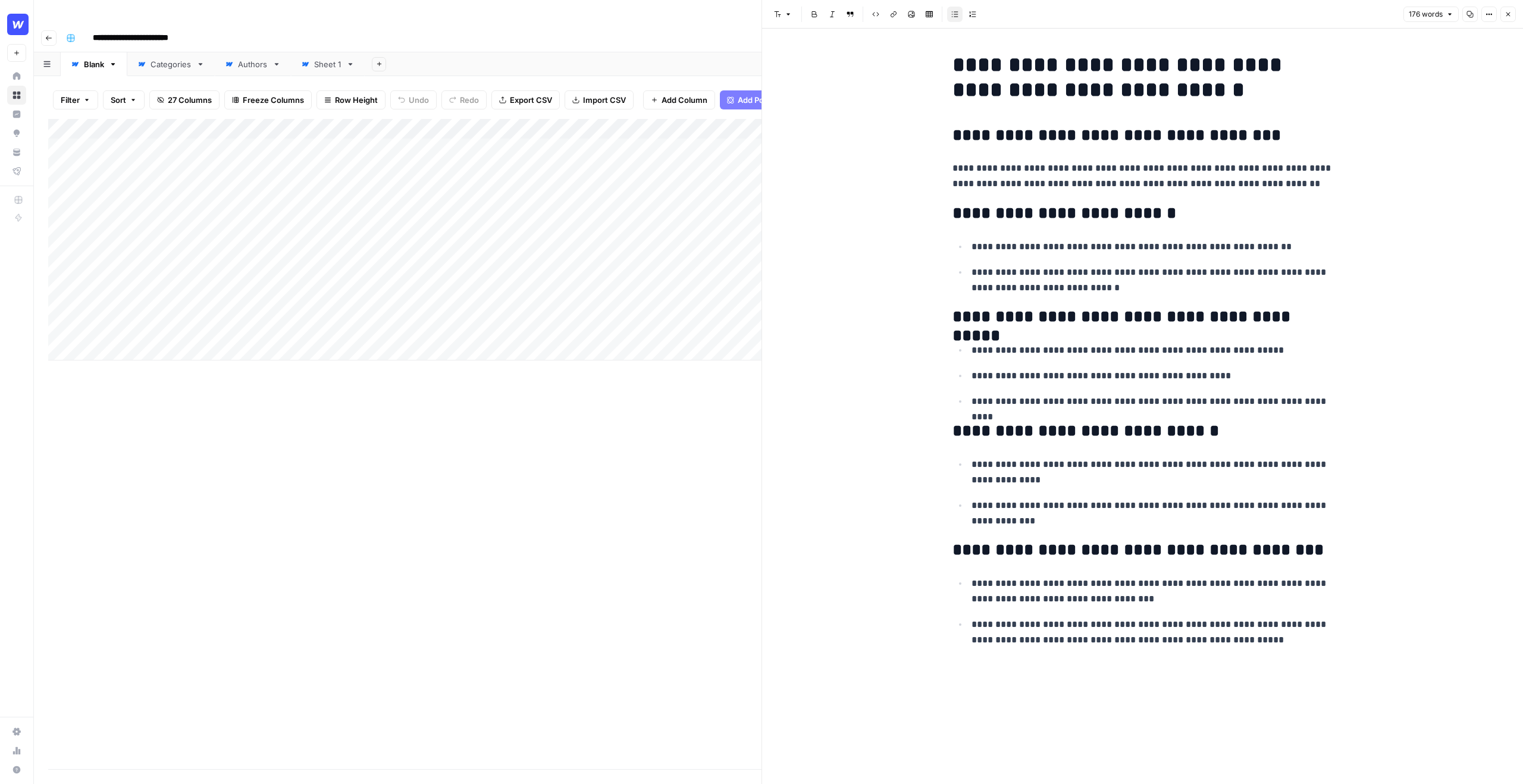
click at [1152, 170] on p "**********" at bounding box center [1142, 176] width 381 height 31
click at [1508, 16] on icon "button" at bounding box center [1508, 14] width 7 height 7
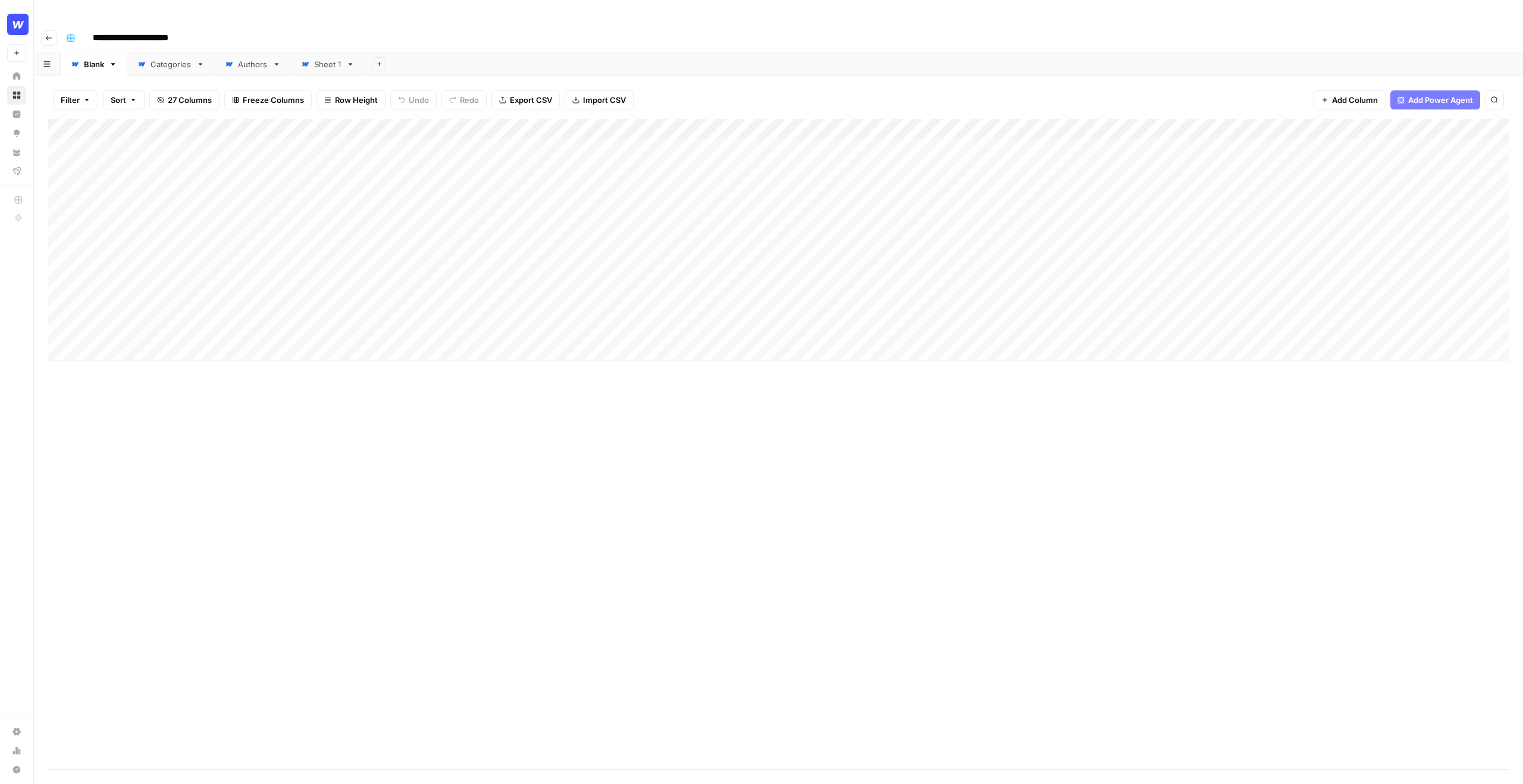
click at [548, 119] on div "Add Column" at bounding box center [778, 239] width 1460 height 241
click at [484, 222] on span "Edit Workflow" at bounding box center [494, 222] width 104 height 12
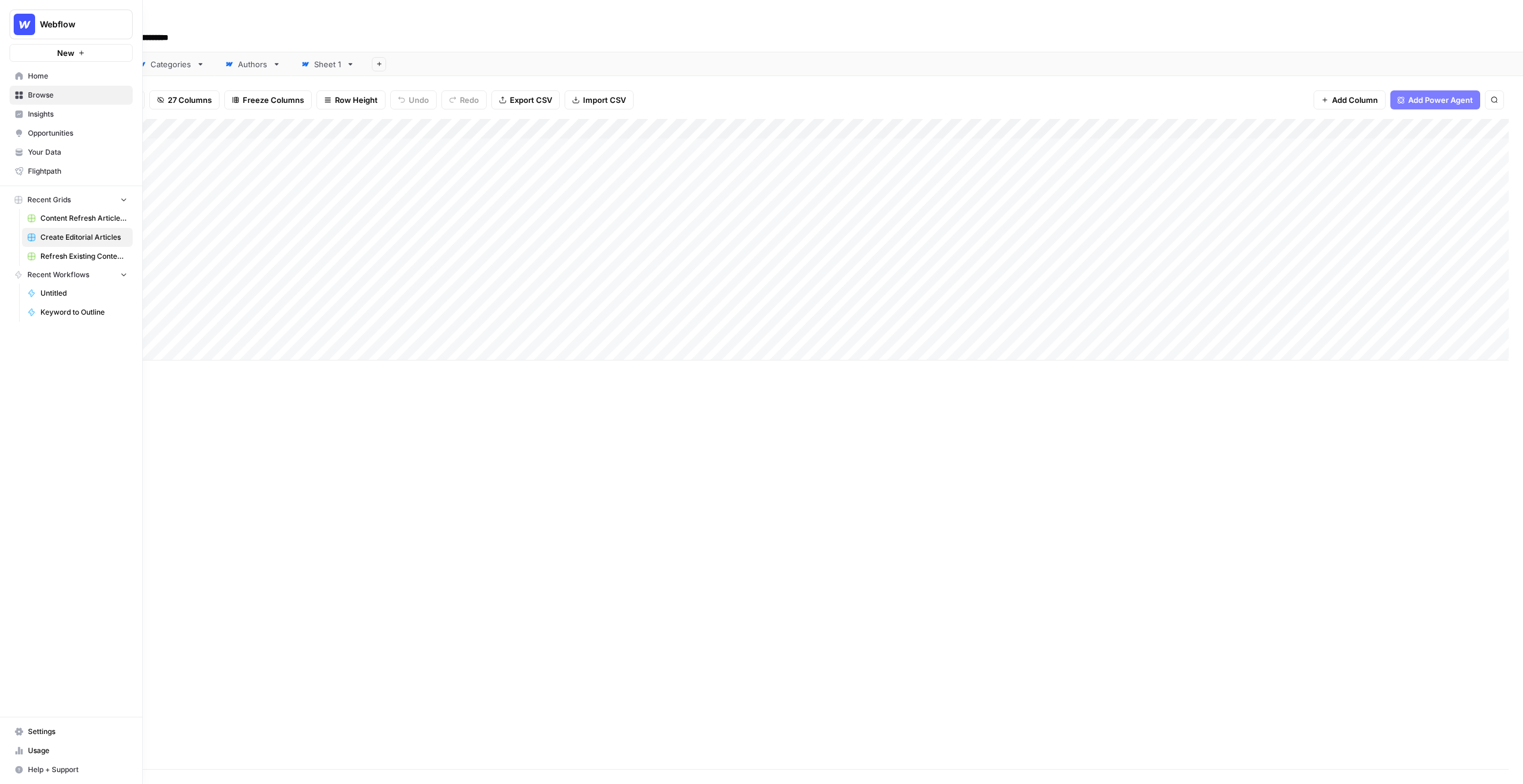
click at [54, 146] on link "Your Data" at bounding box center [71, 152] width 123 height 19
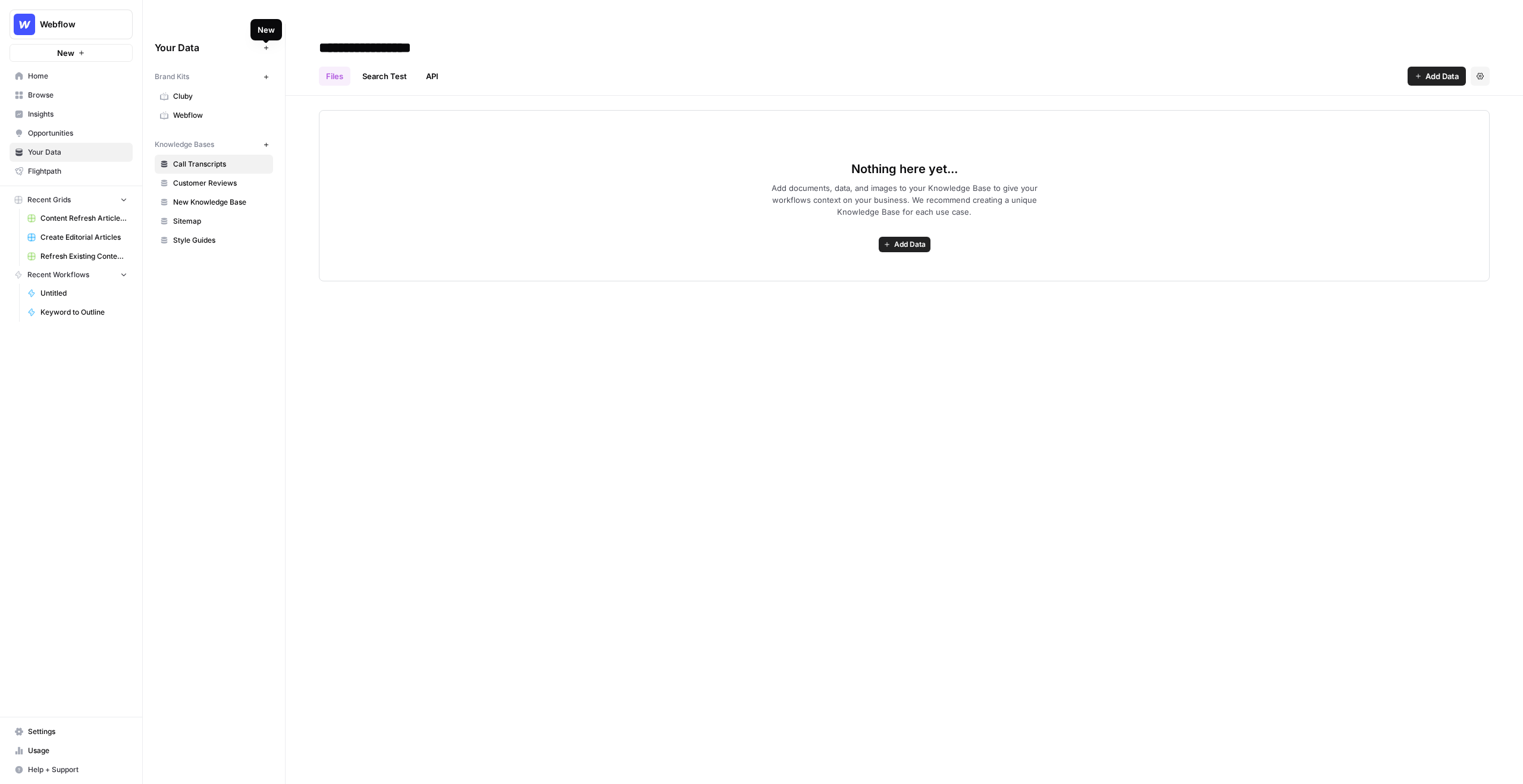
click at [268, 74] on icon "button" at bounding box center [266, 77] width 6 height 6
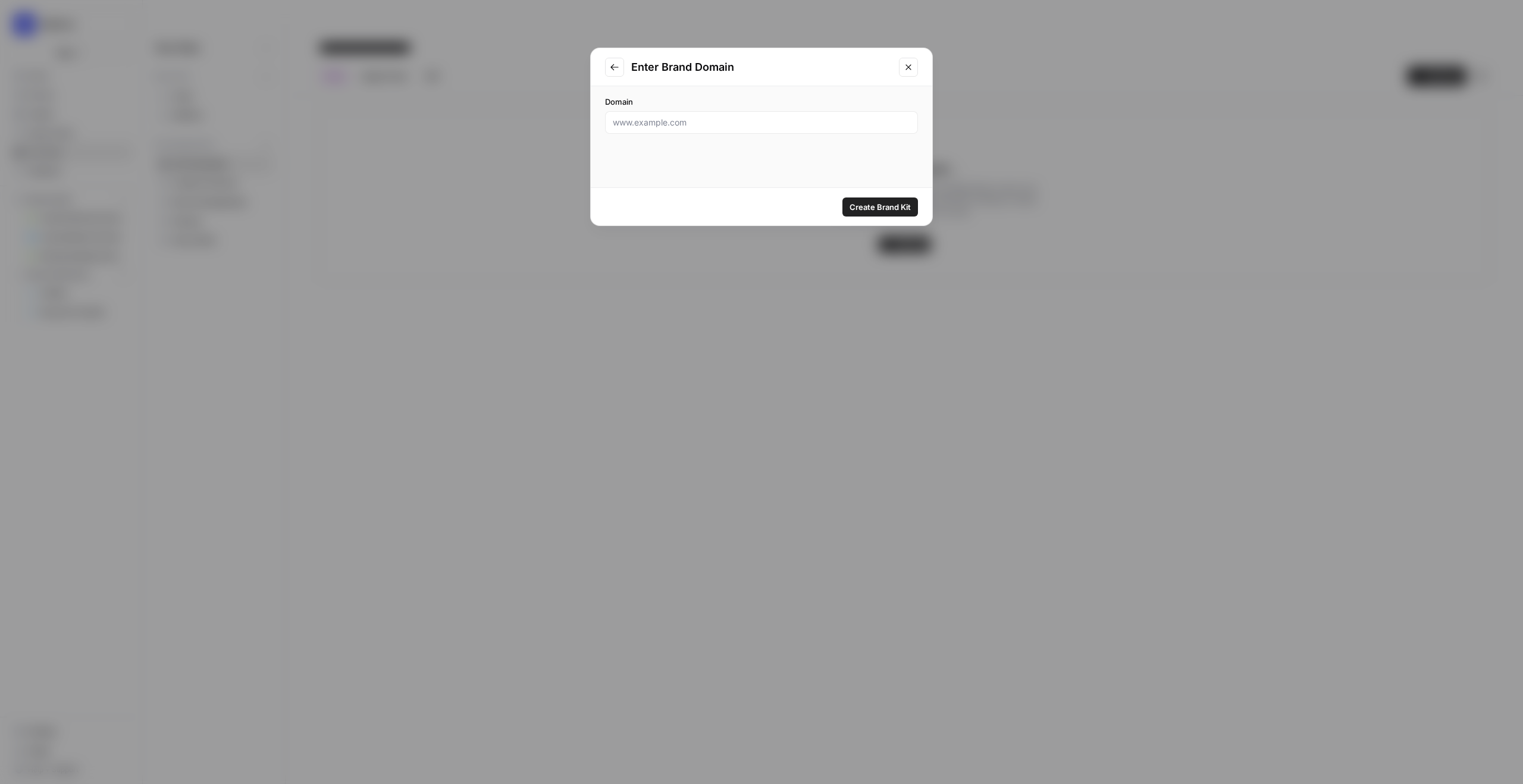
click at [909, 64] on icon "Close modal" at bounding box center [908, 67] width 10 height 10
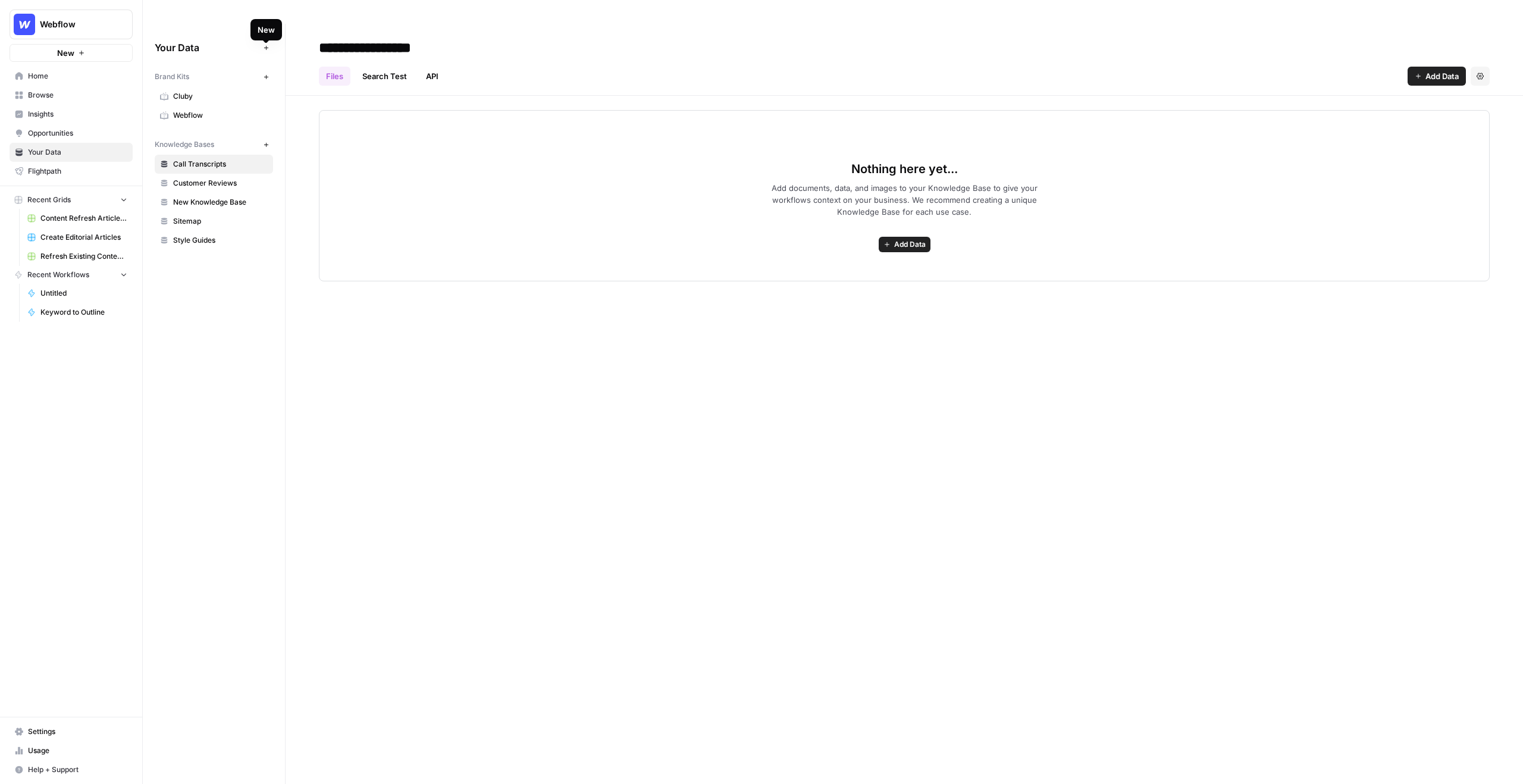
click at [270, 70] on button "New" at bounding box center [266, 77] width 15 height 15
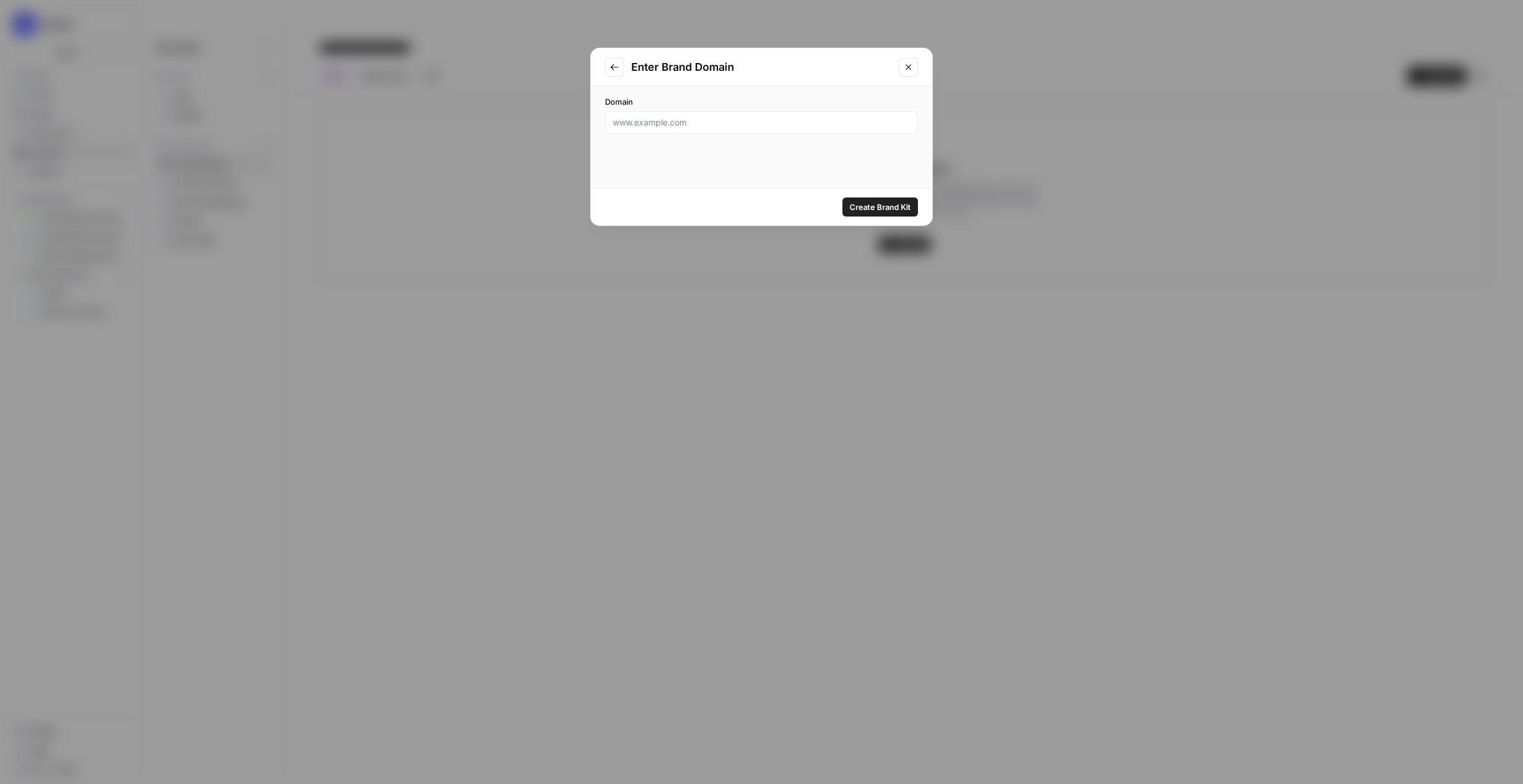
click at [911, 64] on icon "Close modal" at bounding box center [908, 67] width 10 height 10
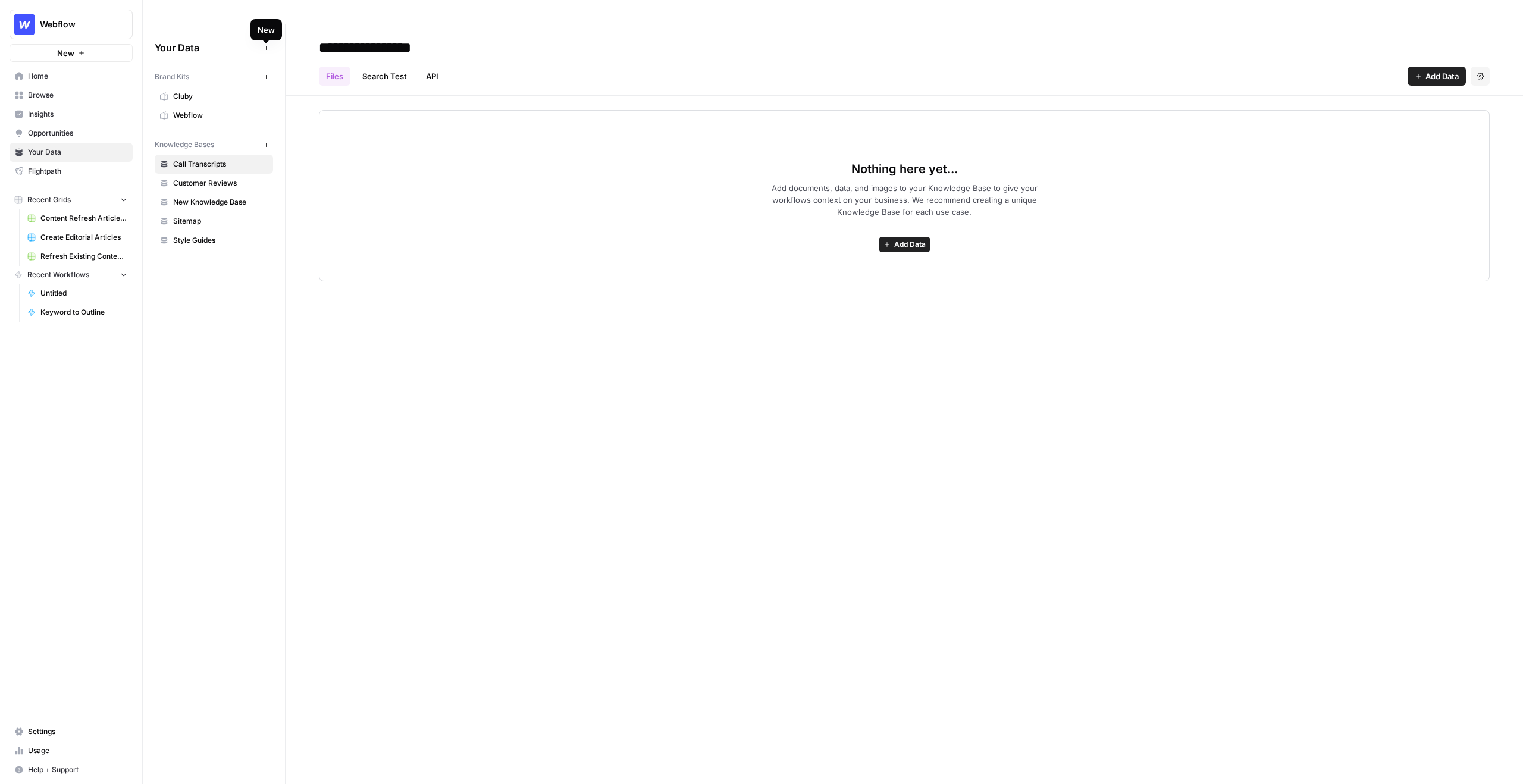
click at [271, 70] on button "New" at bounding box center [266, 77] width 15 height 15
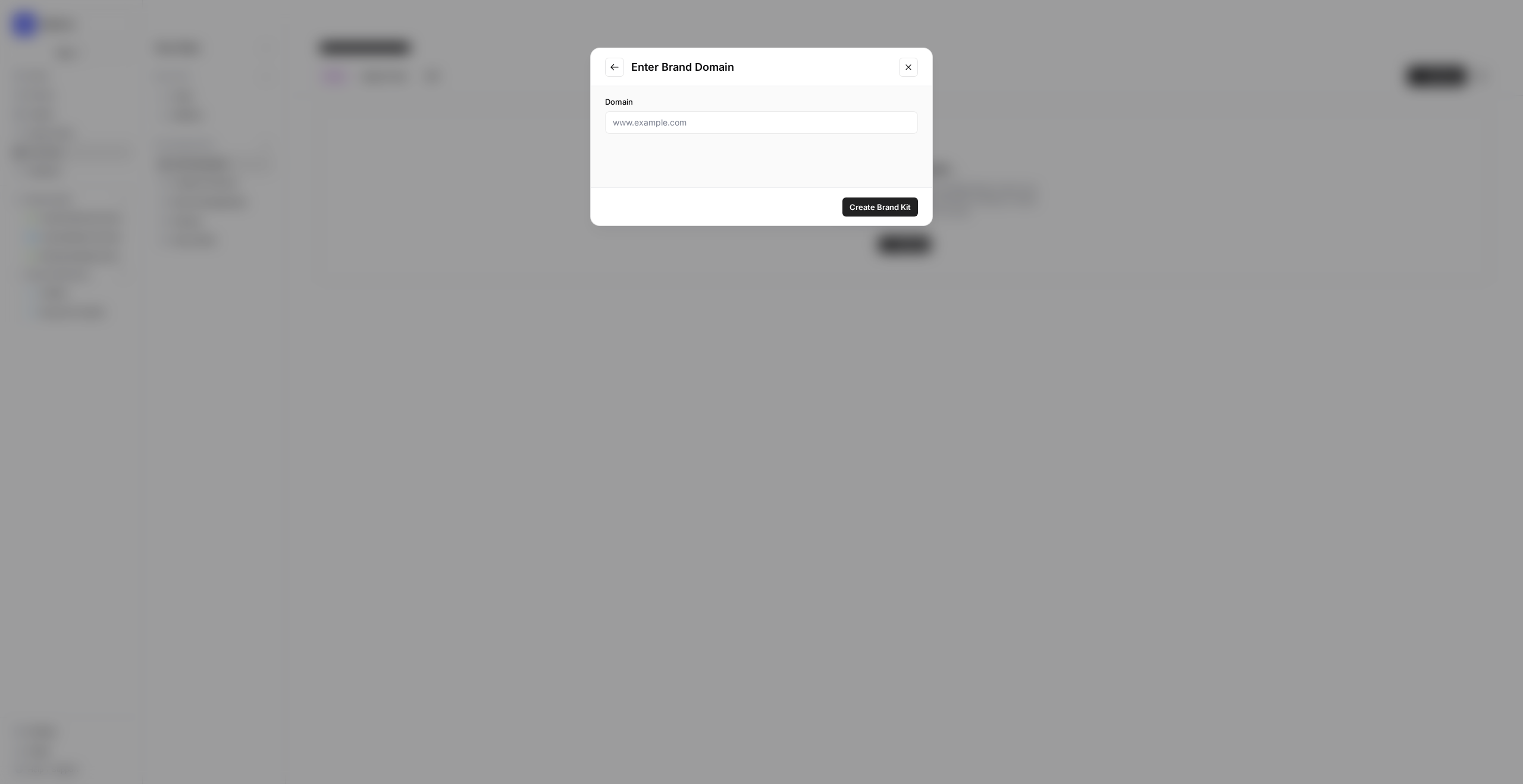
click at [908, 66] on icon "Close modal" at bounding box center [908, 67] width 10 height 10
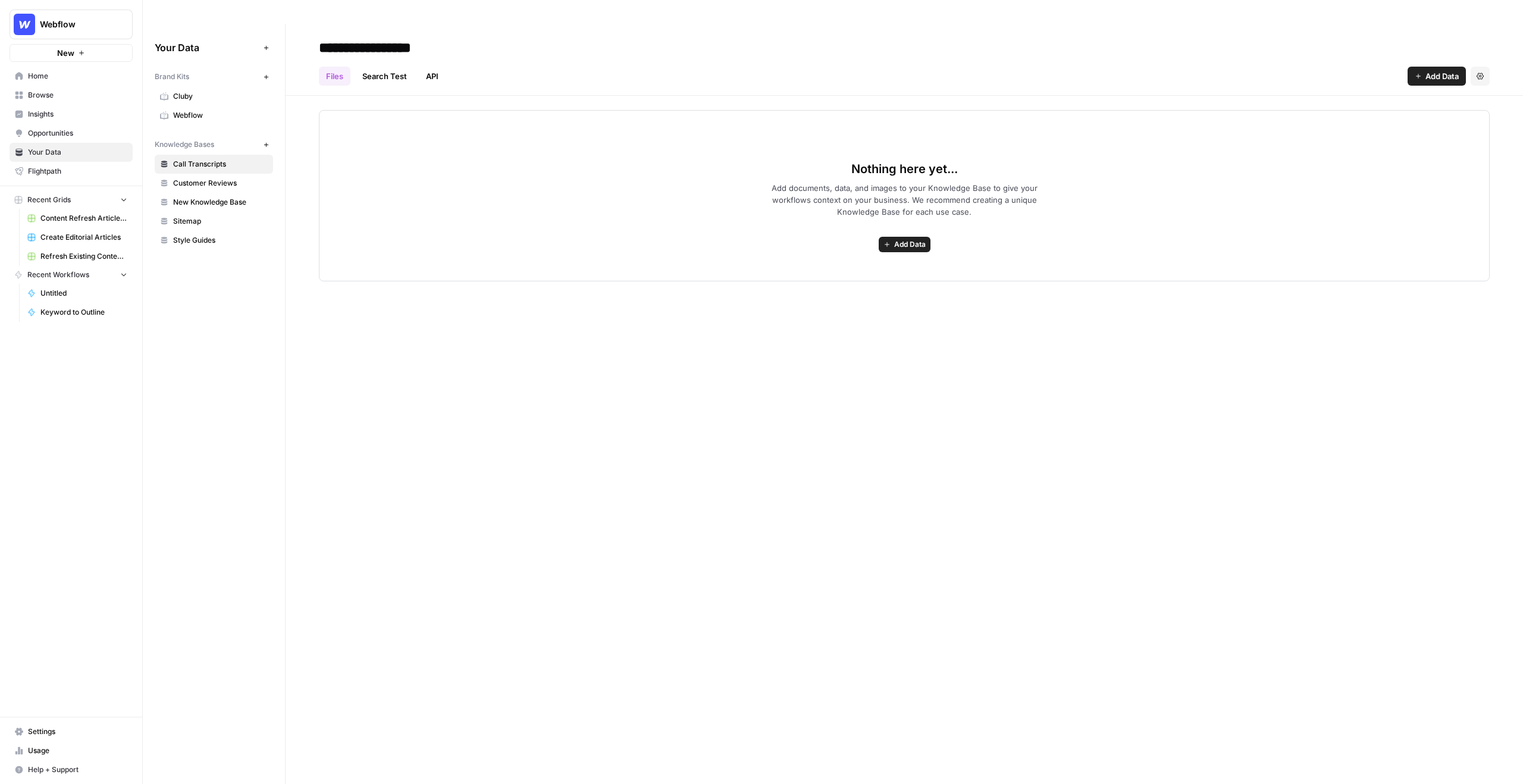
click at [56, 110] on span "Insights" at bounding box center [77, 114] width 99 height 11
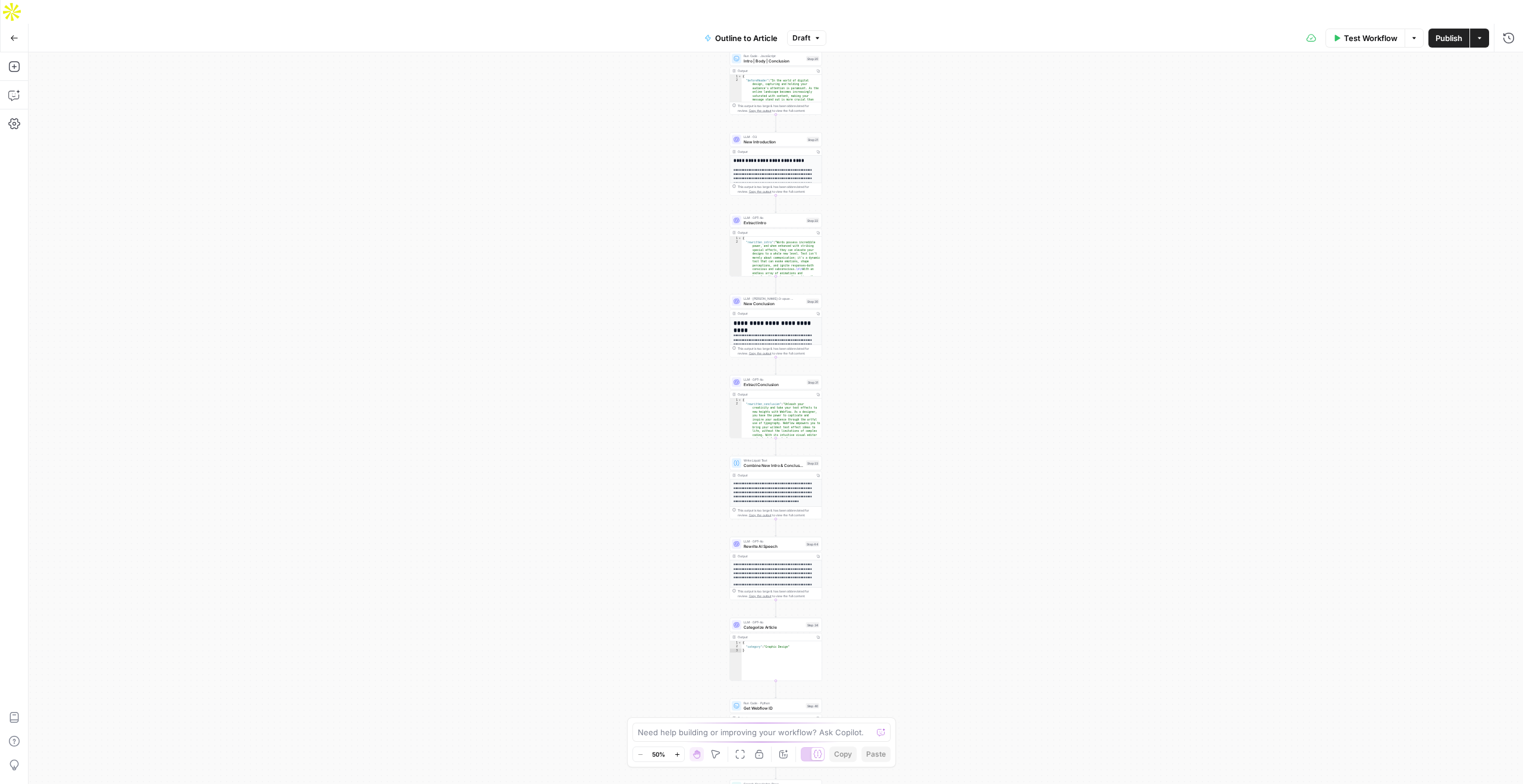
drag, startPoint x: 913, startPoint y: 215, endPoint x: 912, endPoint y: 485, distance: 270.0
click at [913, 485] on div "true false Workflow Set Inputs Inputs LLM · GPT-4o Extract Outline Structure St…" at bounding box center [775, 429] width 1495 height 756
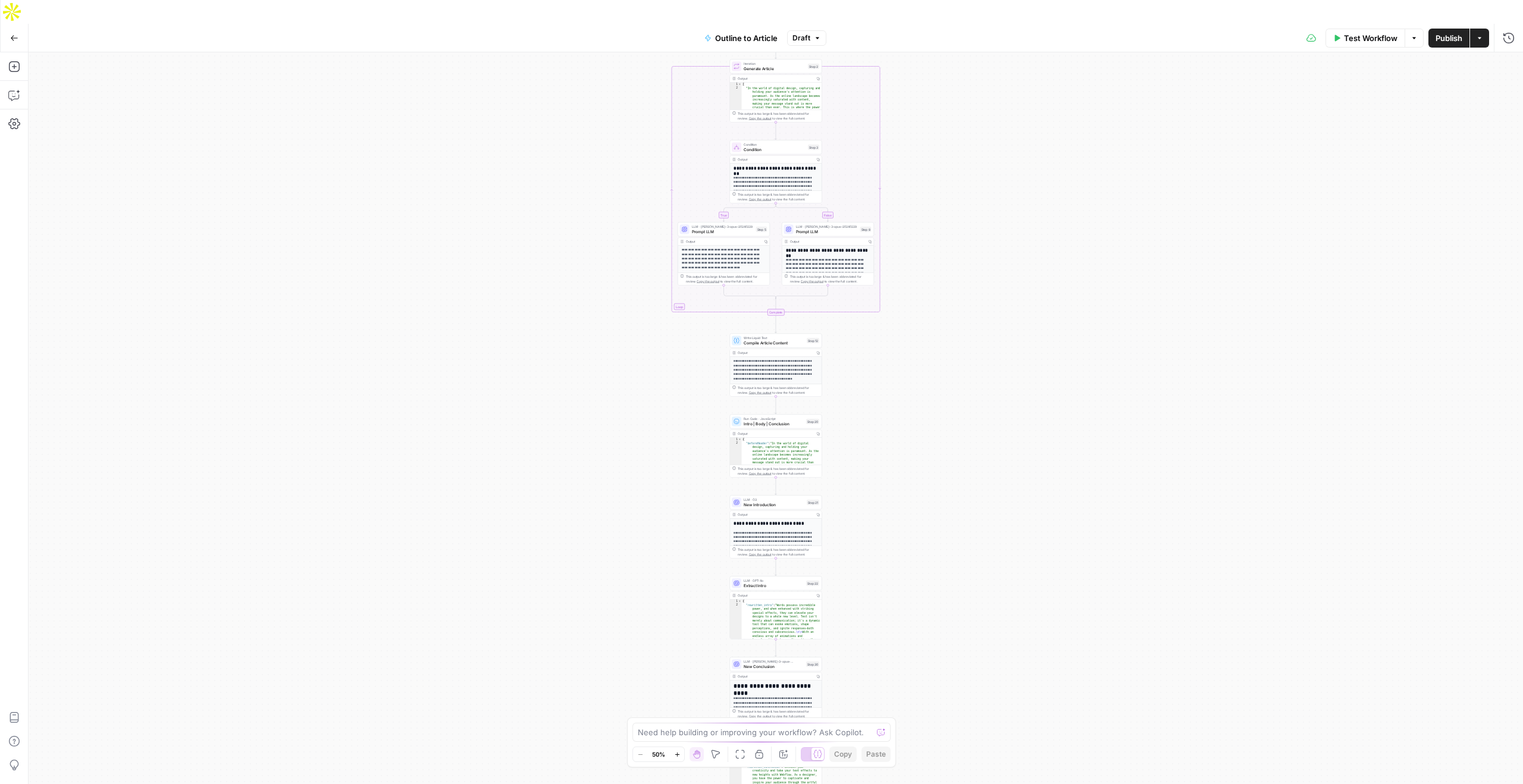
drag, startPoint x: 912, startPoint y: 485, endPoint x: 913, endPoint y: 676, distance: 191.0
click at [913, 717] on div "true false Workflow Set Inputs Inputs LLM · GPT-4o Extract Outline Structure St…" at bounding box center [775, 429] width 1495 height 756
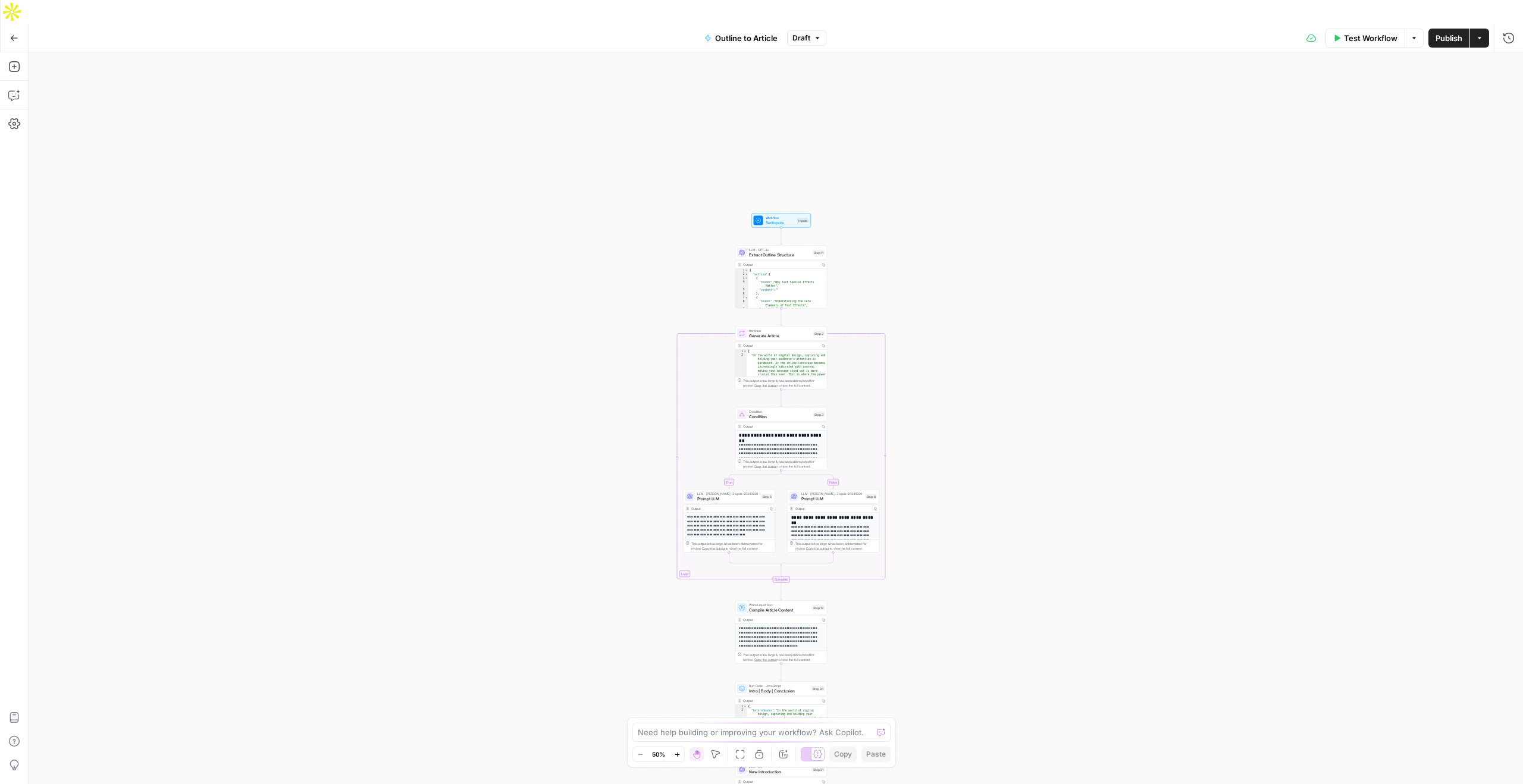
drag, startPoint x: 874, startPoint y: 323, endPoint x: 878, endPoint y: 591, distance: 268.0
click at [878, 591] on div "true false Workflow Set Inputs Inputs LLM · GPT-4o Extract Outline Structure St…" at bounding box center [775, 429] width 1495 height 756
click at [926, 433] on div "true false Workflow Set Inputs Inputs LLM · GPT-4o Extract Outline Structure St…" at bounding box center [775, 429] width 1495 height 756
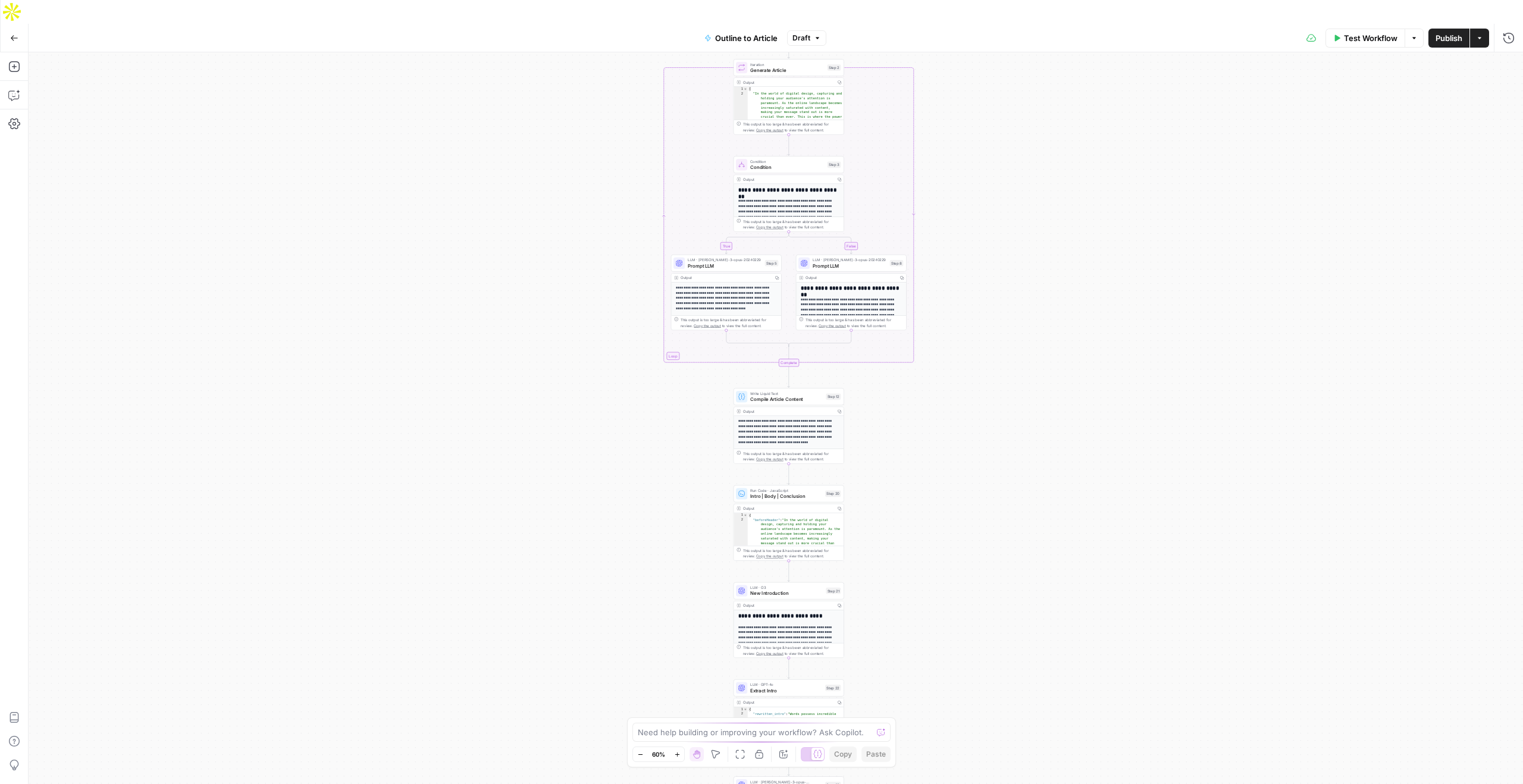
drag, startPoint x: 926, startPoint y: 433, endPoint x: 934, endPoint y: 184, distance: 249.1
click at [934, 184] on div "true false Workflow Set Inputs Inputs LLM · GPT-4o Extract Outline Structure St…" at bounding box center [775, 429] width 1495 height 756
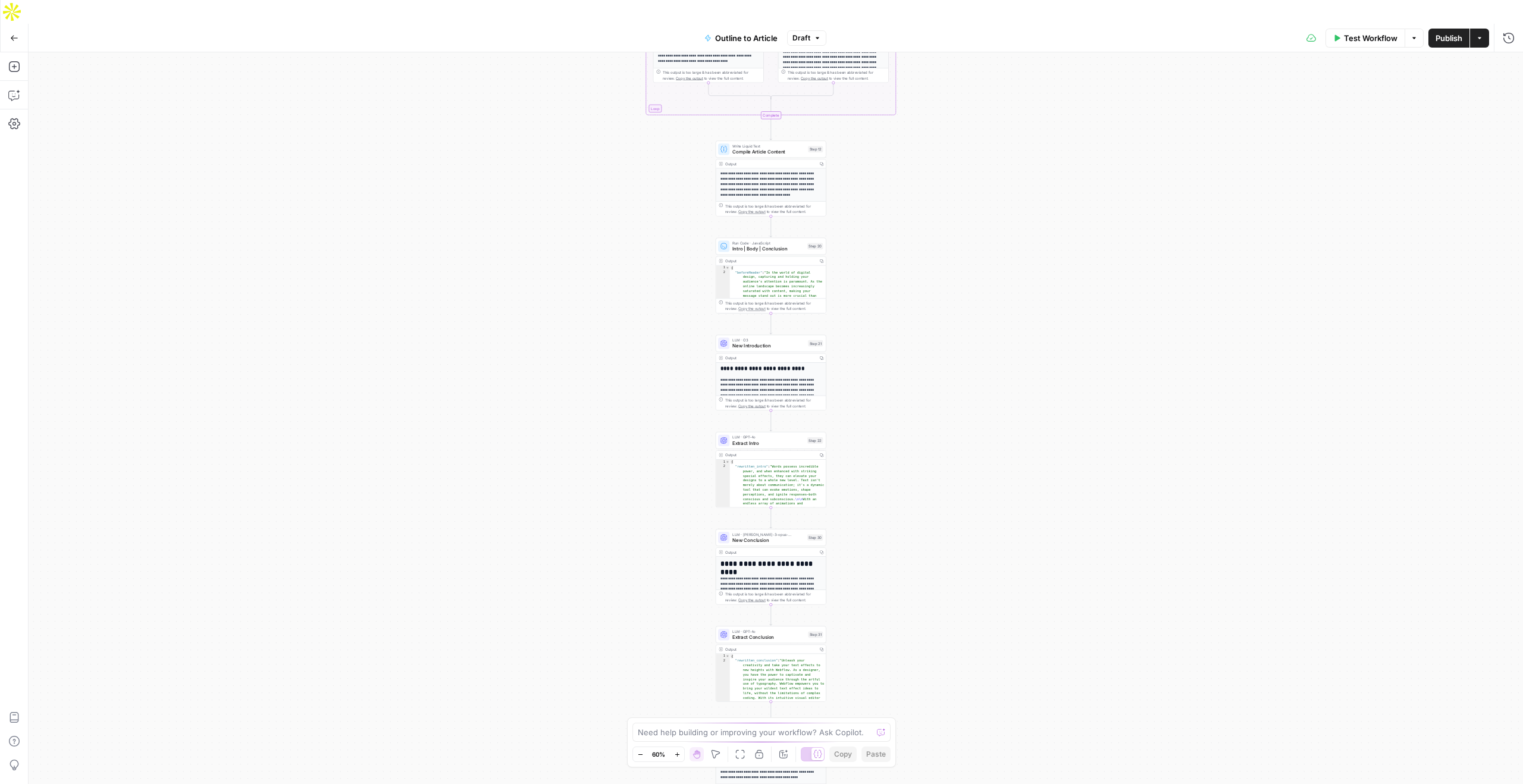
drag, startPoint x: 917, startPoint y: 475, endPoint x: 898, endPoint y: 228, distance: 247.7
click at [898, 228] on div "true false Workflow Set Inputs Inputs LLM · GPT-4o Extract Outline Structure St…" at bounding box center [775, 429] width 1495 height 756
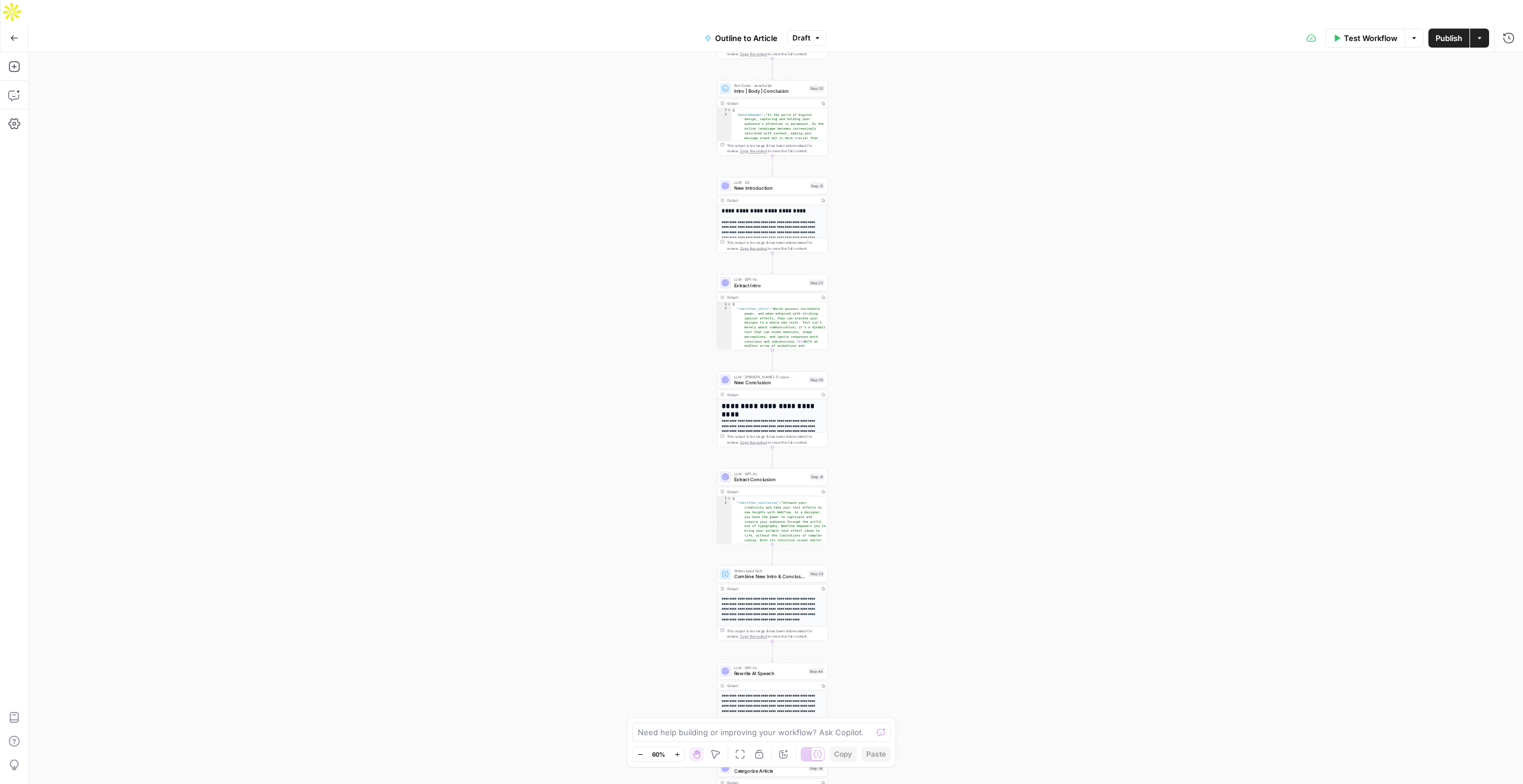
drag, startPoint x: 895, startPoint y: 472, endPoint x: 895, endPoint y: 314, distance: 158.0
click at [895, 314] on div "true false Workflow Set Inputs Inputs LLM · GPT-4o Extract Outline Structure St…" at bounding box center [775, 429] width 1495 height 756
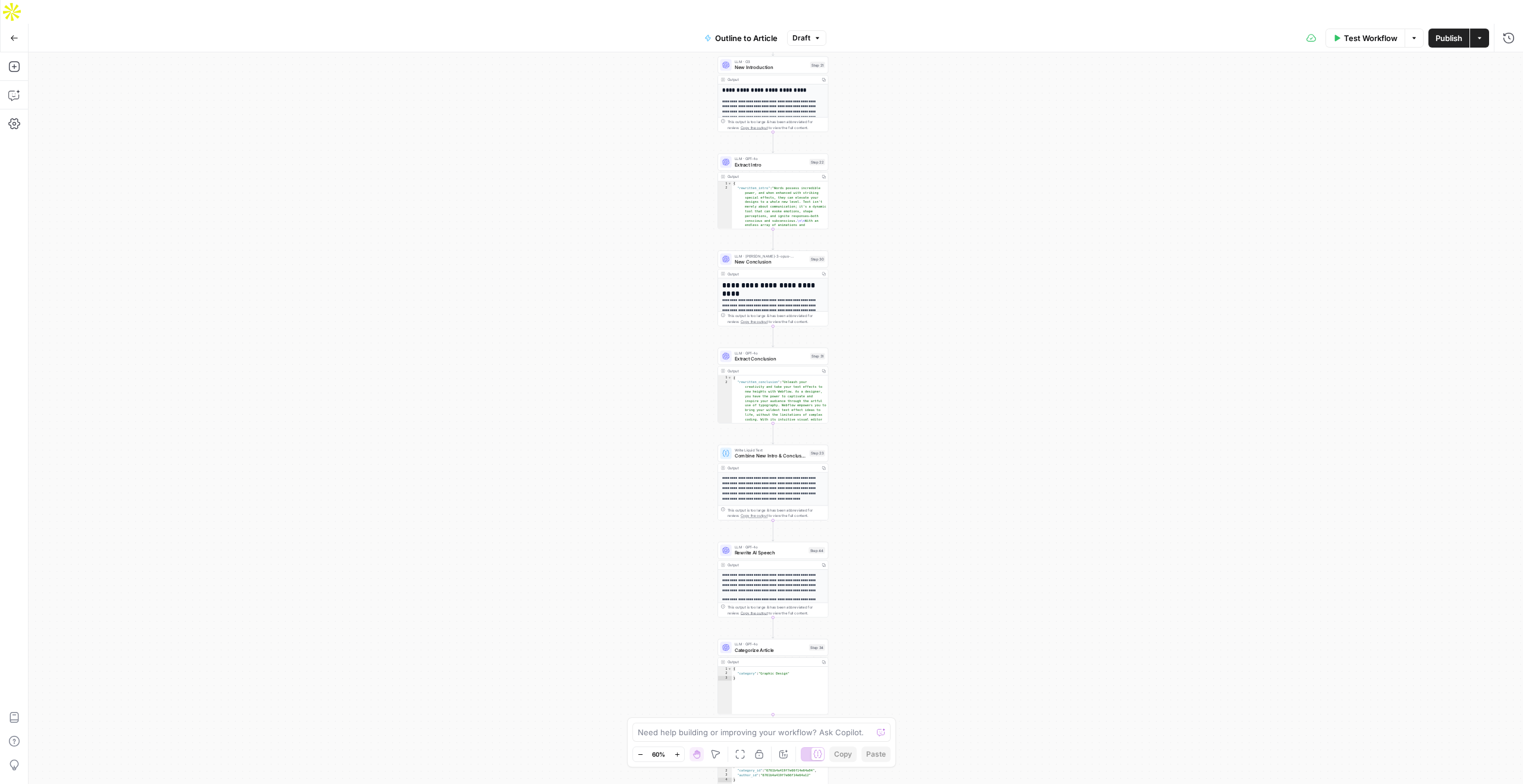
drag, startPoint x: 896, startPoint y: 320, endPoint x: 891, endPoint y: 227, distance: 93.1
click at [891, 227] on div "true false Workflow Set Inputs Inputs LLM · GPT-4o Extract Outline Structure St…" at bounding box center [775, 429] width 1495 height 756
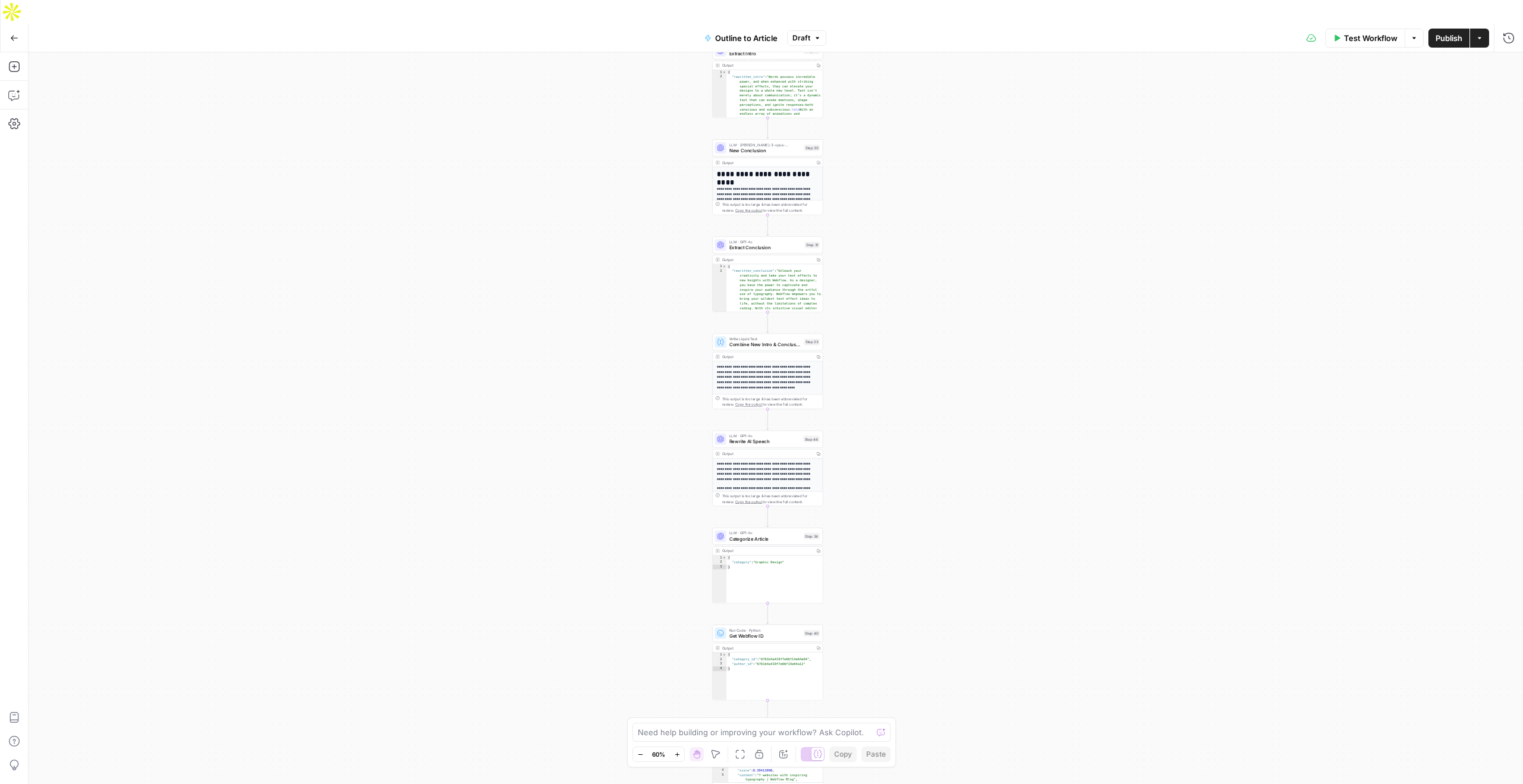
drag, startPoint x: 891, startPoint y: 227, endPoint x: 891, endPoint y: 100, distance: 127.0
click at [891, 100] on div "true false Workflow Set Inputs Inputs LLM · GPT-4o Extract Outline Structure St…" at bounding box center [775, 429] width 1495 height 756
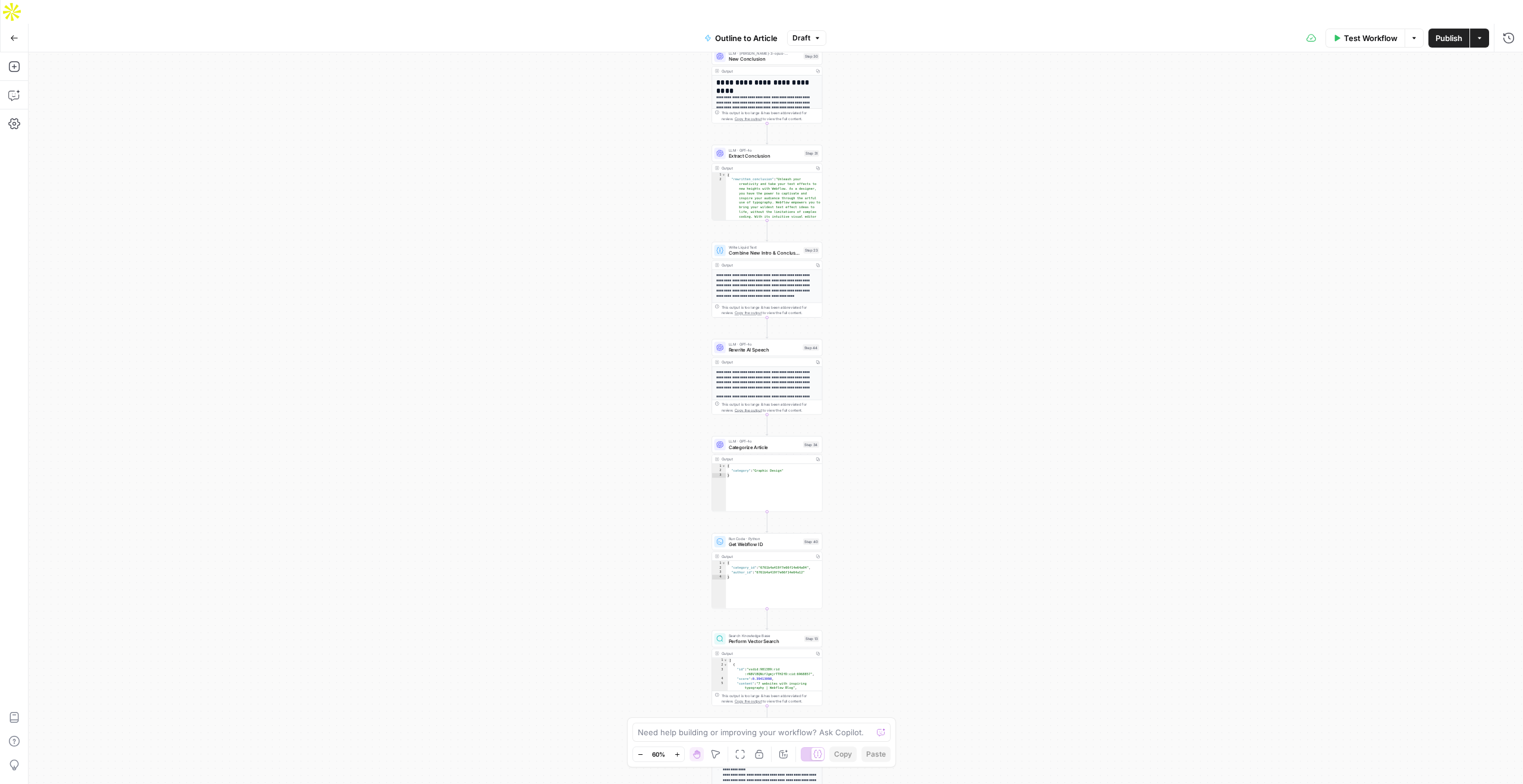
drag, startPoint x: 890, startPoint y: 146, endPoint x: 889, endPoint y: 54, distance: 92.0
click at [889, 54] on div "true false Workflow Set Inputs Inputs LLM · GPT-4o Extract Outline Structure St…" at bounding box center [775, 429] width 1495 height 756
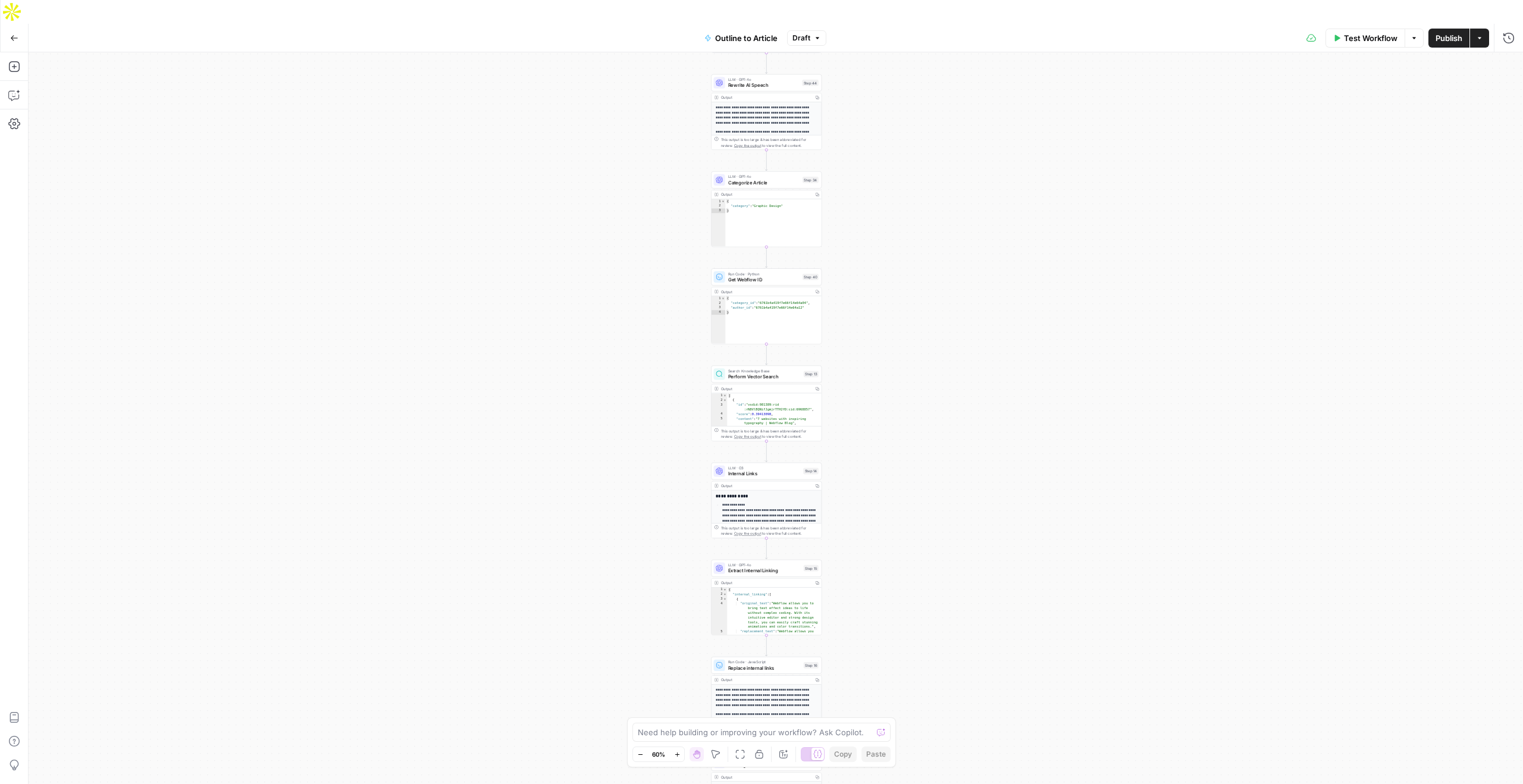
drag, startPoint x: 895, startPoint y: 192, endPoint x: 895, endPoint y: -65, distance: 257.0
click at [895, 0] on html "Webflow New Home Browse Insights Opportunities Your Data Flightpath Recent Grid…" at bounding box center [762, 392] width 1523 height 784
click at [1510, 32] on icon "button" at bounding box center [1508, 38] width 12 height 12
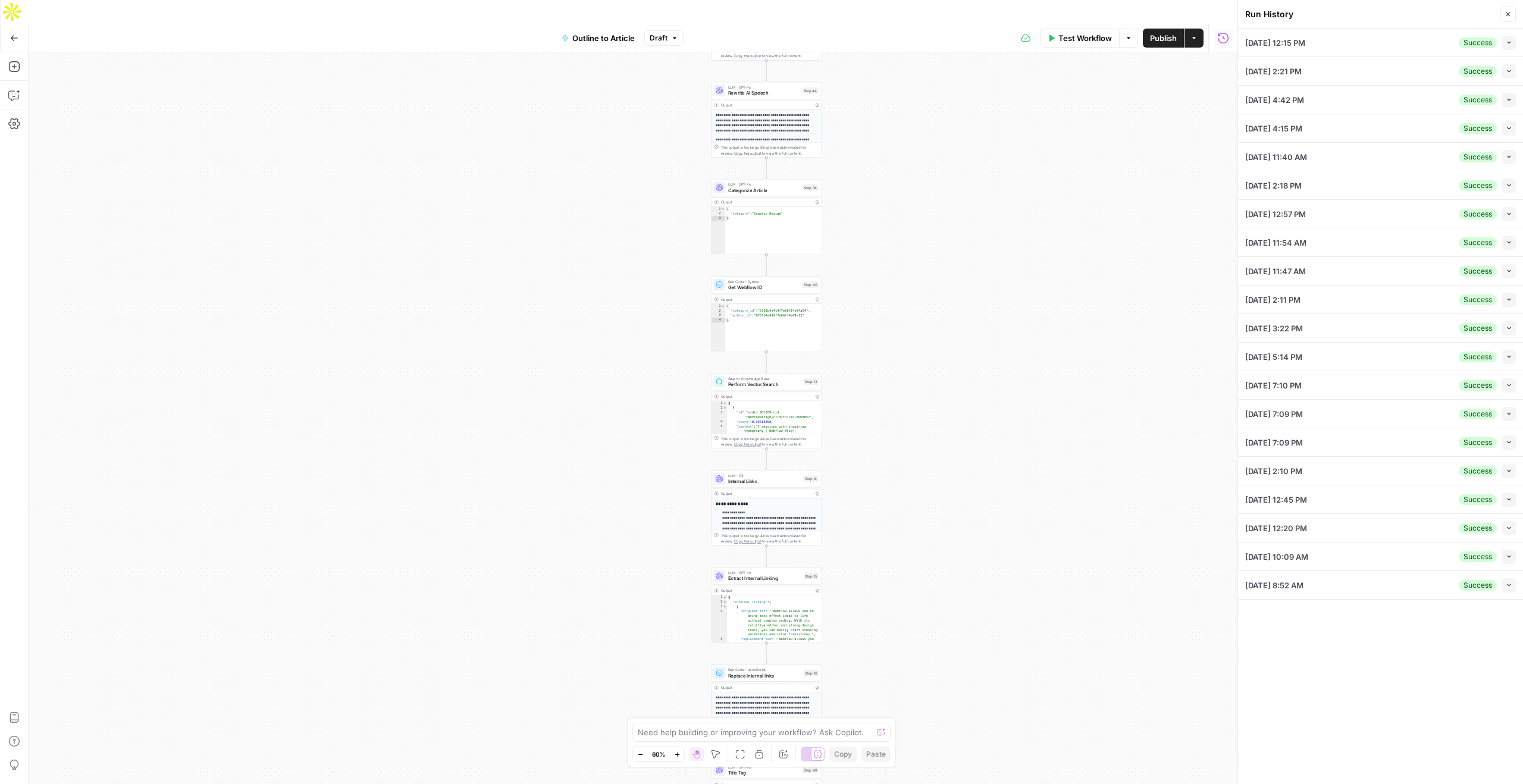
click at [1512, 43] on button "Collapse" at bounding box center [1508, 43] width 15 height 15
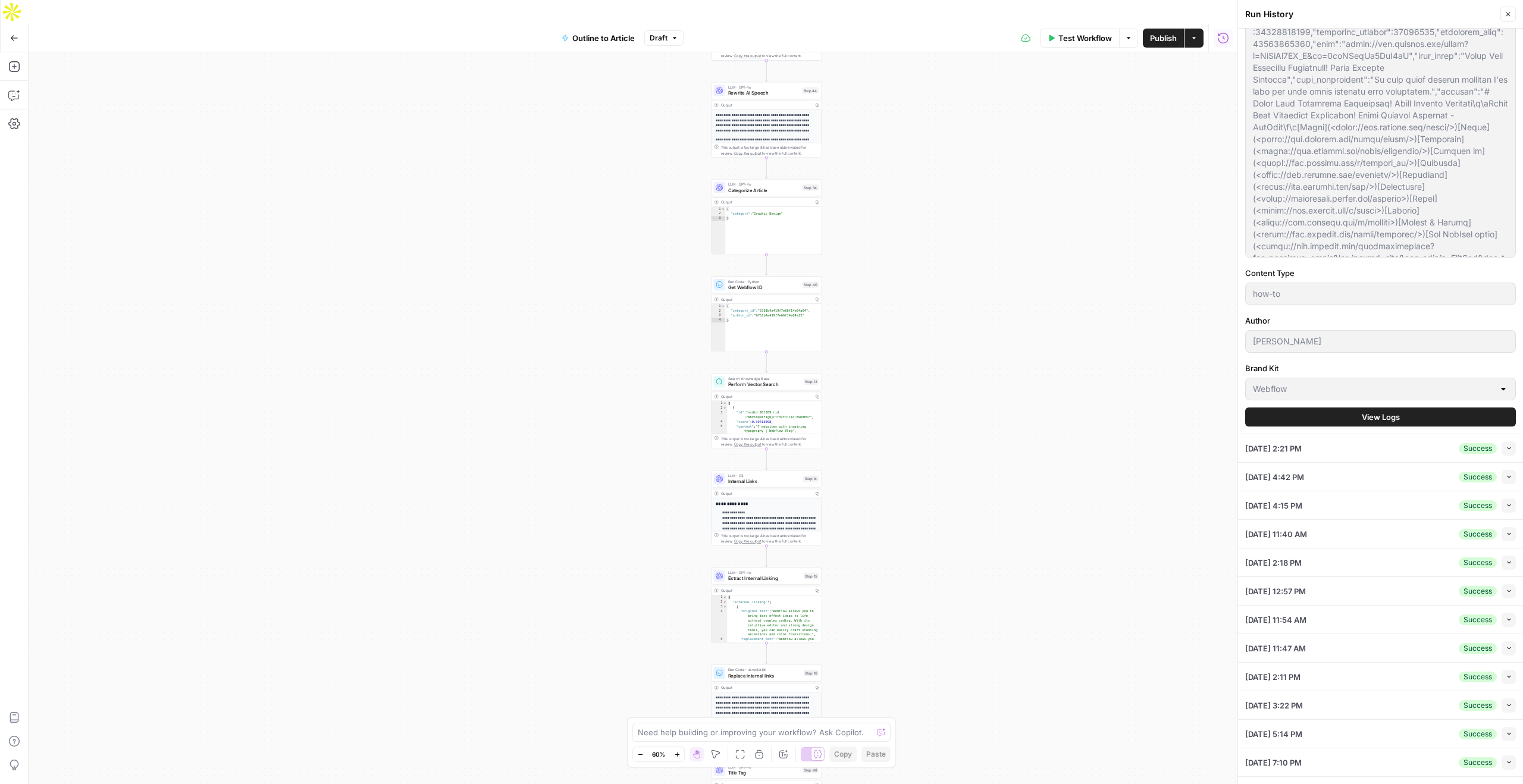
click at [1374, 417] on span "View Logs" at bounding box center [1380, 416] width 38 height 12
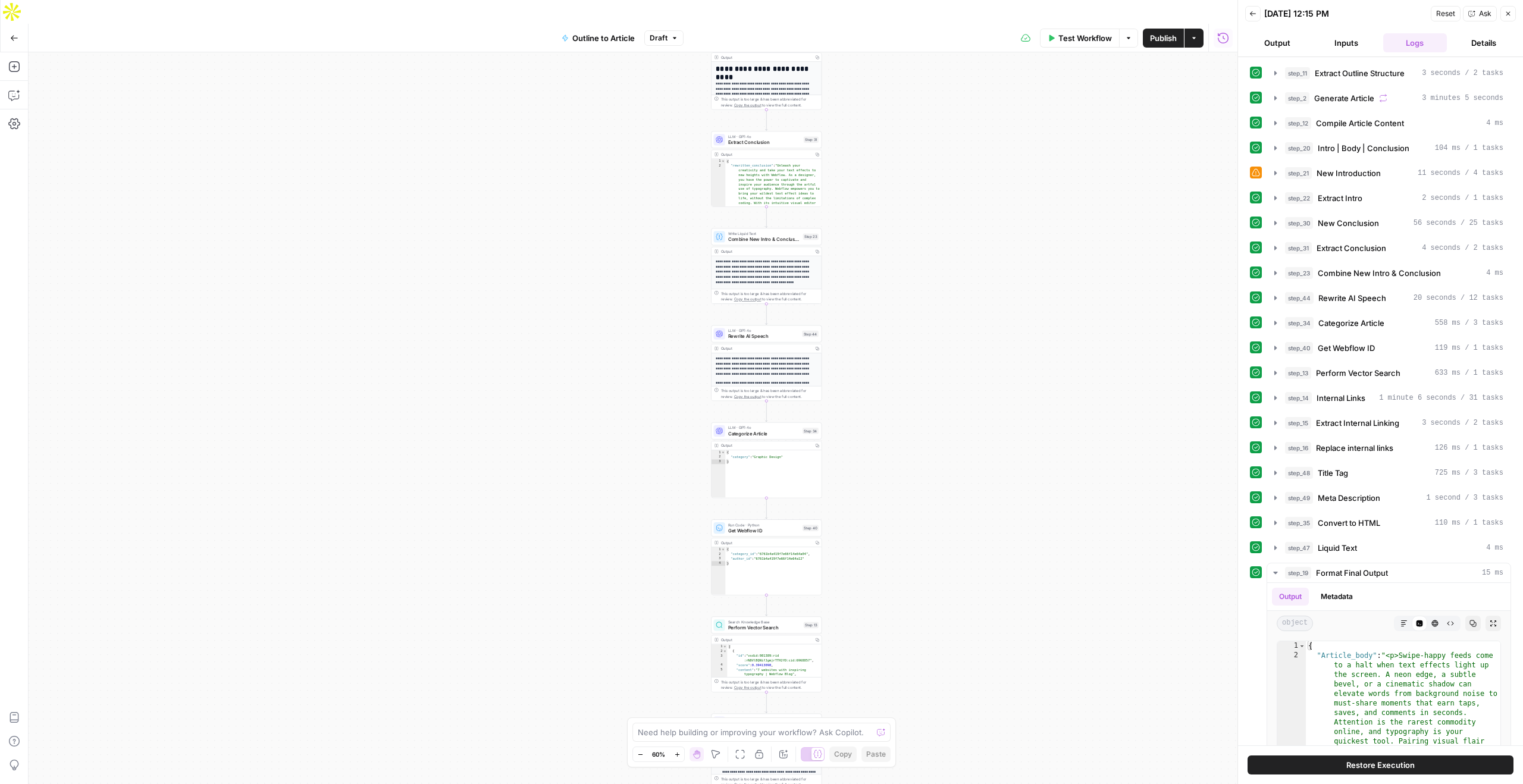
drag, startPoint x: 878, startPoint y: 201, endPoint x: 879, endPoint y: 550, distance: 349.0
click at [879, 550] on div "true false Workflow Set Inputs Inputs LLM · GPT-4o Extract Outline Structure St…" at bounding box center [632, 429] width 1209 height 756
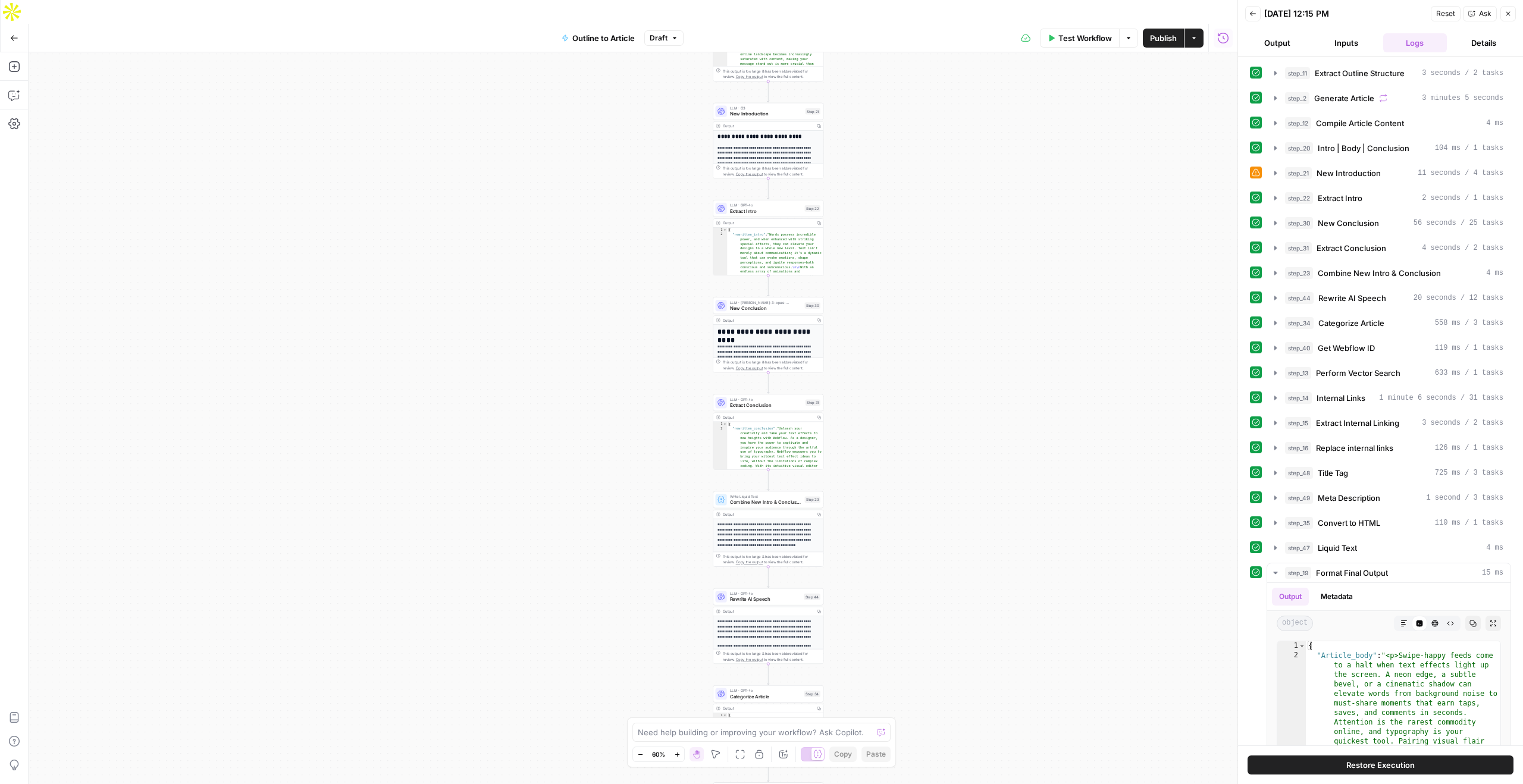
drag, startPoint x: 862, startPoint y: 319, endPoint x: 867, endPoint y: 691, distance: 372.0
click at [868, 691] on div "true false Workflow Set Inputs Inputs LLM · GPT-4o Extract Outline Structure St…" at bounding box center [632, 429] width 1209 height 756
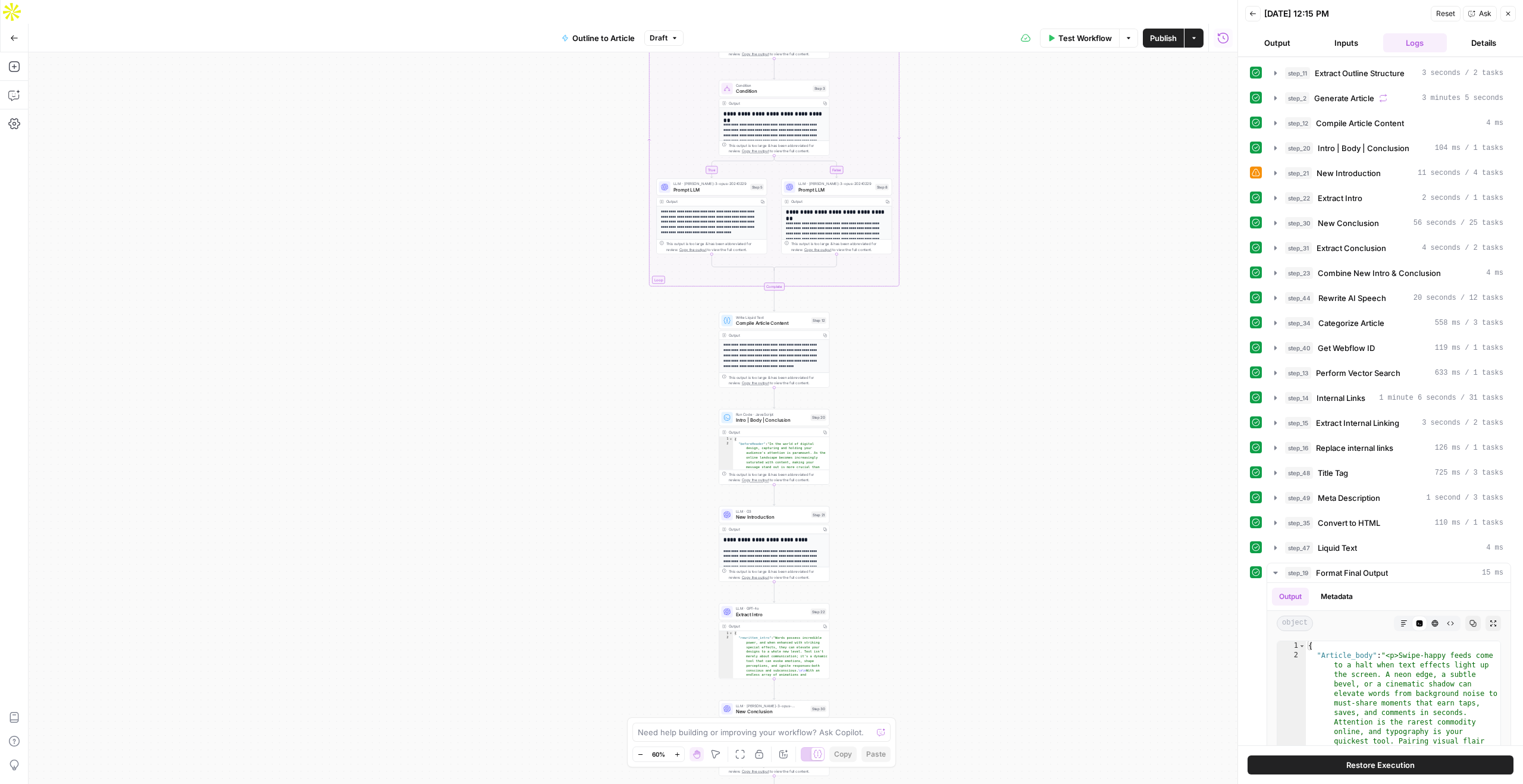
drag, startPoint x: 876, startPoint y: 315, endPoint x: 875, endPoint y: 664, distance: 349.0
click at [875, 664] on div "true false Workflow Set Inputs Inputs LLM · GPT-4o Extract Outline Structure St…" at bounding box center [632, 429] width 1209 height 756
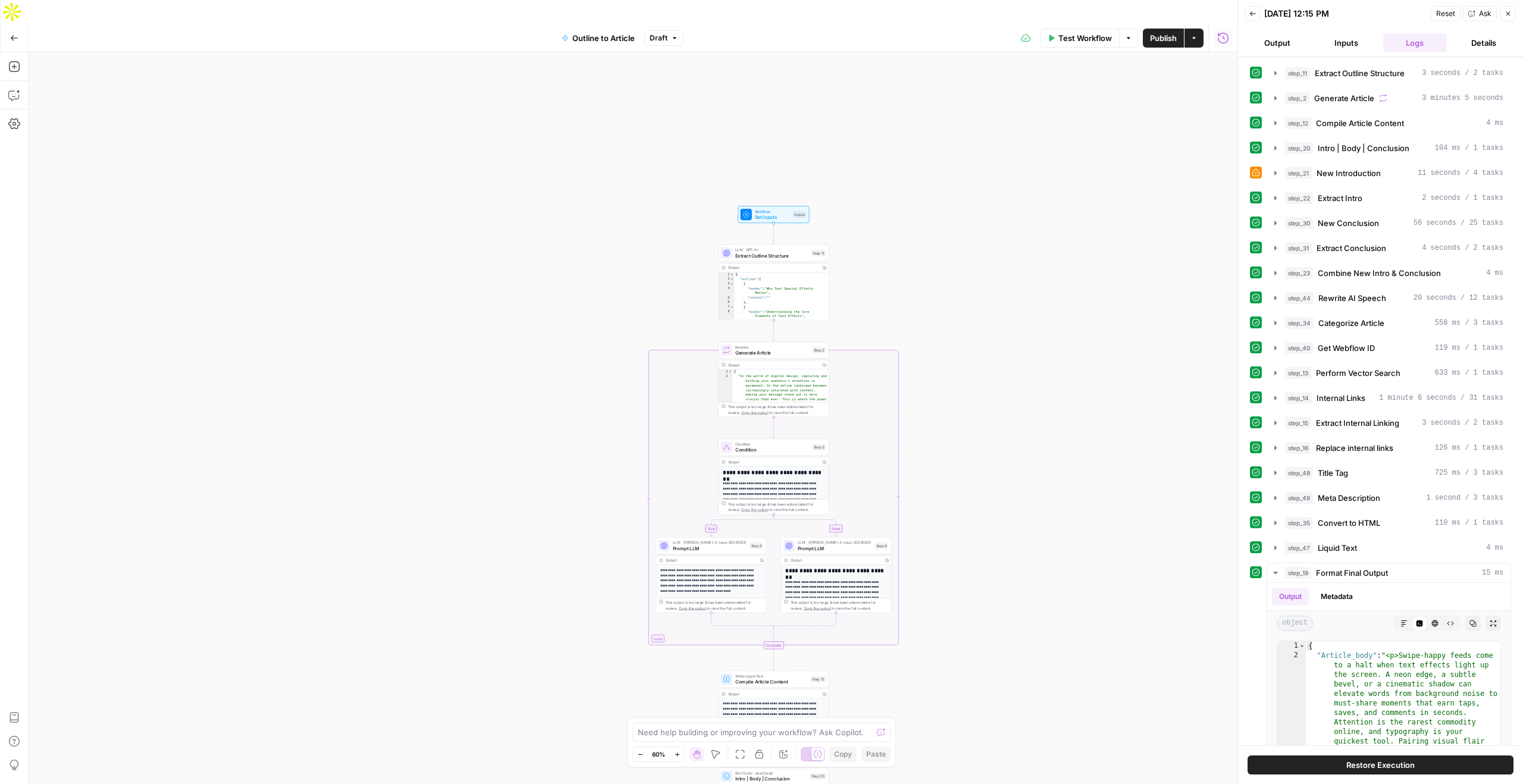
drag, startPoint x: 927, startPoint y: 300, endPoint x: 929, endPoint y: 505, distance: 205.0
click at [929, 505] on div "true false Workflow Set Inputs Inputs LLM · GPT-4o Extract Outline Structure St…" at bounding box center [632, 429] width 1209 height 756
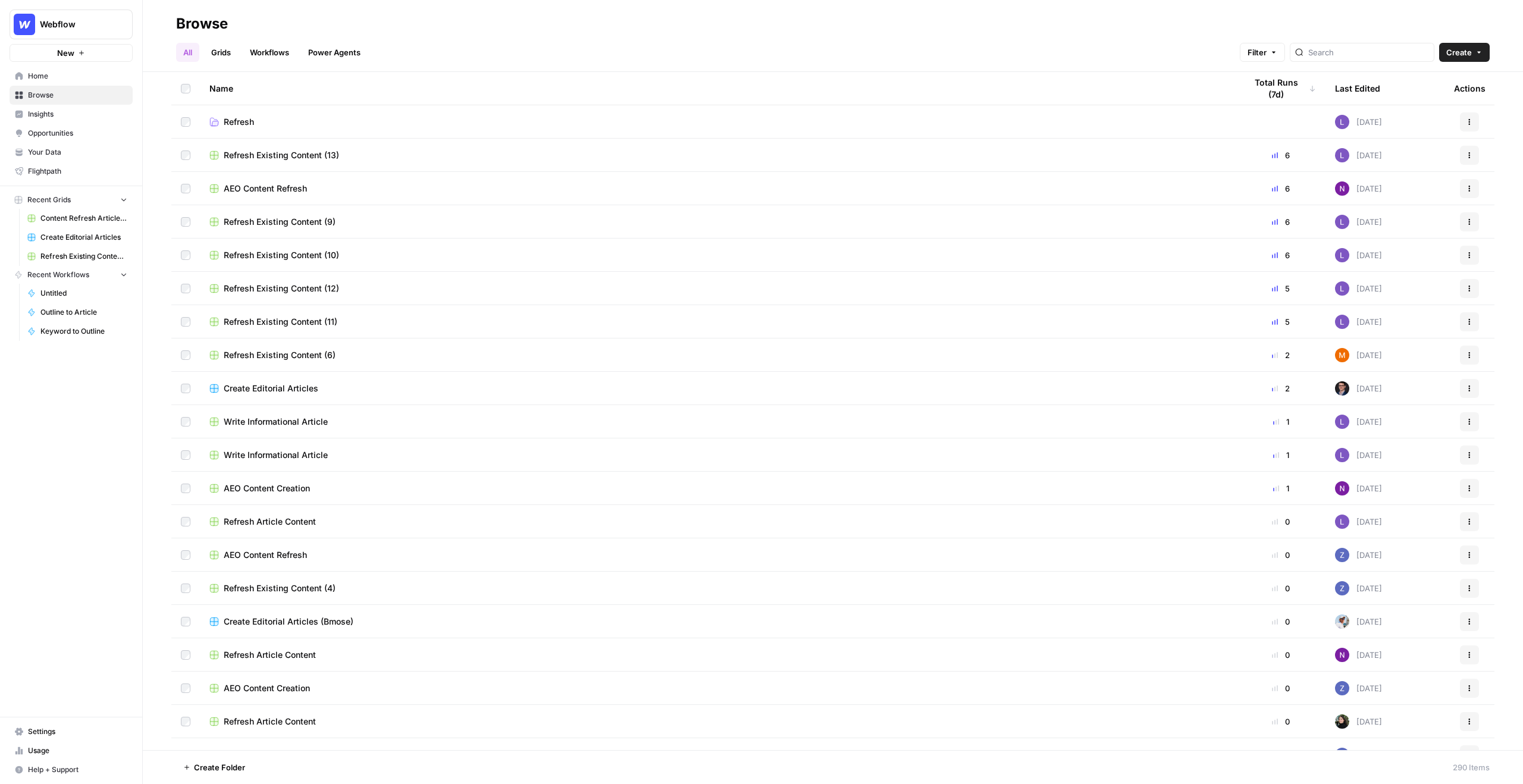
click at [72, 19] on span "Webflow" at bounding box center [76, 24] width 72 height 12
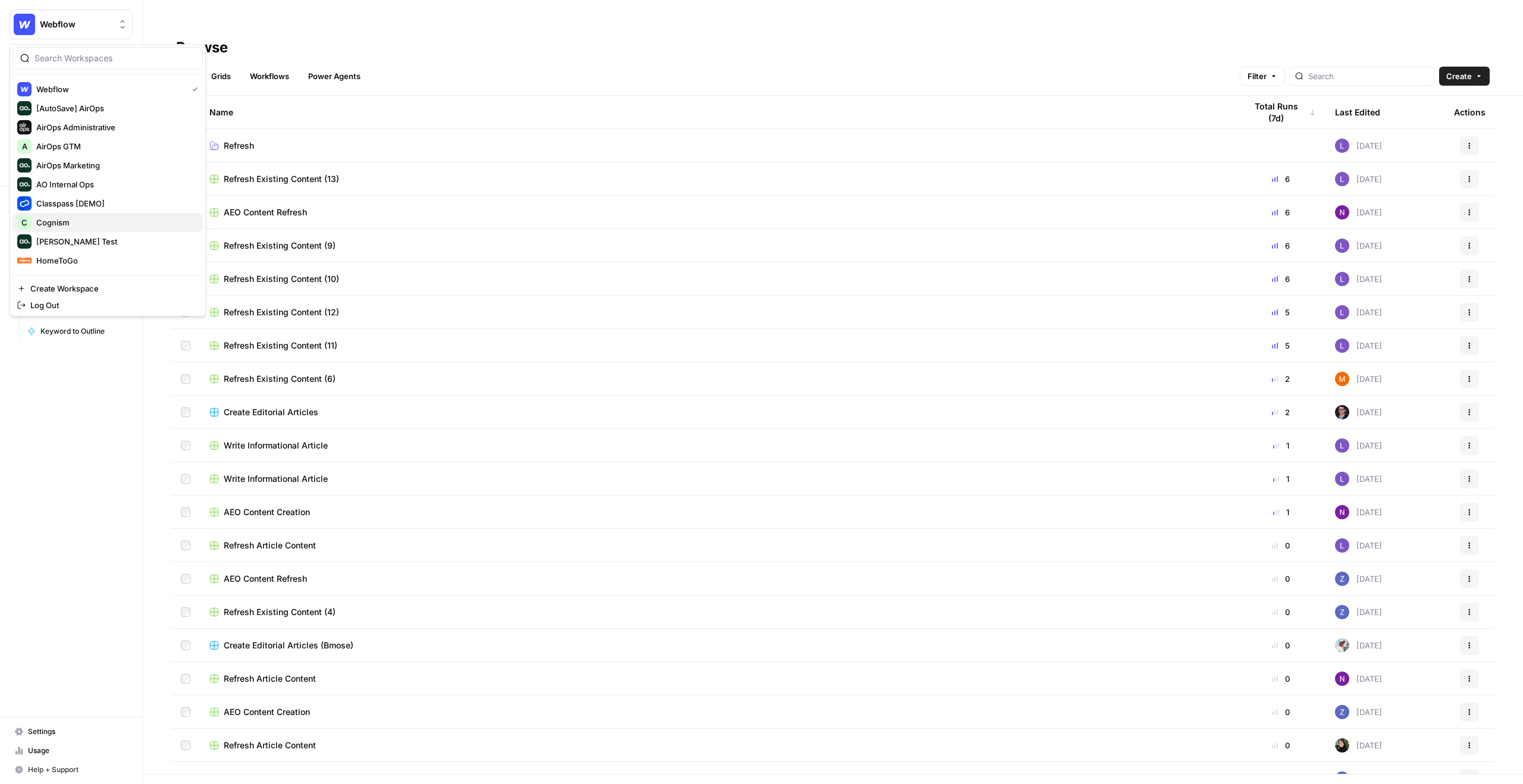
click at [92, 219] on span "Cognism" at bounding box center [114, 222] width 157 height 12
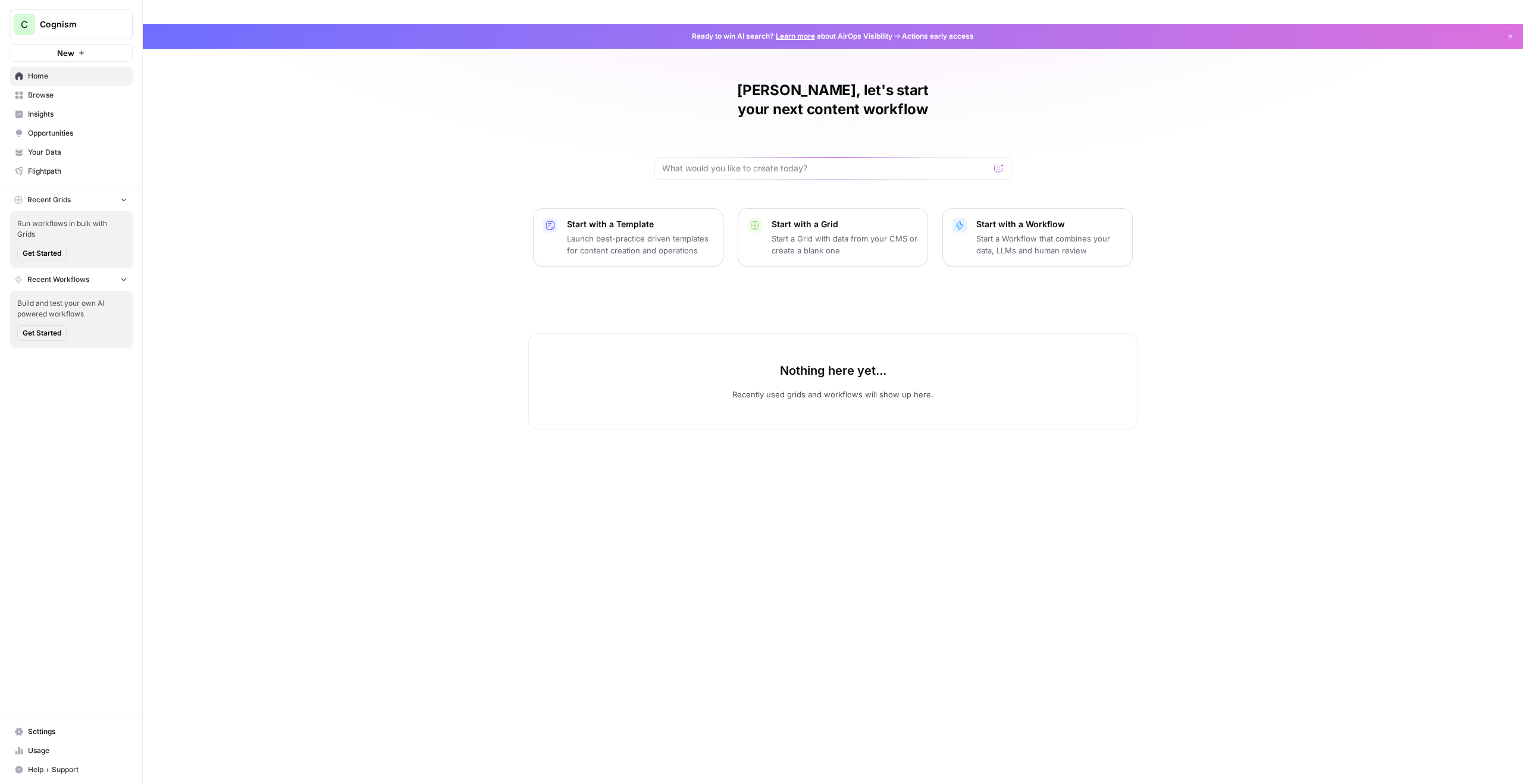
click at [57, 110] on span "Insights" at bounding box center [77, 114] width 99 height 11
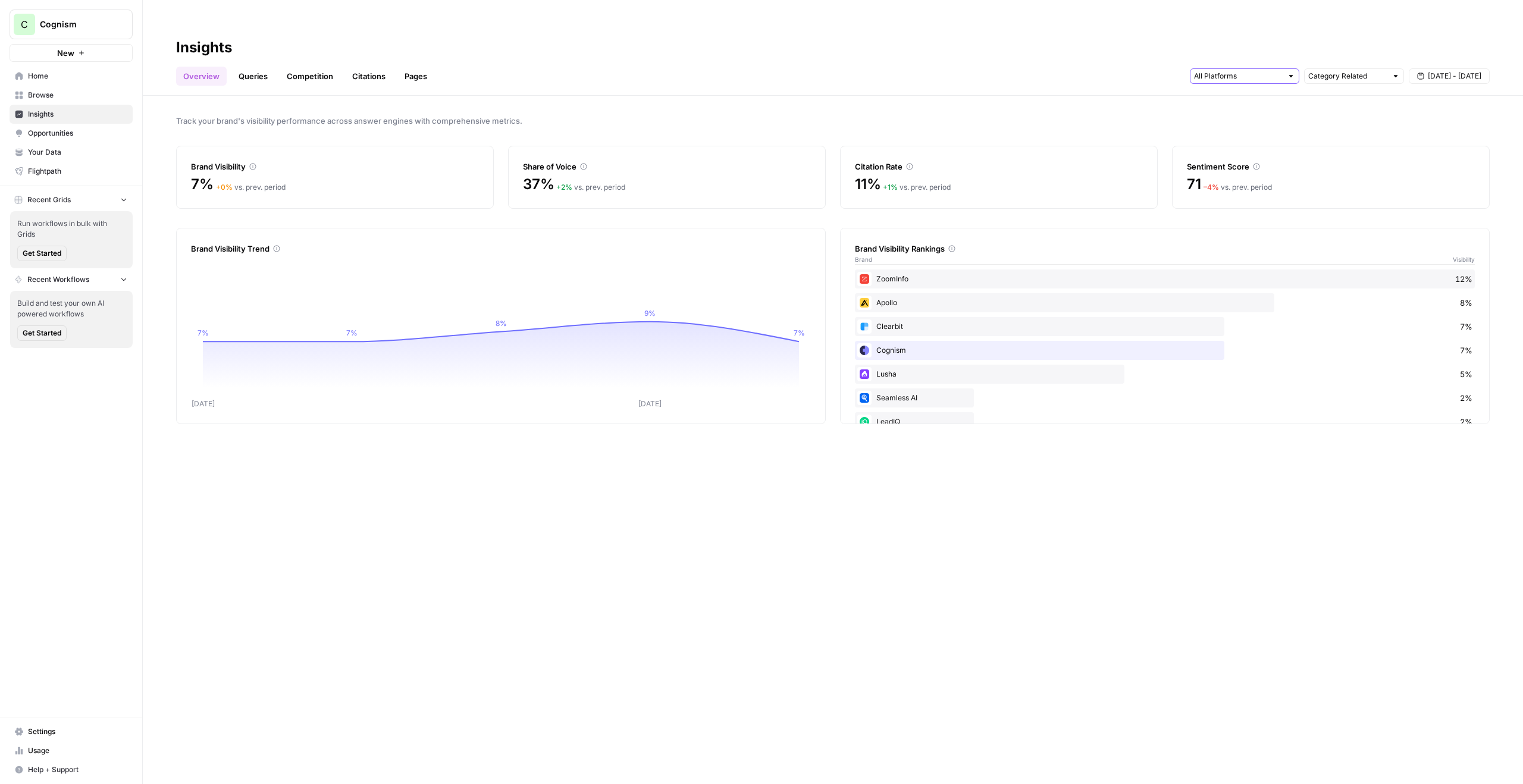
click at [1280, 70] on input "text" at bounding box center [1238, 75] width 88 height 12
click at [1338, 70] on input "text" at bounding box center [1347, 75] width 79 height 12
type input "Category Related"
click at [1459, 71] on span "[DATE] - [DATE]" at bounding box center [1454, 75] width 54 height 11
click at [1420, 493] on div "Track your brand's visibility performance across answer engines with comprehens…" at bounding box center [833, 451] width 1380 height 712
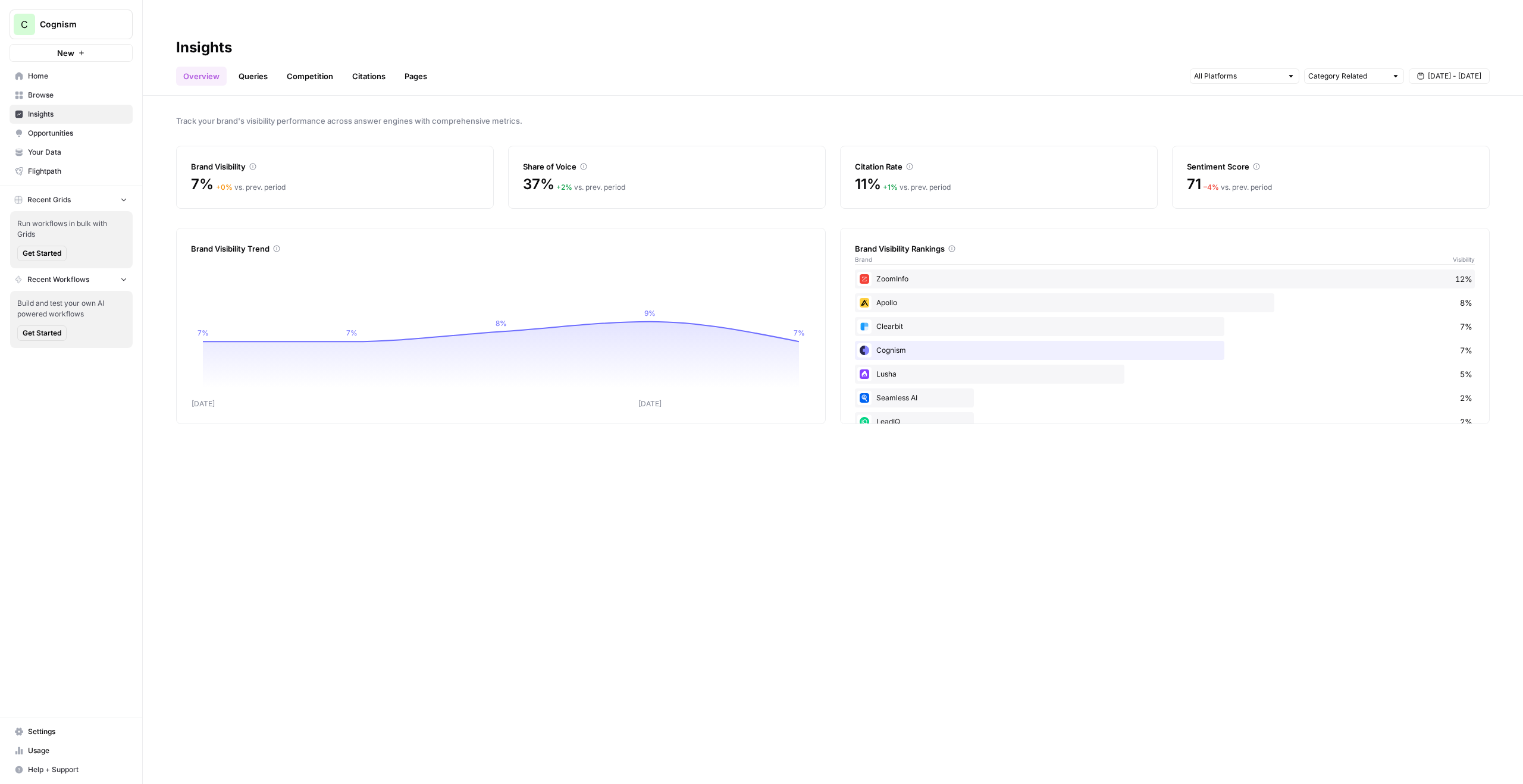
click at [264, 67] on link "Queries" at bounding box center [252, 75] width 43 height 19
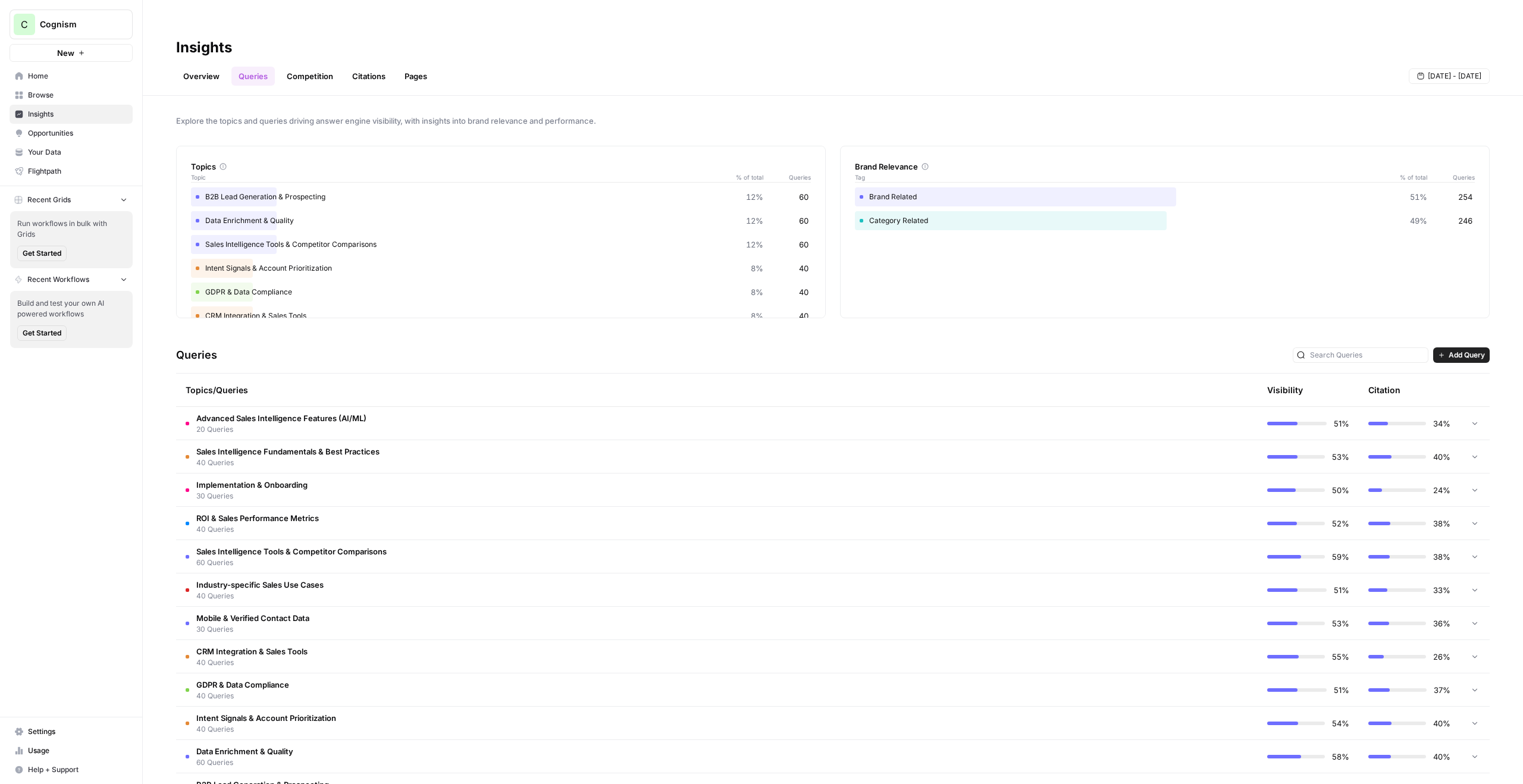
click at [206, 67] on link "Overview" at bounding box center [201, 75] width 50 height 19
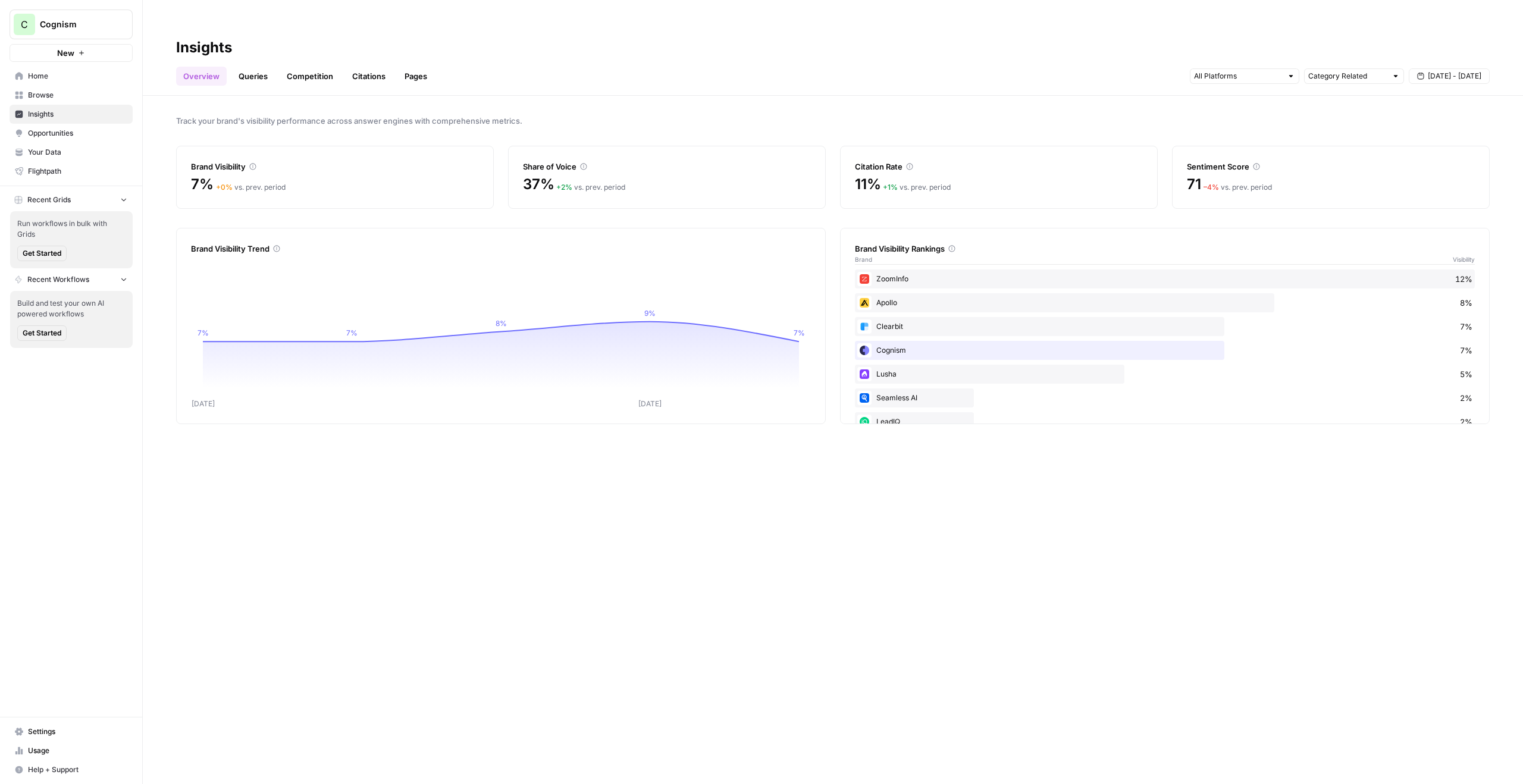
click at [261, 67] on link "Queries" at bounding box center [252, 75] width 43 height 19
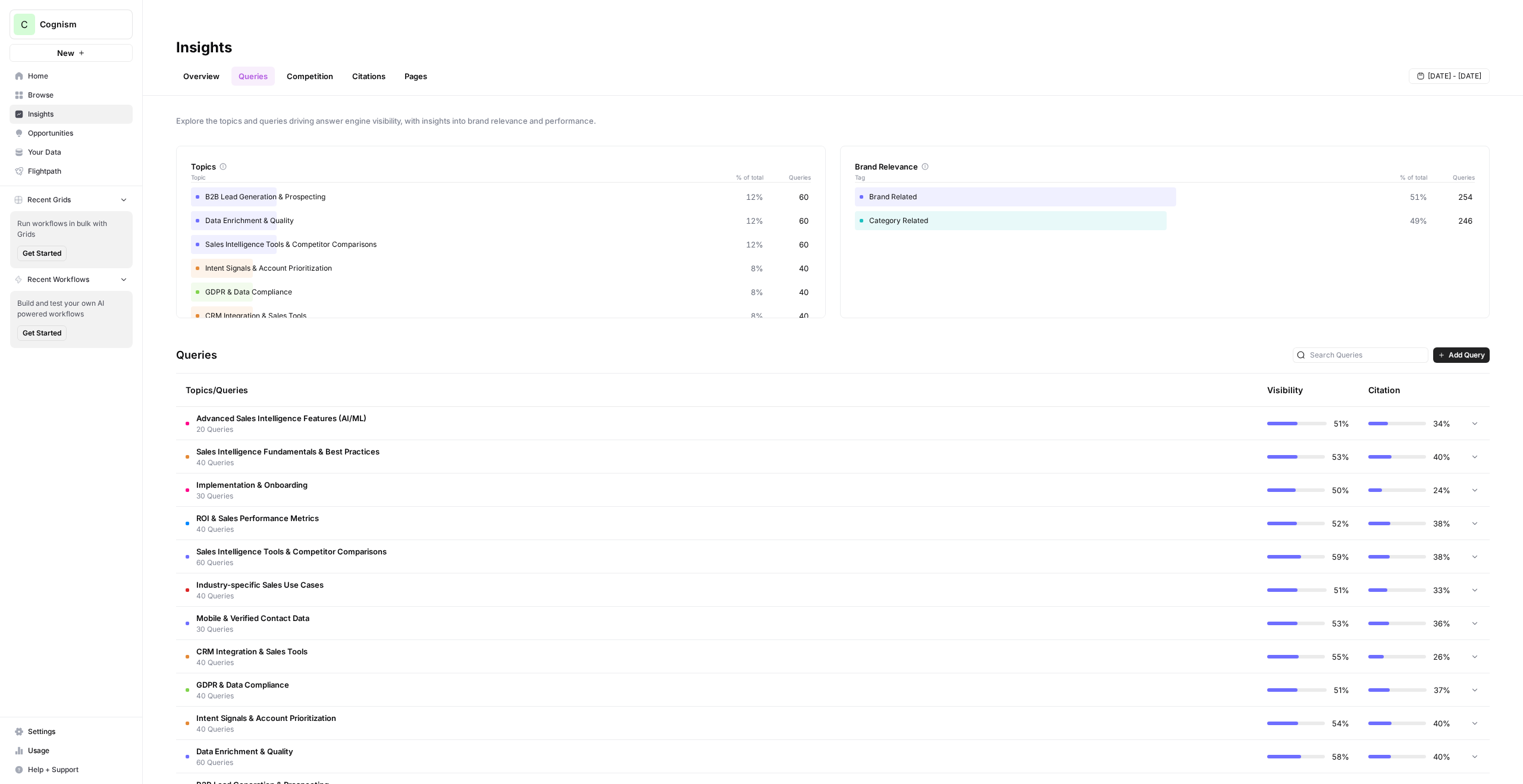
scroll to position [18, 0]
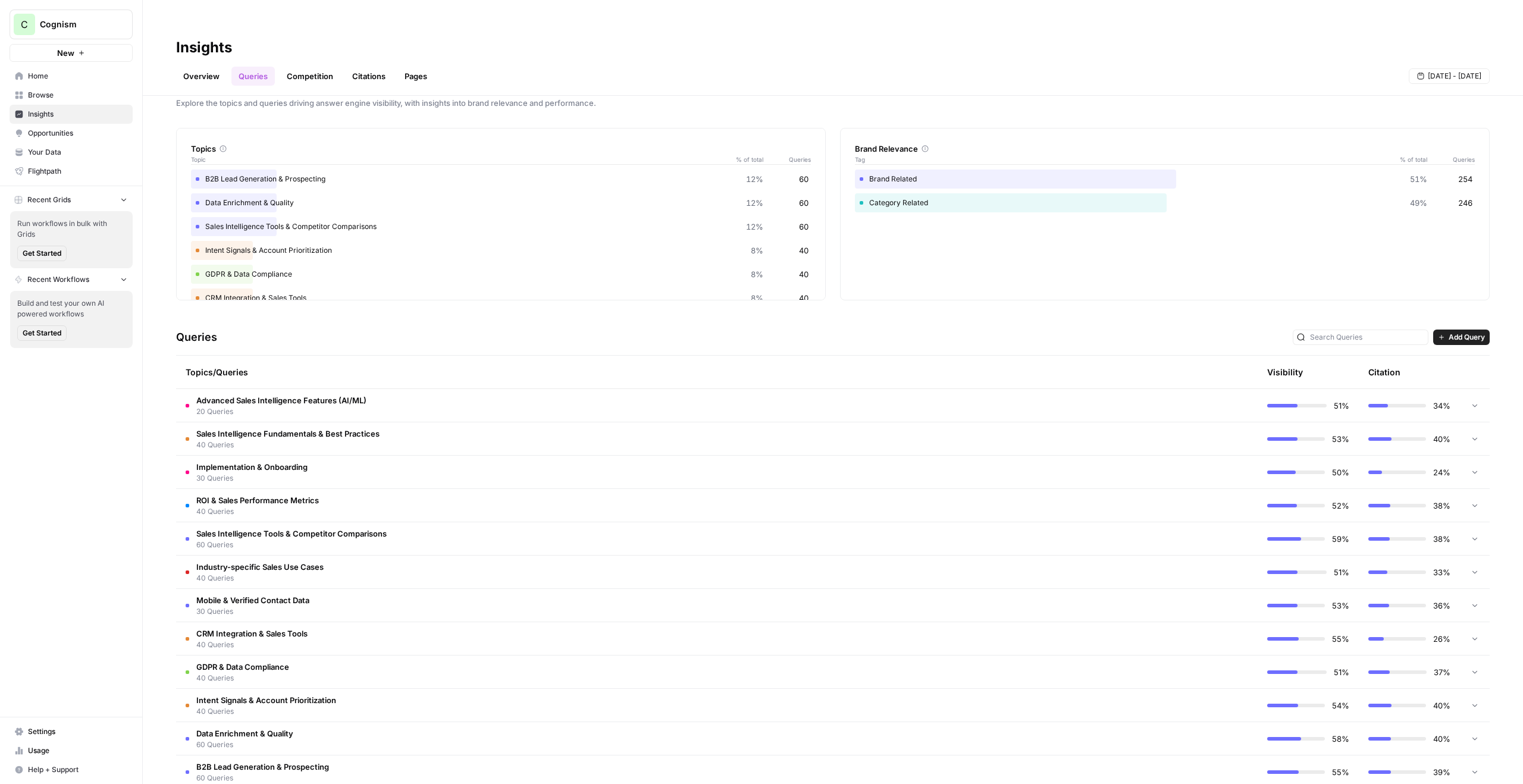
click at [472, 389] on td "Advanced Sales Intelligence Features (AI/ML) 20 Queries" at bounding box center [666, 405] width 980 height 32
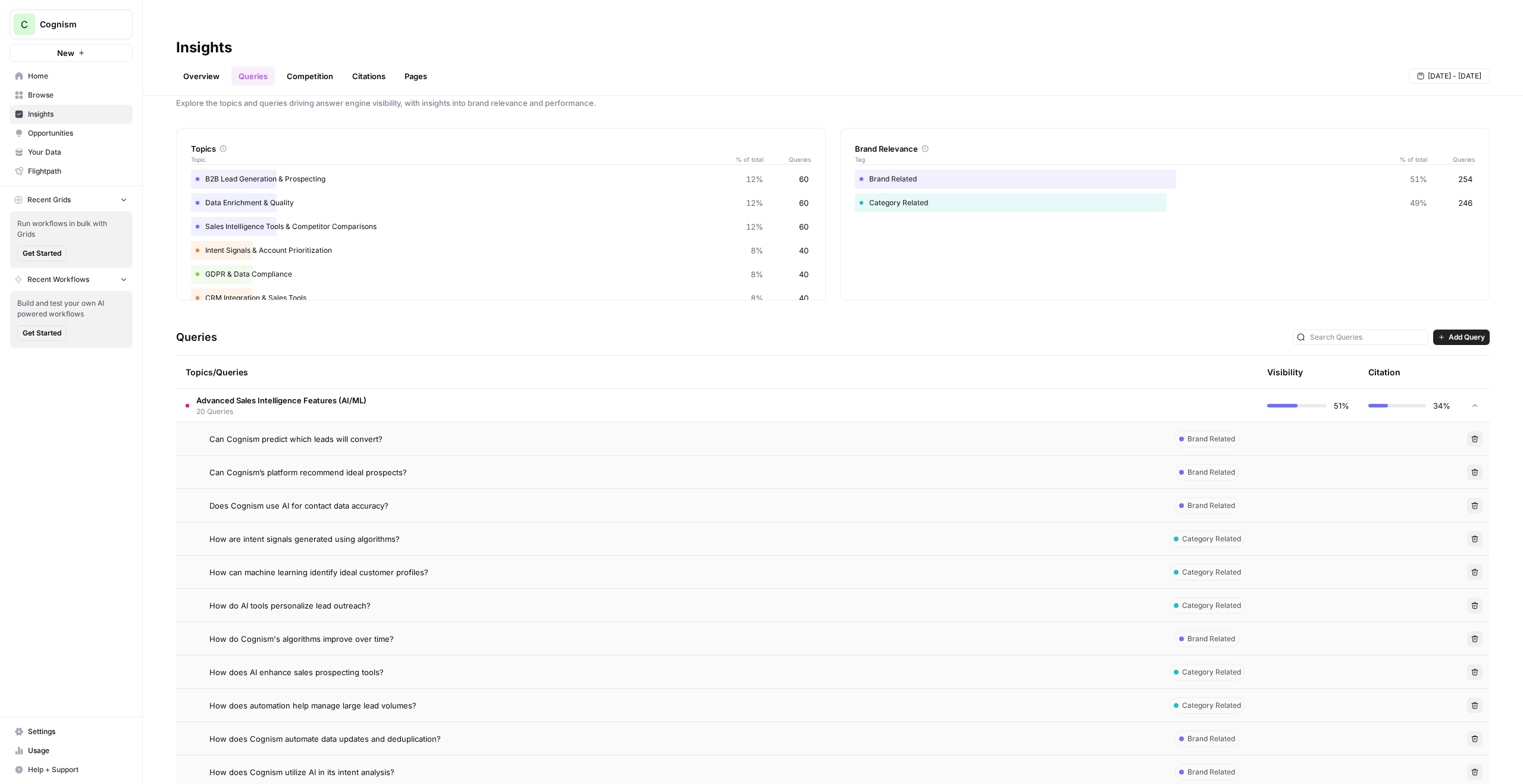
click at [337, 423] on td "Can Cognism predict which leads will convert?" at bounding box center [666, 438] width 980 height 32
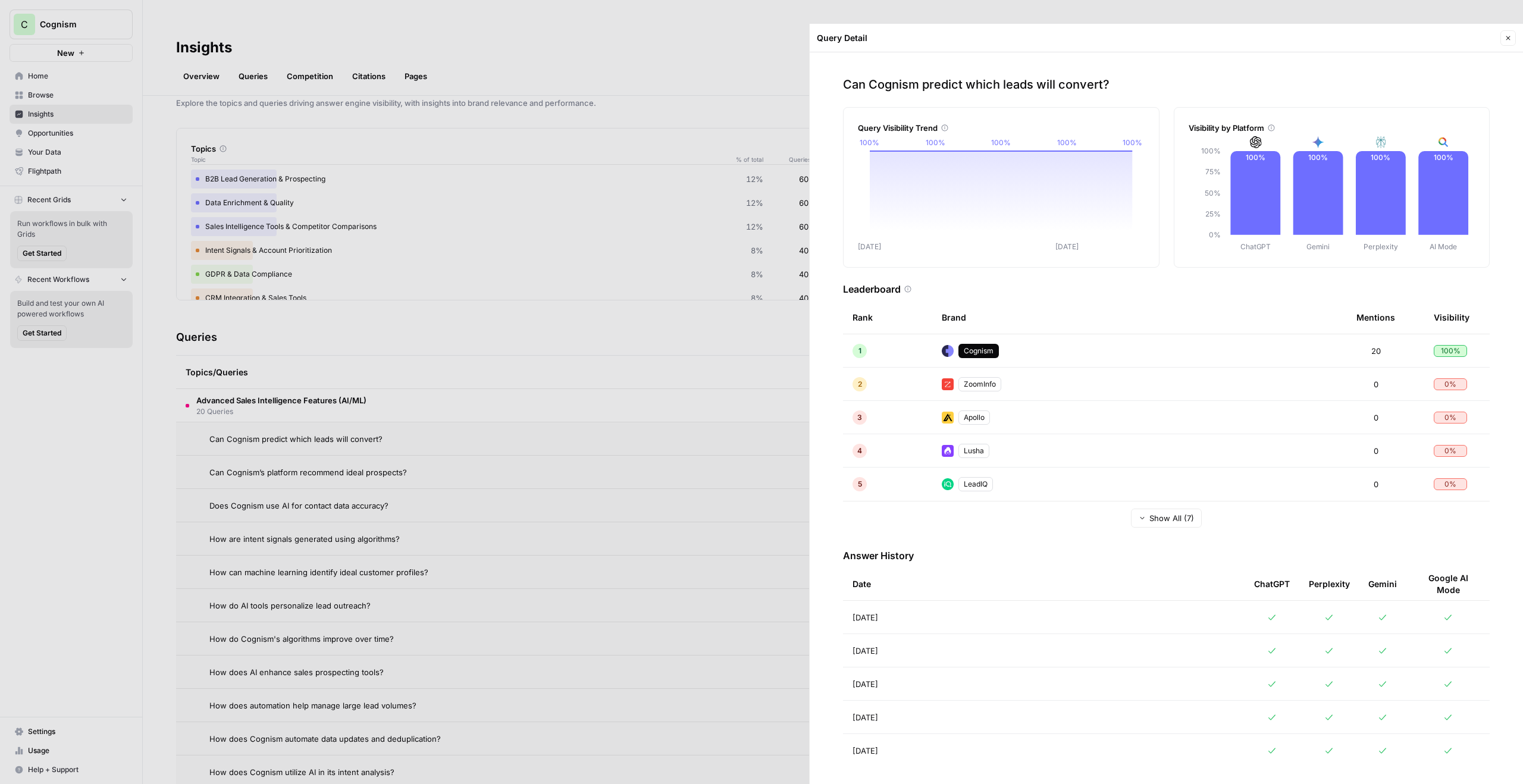
click at [904, 601] on td "[DATE]" at bounding box center [1043, 617] width 402 height 32
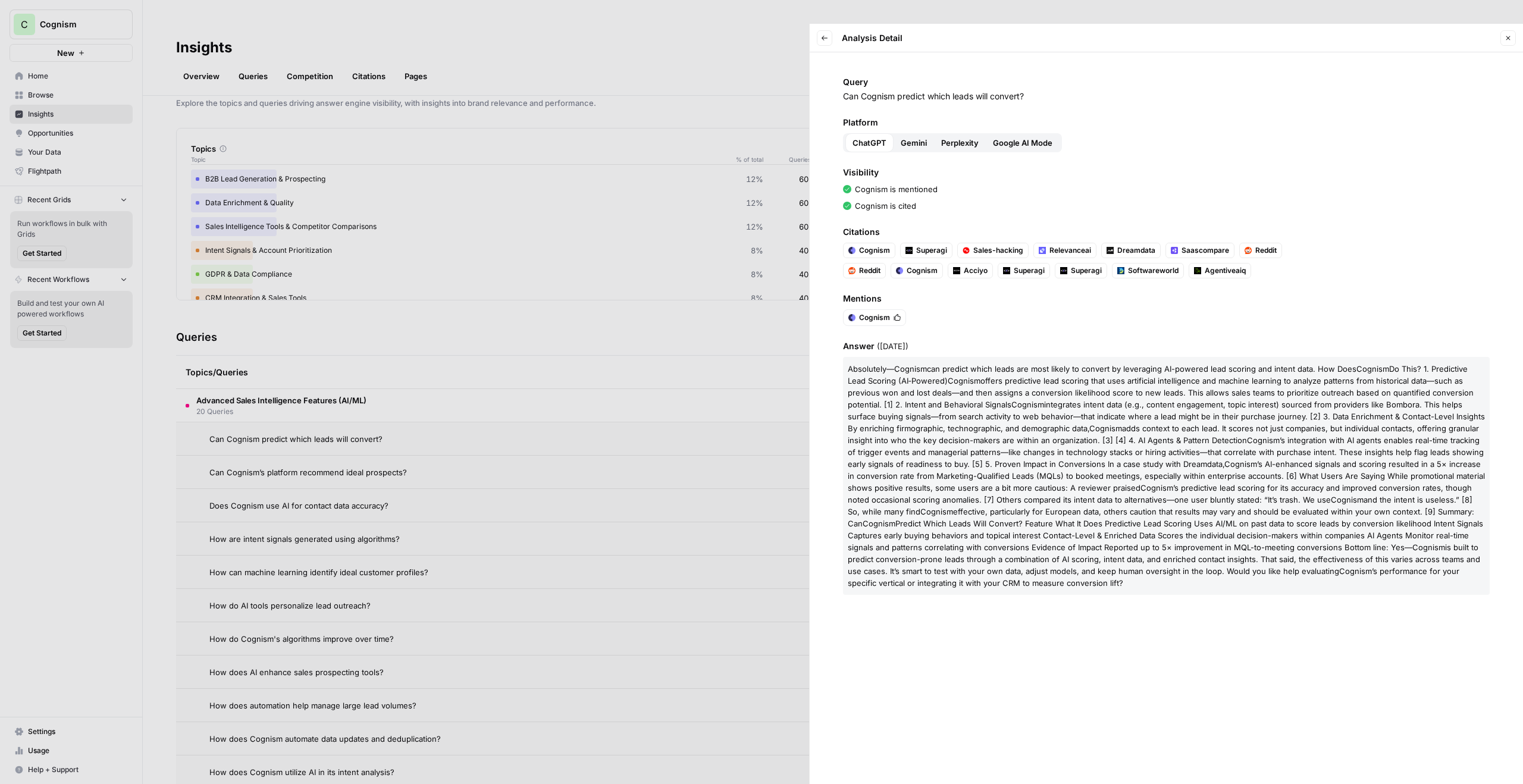
click at [903, 137] on span "Gemini" at bounding box center [913, 143] width 26 height 12
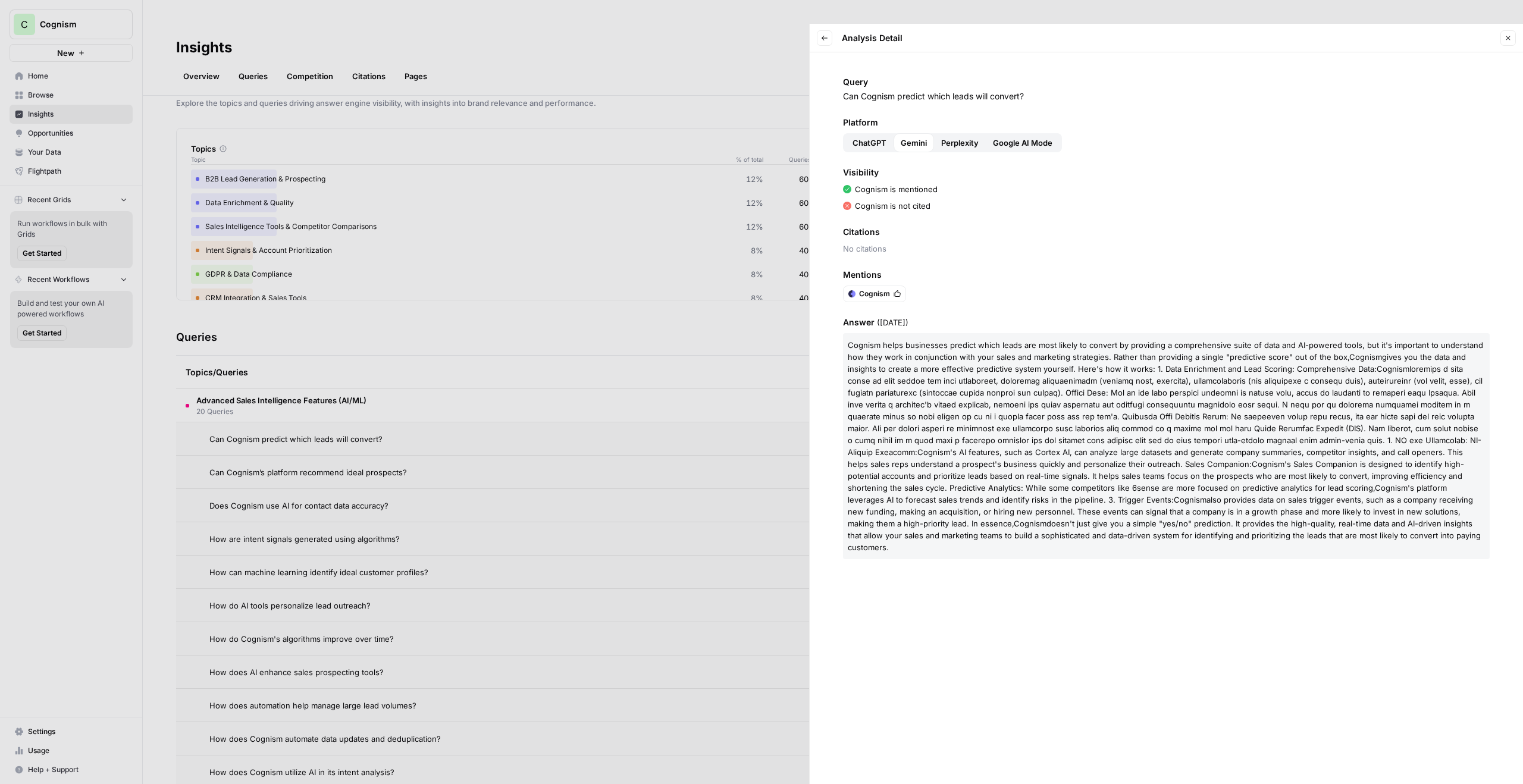
click at [958, 117] on div "Platform ChatGPT Gemini Perplexity Google AI Mode" at bounding box center [1166, 135] width 646 height 36
click at [958, 137] on span "Perplexity" at bounding box center [960, 143] width 37 height 12
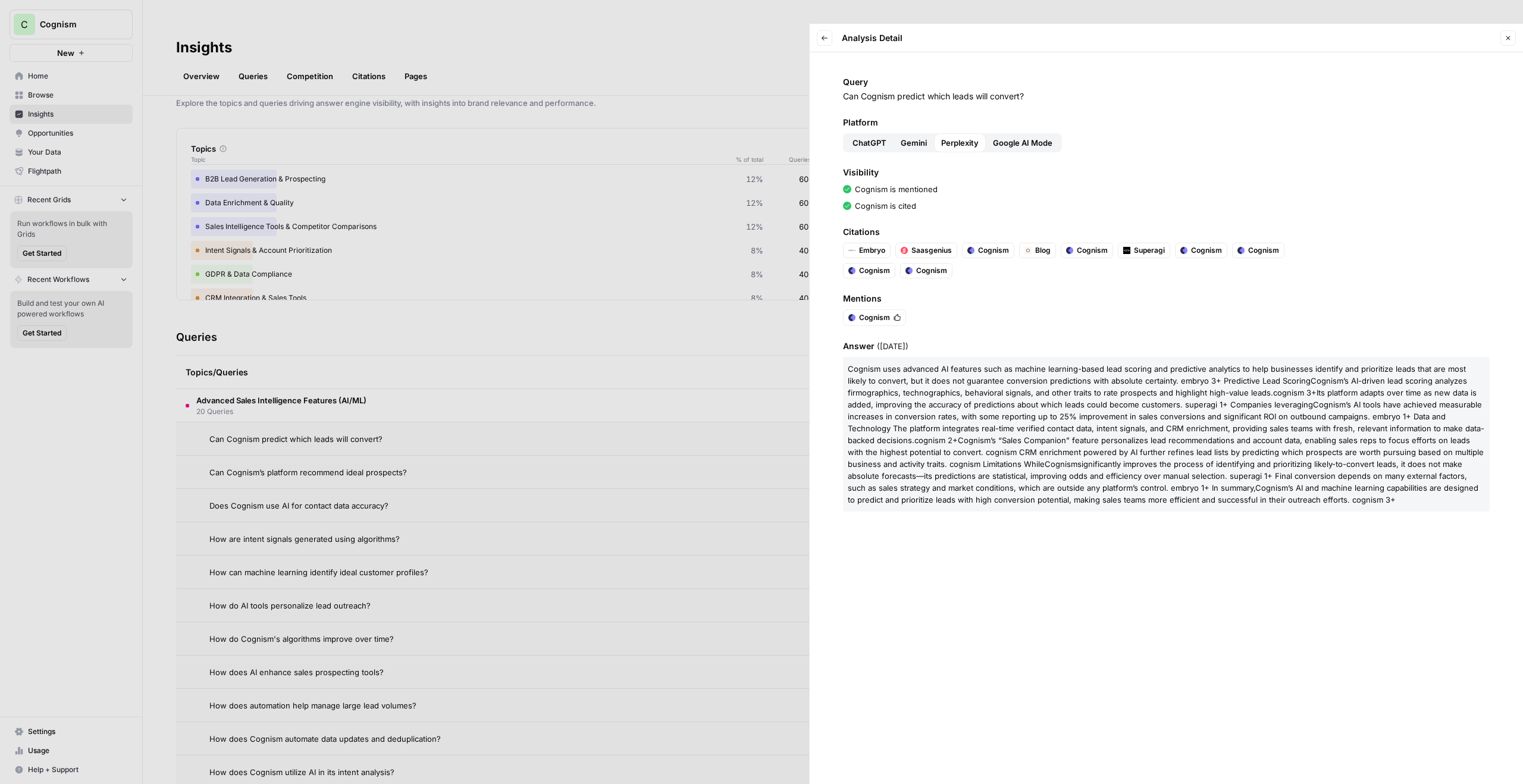
click at [1049, 137] on span "Google AI Mode" at bounding box center [1022, 143] width 59 height 12
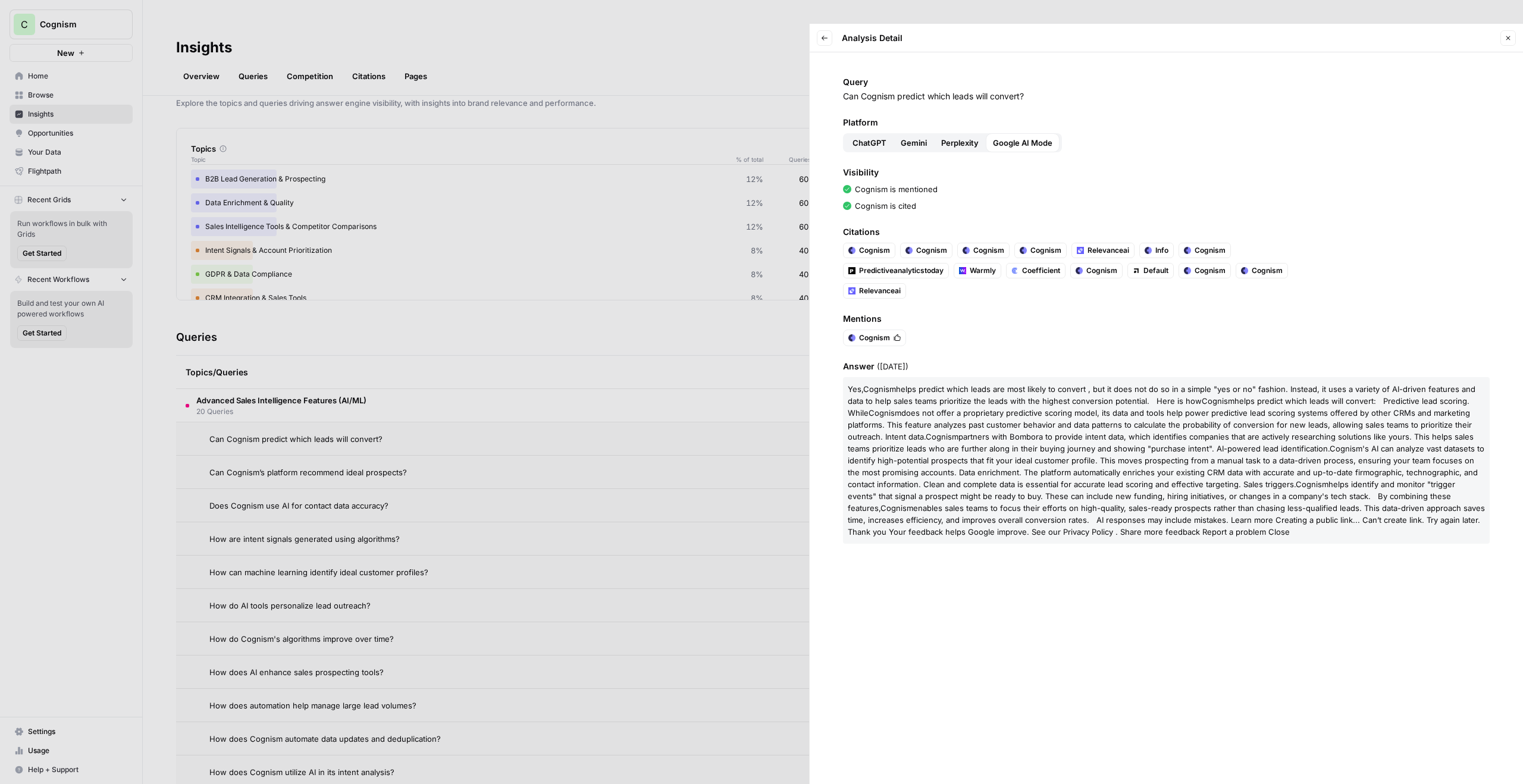
click at [796, 55] on div at bounding box center [762, 392] width 1523 height 784
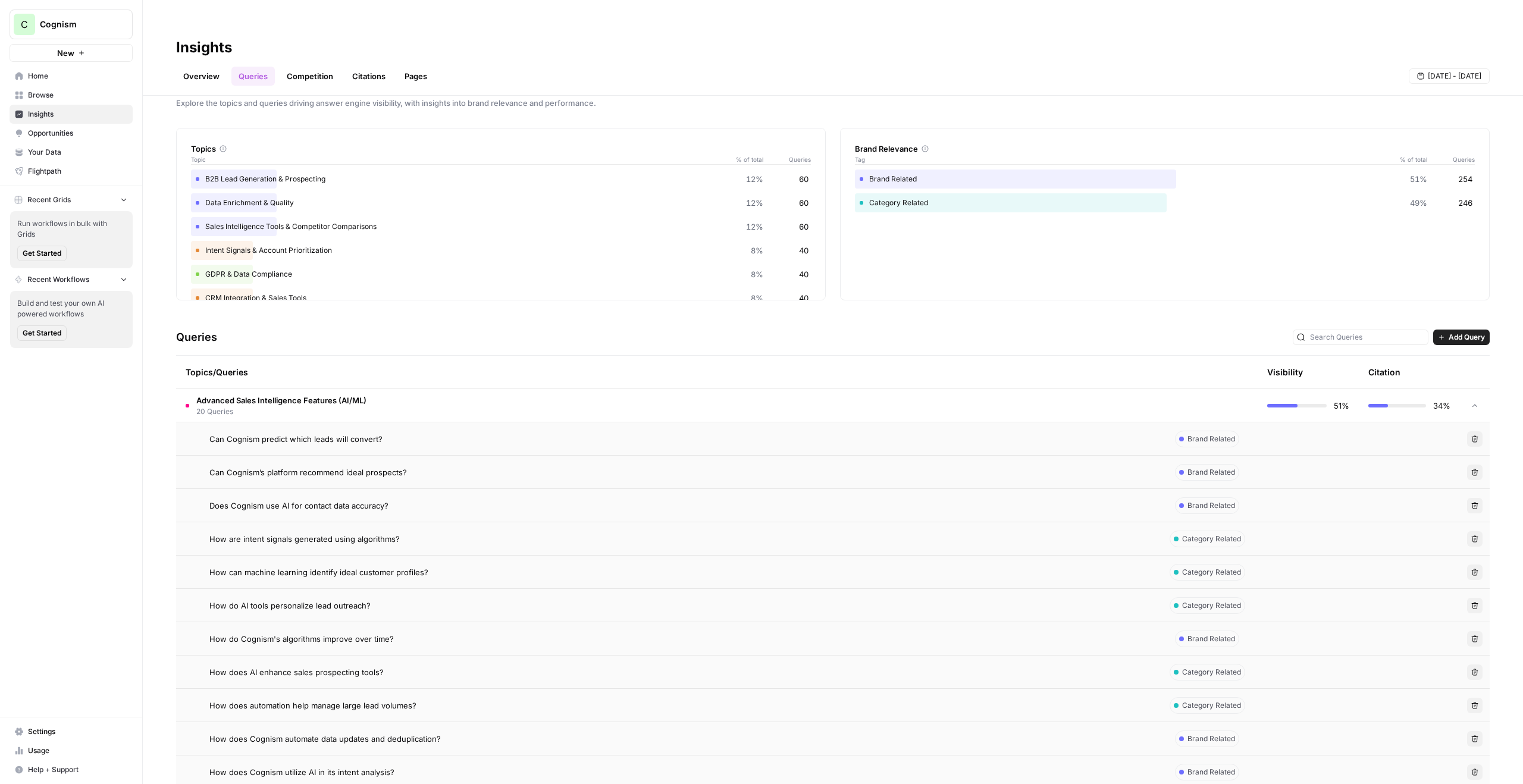
click at [299, 406] on span "20 Queries" at bounding box center [282, 411] width 170 height 11
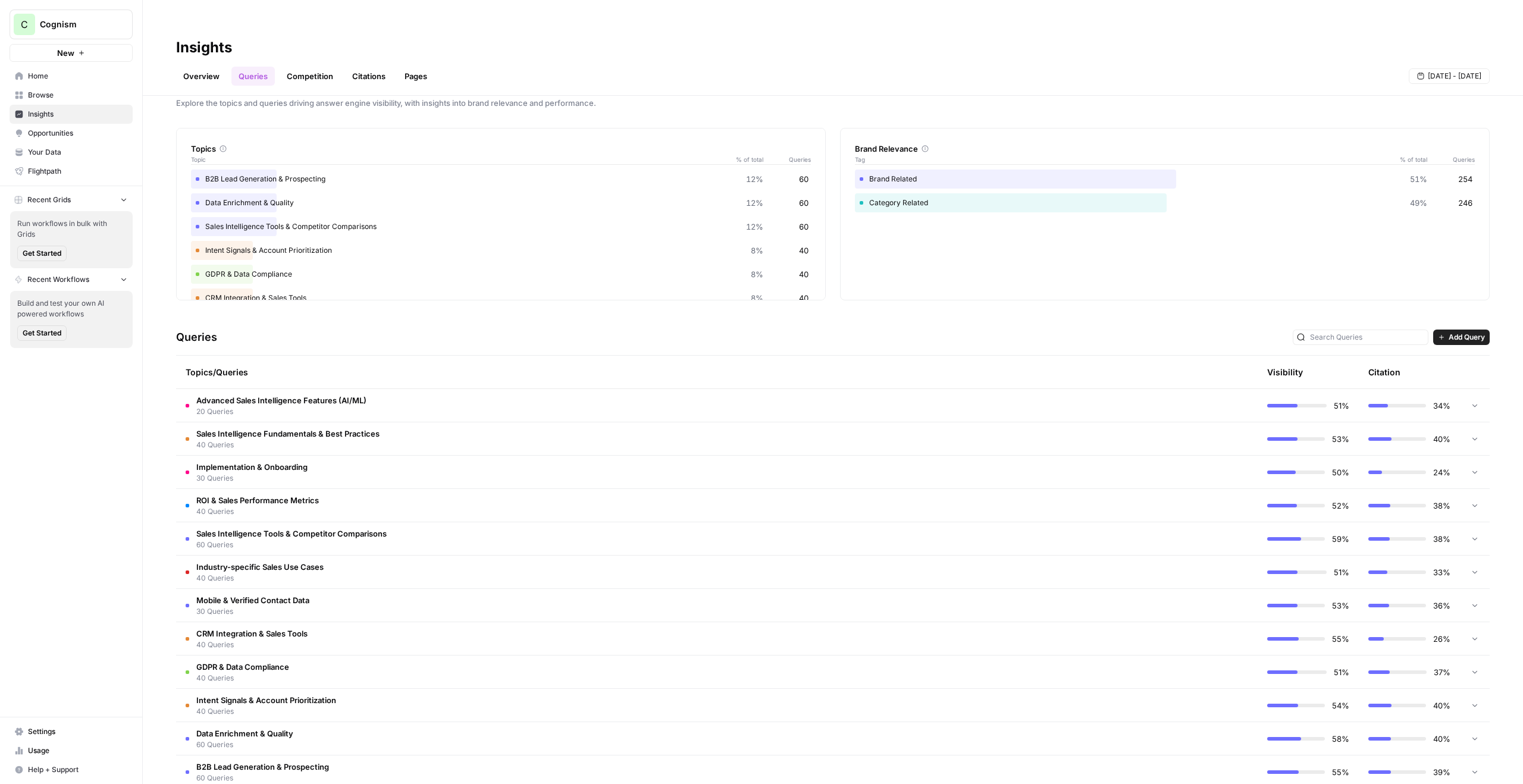
click at [1470, 332] on span "Add Query" at bounding box center [1466, 337] width 37 height 11
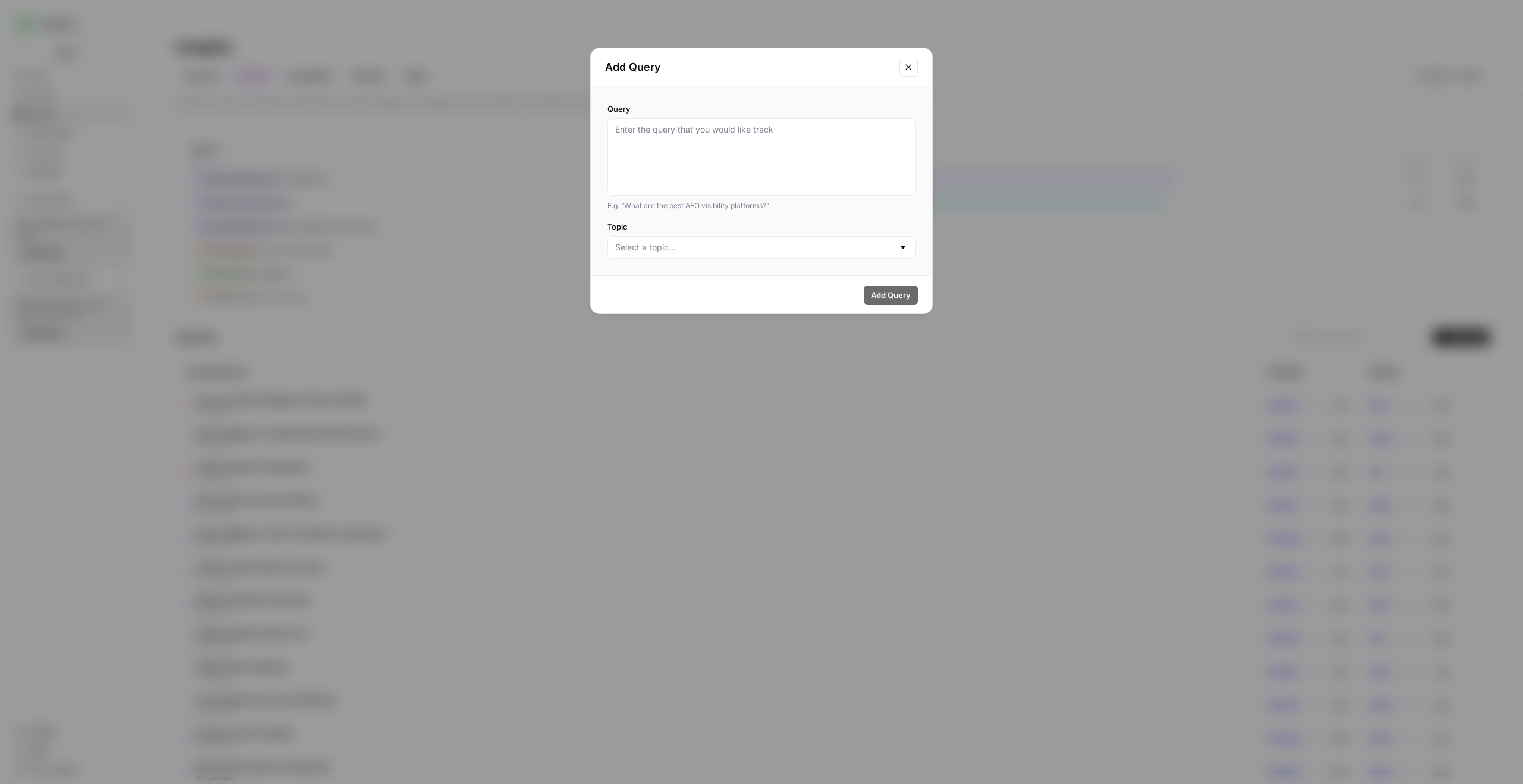
click at [912, 63] on icon "Close modal" at bounding box center [908, 67] width 10 height 10
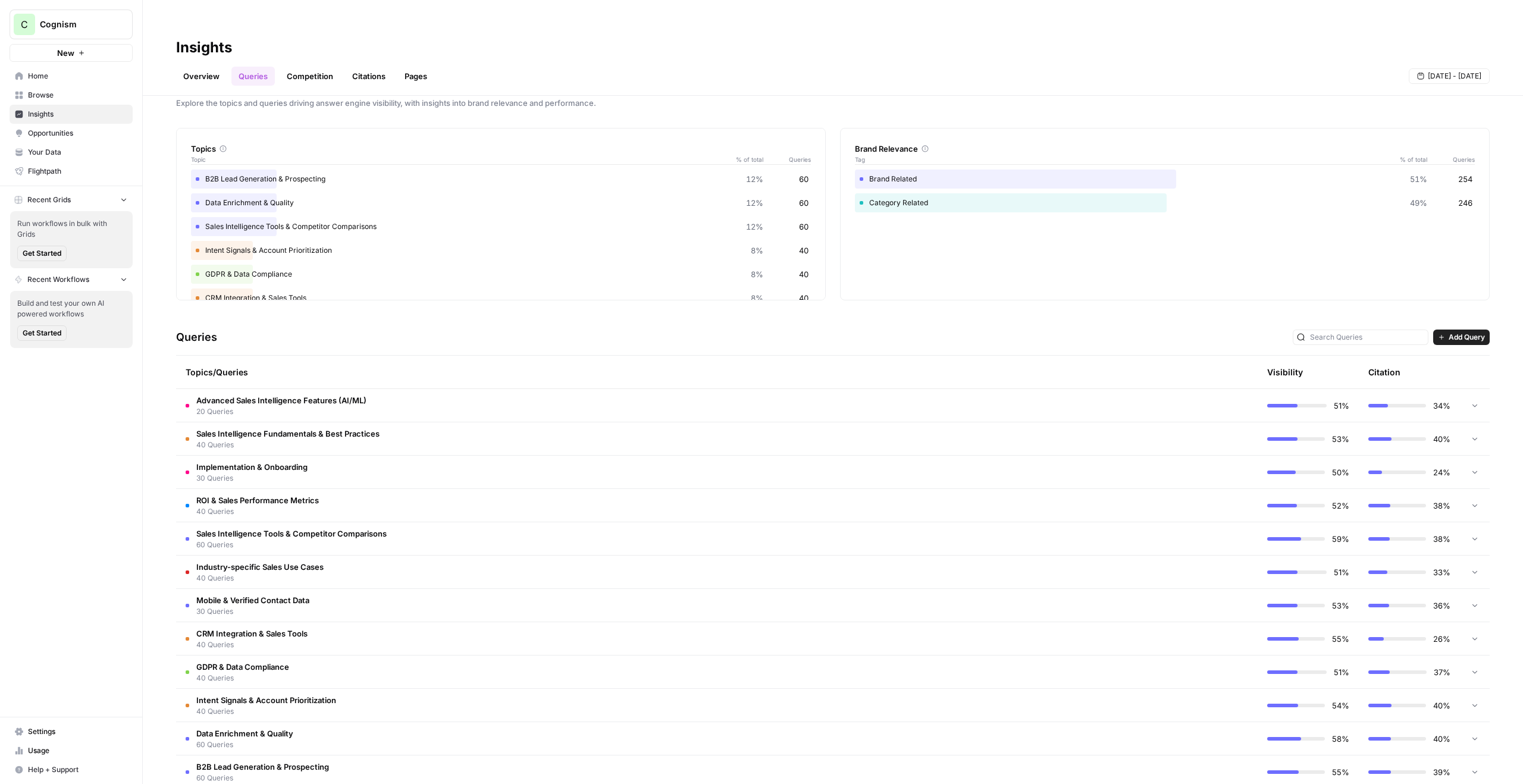
click at [313, 67] on link "Competition" at bounding box center [309, 75] width 61 height 19
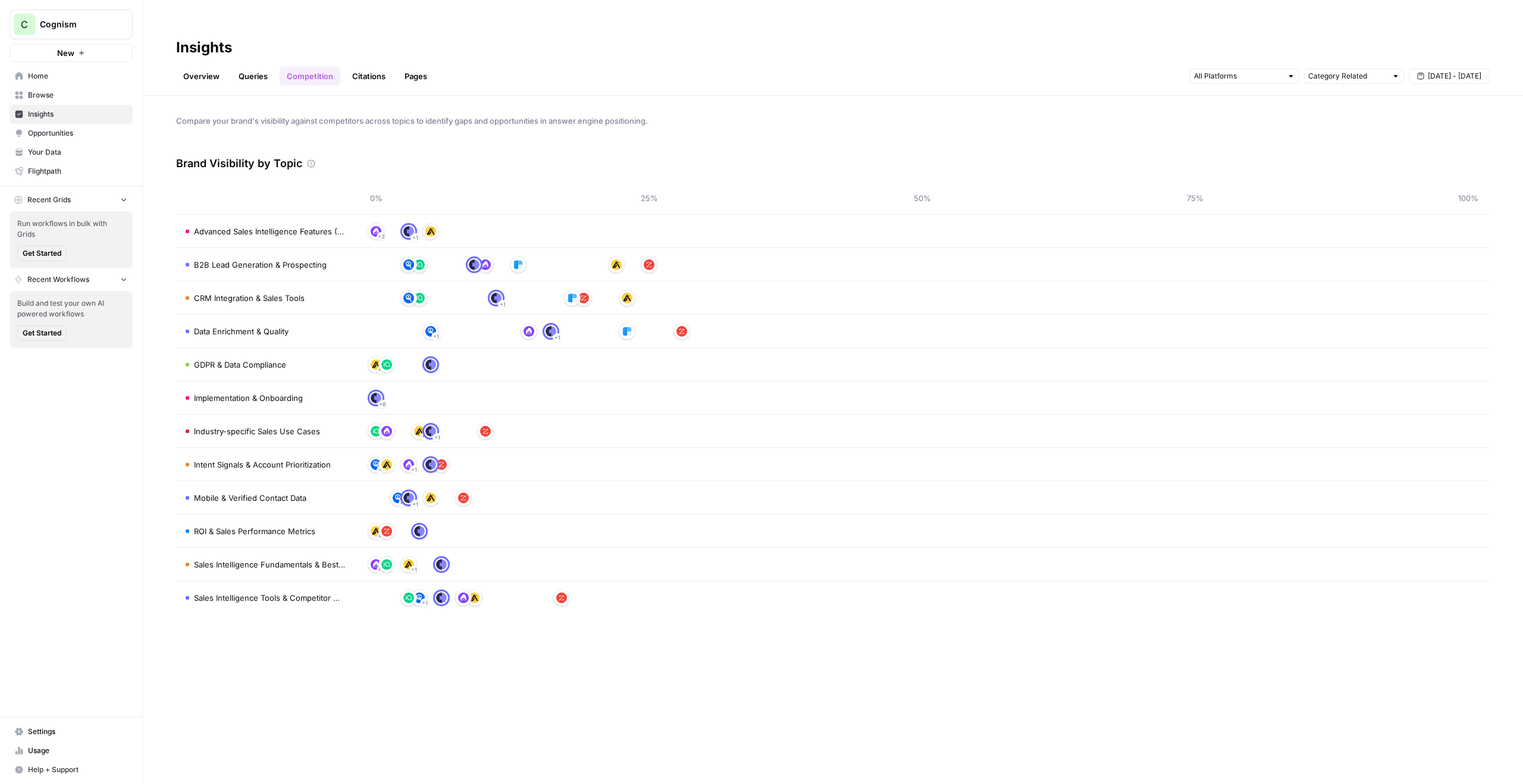
click at [364, 67] on link "Citations" at bounding box center [369, 75] width 48 height 19
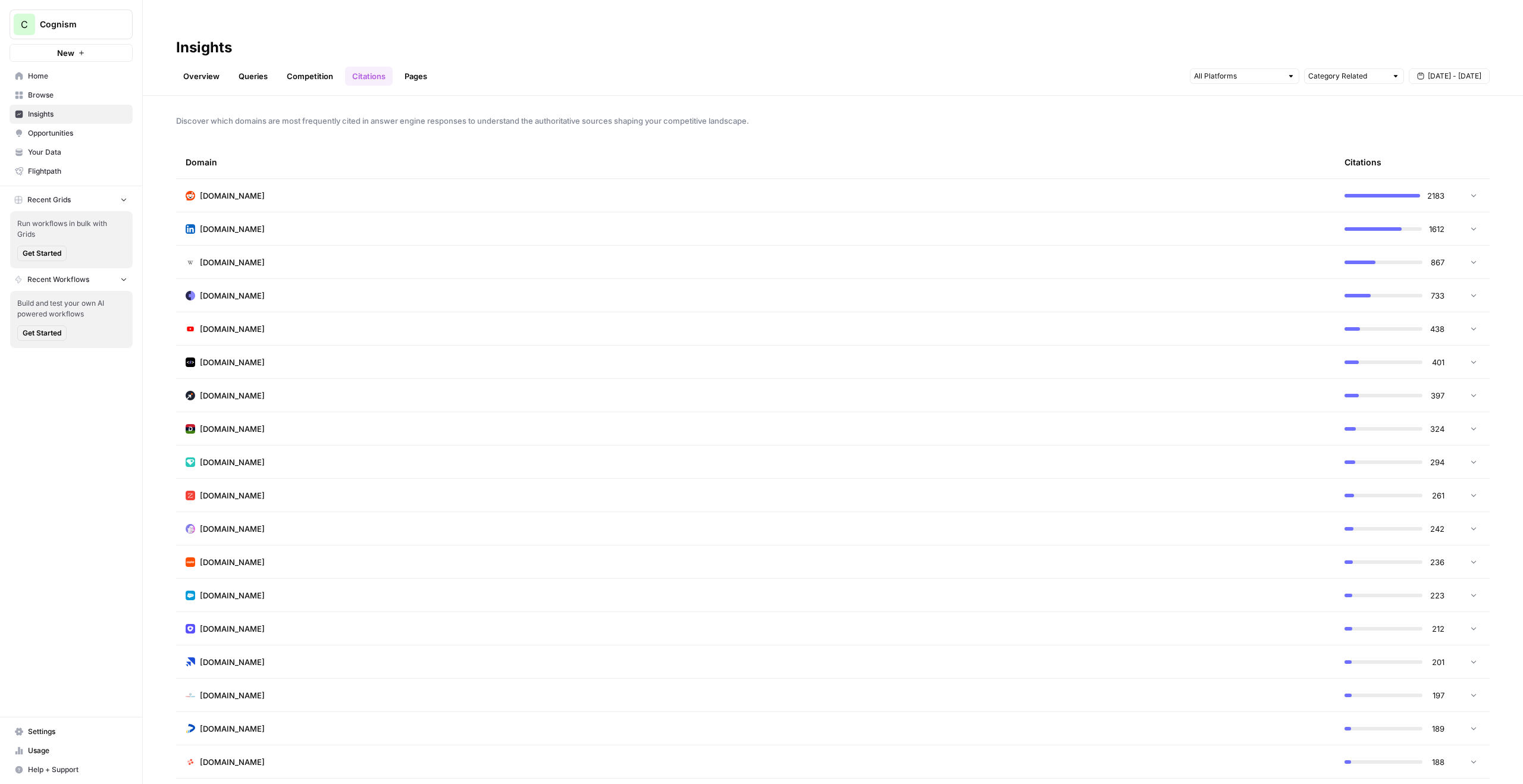
click at [415, 67] on link "Pages" at bounding box center [415, 75] width 37 height 19
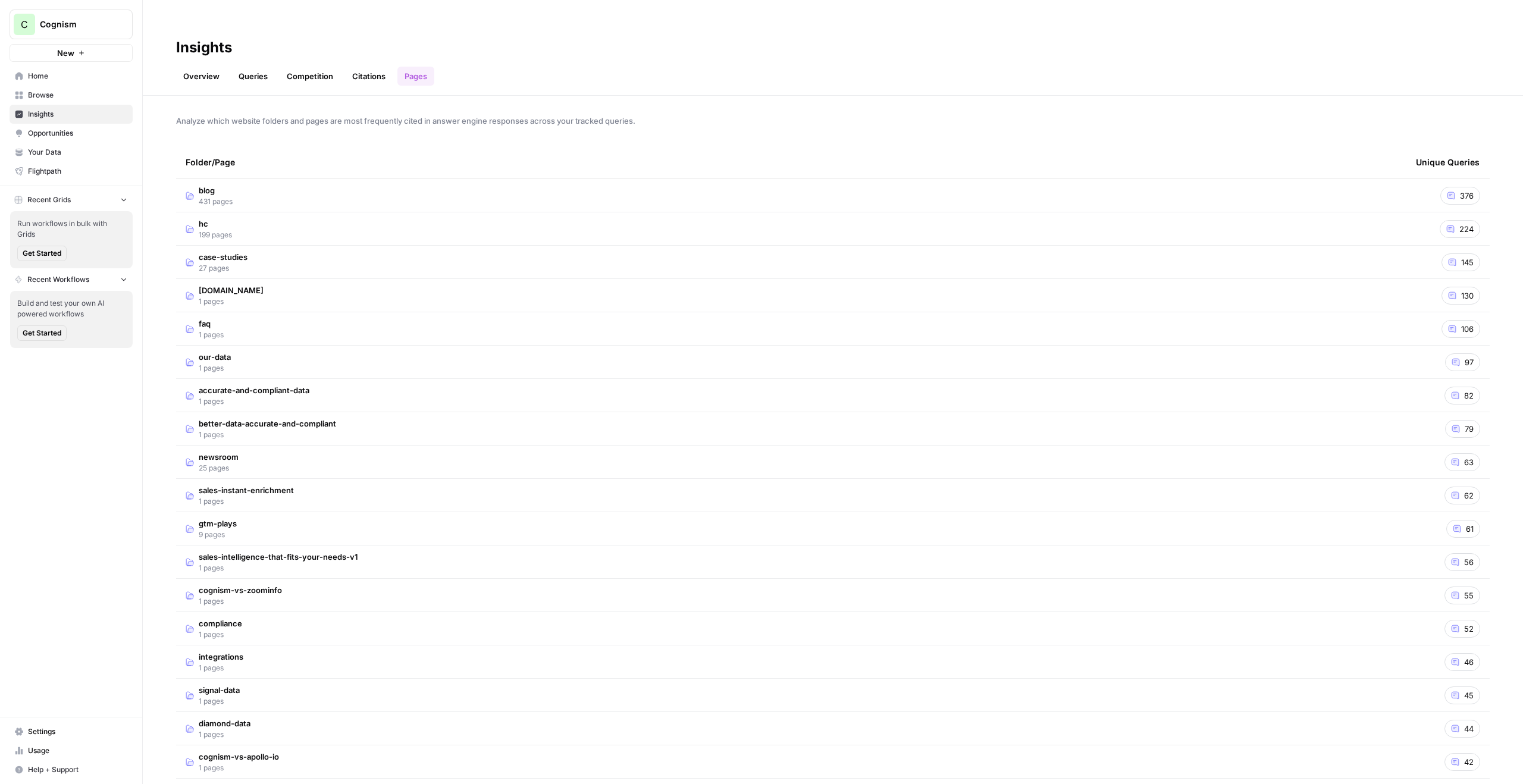
click at [1370, 179] on td "blog 431 pages" at bounding box center [791, 196] width 1230 height 32
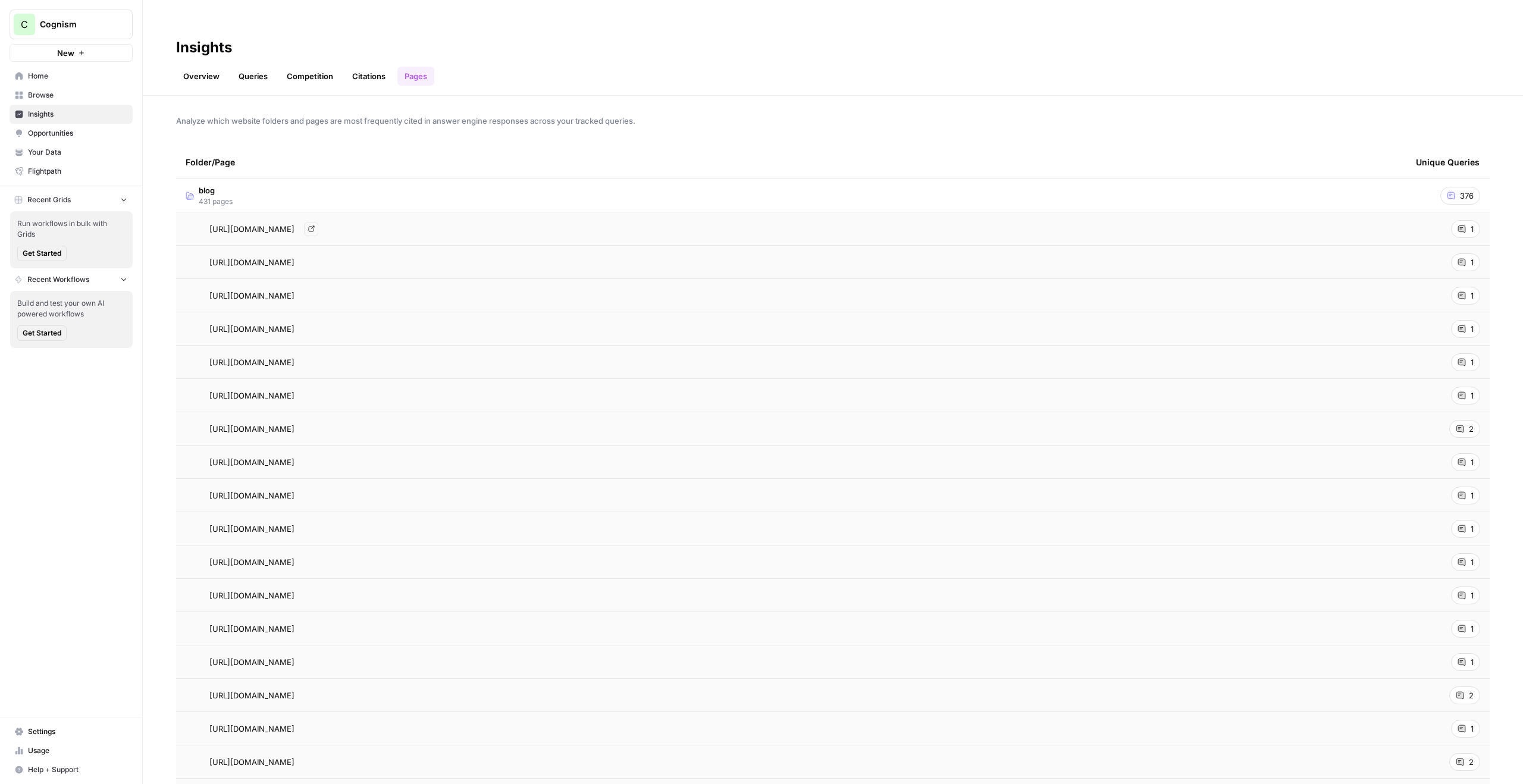
click at [1386, 222] on div "[URL][DOMAIN_NAME] Go to page" at bounding box center [792, 229] width 1211 height 15
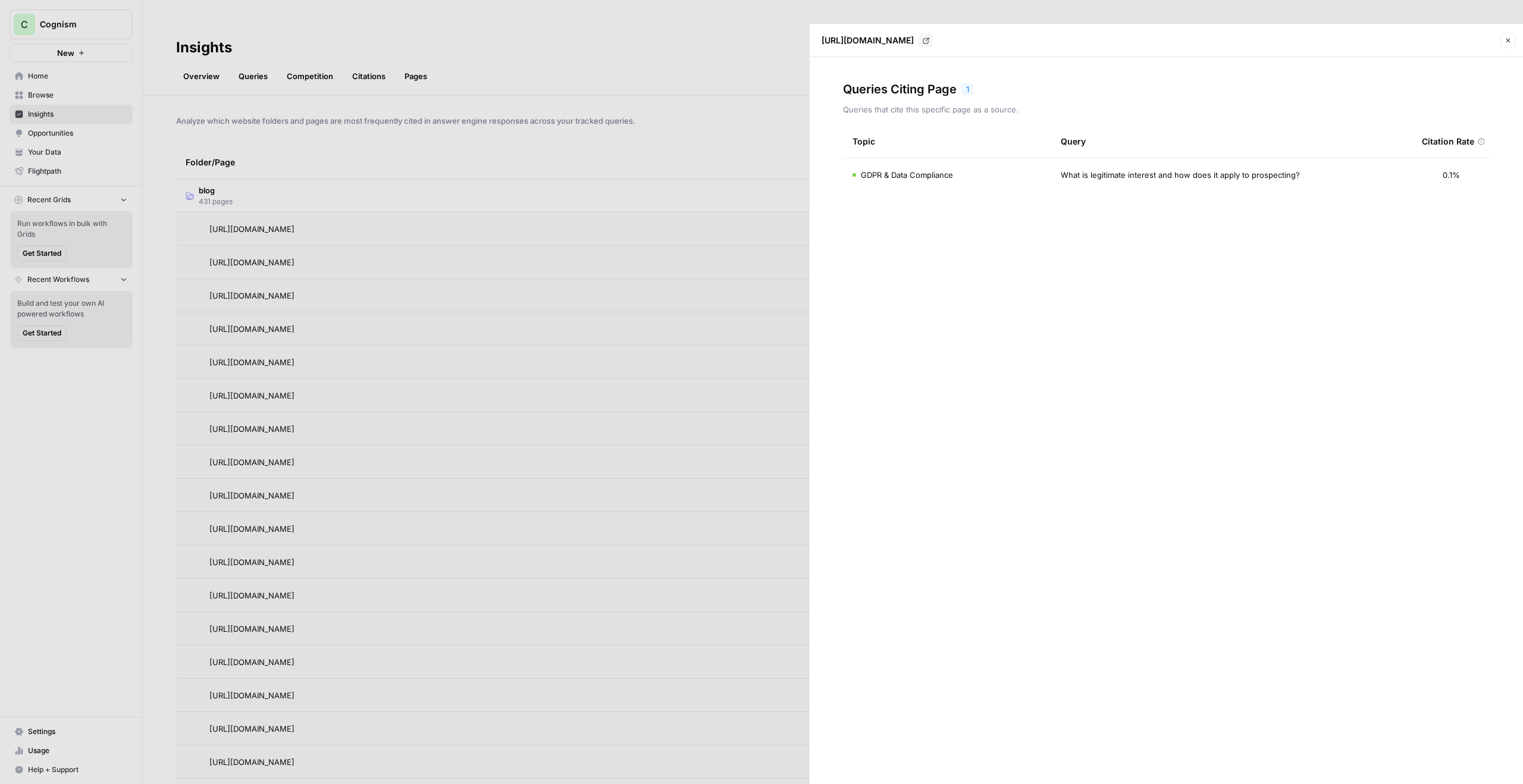
click at [571, 163] on div at bounding box center [762, 392] width 1523 height 784
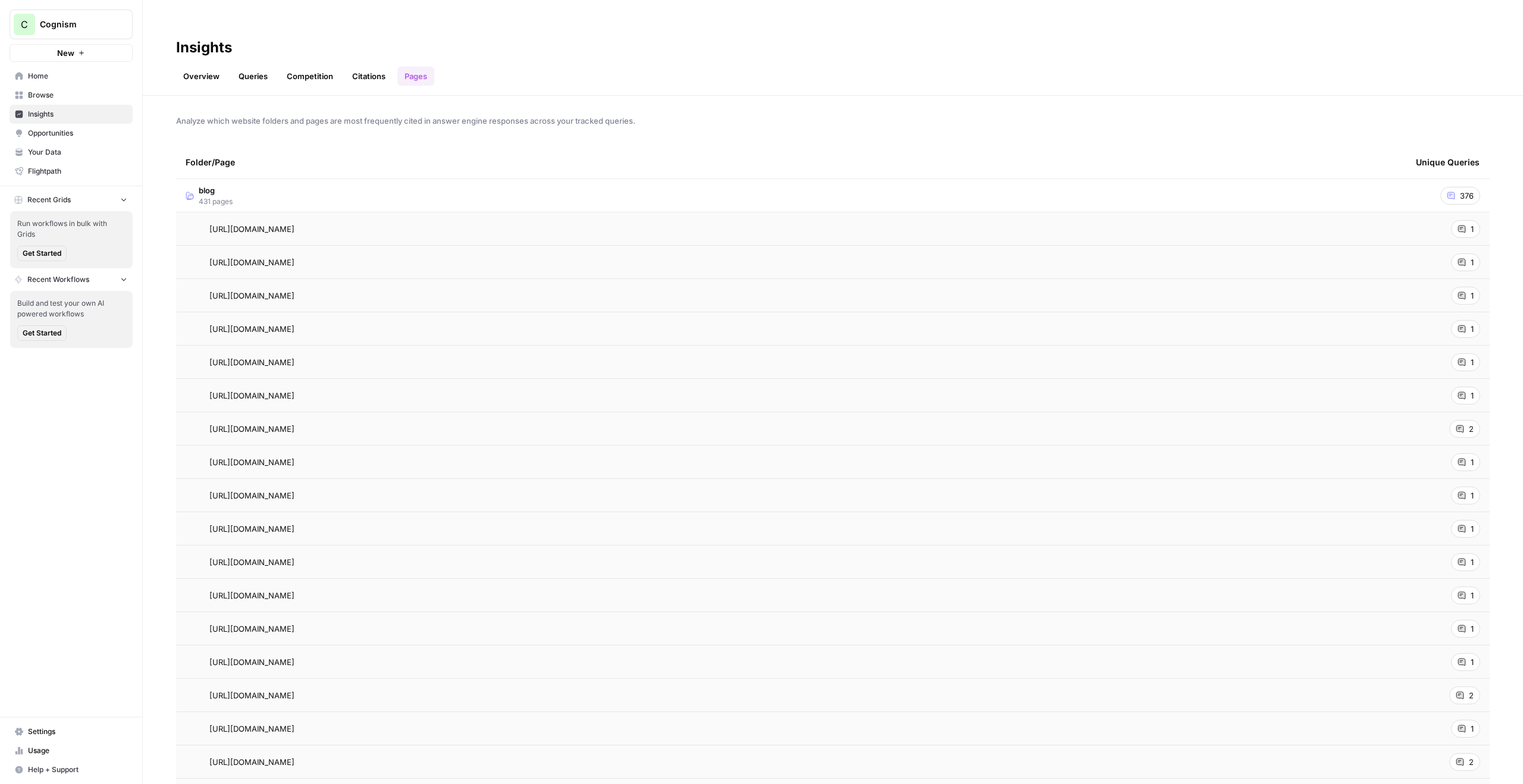
click at [86, 133] on span "Opportunities" at bounding box center [77, 133] width 99 height 11
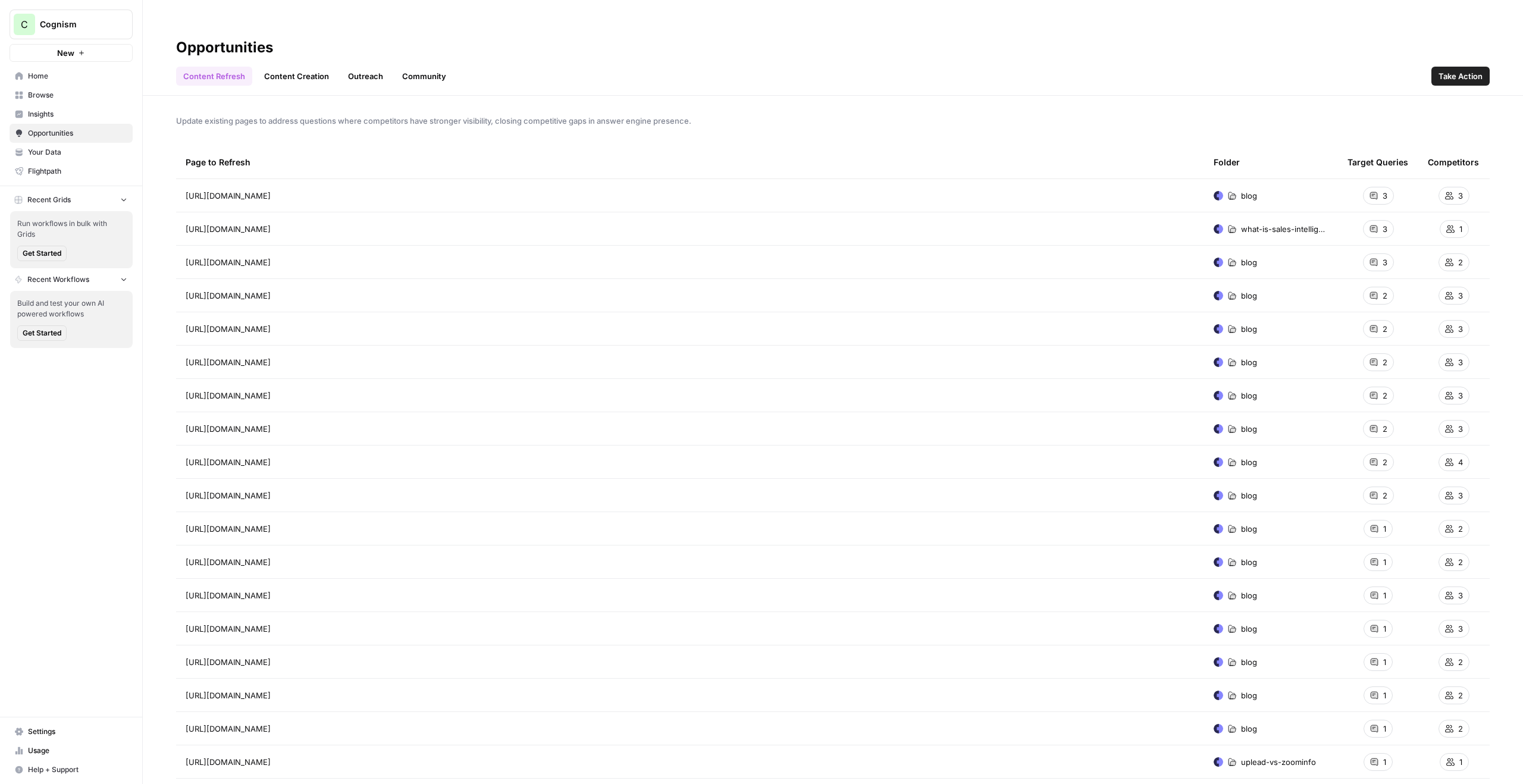
click at [294, 67] on link "Content Creation" at bounding box center [296, 75] width 79 height 19
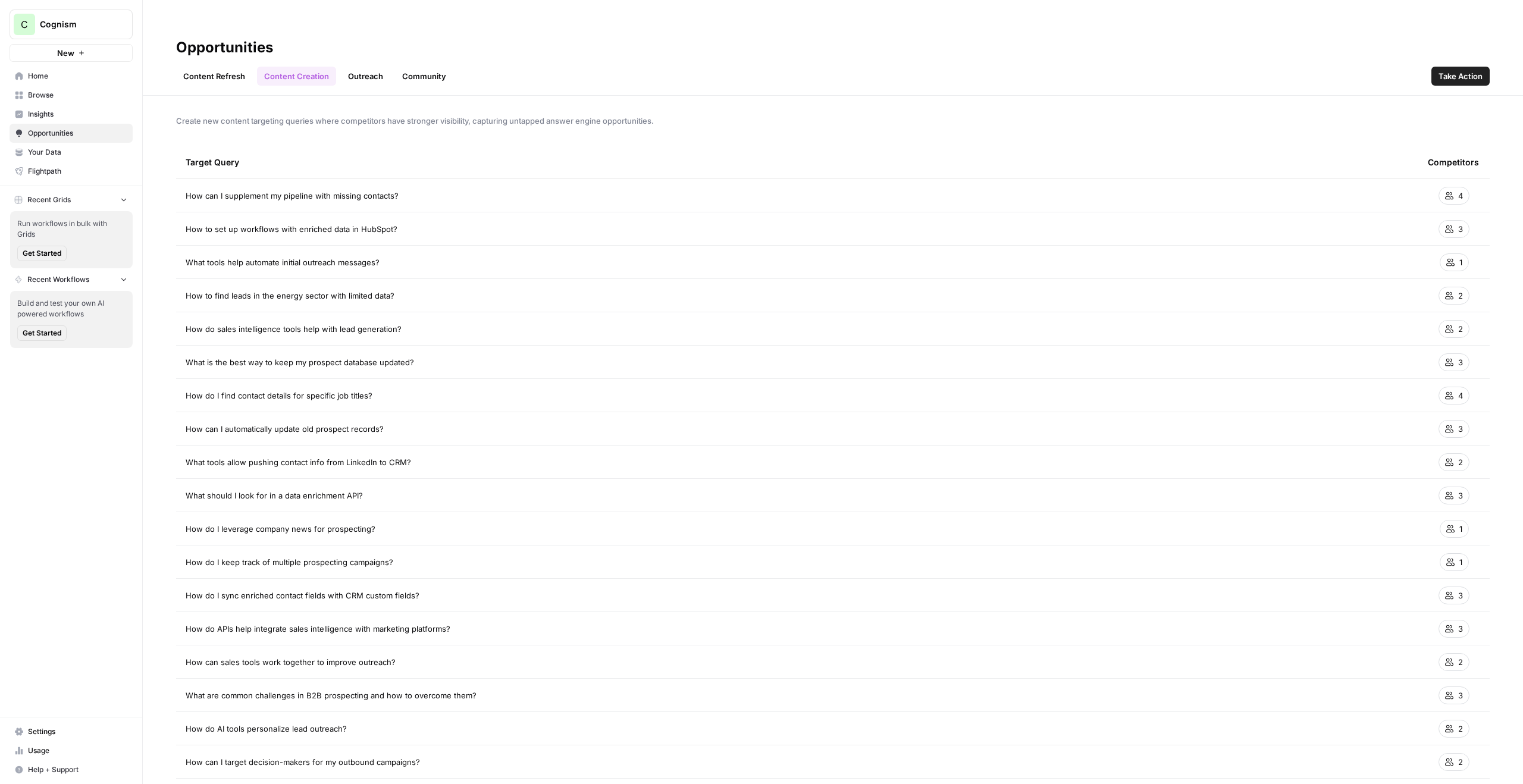
click at [355, 67] on link "Outreach" at bounding box center [365, 75] width 50 height 19
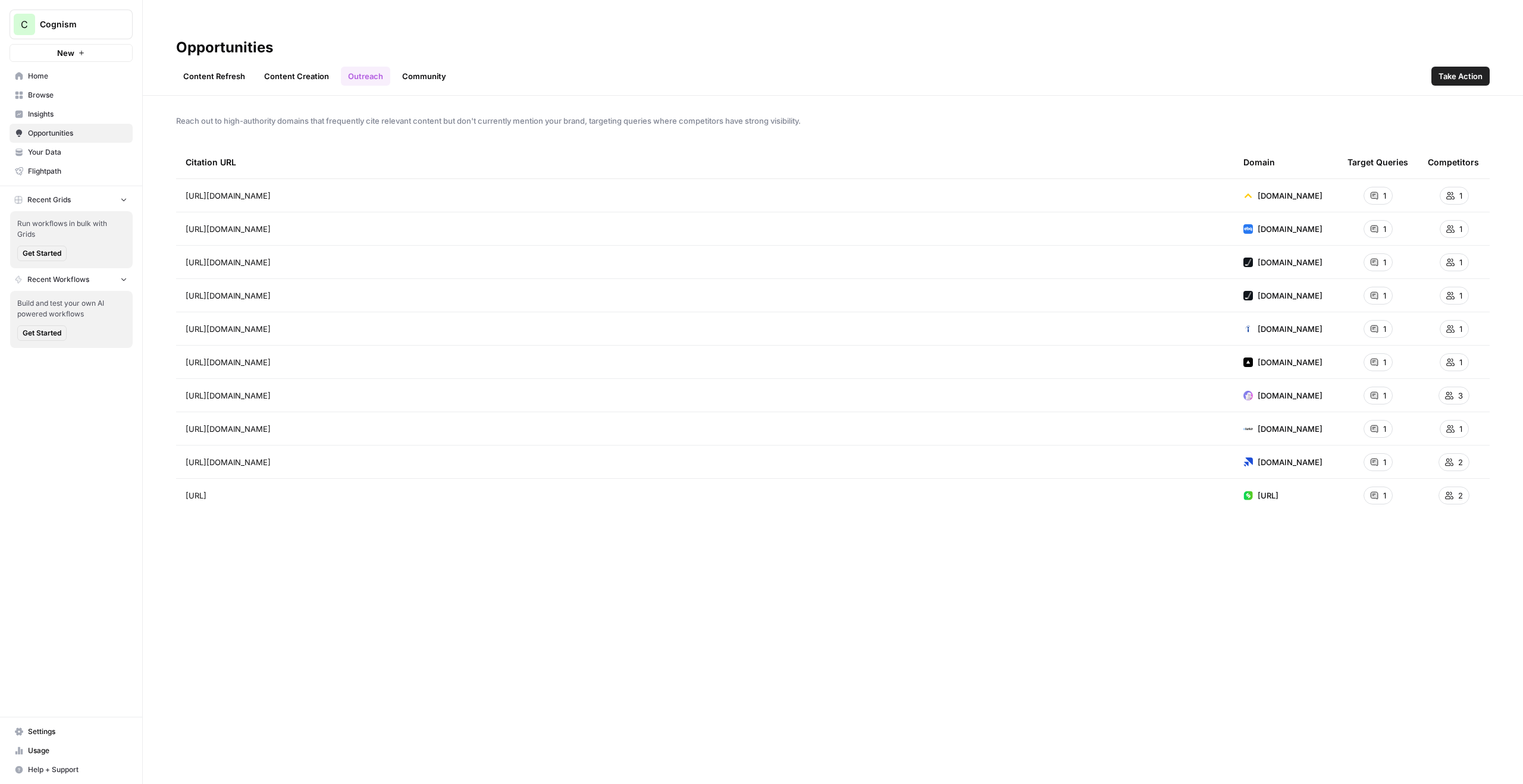
click at [422, 67] on link "Community" at bounding box center [425, 75] width 58 height 19
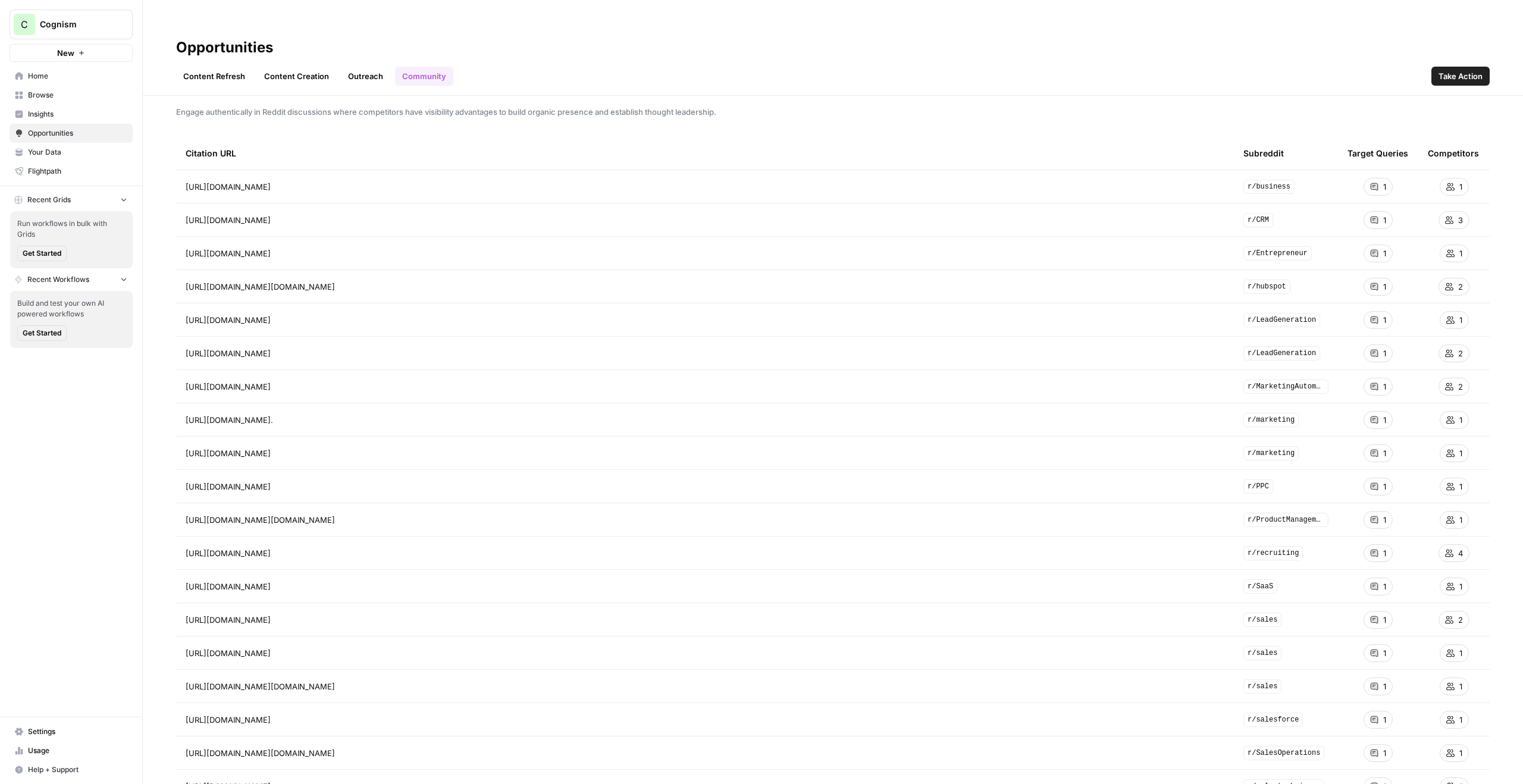
scroll to position [14, 0]
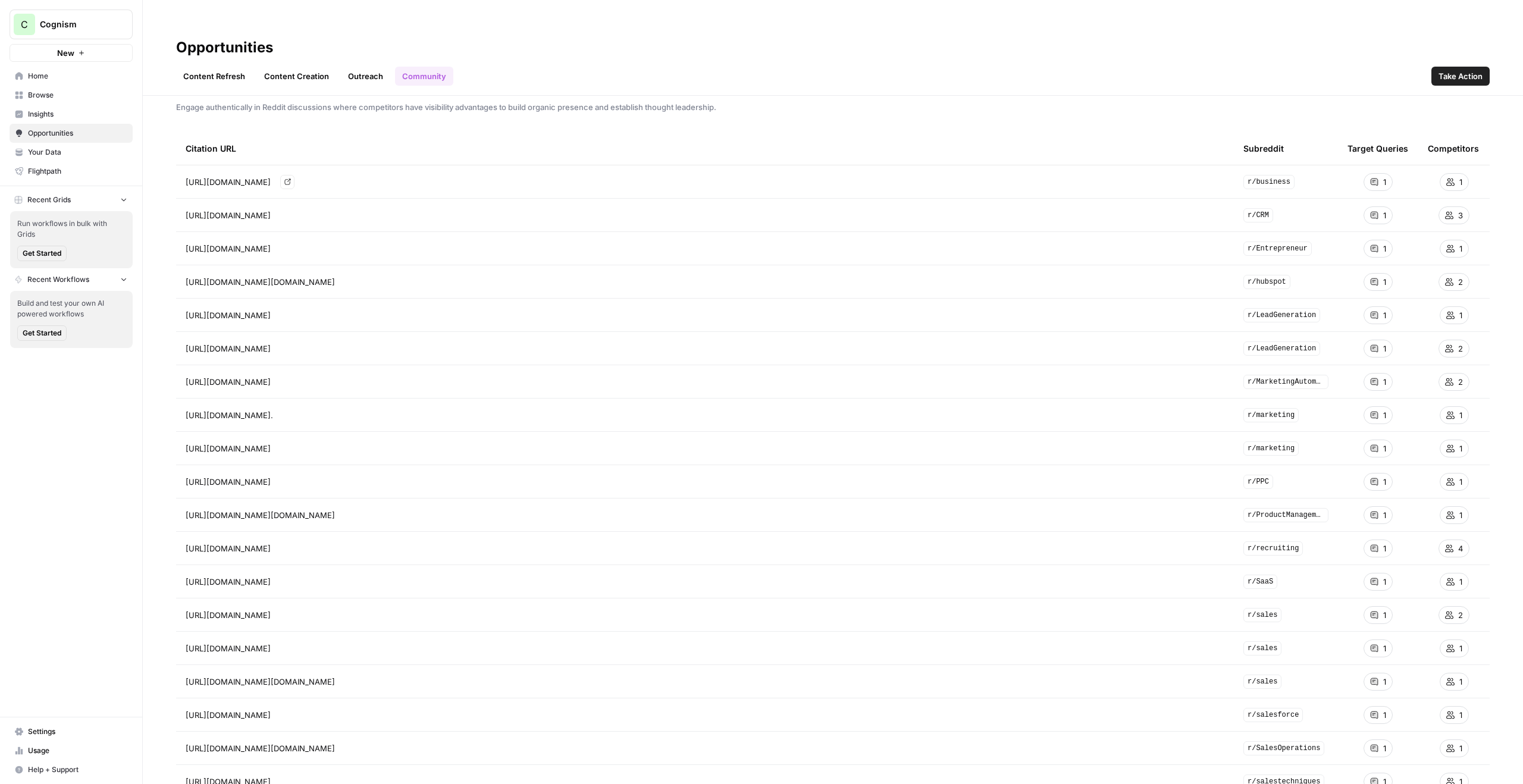
drag, startPoint x: 589, startPoint y: 162, endPoint x: 523, endPoint y: 160, distance: 66.0
click at [523, 174] on div "[URL][DOMAIN_NAME] Go to page" at bounding box center [705, 182] width 1038 height 15
click at [1352, 96] on div "Engage authentically in Reddit discussions where competitors have visibility ad…" at bounding box center [833, 451] width 1380 height 712
click at [287, 67] on link "Content Creation" at bounding box center [296, 75] width 79 height 19
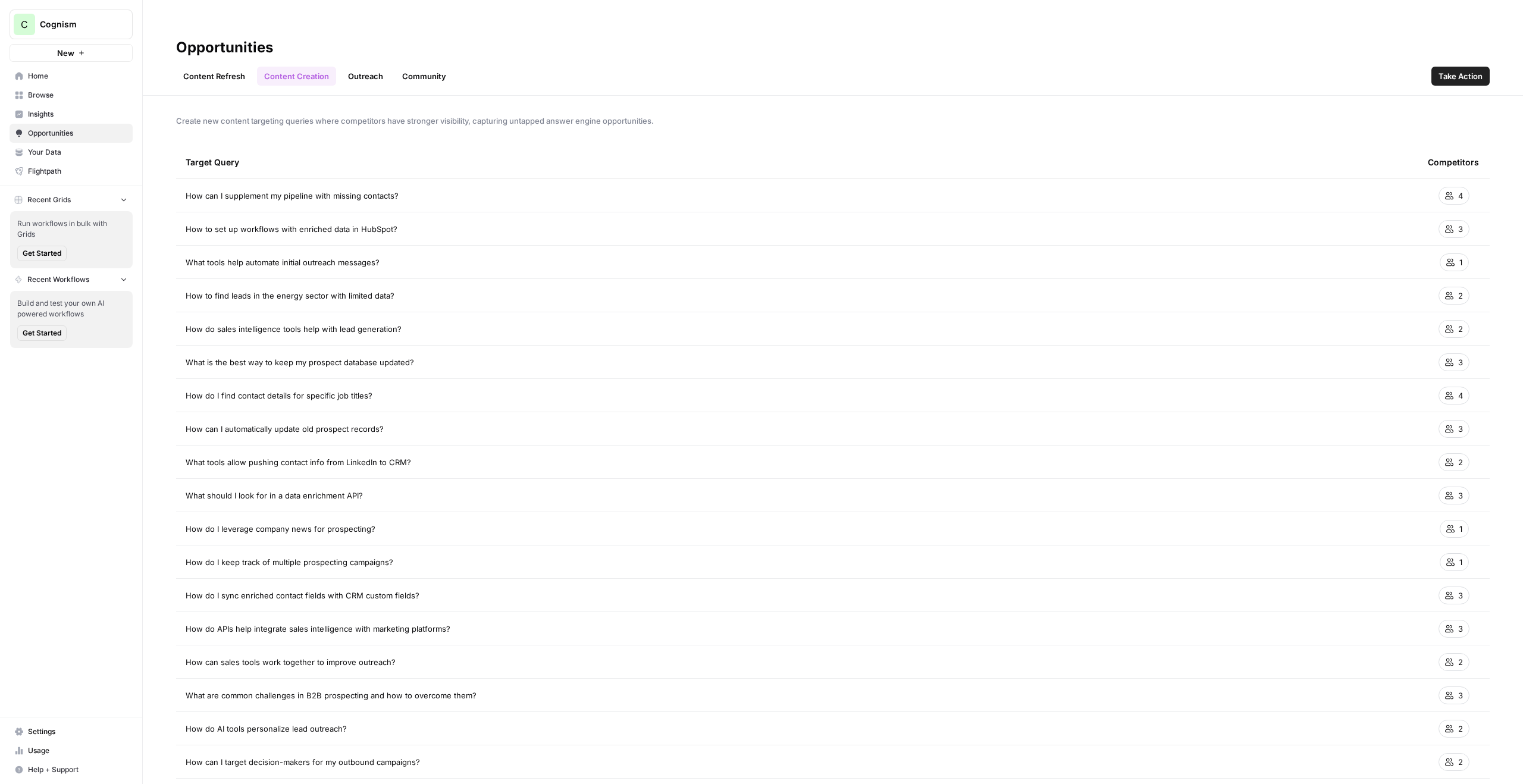
click at [1459, 70] on span "Take Action" at bounding box center [1460, 75] width 44 height 12
click at [232, 67] on link "Content Refresh" at bounding box center [214, 75] width 76 height 19
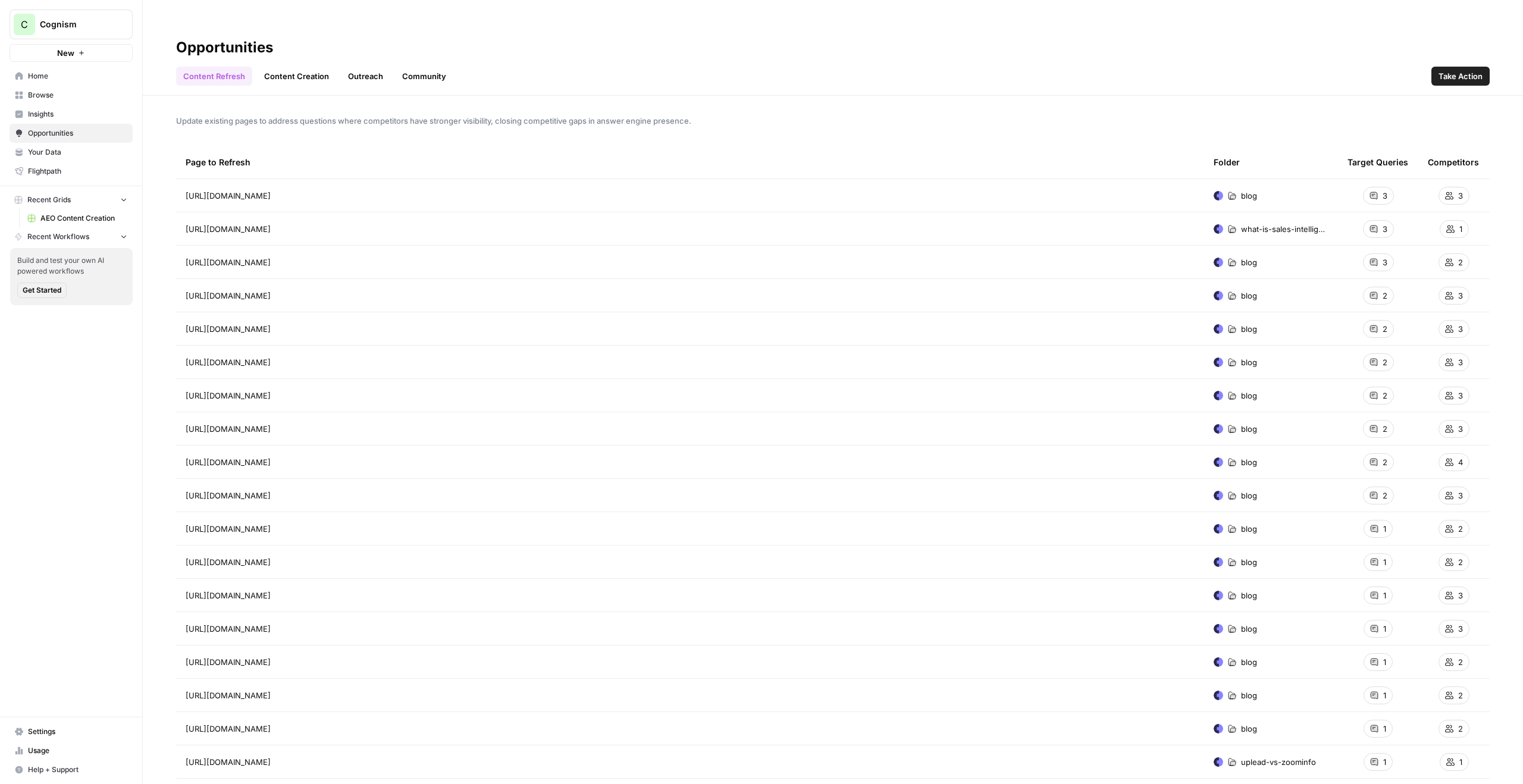
drag, startPoint x: 283, startPoint y: 22, endPoint x: 172, endPoint y: 21, distance: 111.0
click at [172, 24] on header "Opportunities Content Refresh Content Creation Outreach Community Take Action" at bounding box center [833, 59] width 1380 height 72
click at [285, 67] on link "Content Creation" at bounding box center [296, 75] width 79 height 19
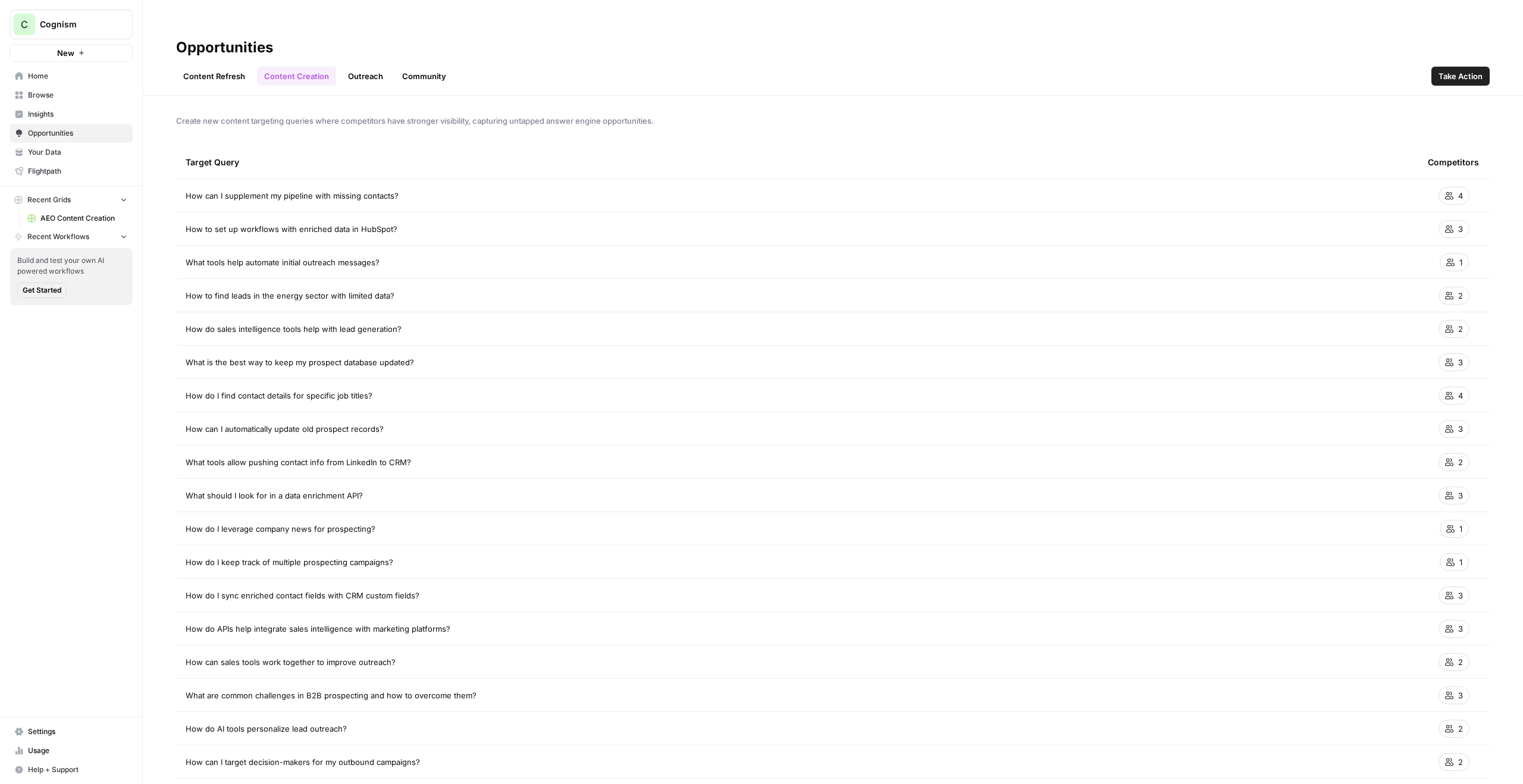
click at [1461, 70] on span "Take Action" at bounding box center [1460, 75] width 44 height 12
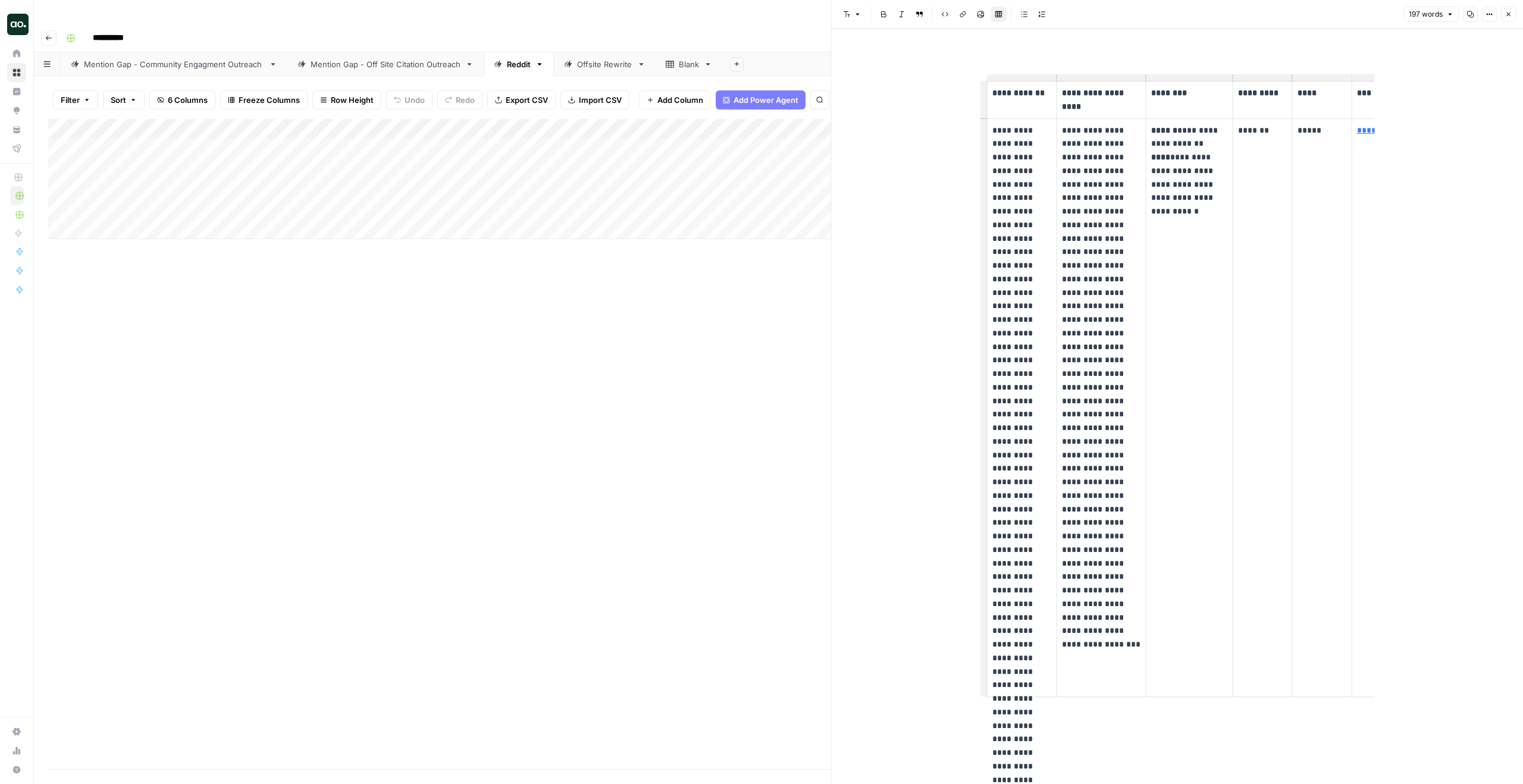
click at [1508, 19] on button "Close" at bounding box center [1508, 14] width 15 height 15
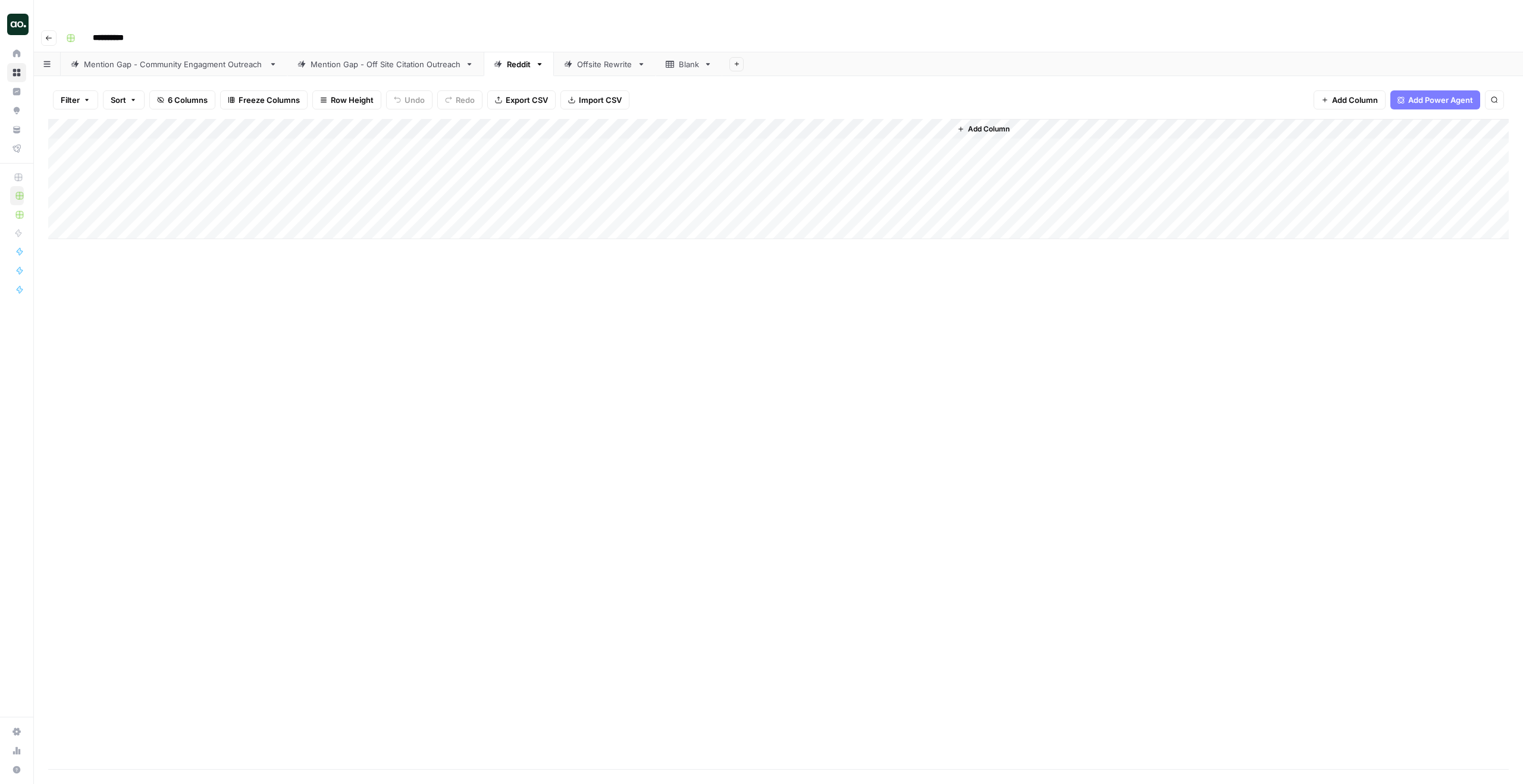
click at [398, 58] on div "Mention Gap - Off Site Citation Outreach" at bounding box center [385, 64] width 150 height 12
click at [1075, 127] on div "Add Column" at bounding box center [778, 321] width 1460 height 403
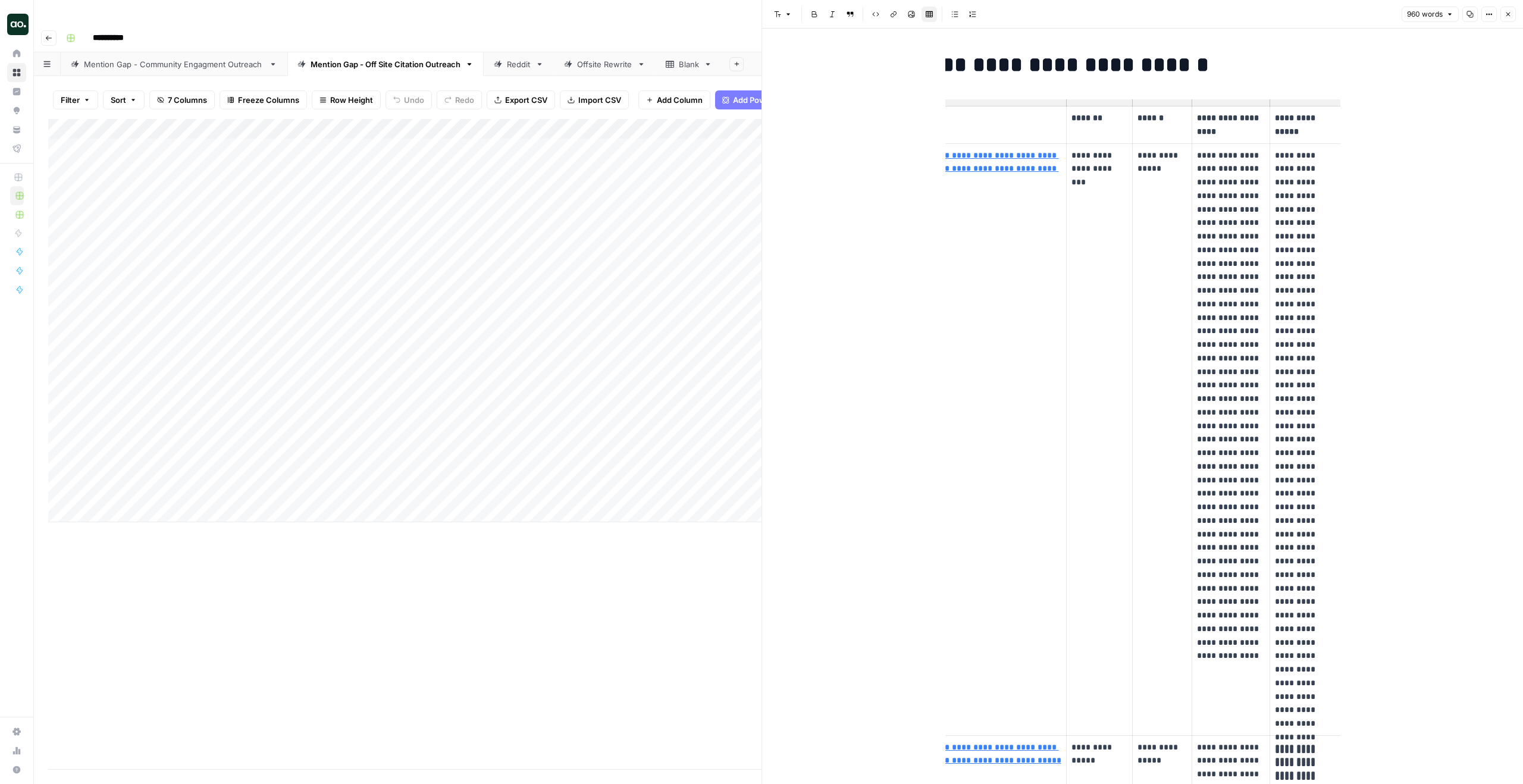
scroll to position [0, 93]
click at [507, 52] on link "Reddit" at bounding box center [519, 63] width 70 height 24
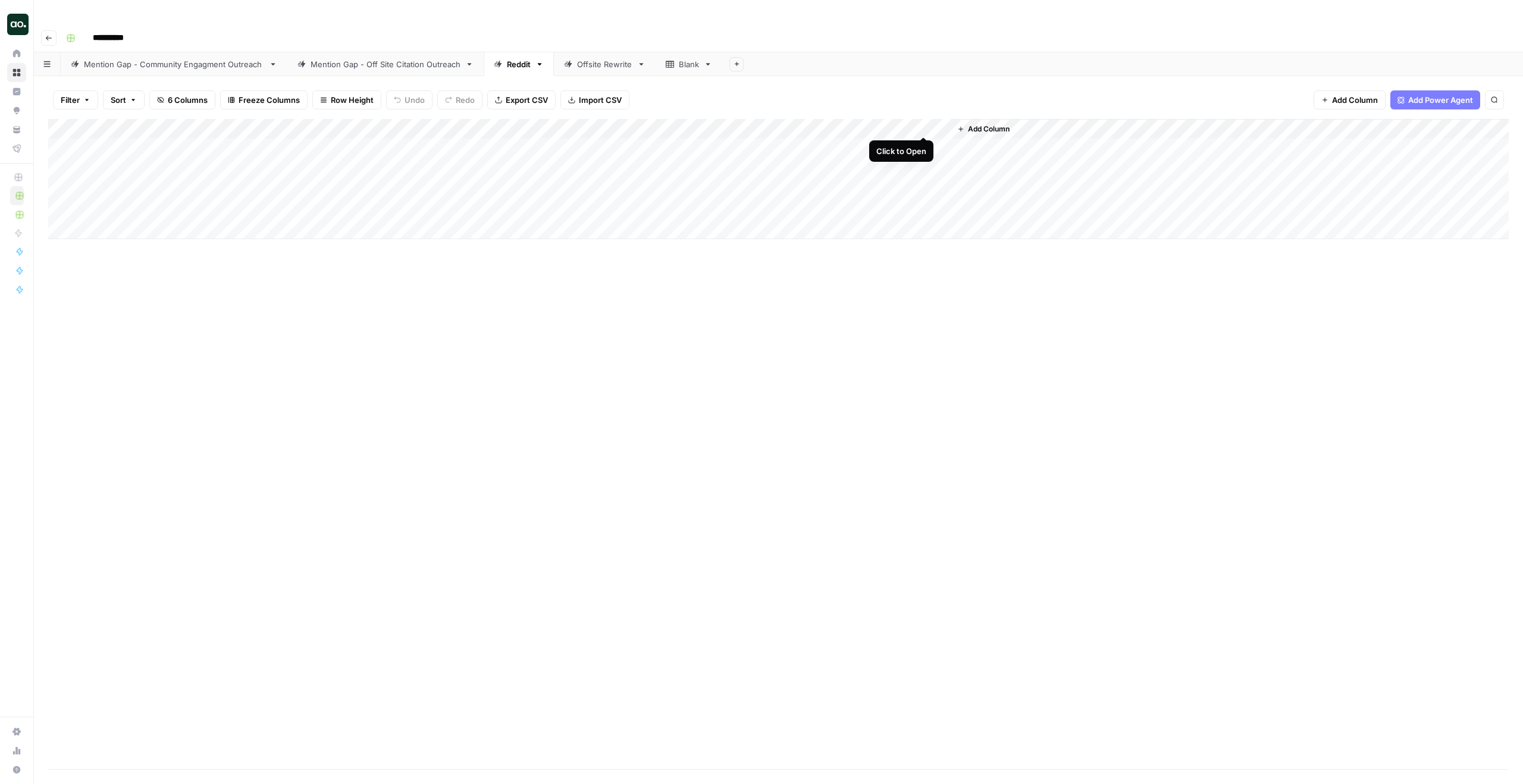
click at [925, 125] on div "Add Column" at bounding box center [778, 179] width 1460 height 120
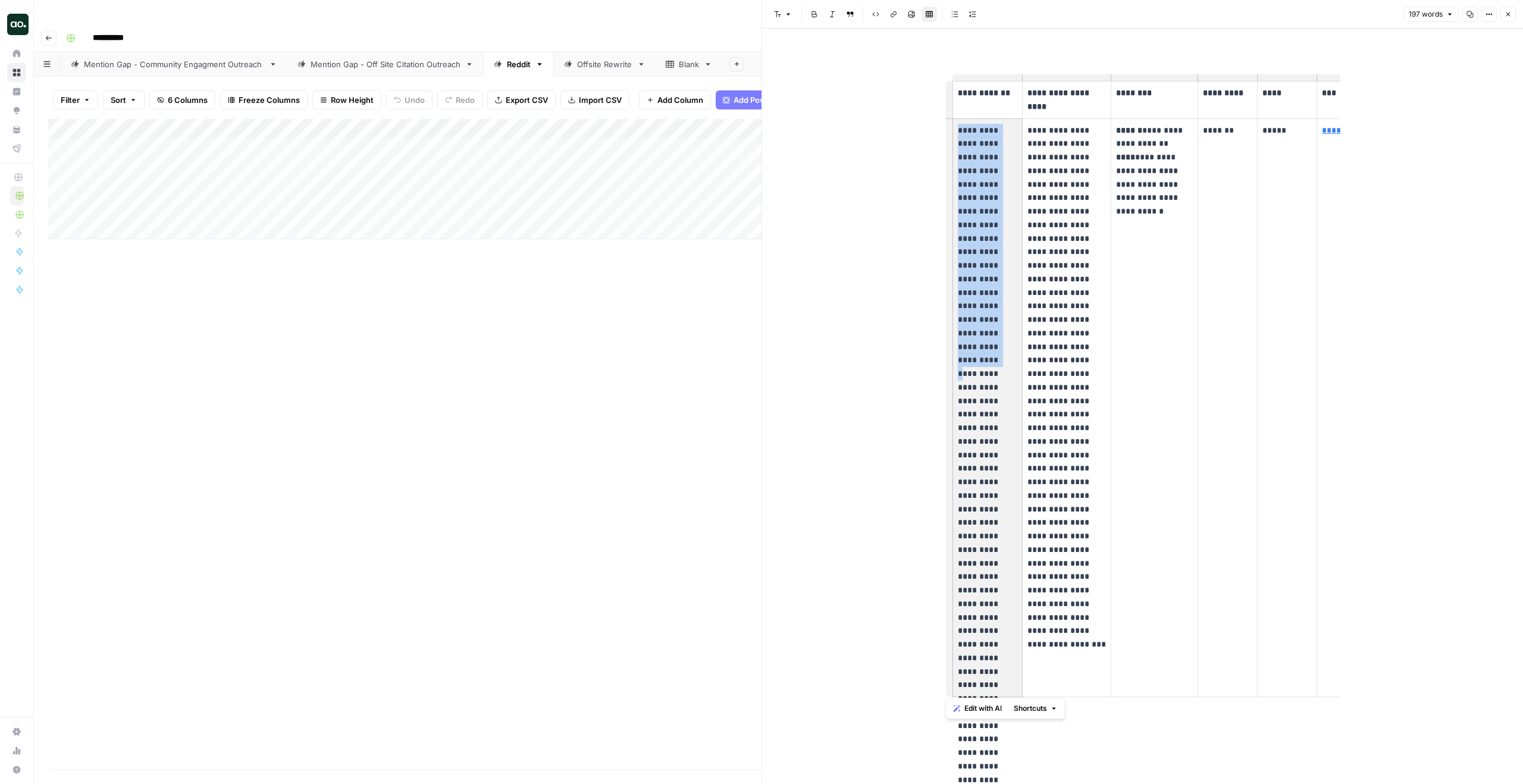
drag, startPoint x: 958, startPoint y: 127, endPoint x: 997, endPoint y: 315, distance: 192.0
click at [997, 315] on p "**********" at bounding box center [987, 407] width 59 height 568
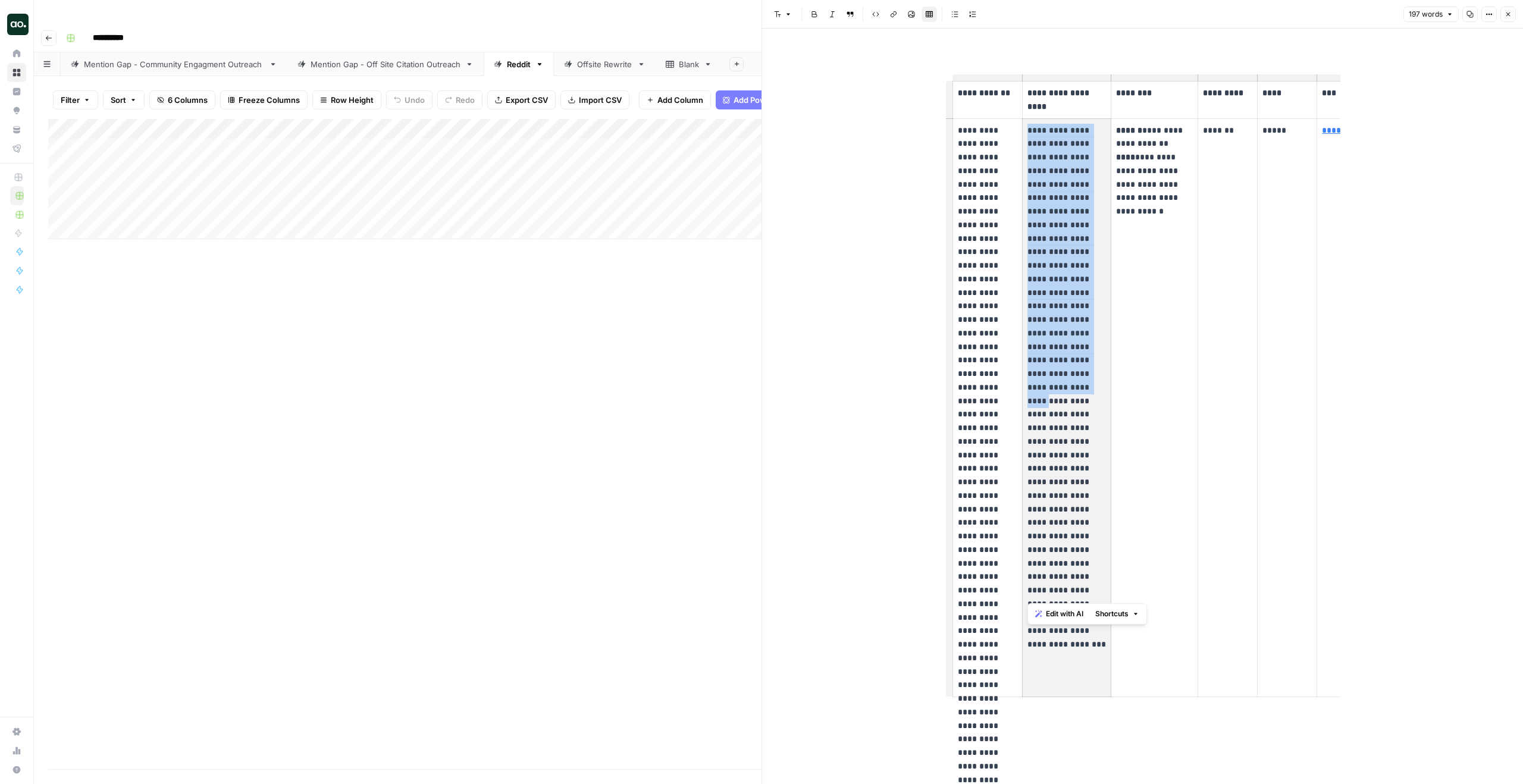
drag, startPoint x: 1029, startPoint y: 132, endPoint x: 1095, endPoint y: 364, distance: 241.2
click at [1096, 364] on p "**********" at bounding box center [1066, 360] width 79 height 473
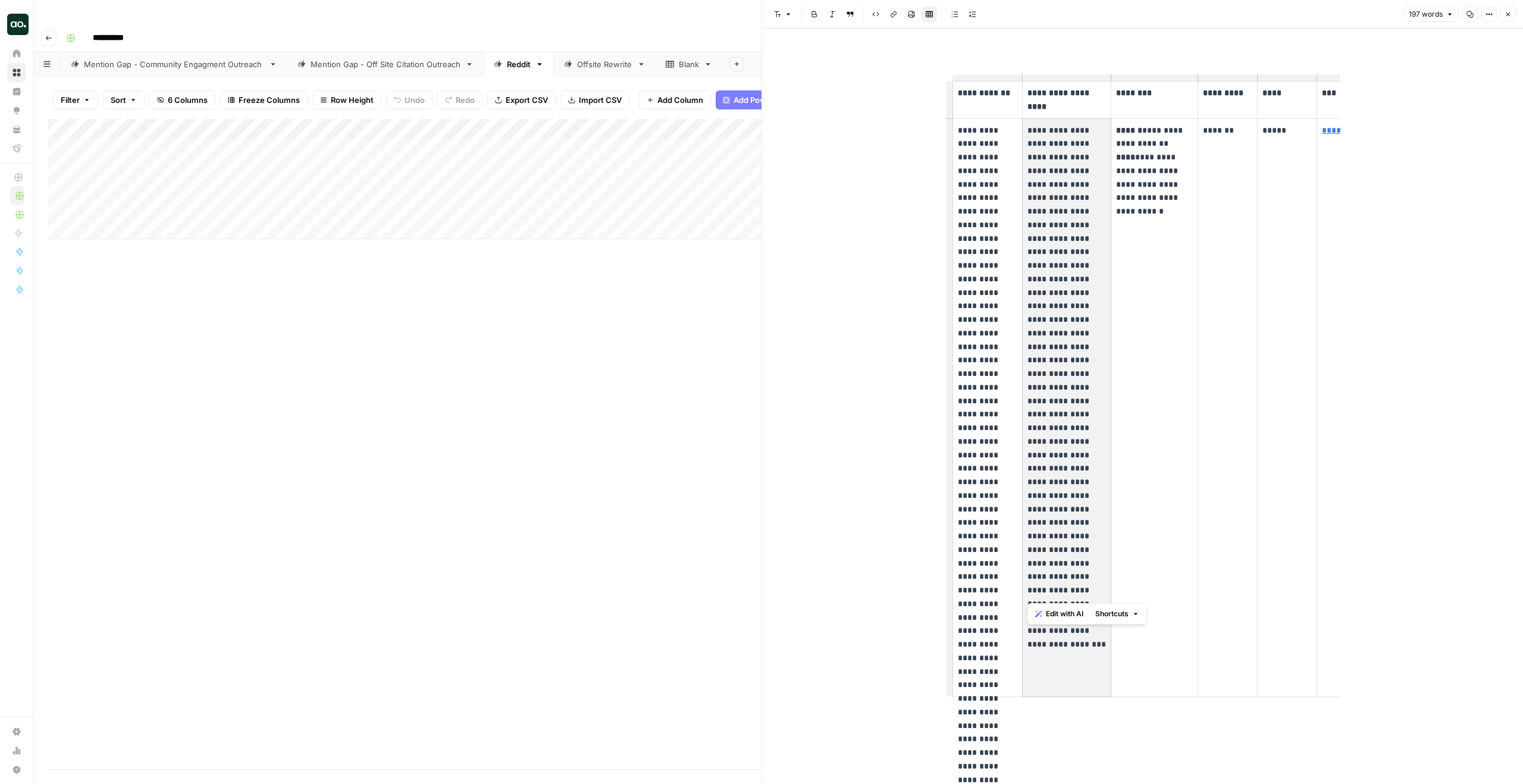
click at [1095, 364] on p "**********" at bounding box center [1066, 360] width 79 height 473
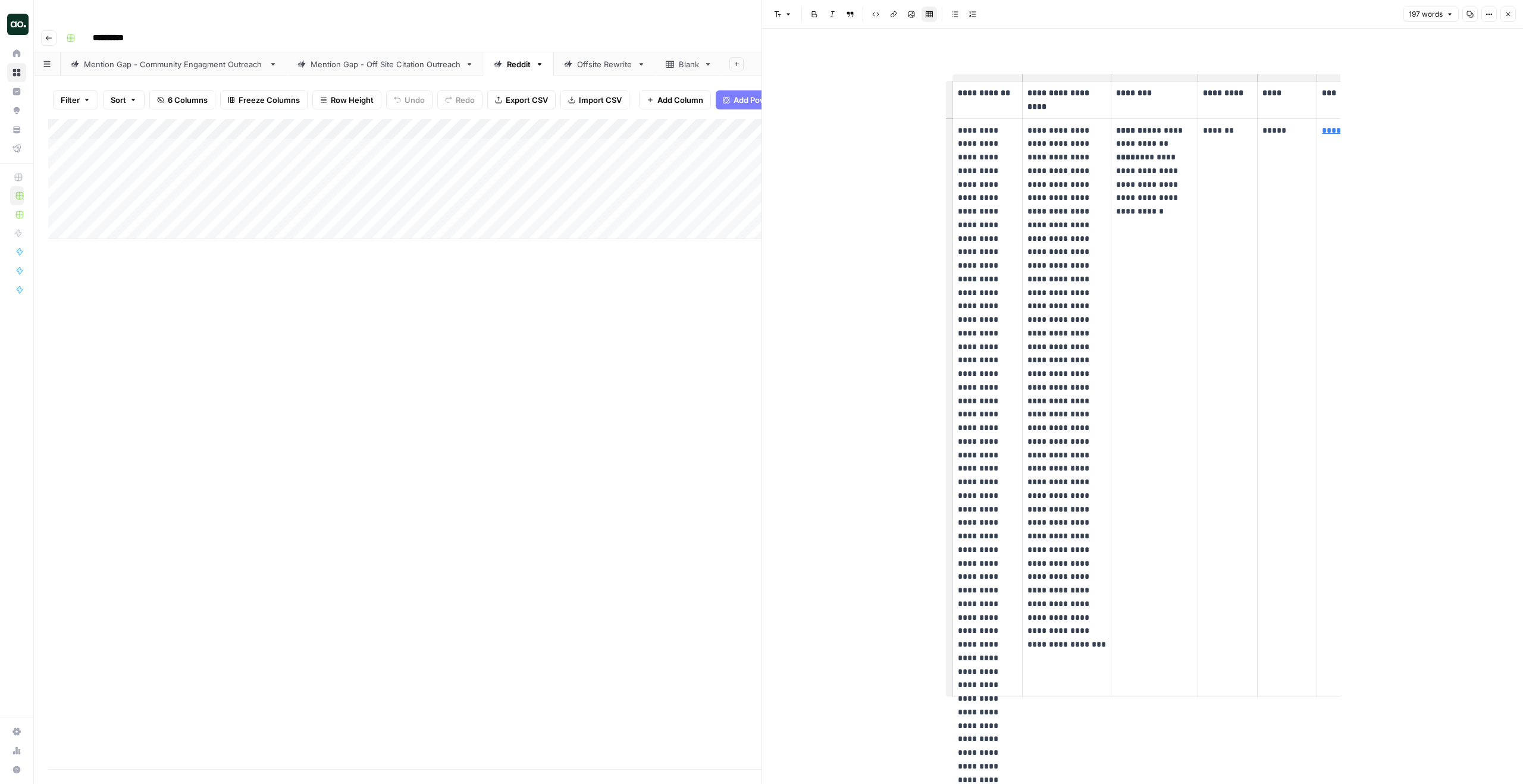
click at [1512, 10] on button "Close" at bounding box center [1508, 14] width 15 height 15
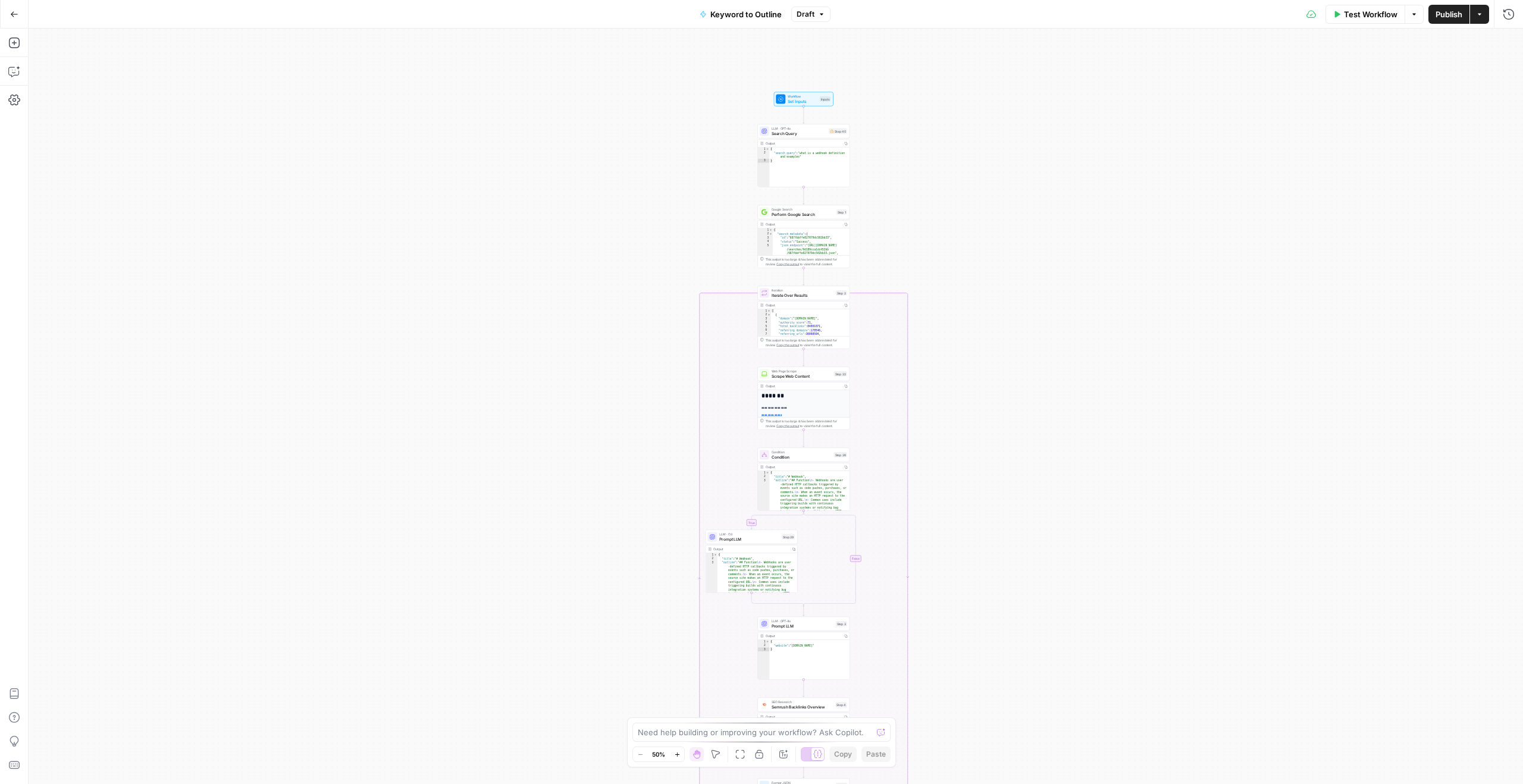
drag, startPoint x: 938, startPoint y: 66, endPoint x: 942, endPoint y: 553, distance: 487.0
click at [942, 553] on div "true false Workflow Set Inputs Inputs LLM · GPT-4o Search Query Step 40 Output …" at bounding box center [775, 406] width 1495 height 756
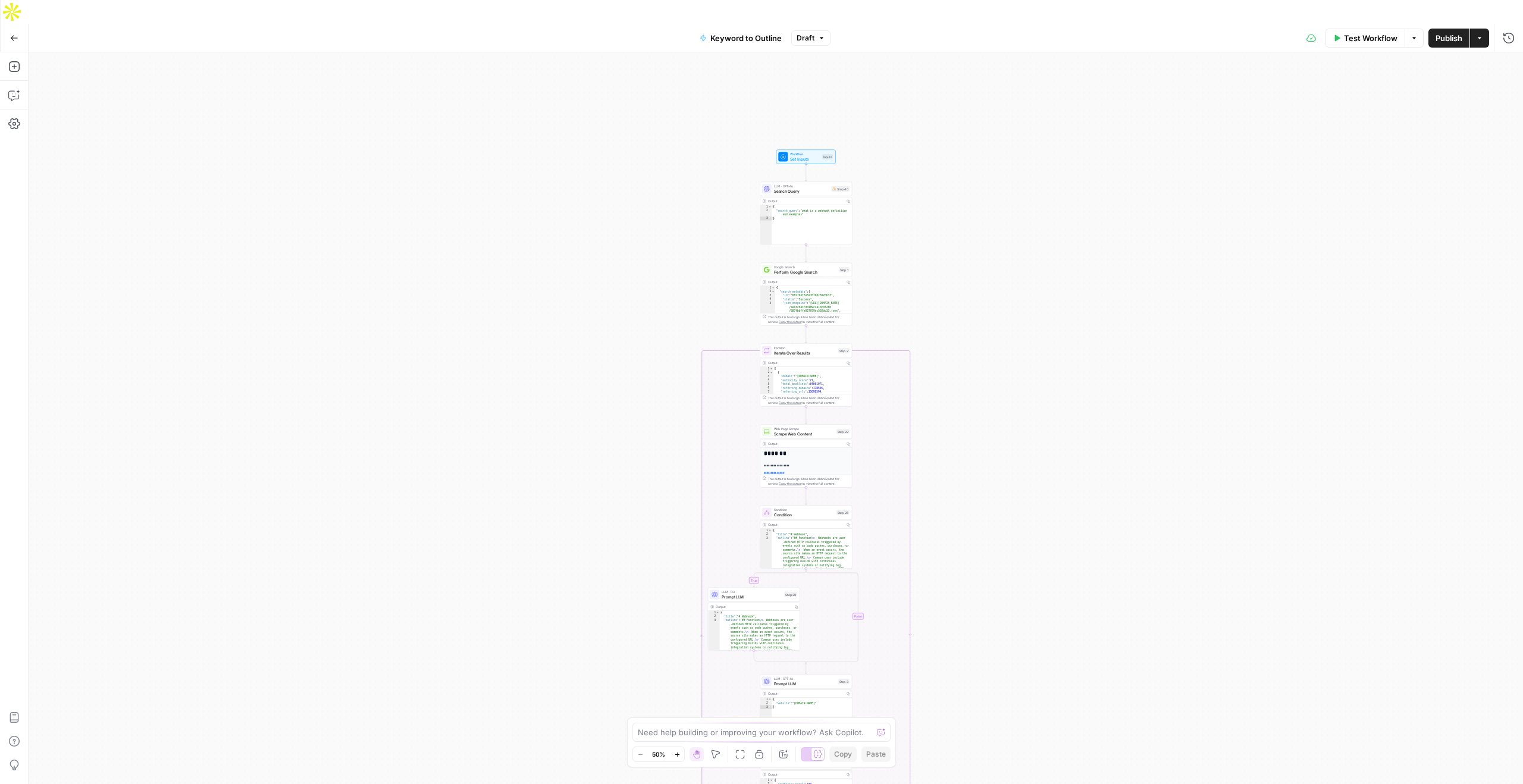
click at [960, 327] on div "true false Workflow Set Inputs Inputs LLM · GPT-4o Search Query Step 40 Output …" at bounding box center [775, 429] width 1495 height 756
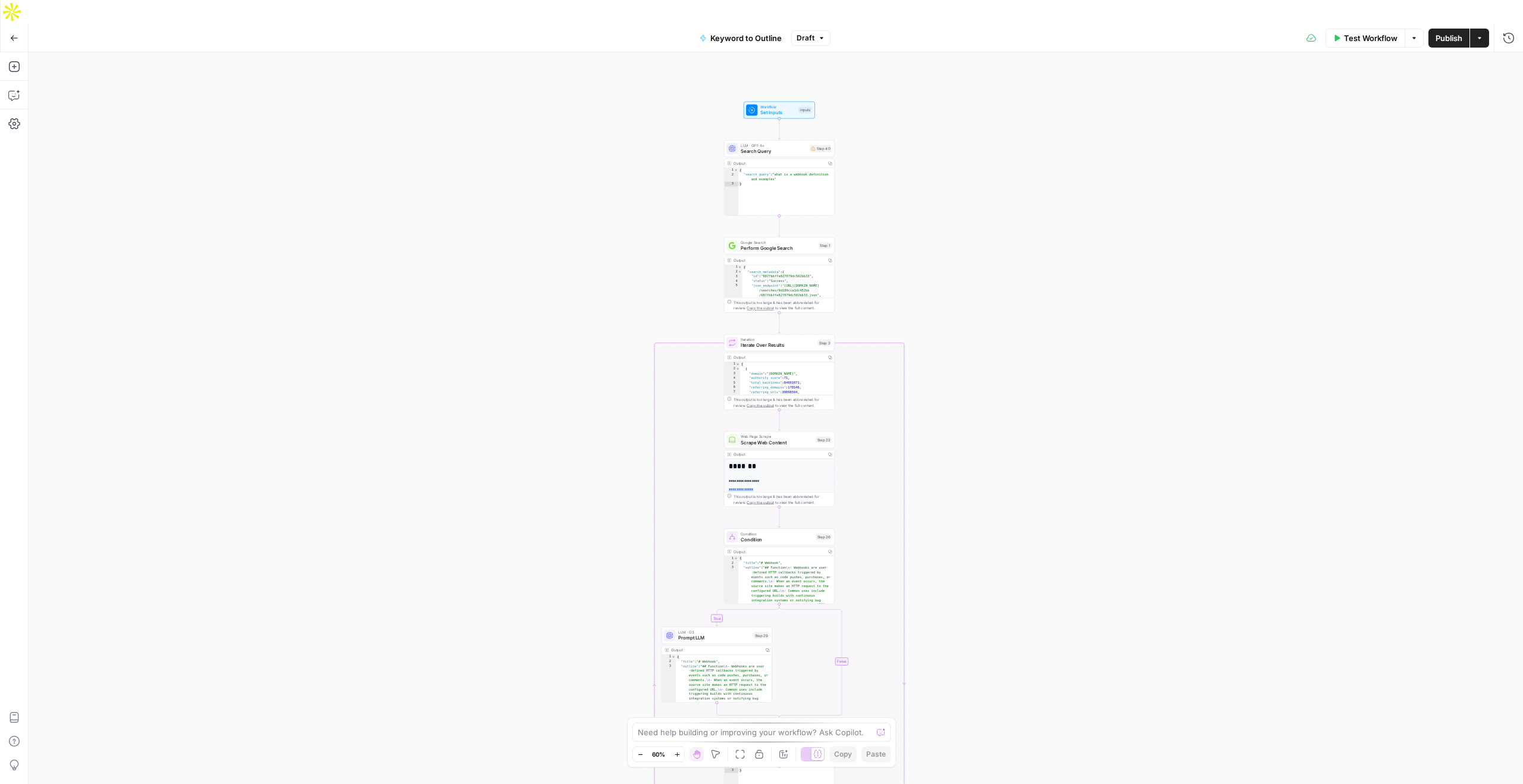
drag, startPoint x: 991, startPoint y: 299, endPoint x: 958, endPoint y: 302, distance: 33.1
click at [958, 302] on div "true false Workflow Set Inputs Inputs LLM · GPT-4o Search Query Step 40 Output …" at bounding box center [775, 429] width 1495 height 756
click at [12, 89] on icon "button" at bounding box center [14, 95] width 12 height 12
click at [96, 664] on span "Explain workflow" at bounding box center [83, 665] width 58 height 11
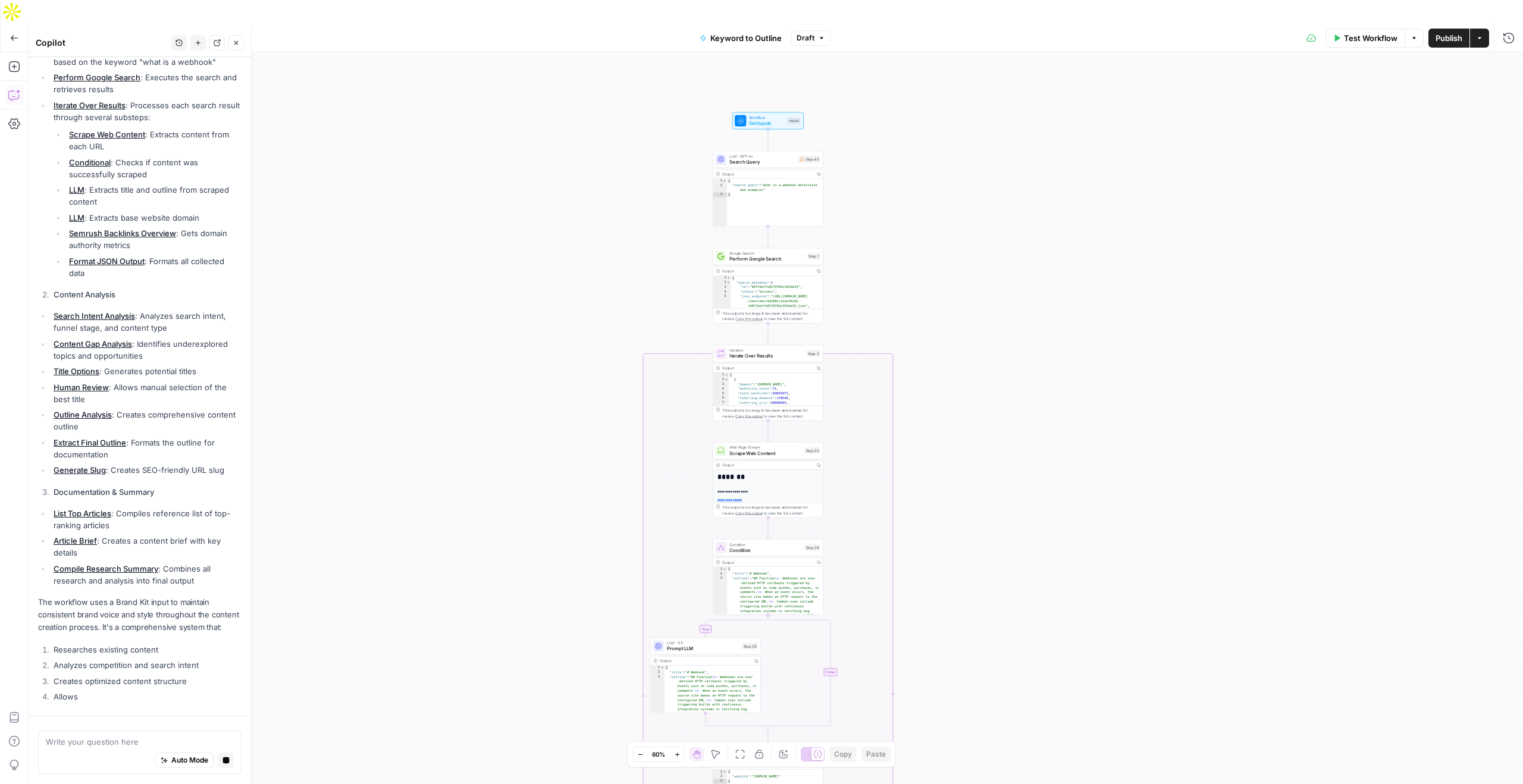
drag, startPoint x: 572, startPoint y: 282, endPoint x: 567, endPoint y: 291, distance: 10.3
click at [567, 292] on div "true false Workflow Set Inputs Inputs LLM · GPT-4o Search Query Step 40 Output …" at bounding box center [775, 429] width 1495 height 756
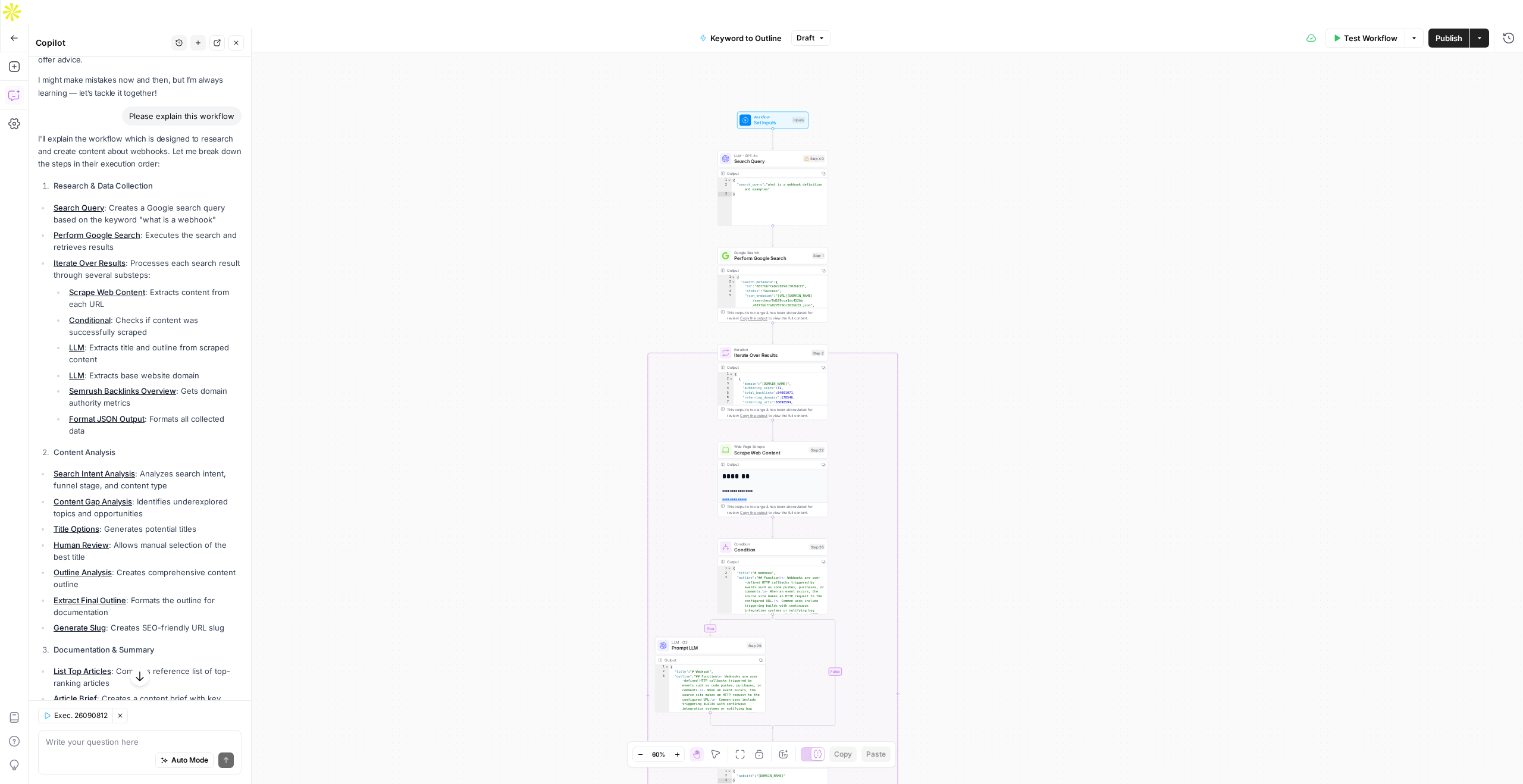
scroll to position [46, 0]
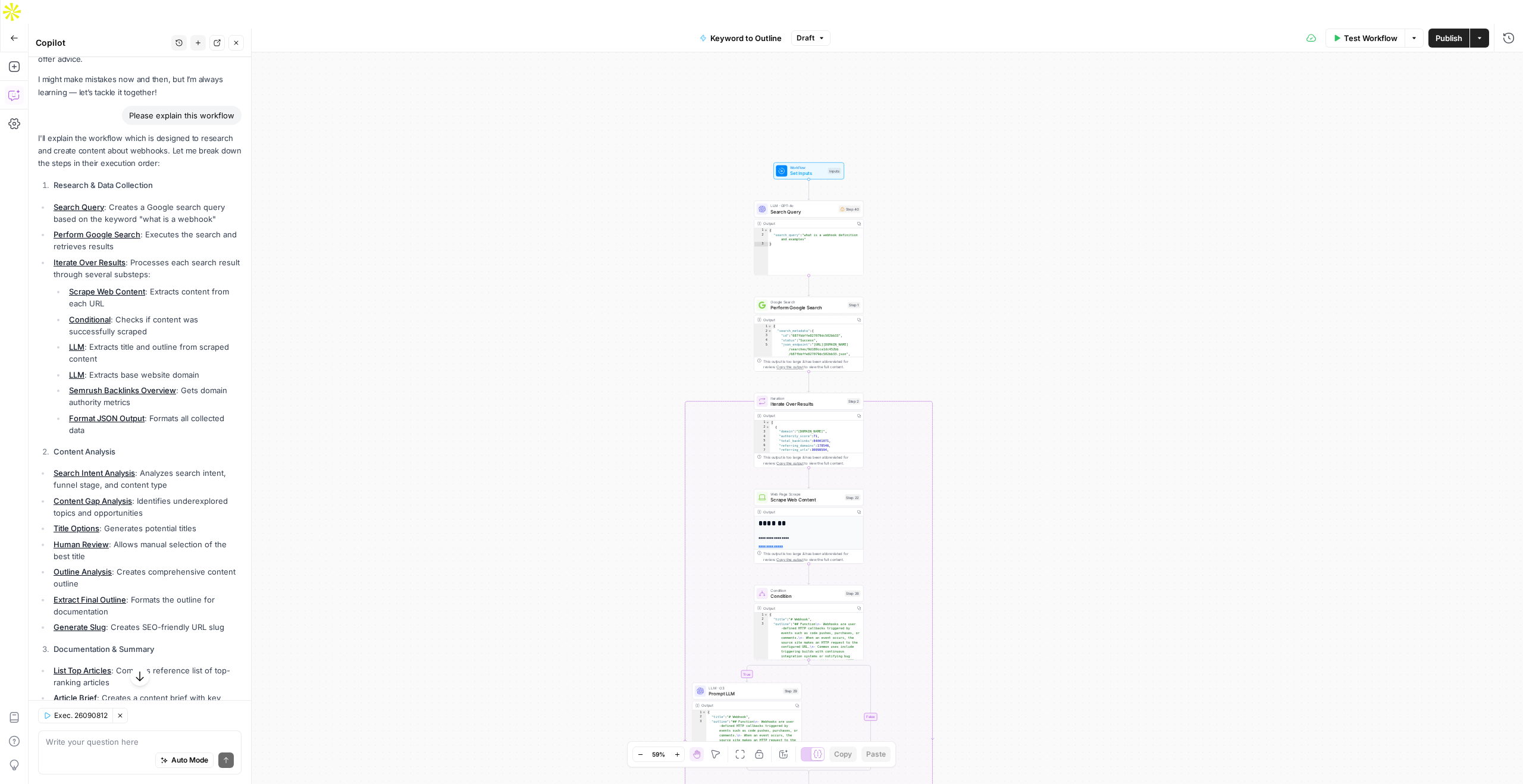
drag, startPoint x: 1025, startPoint y: 315, endPoint x: 931, endPoint y: 189, distance: 157.2
click at [931, 189] on div "true false Workflow Set Inputs Inputs LLM · GPT-4o Search Query Step 40 Output …" at bounding box center [775, 429] width 1495 height 756
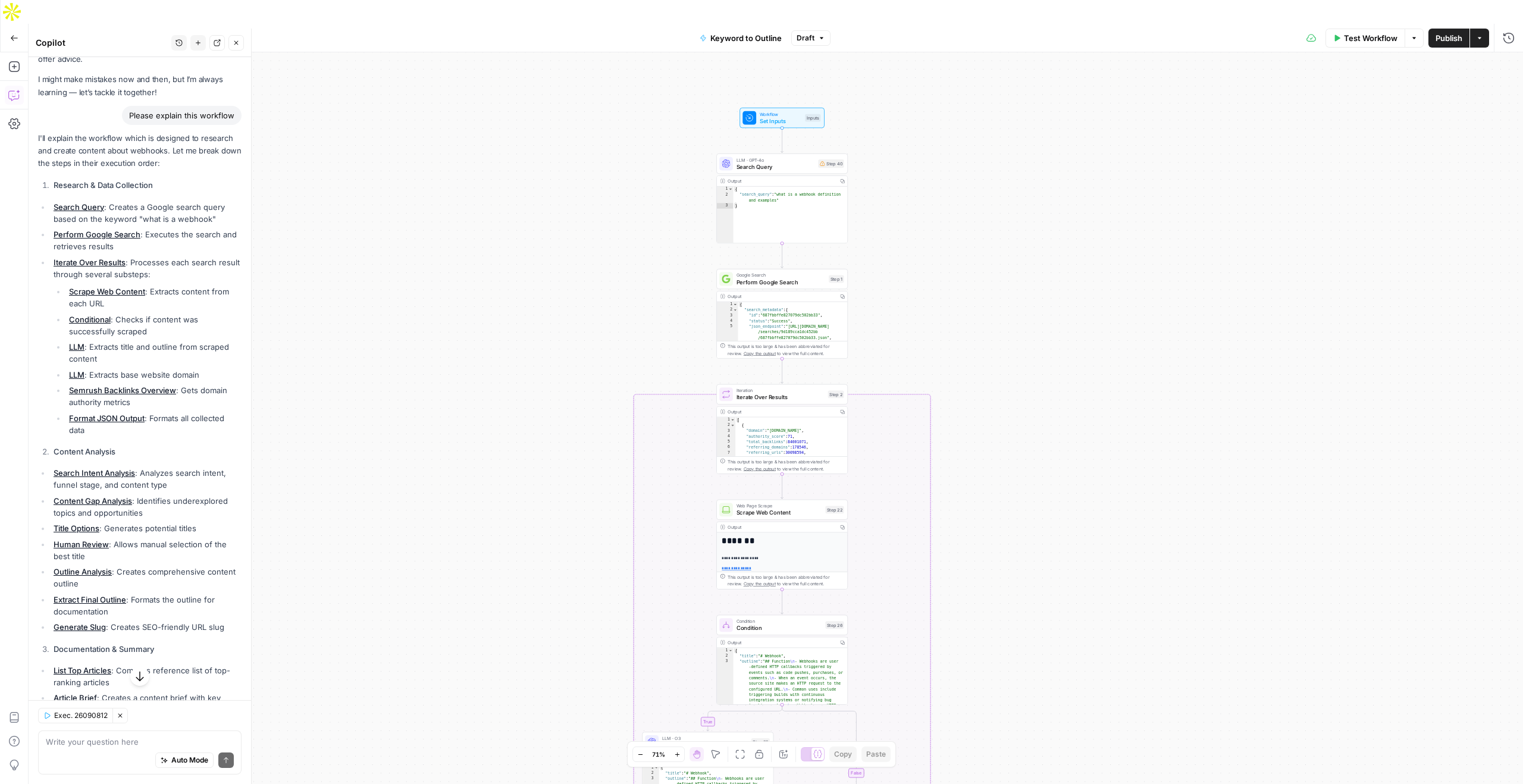
drag, startPoint x: 931, startPoint y: 189, endPoint x: 898, endPoint y: 188, distance: 33.0
click at [898, 188] on div "true false Workflow Set Inputs Inputs LLM · GPT-4o Search Query Step 40 Output …" at bounding box center [775, 429] width 1495 height 756
click at [768, 153] on div "LLM · GPT-4o Search Query Step 40 Copy step Delete step Edit Note Test" at bounding box center [781, 163] width 132 height 20
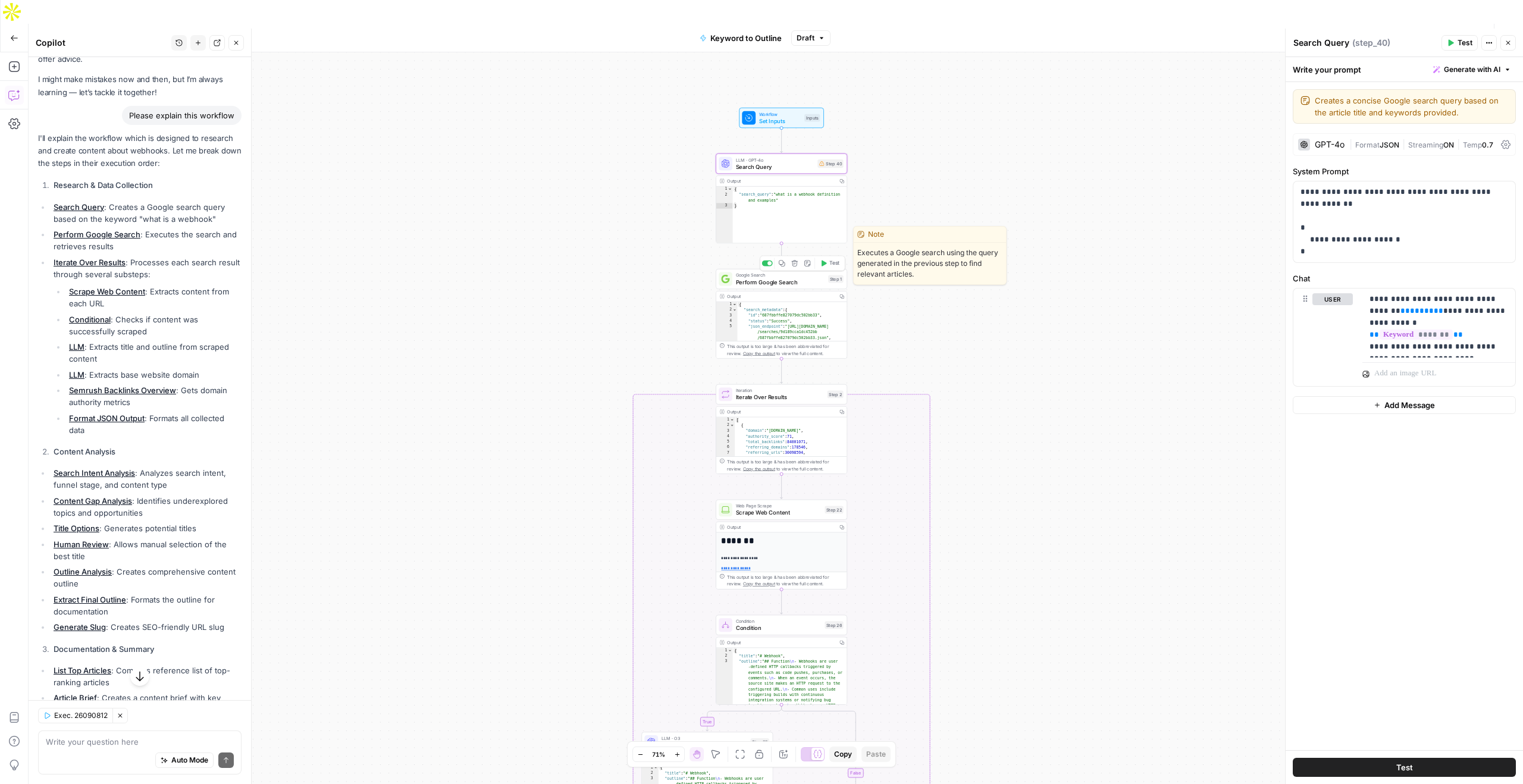
click at [792, 269] on div "Google Search Perform Google Search Step 1 Copy step Delete step Edit Note Test" at bounding box center [781, 278] width 132 height 20
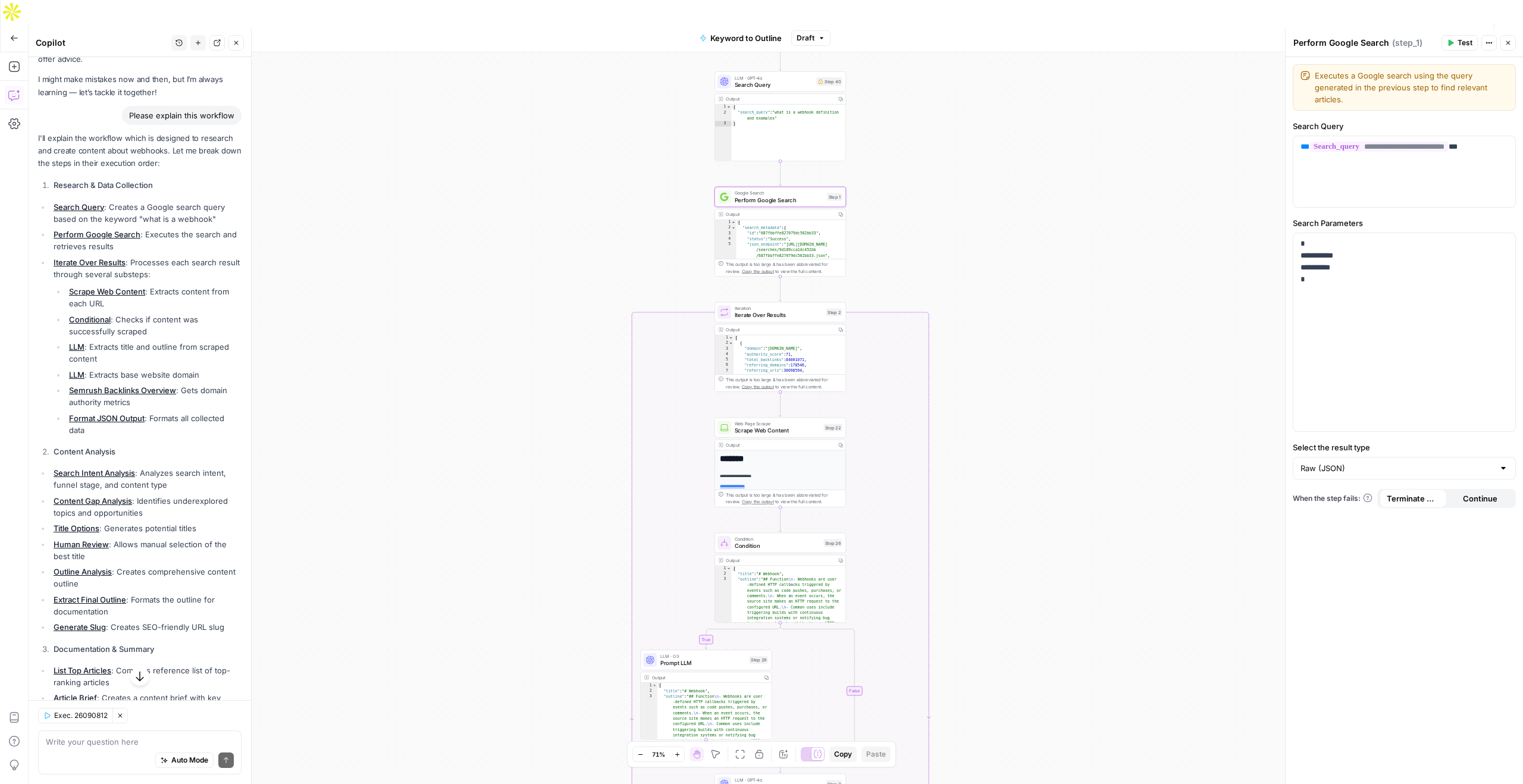
drag, startPoint x: 934, startPoint y: 334, endPoint x: 930, endPoint y: 243, distance: 91.1
click at [930, 243] on div "true false Workflow Set Inputs Inputs LLM · GPT-4o Search Query Step 40 Output …" at bounding box center [775, 429] width 1495 height 756
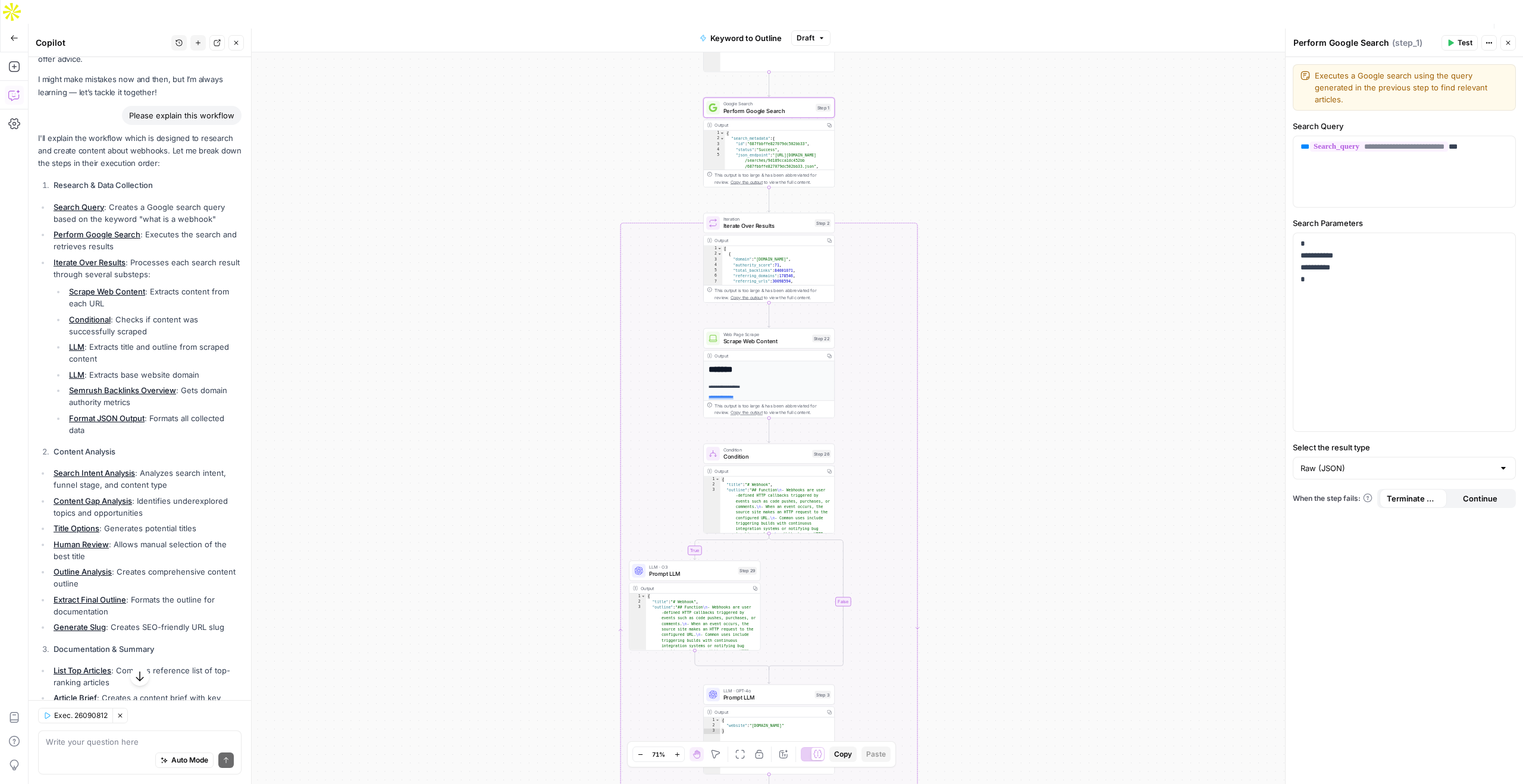
drag, startPoint x: 930, startPoint y: 243, endPoint x: 918, endPoint y: 160, distance: 83.9
click at [918, 159] on div "true false Workflow Set Inputs Inputs LLM · GPT-4o Search Query Step 40 Output …" at bounding box center [775, 429] width 1495 height 756
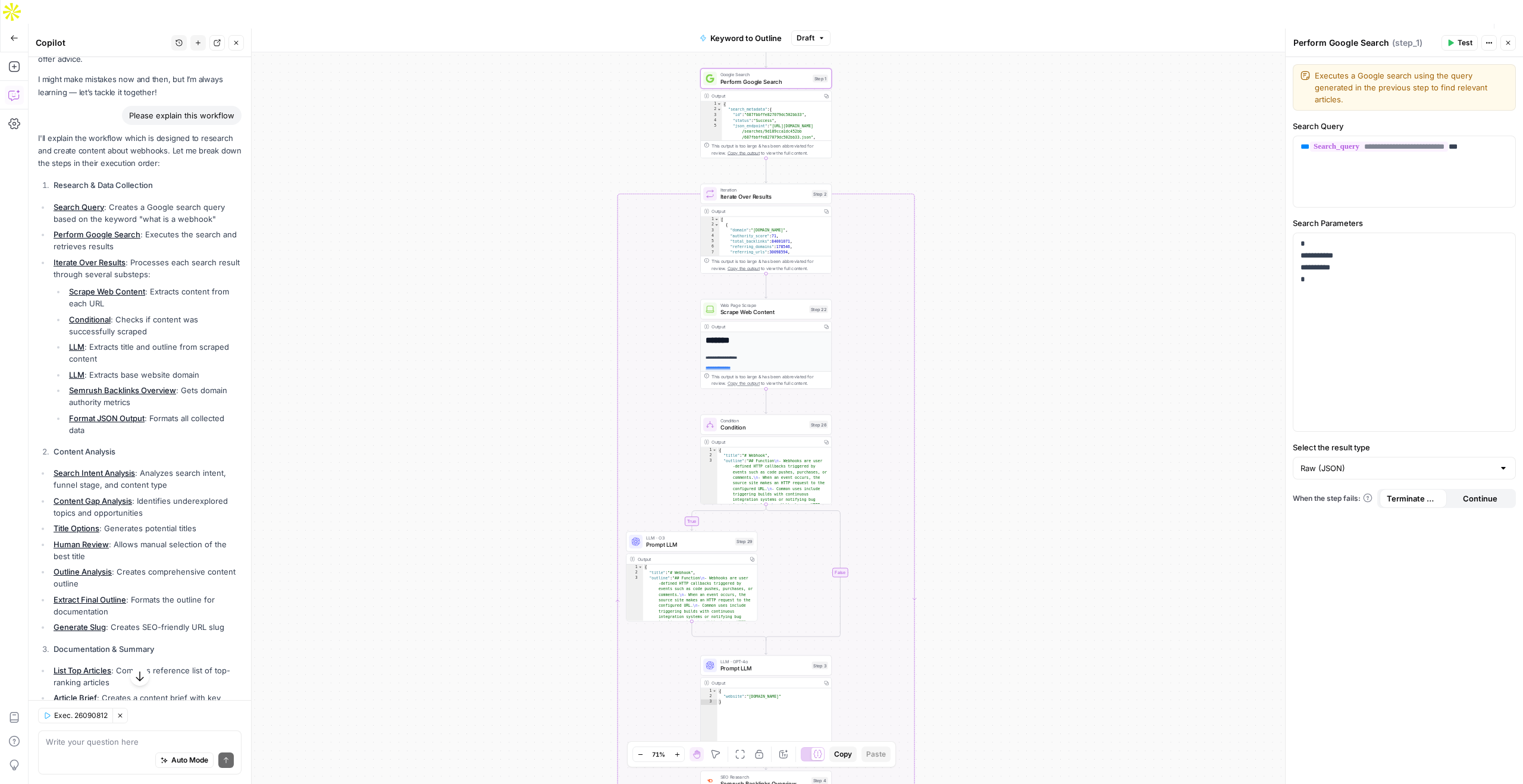
drag, startPoint x: 927, startPoint y: 332, endPoint x: 925, endPoint y: 199, distance: 133.0
click at [924, 196] on div "true false Workflow Set Inputs Inputs LLM · GPT-4o Search Query Step 40 Output …" at bounding box center [775, 429] width 1495 height 756
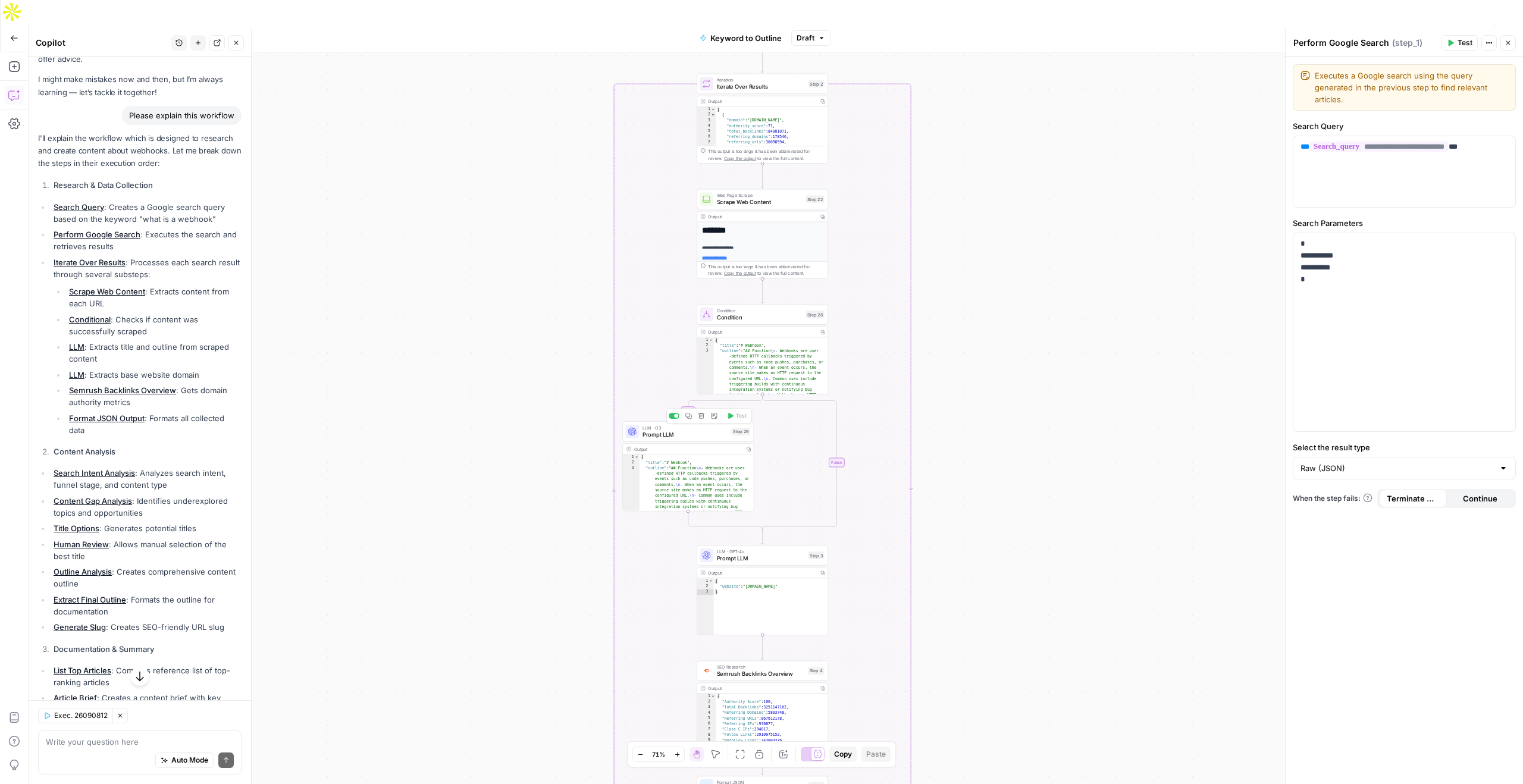
click at [688, 430] on span "Prompt LLM" at bounding box center [685, 434] width 86 height 8
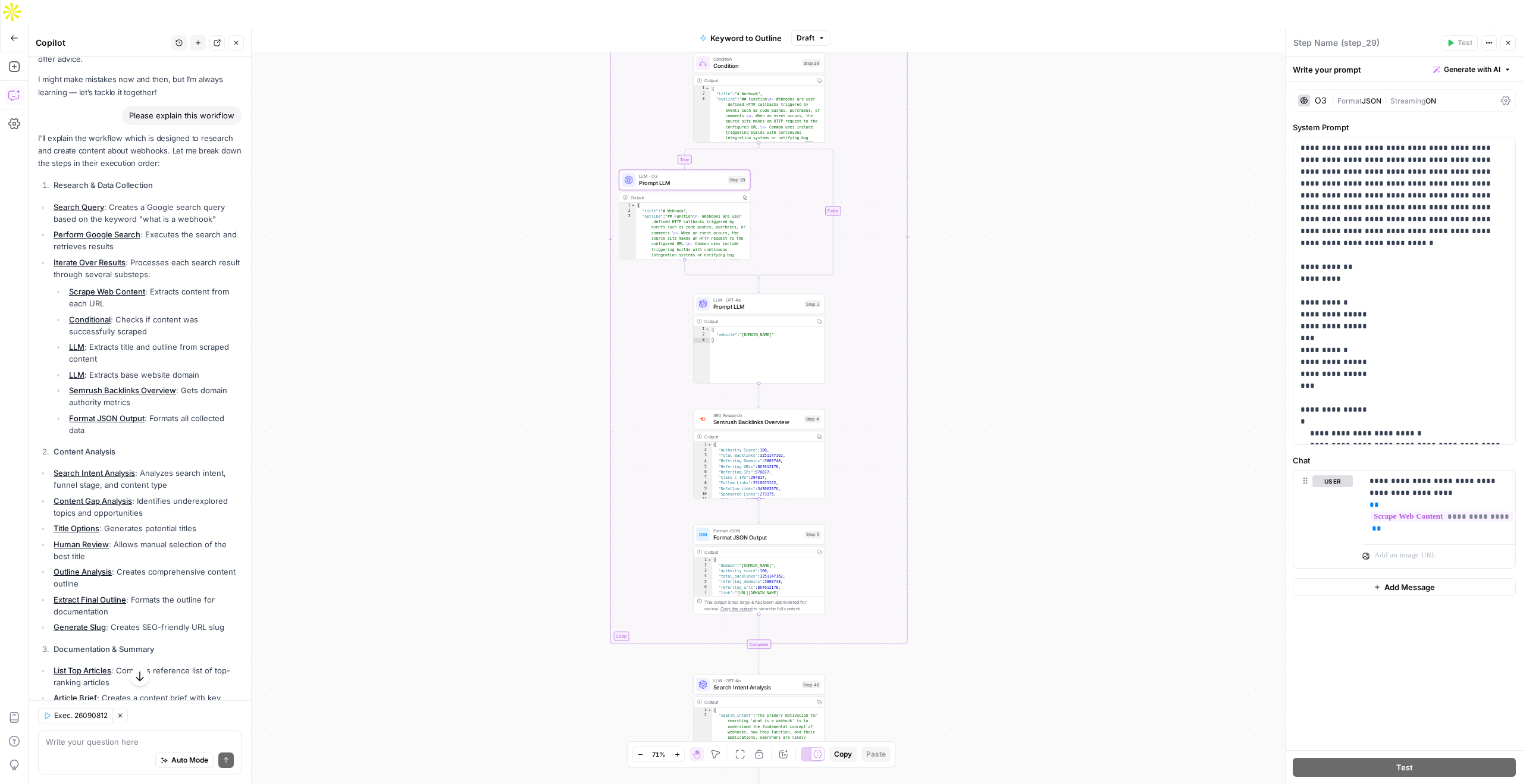
drag, startPoint x: 554, startPoint y: 434, endPoint x: 550, endPoint y: 183, distance: 251.0
click at [550, 183] on div "true false Workflow Set Inputs Inputs LLM · GPT-4o Search Query Step 40 Output …" at bounding box center [775, 429] width 1495 height 756
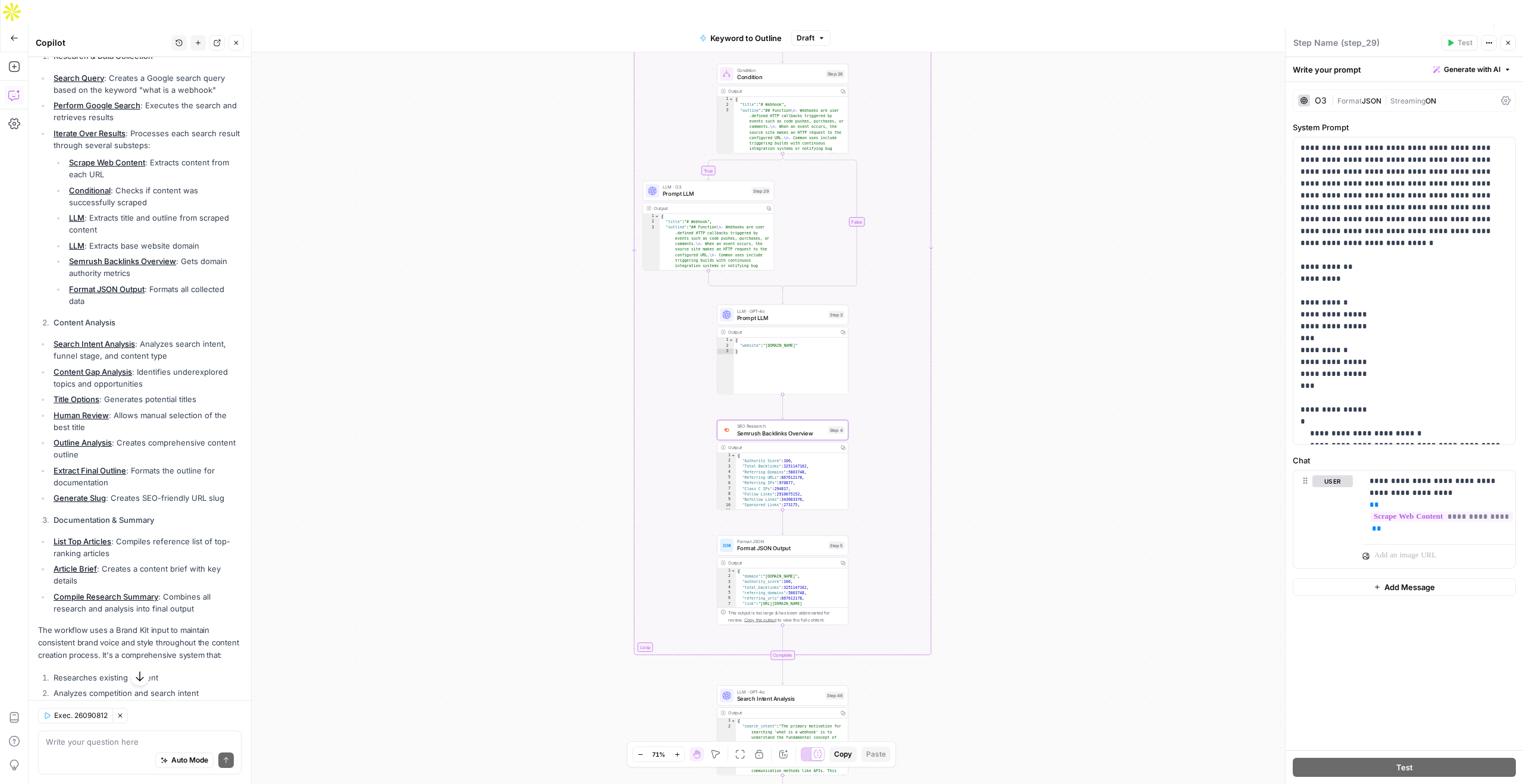
scroll to position [192, 0]
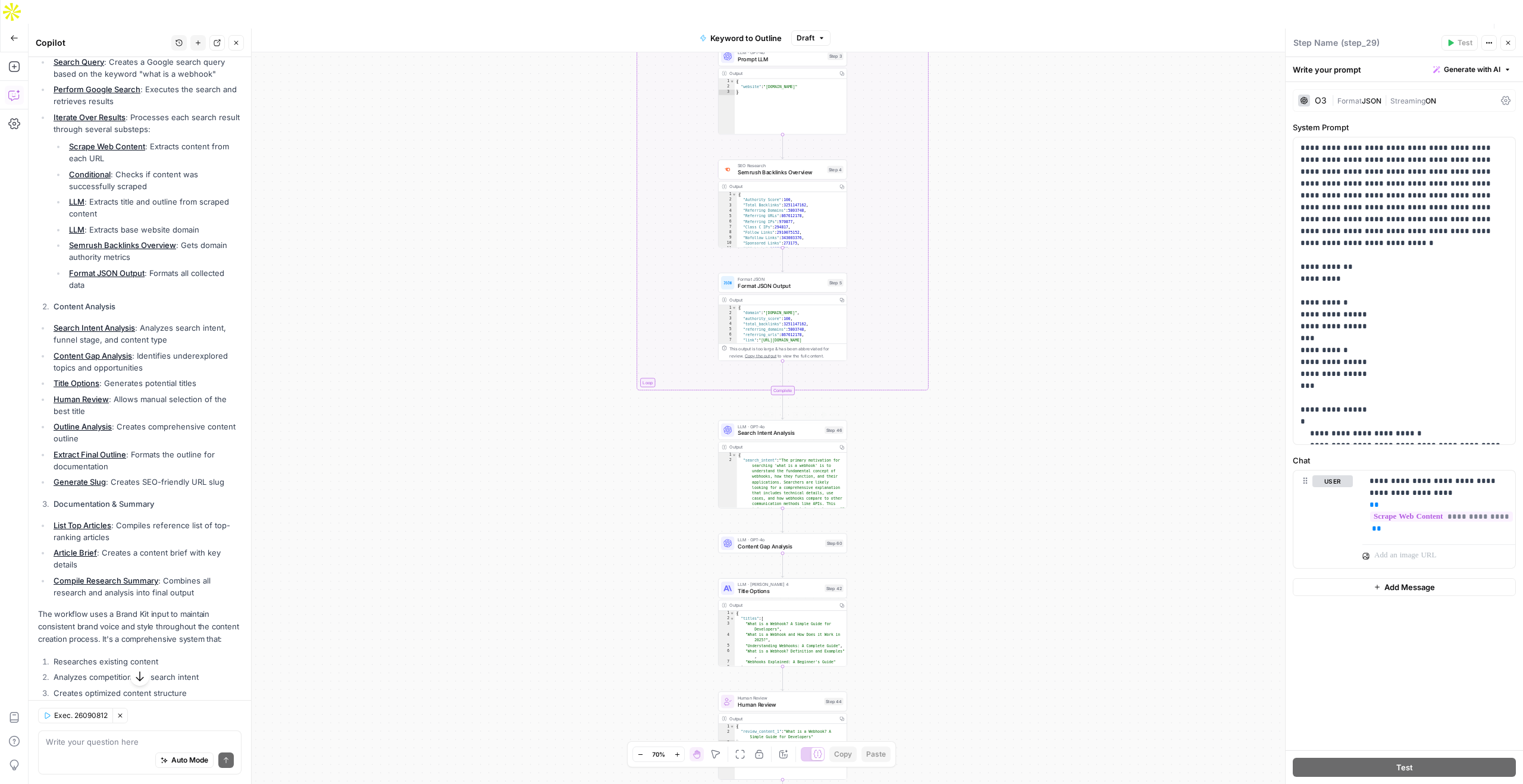
click at [782, 423] on span "LLM · GPT-4o" at bounding box center [779, 426] width 84 height 6
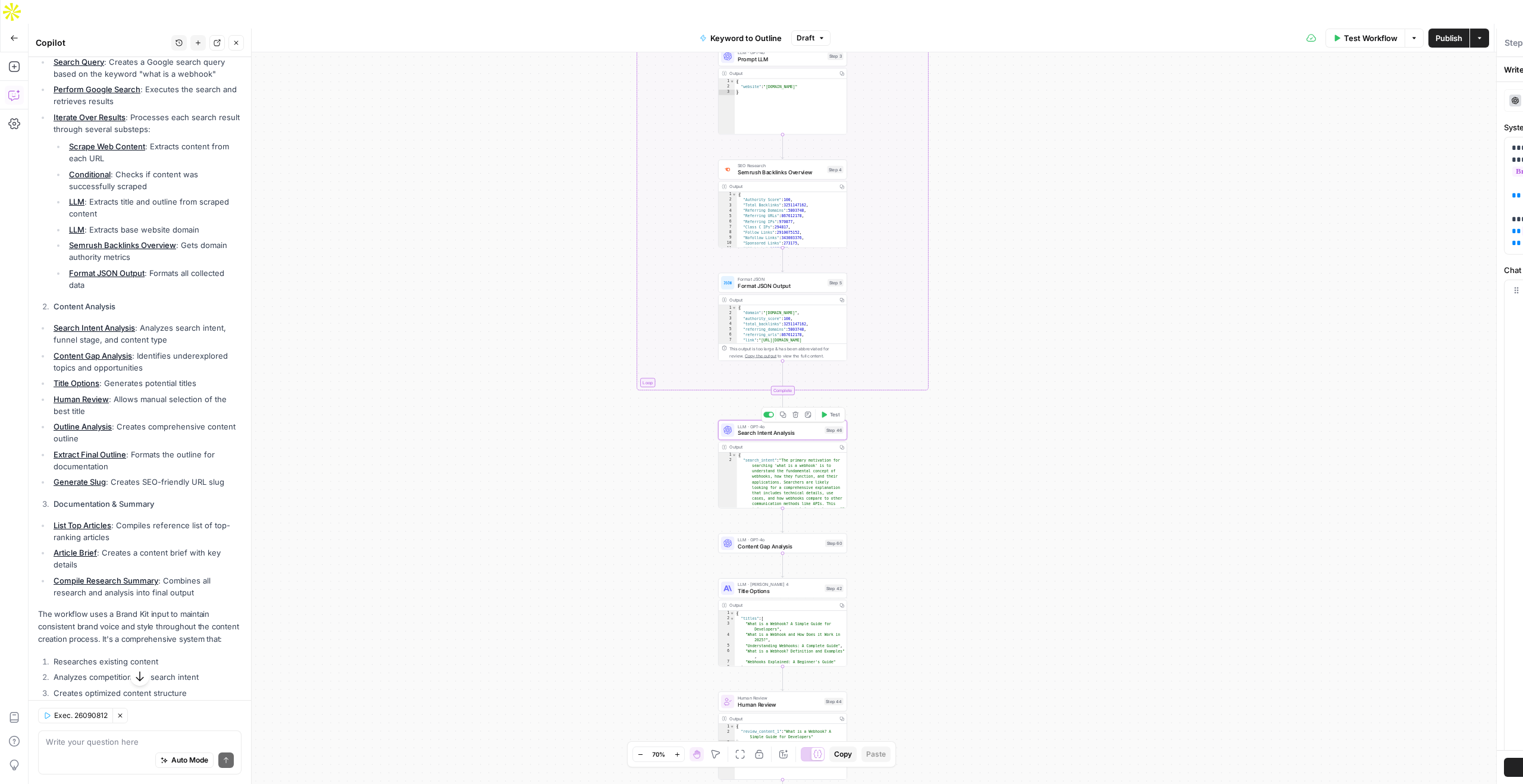
type textarea "Search Intent Analysis"
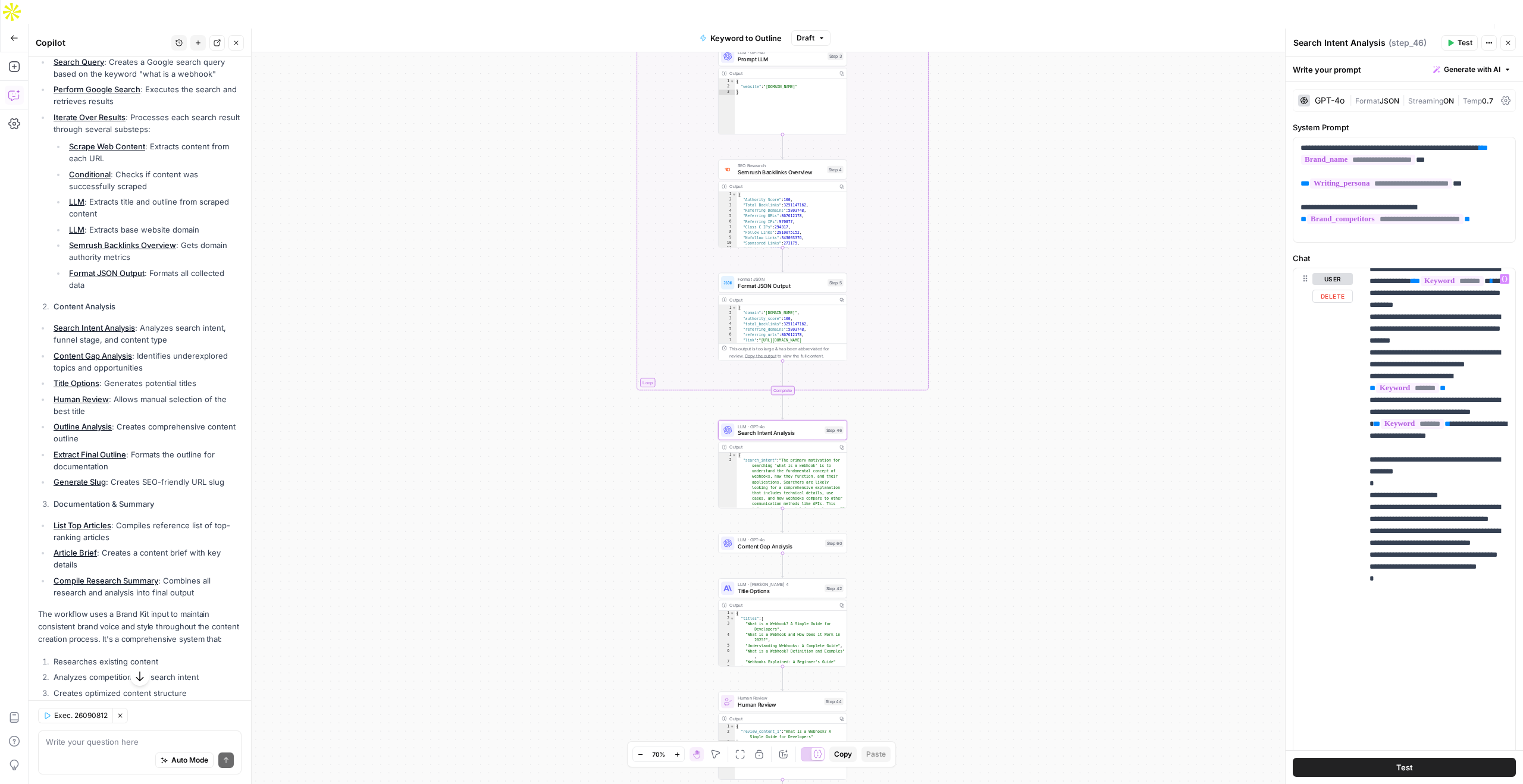
scroll to position [714, 0]
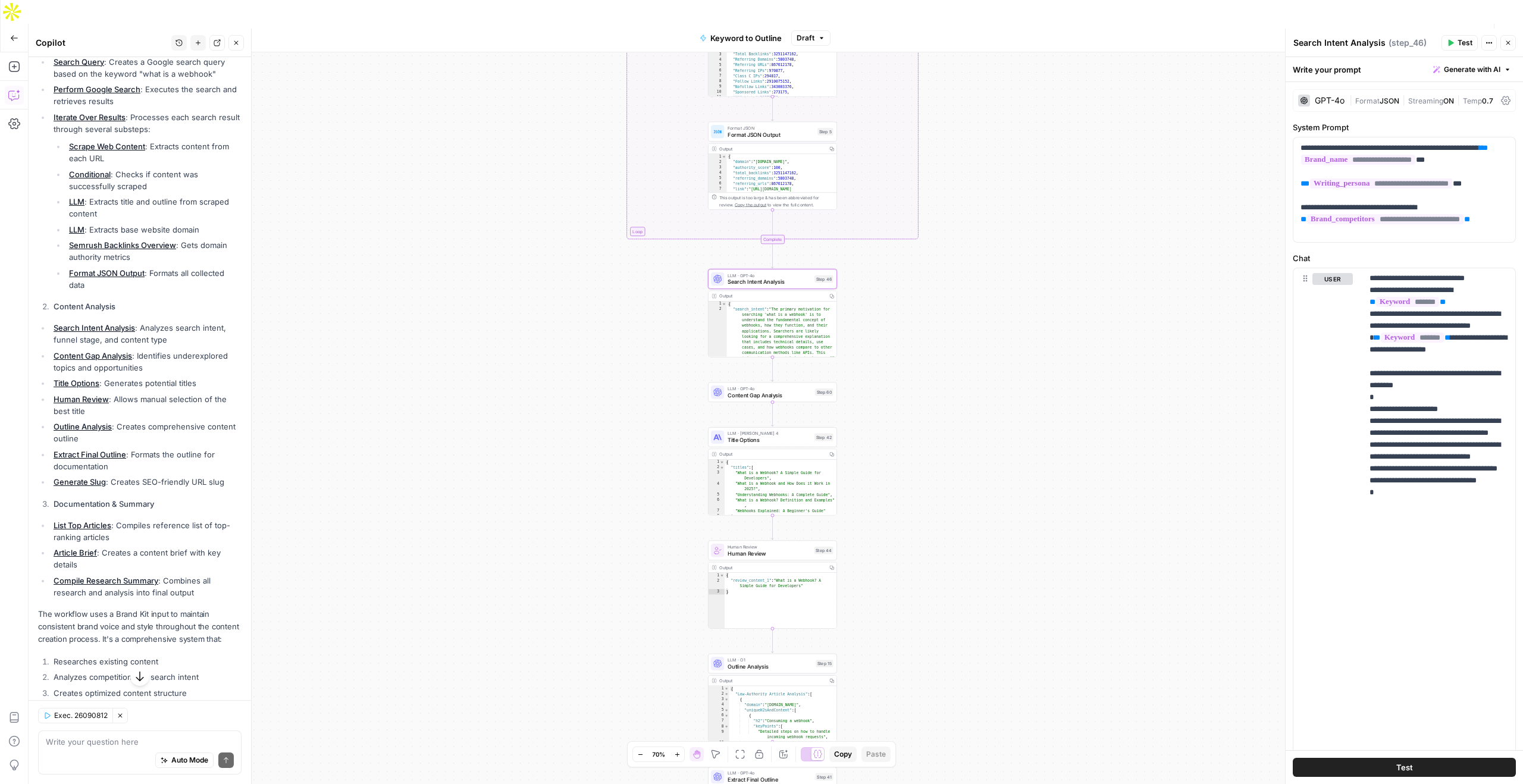
drag, startPoint x: 898, startPoint y: 528, endPoint x: 888, endPoint y: 377, distance: 151.3
click at [888, 377] on div "true false Workflow Set Inputs Inputs LLM · GPT-4o Search Query Step 40 Output …" at bounding box center [775, 429] width 1495 height 756
click at [769, 430] on span "LLM · Claude Sonnet 4" at bounding box center [769, 433] width 84 height 6
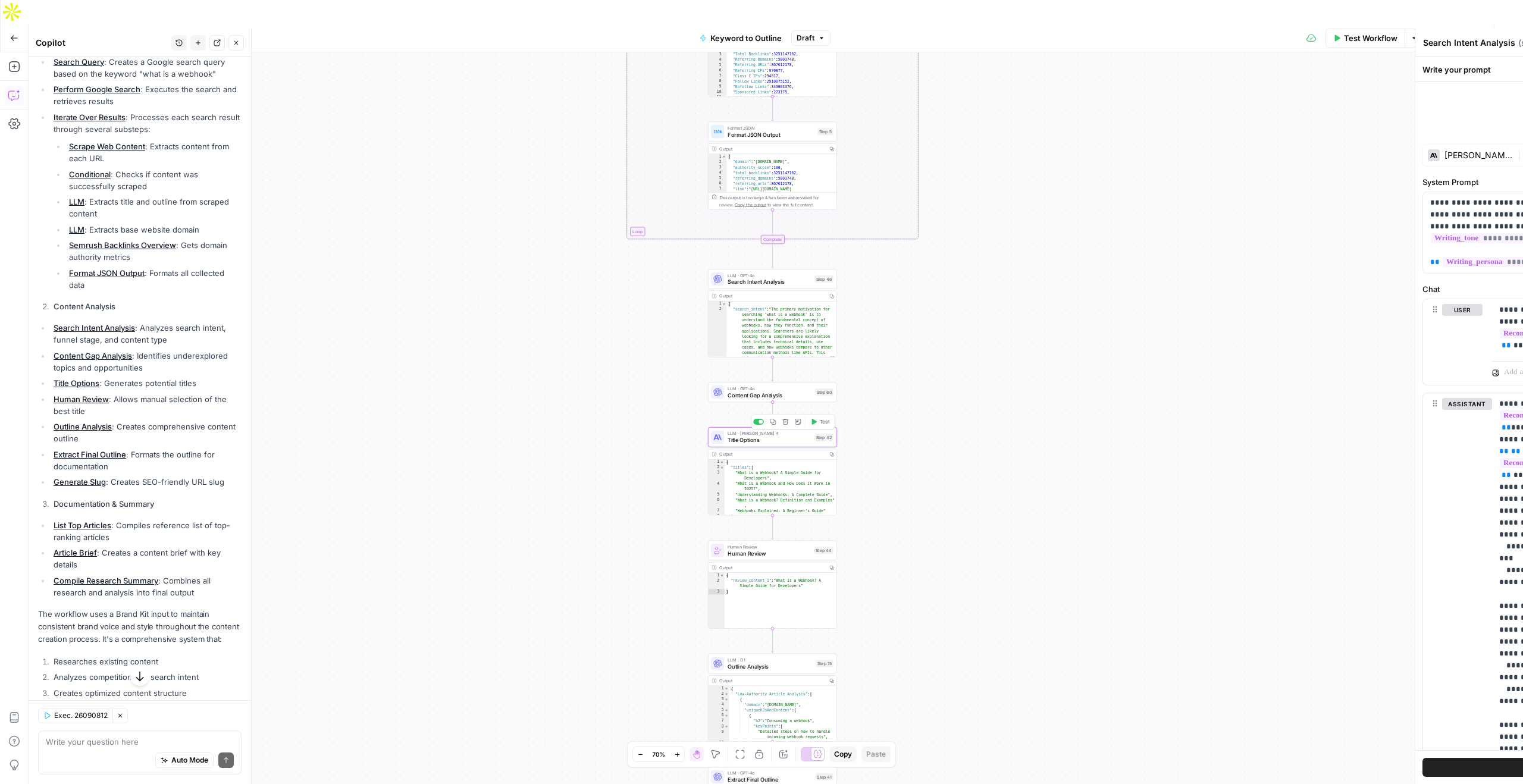
type textarea "Title Options"
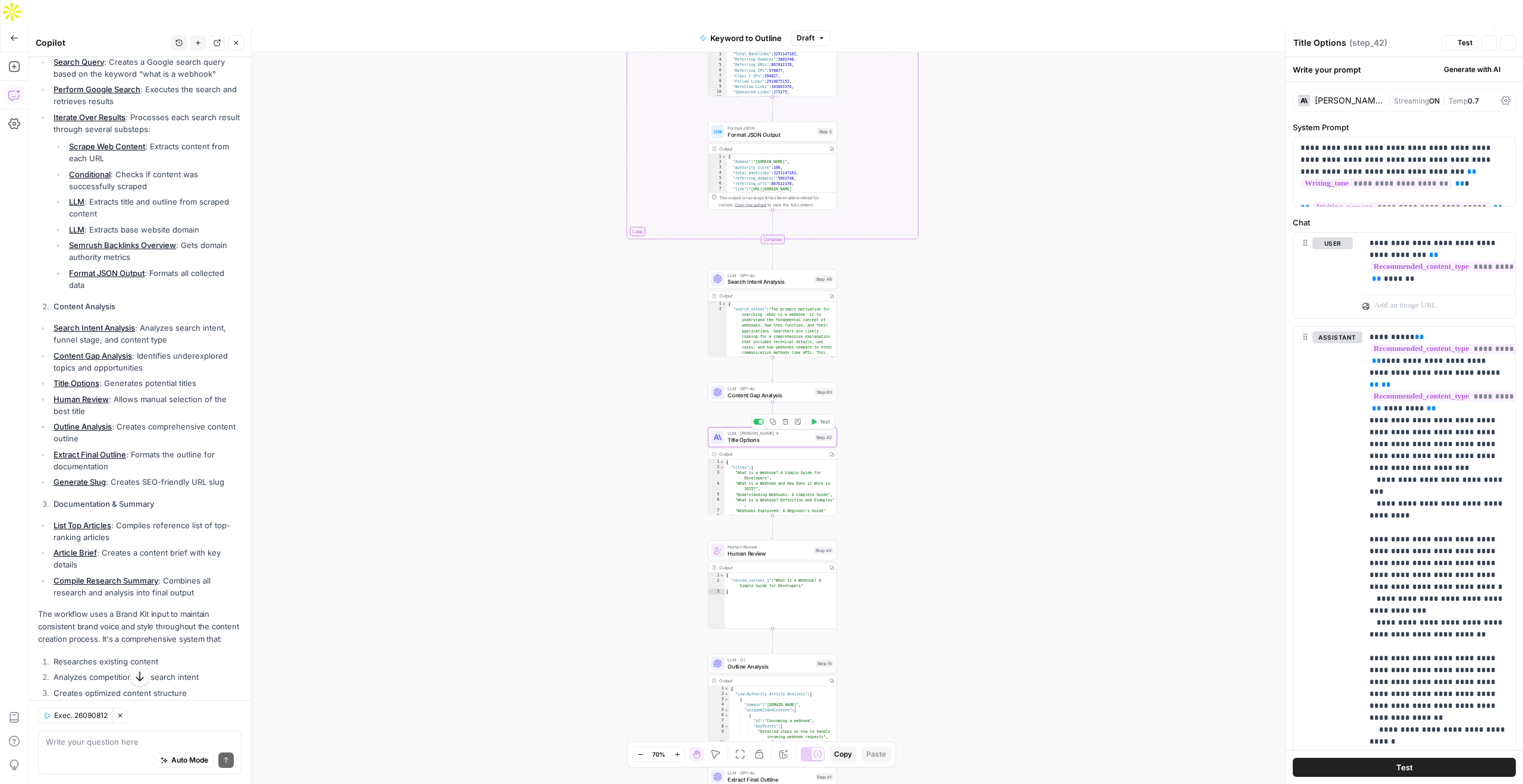
scroll to position [210, 0]
click at [1307, 96] on div at bounding box center [1304, 100] width 12 height 12
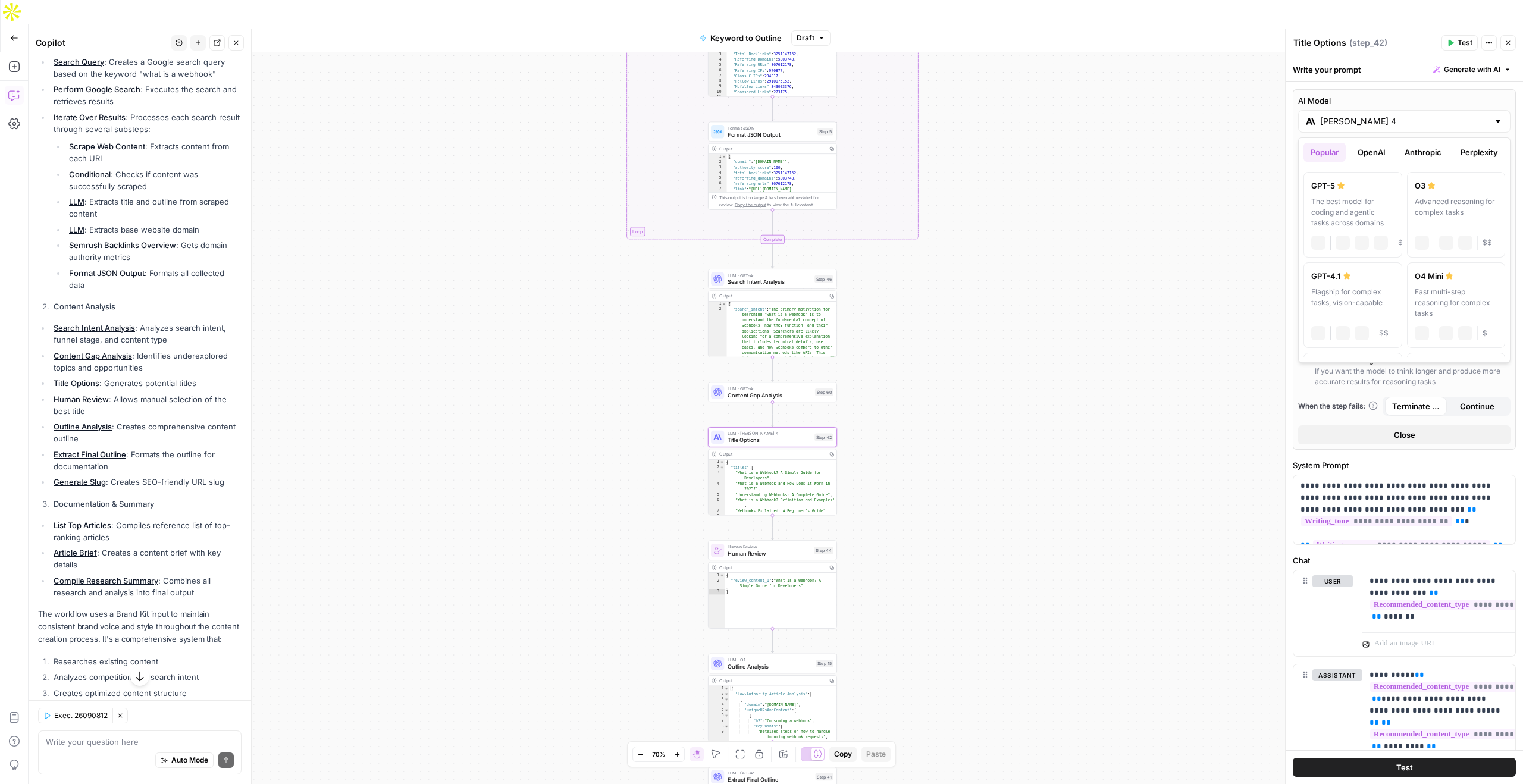
click at [1366, 123] on input "Claude Sonnet 4" at bounding box center [1404, 121] width 168 height 12
click at [1376, 151] on button "OpenAI" at bounding box center [1371, 152] width 42 height 19
click at [1436, 149] on button "Anthropic" at bounding box center [1422, 152] width 51 height 19
click at [1490, 149] on button "Perplexity" at bounding box center [1479, 152] width 52 height 19
click at [1248, 219] on div "true false Workflow Set Inputs Inputs LLM · GPT-4o Search Query Step 40 Output …" at bounding box center [775, 429] width 1495 height 756
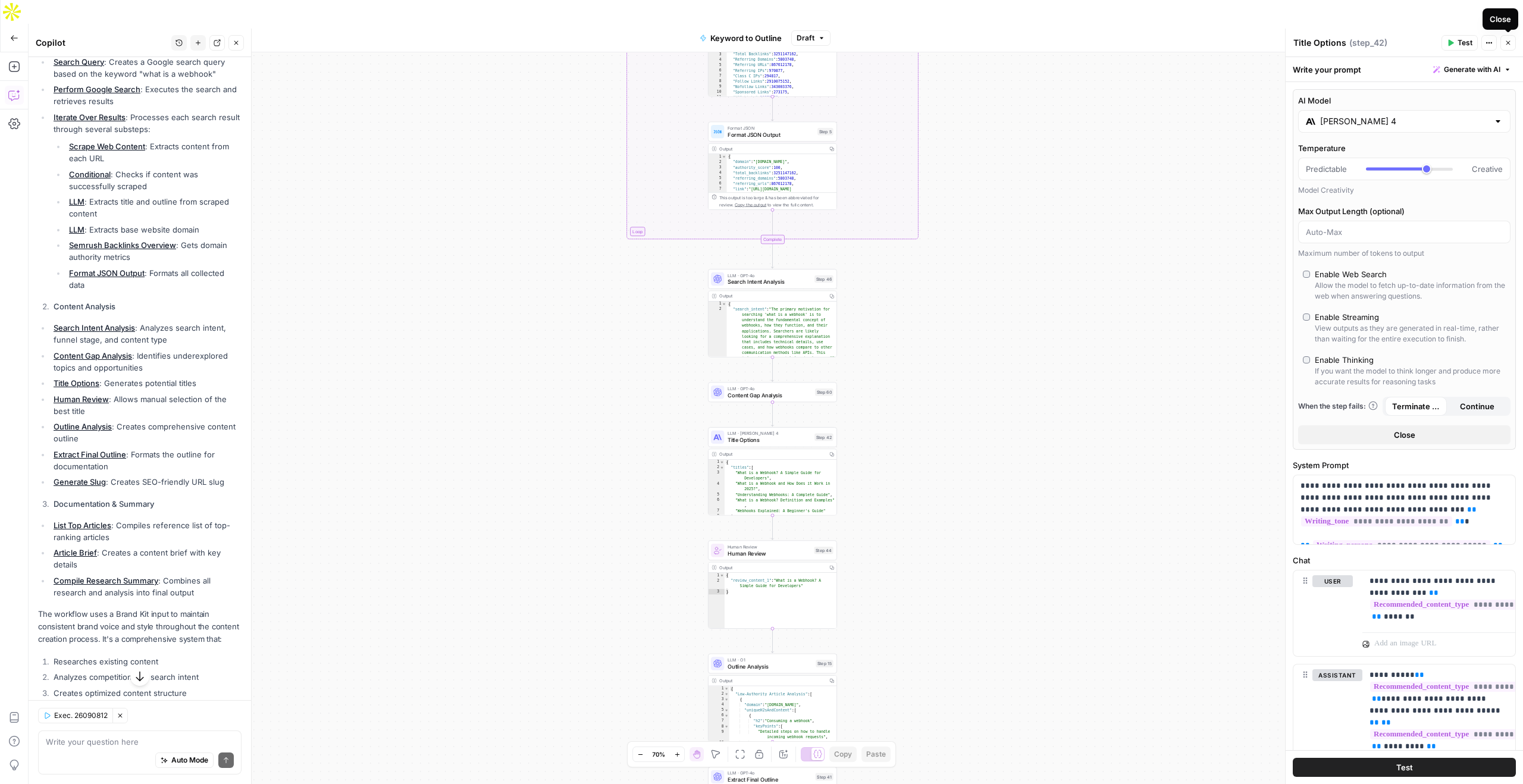
click at [1512, 45] on button "Close" at bounding box center [1508, 42] width 15 height 15
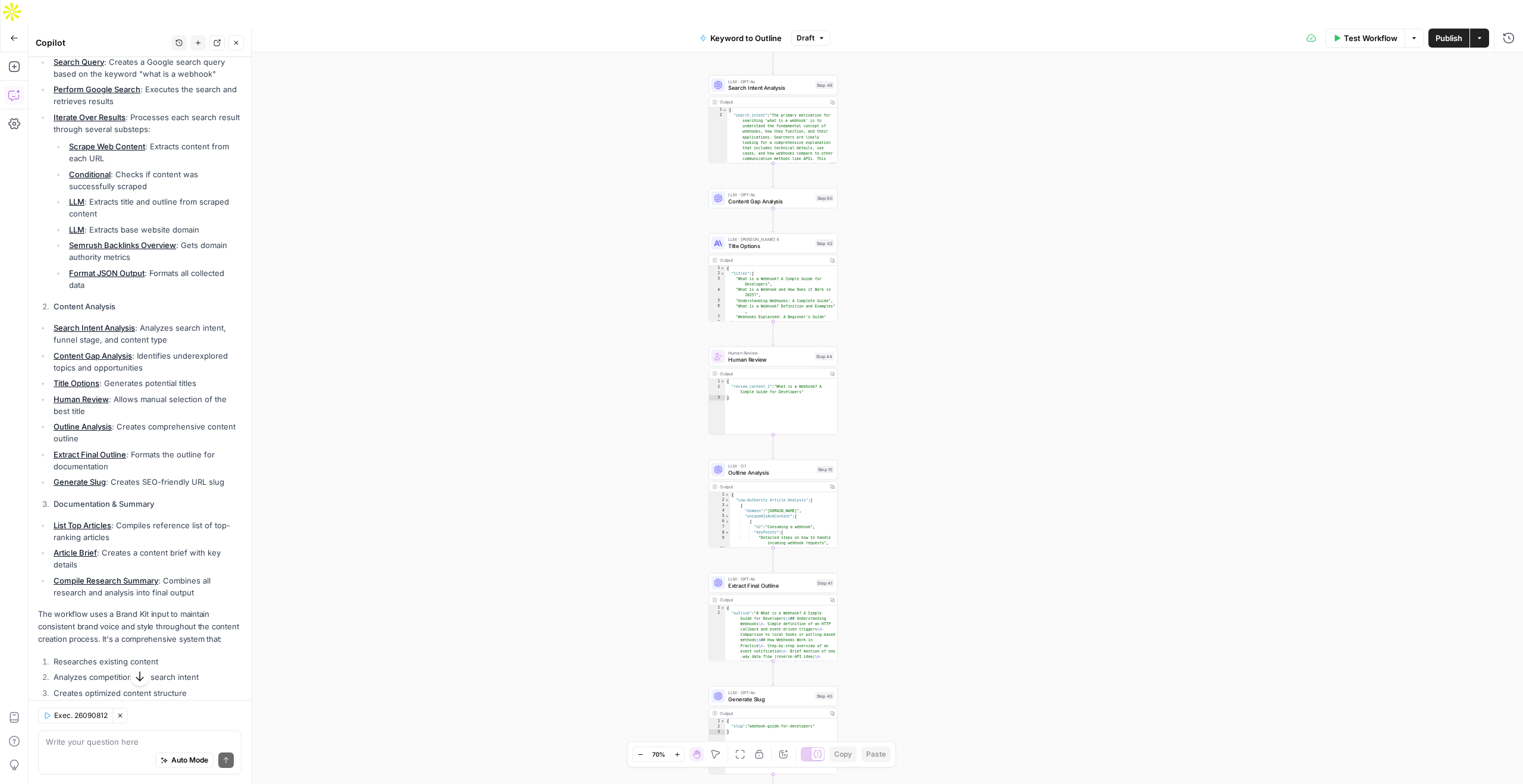
drag, startPoint x: 391, startPoint y: 328, endPoint x: 391, endPoint y: 134, distance: 194.0
click at [391, 134] on div "true false Workflow Set Inputs Inputs LLM · GPT-4o Search Query Step 40 Output …" at bounding box center [775, 429] width 1495 height 756
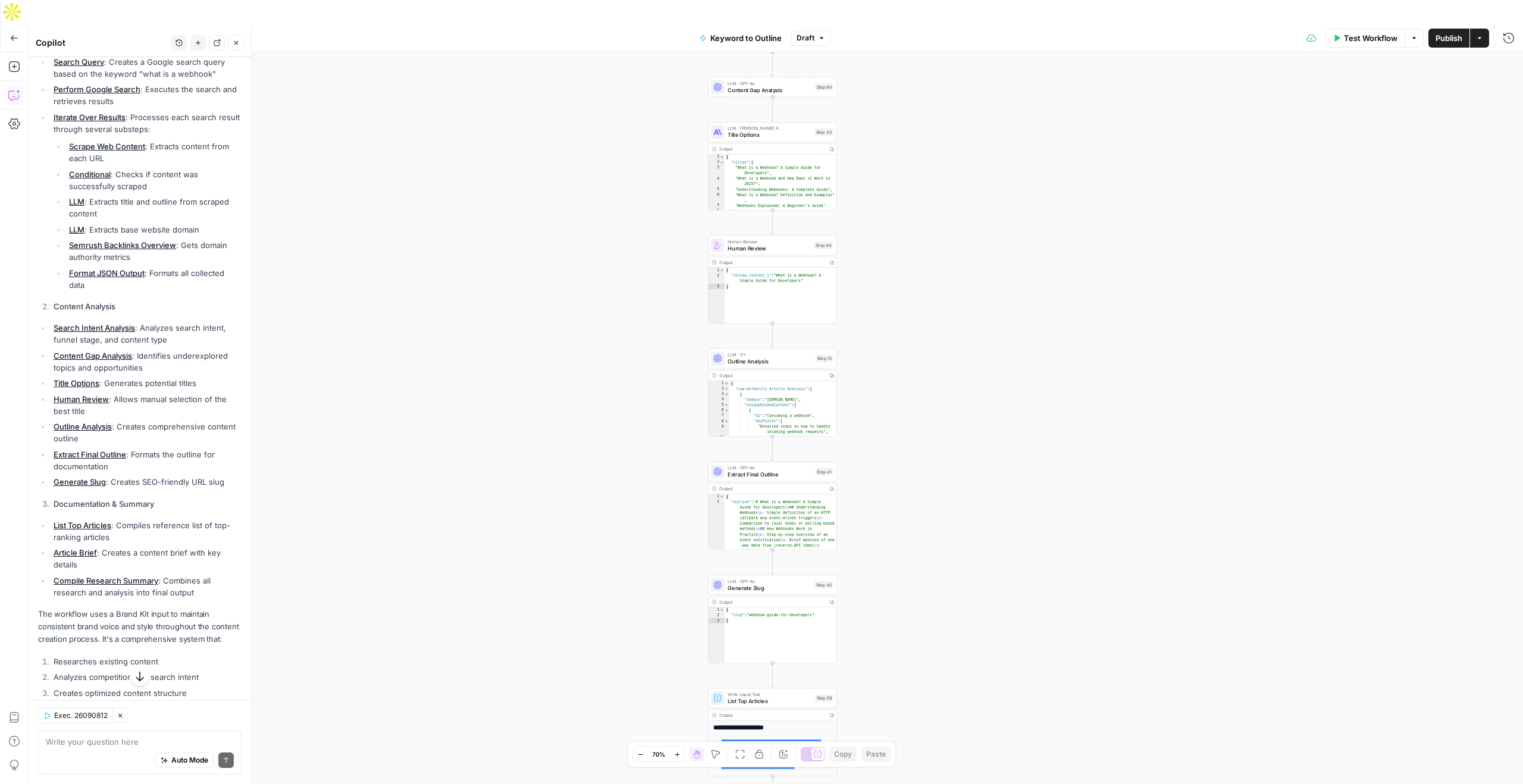
drag, startPoint x: 370, startPoint y: 302, endPoint x: 370, endPoint y: 188, distance: 114.0
click at [370, 187] on div "true false Workflow Set Inputs Inputs LLM · GPT-4o Search Query Step 40 Output …" at bounding box center [775, 429] width 1495 height 756
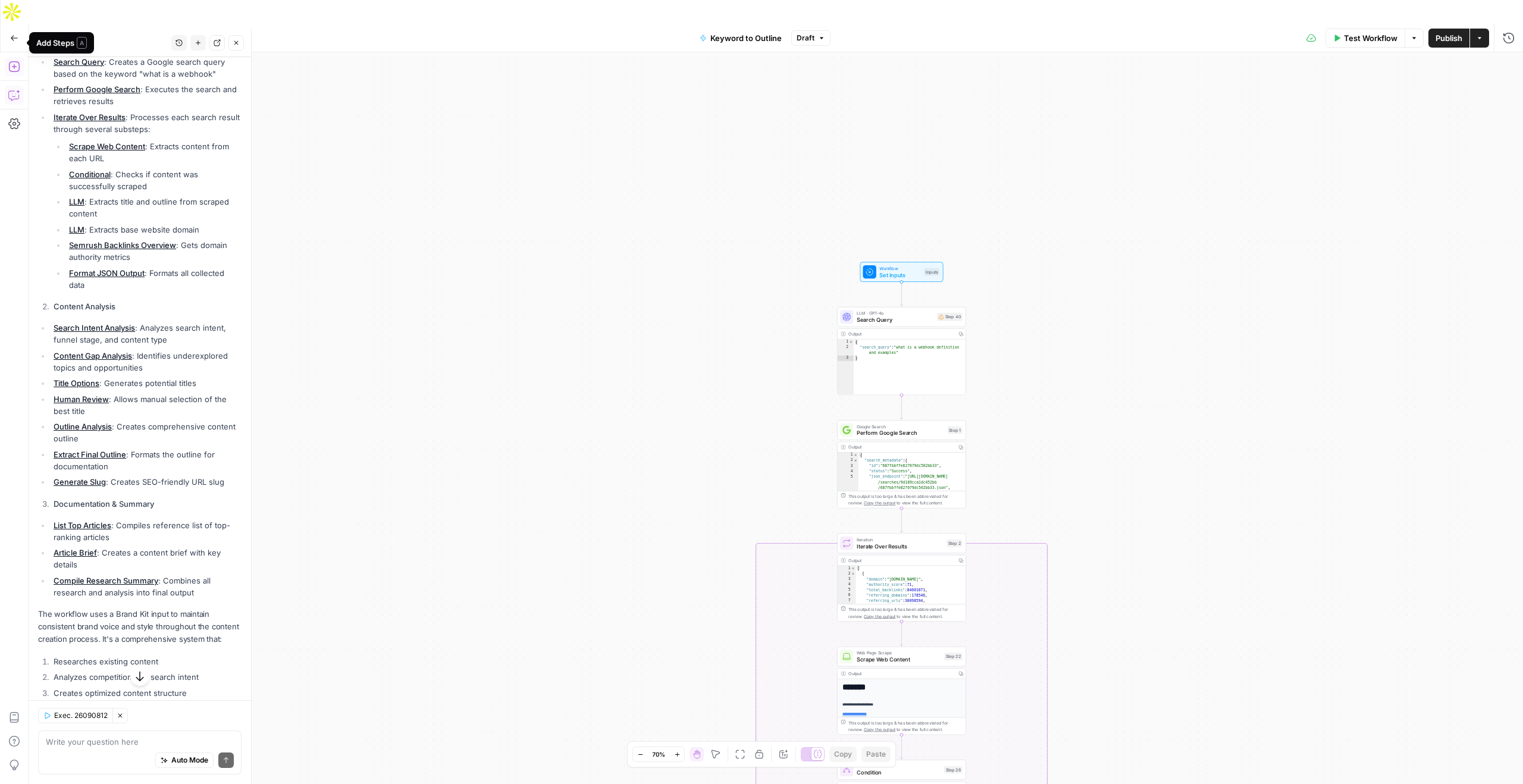
click at [15, 61] on icon "button" at bounding box center [13, 66] width 11 height 11
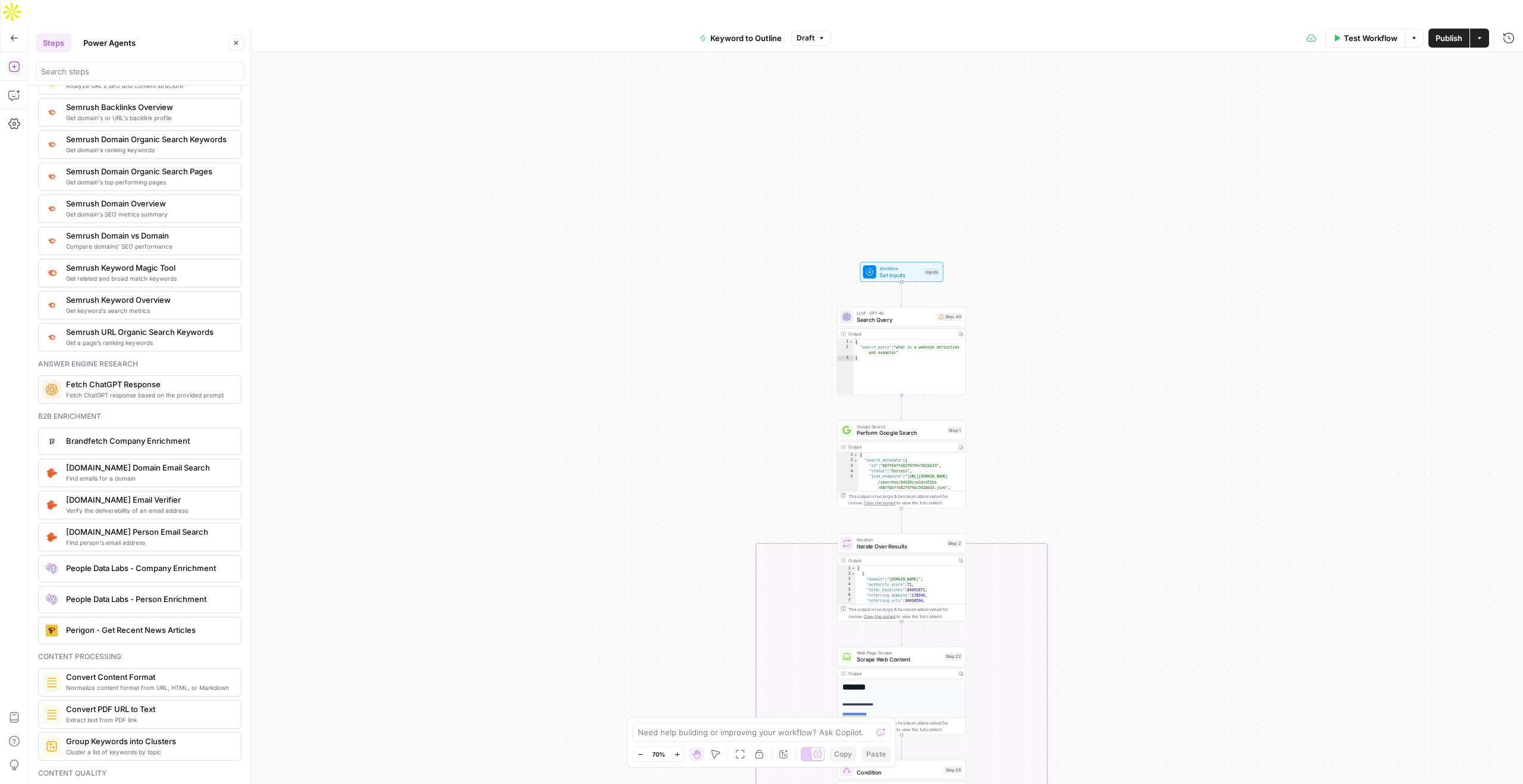
scroll to position [1405, 0]
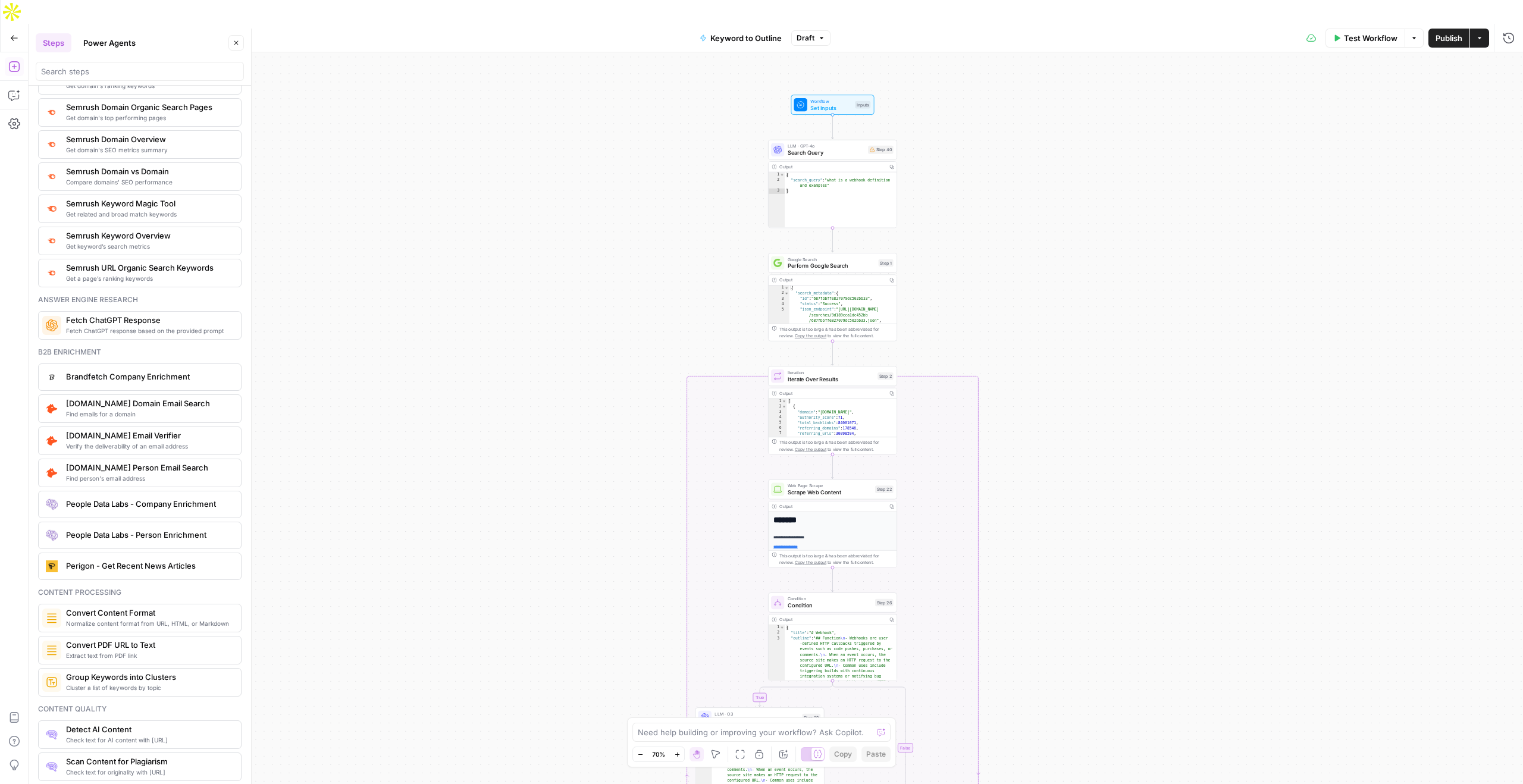
drag, startPoint x: 1128, startPoint y: 412, endPoint x: 1059, endPoint y: 248, distance: 177.9
click at [1059, 246] on div "true false Workflow Set Inputs Inputs LLM · GPT-4o Search Query Step 40 Output …" at bounding box center [775, 429] width 1495 height 756
click at [109, 37] on button "Power Agents" at bounding box center [110, 42] width 67 height 19
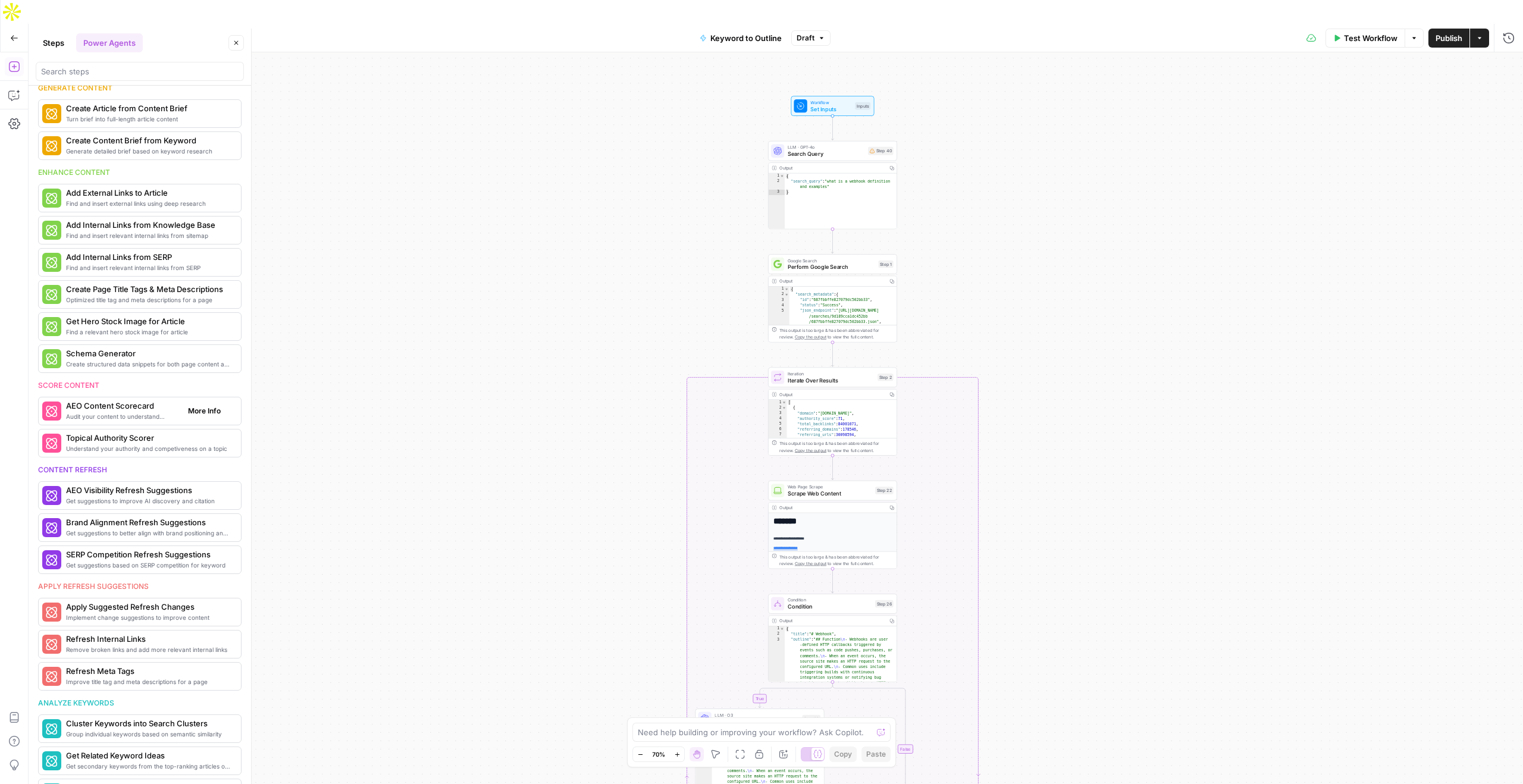
scroll to position [159, 0]
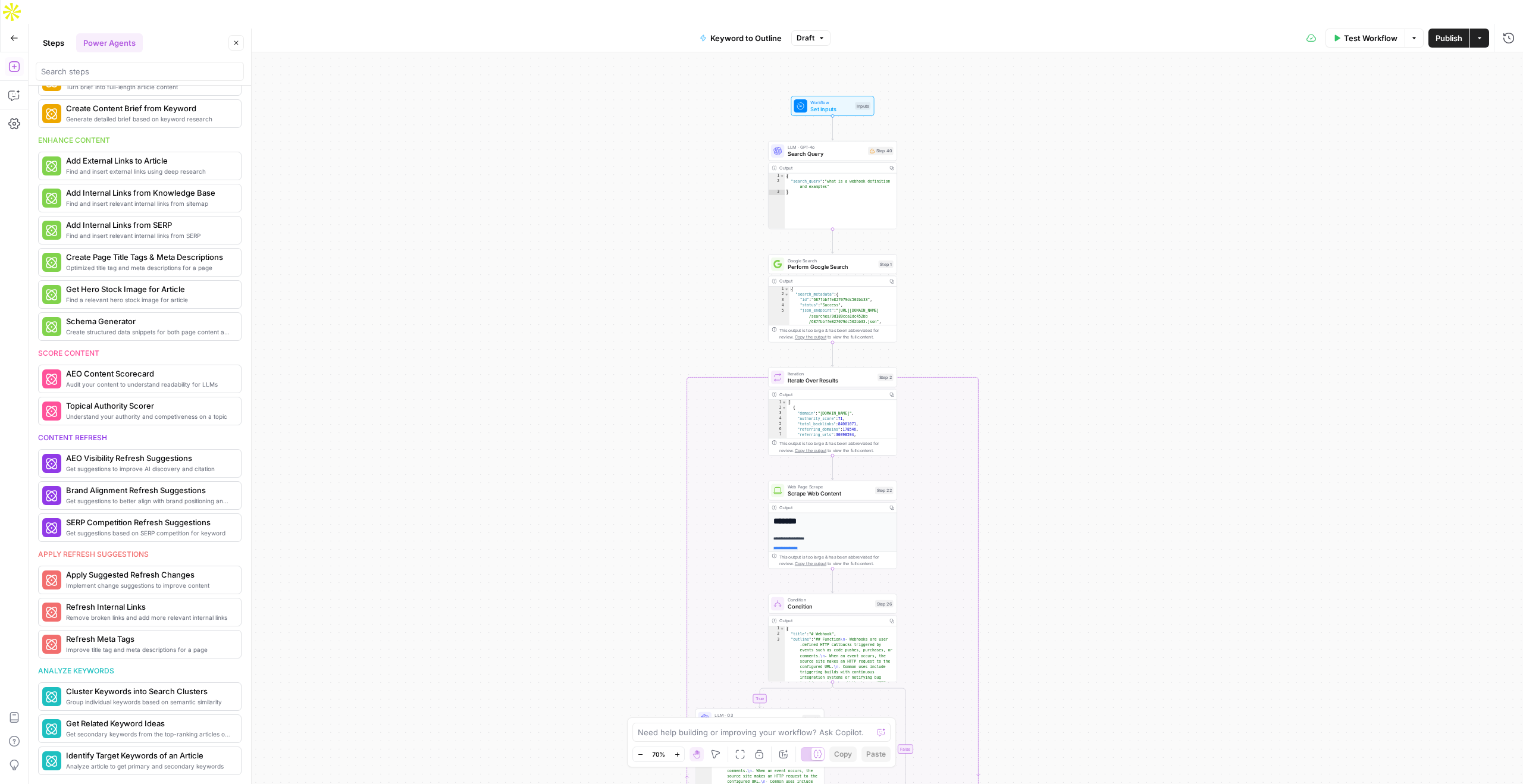
drag, startPoint x: 39, startPoint y: 440, endPoint x: 123, endPoint y: 440, distance: 84.0
click at [123, 440] on div "Content refresh" at bounding box center [140, 437] width 204 height 11
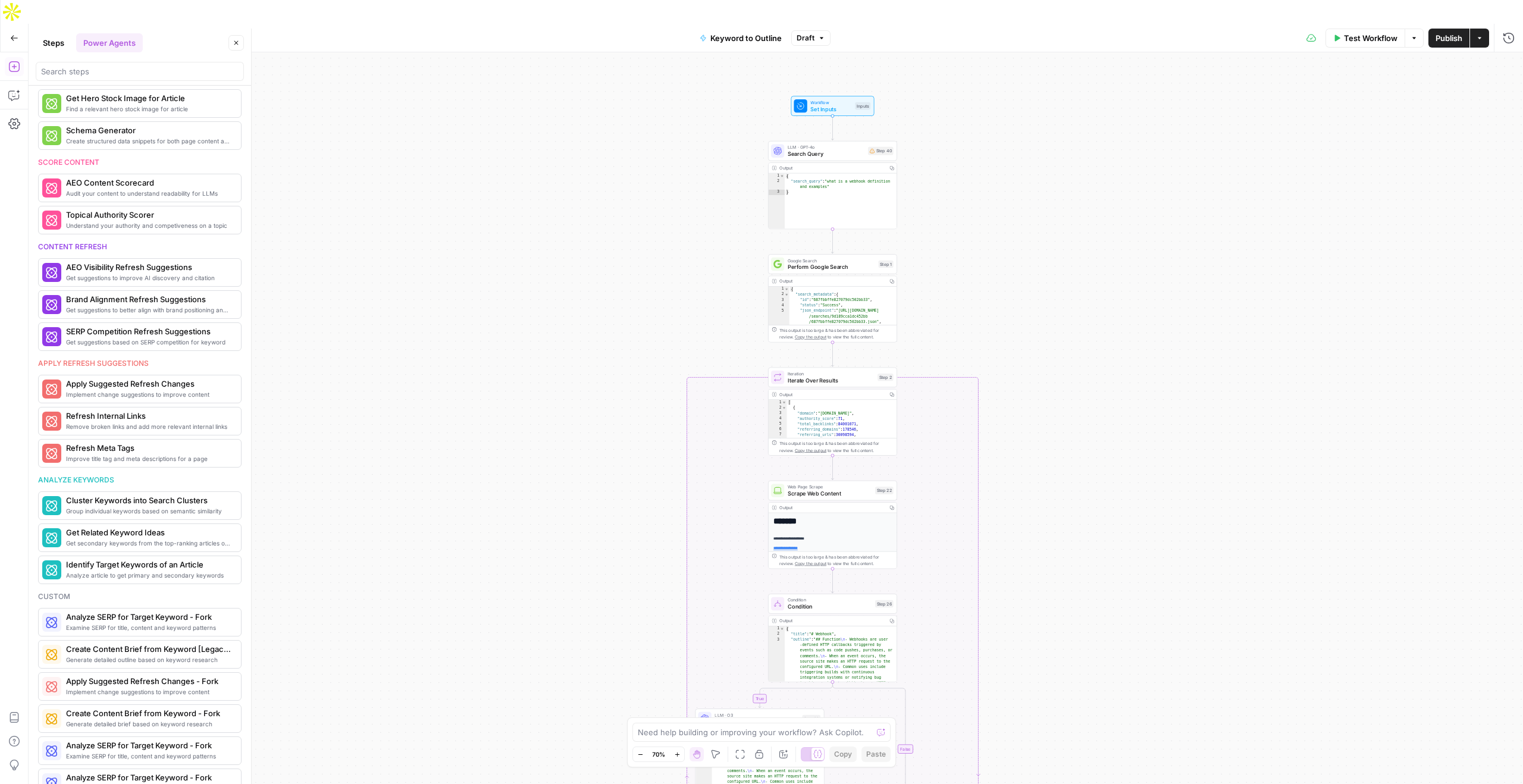
scroll to position [0, 0]
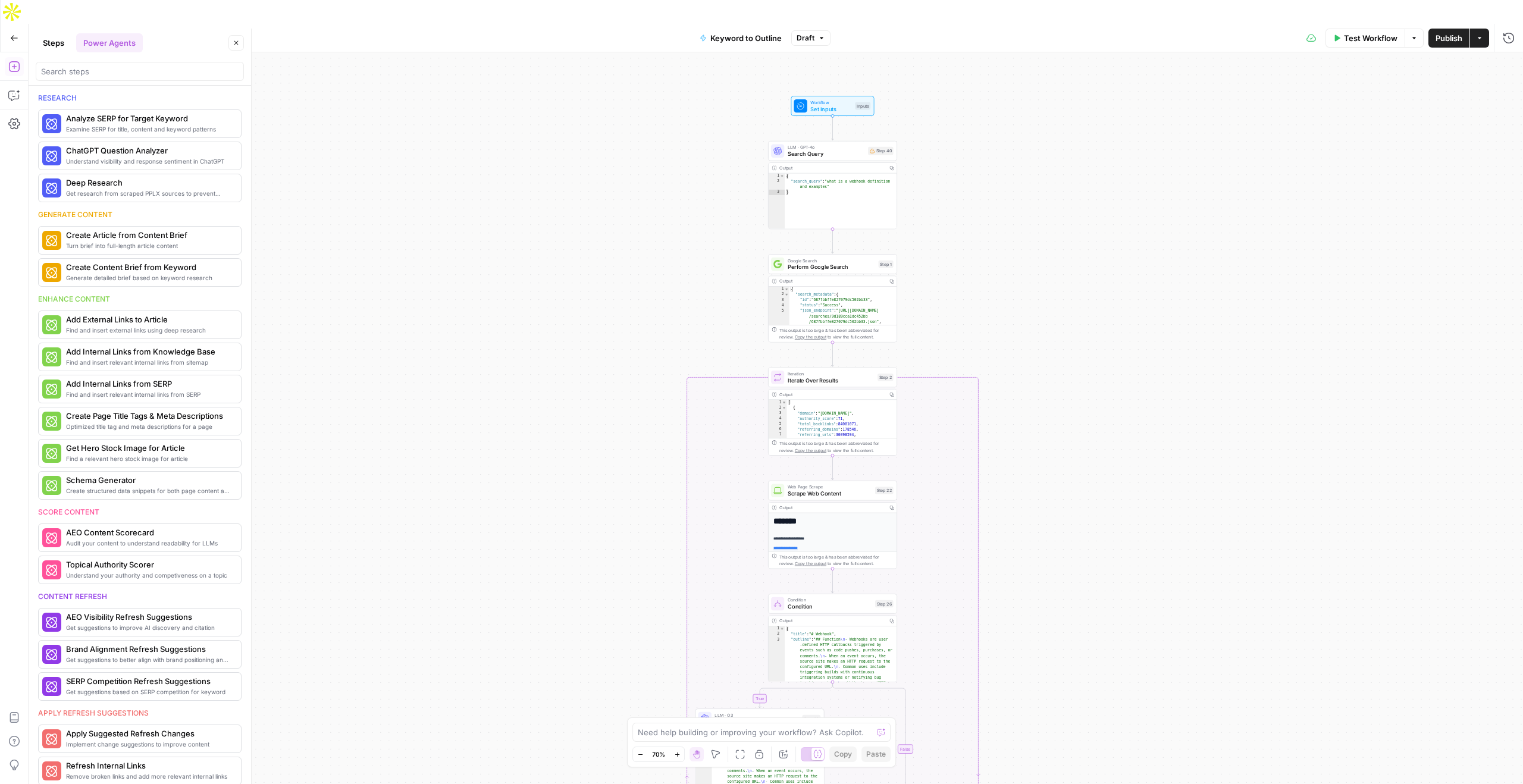
click at [61, 43] on button "Steps" at bounding box center [54, 42] width 36 height 19
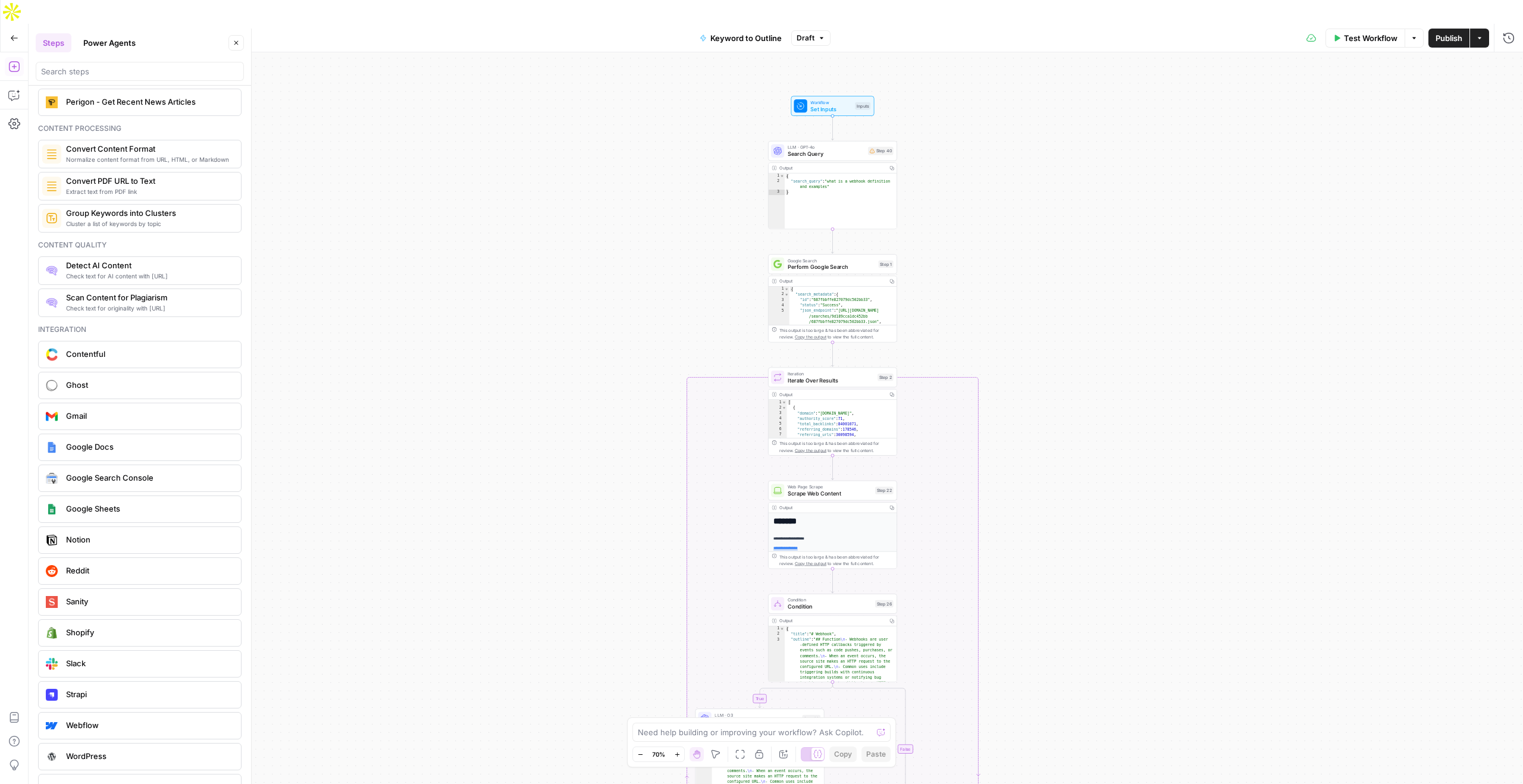
scroll to position [1893, 0]
